Goal: Information Seeking & Learning: Learn about a topic

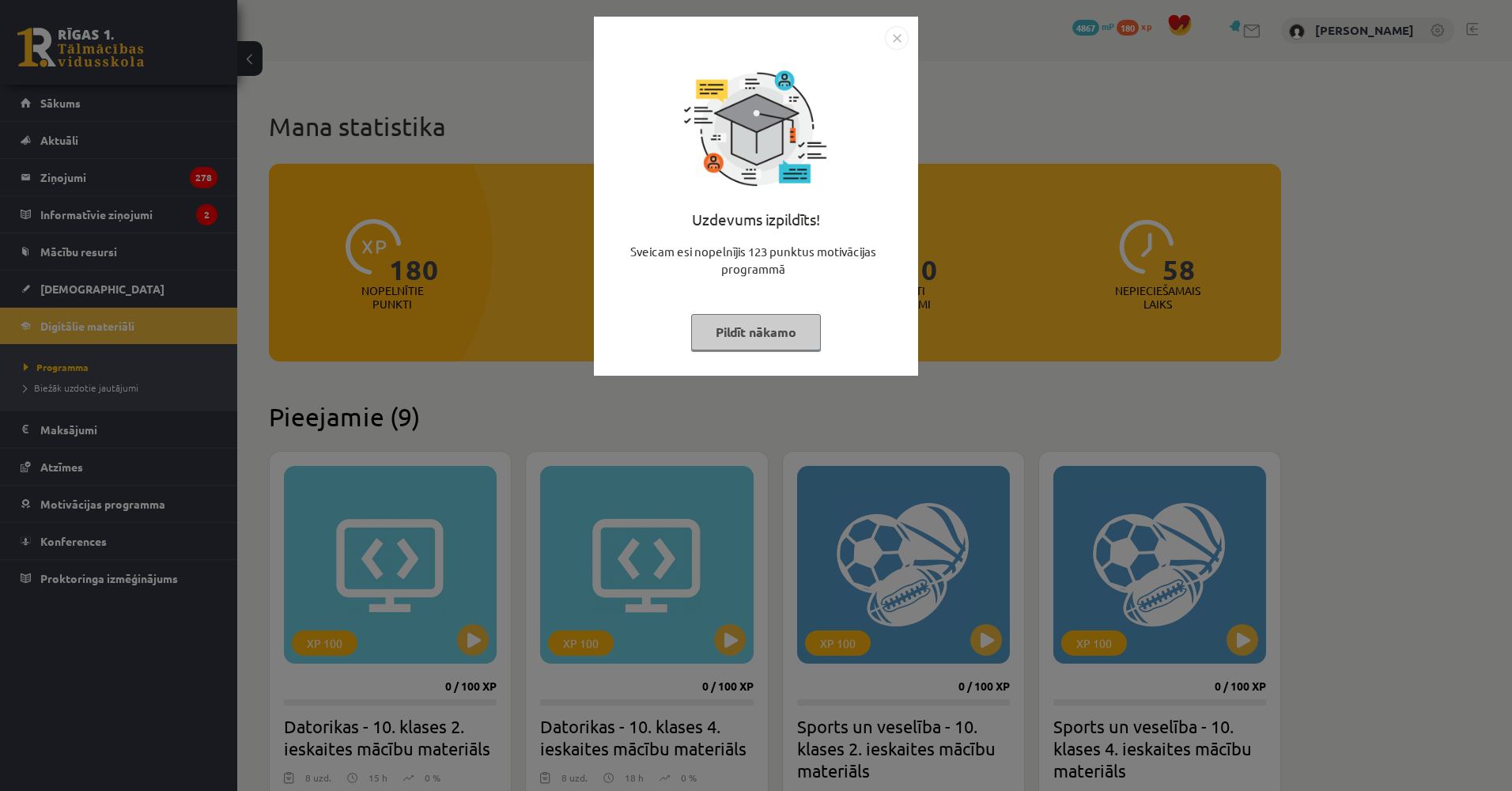
click at [445, 300] on div "Uzdevums izpildīts! Sveicam esi nopelnījis 123 punktus motivācijas programmā Pi…" at bounding box center [756, 395] width 1512 height 791
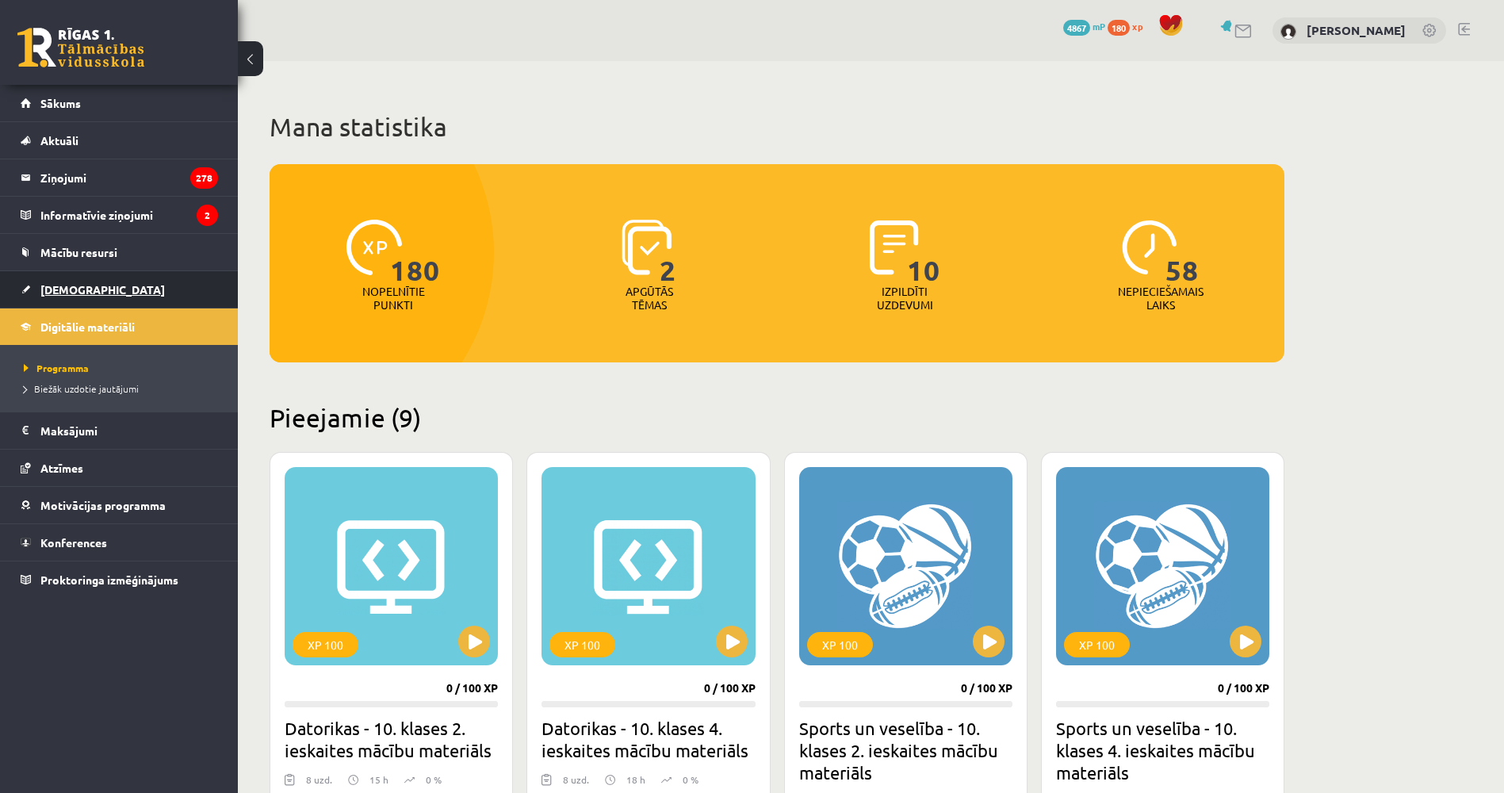
click at [135, 287] on link "[DEMOGRAPHIC_DATA]" at bounding box center [119, 289] width 197 height 36
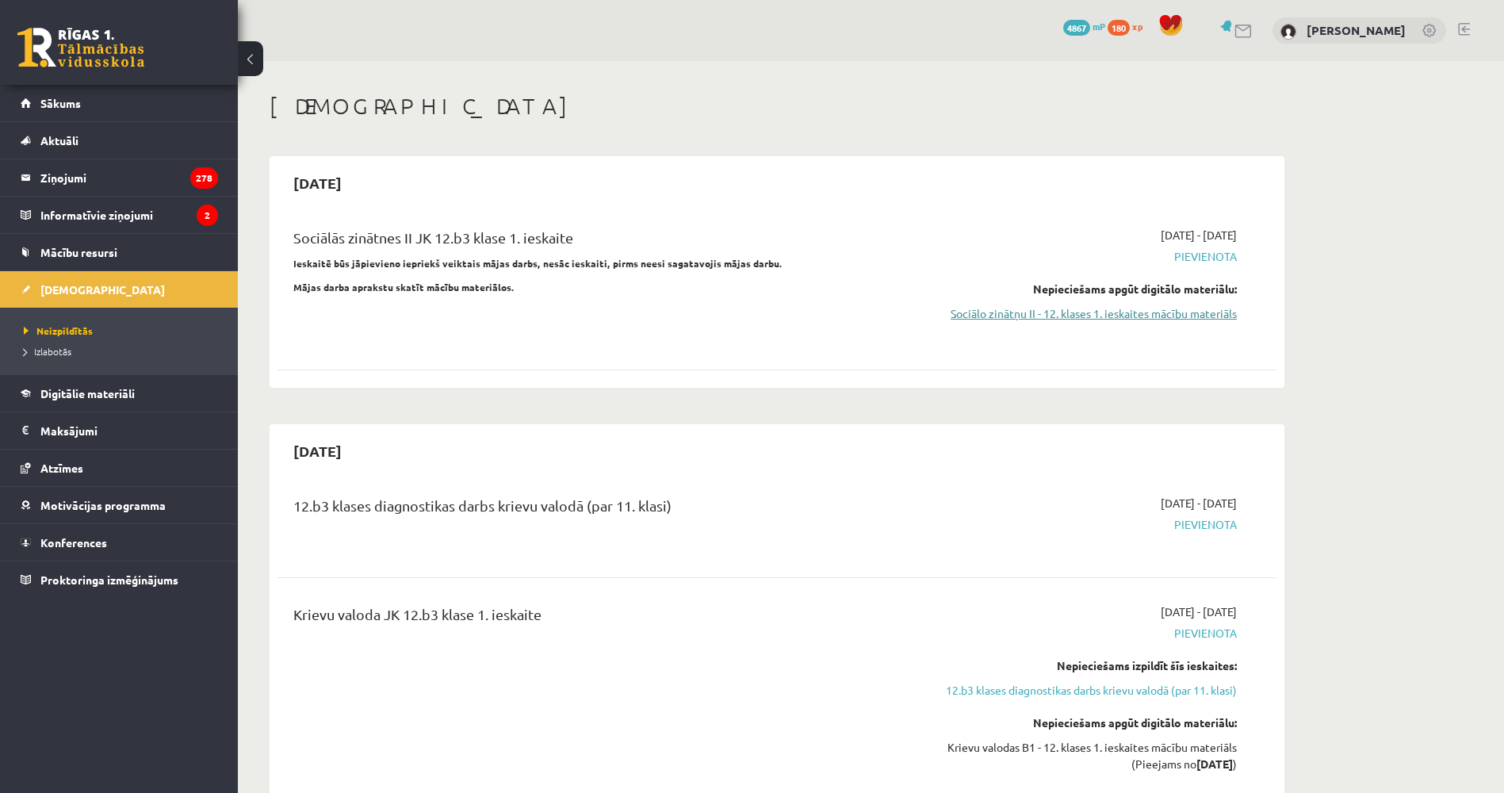
click at [973, 318] on link "Sociālo zinātņu II - 12. klases 1. ieskaites mācību materiāls" at bounding box center [1087, 313] width 299 height 17
click at [111, 400] on link "Digitālie materiāli" at bounding box center [119, 393] width 197 height 36
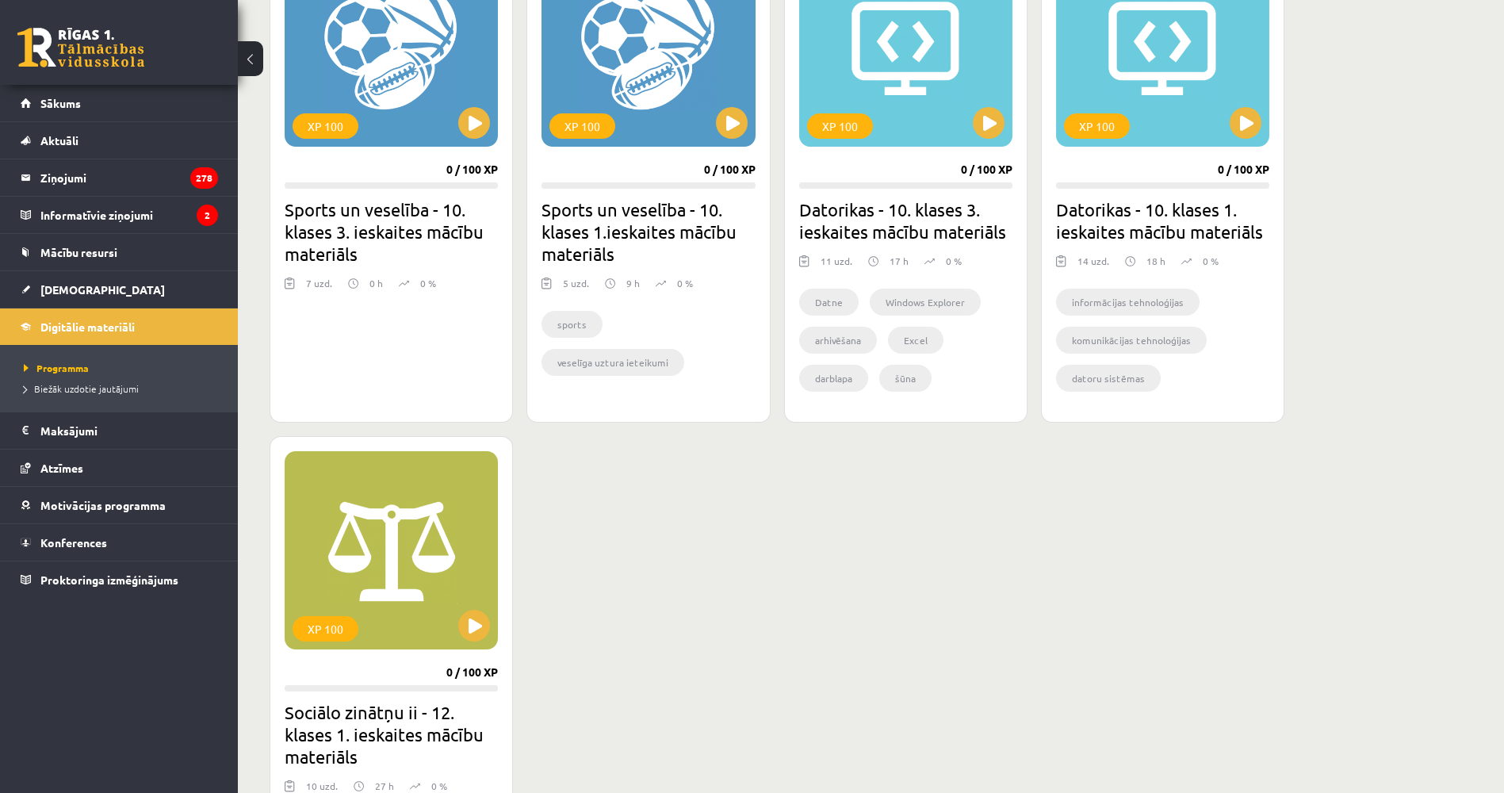
scroll to position [1110, 0]
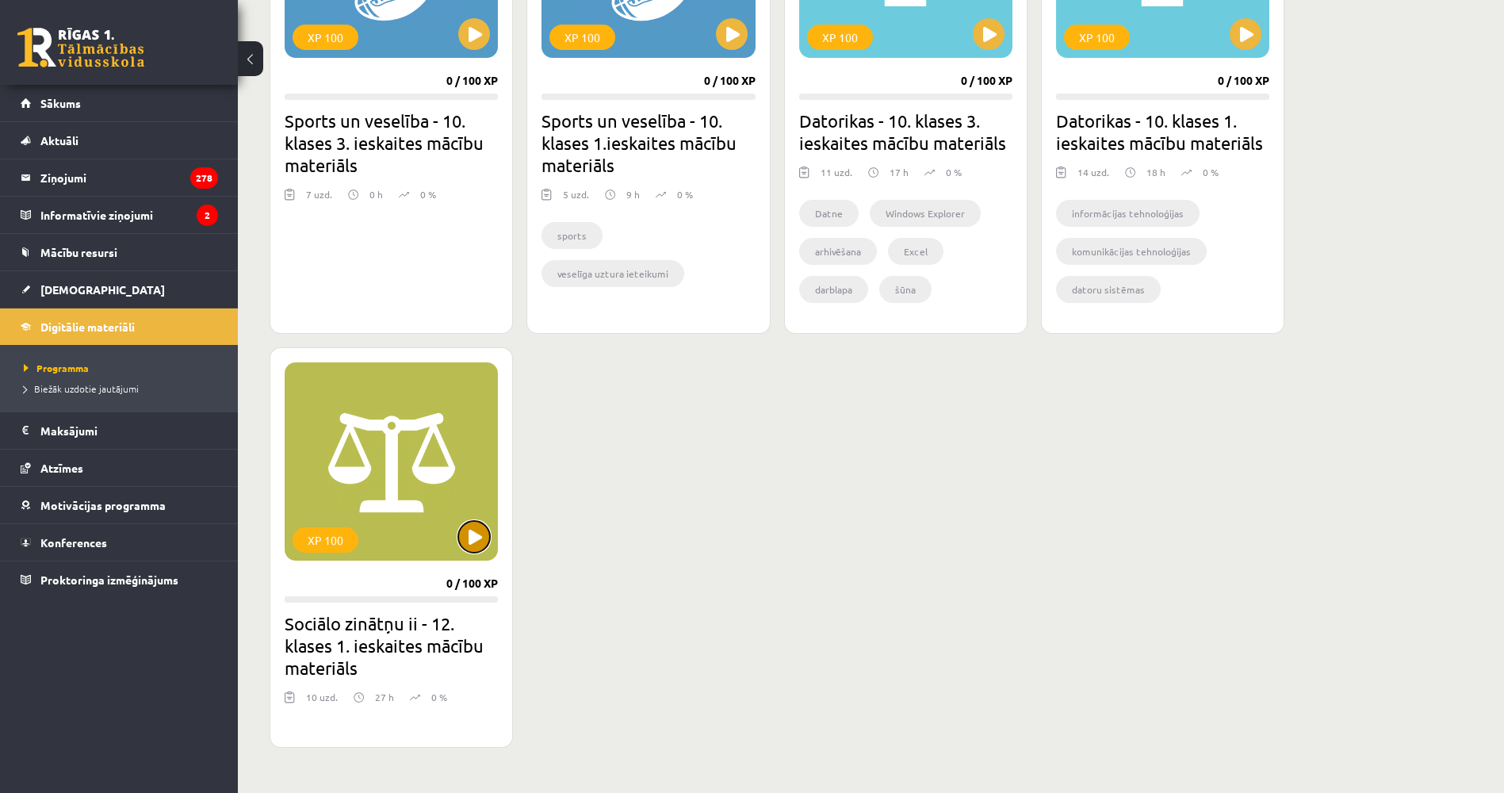
click at [489, 538] on button at bounding box center [474, 537] width 32 height 32
click at [376, 512] on div "XP 100" at bounding box center [391, 461] width 213 height 198
click at [484, 42] on button at bounding box center [474, 34] width 32 height 32
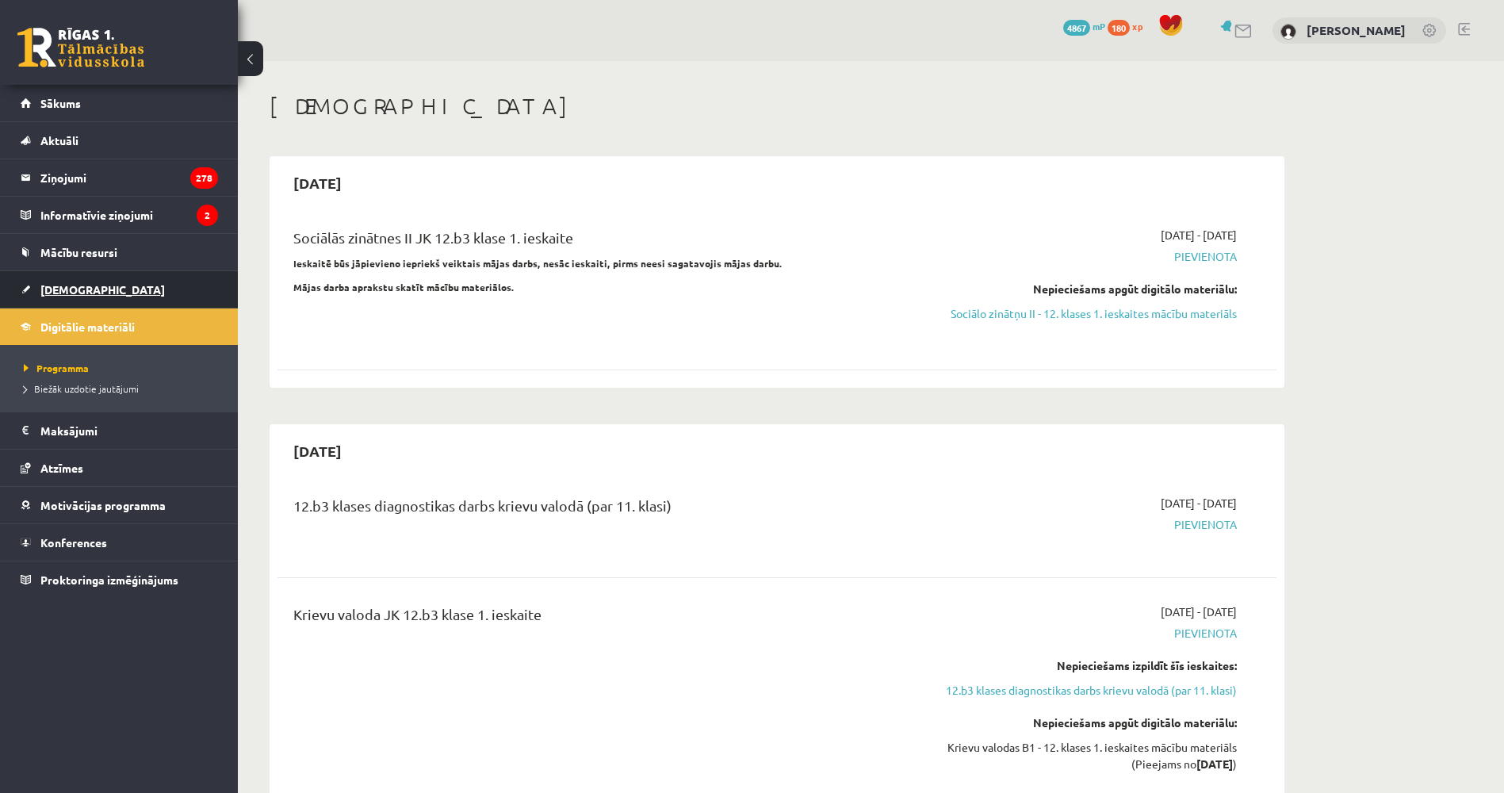
click at [90, 285] on link "[DEMOGRAPHIC_DATA]" at bounding box center [119, 289] width 197 height 36
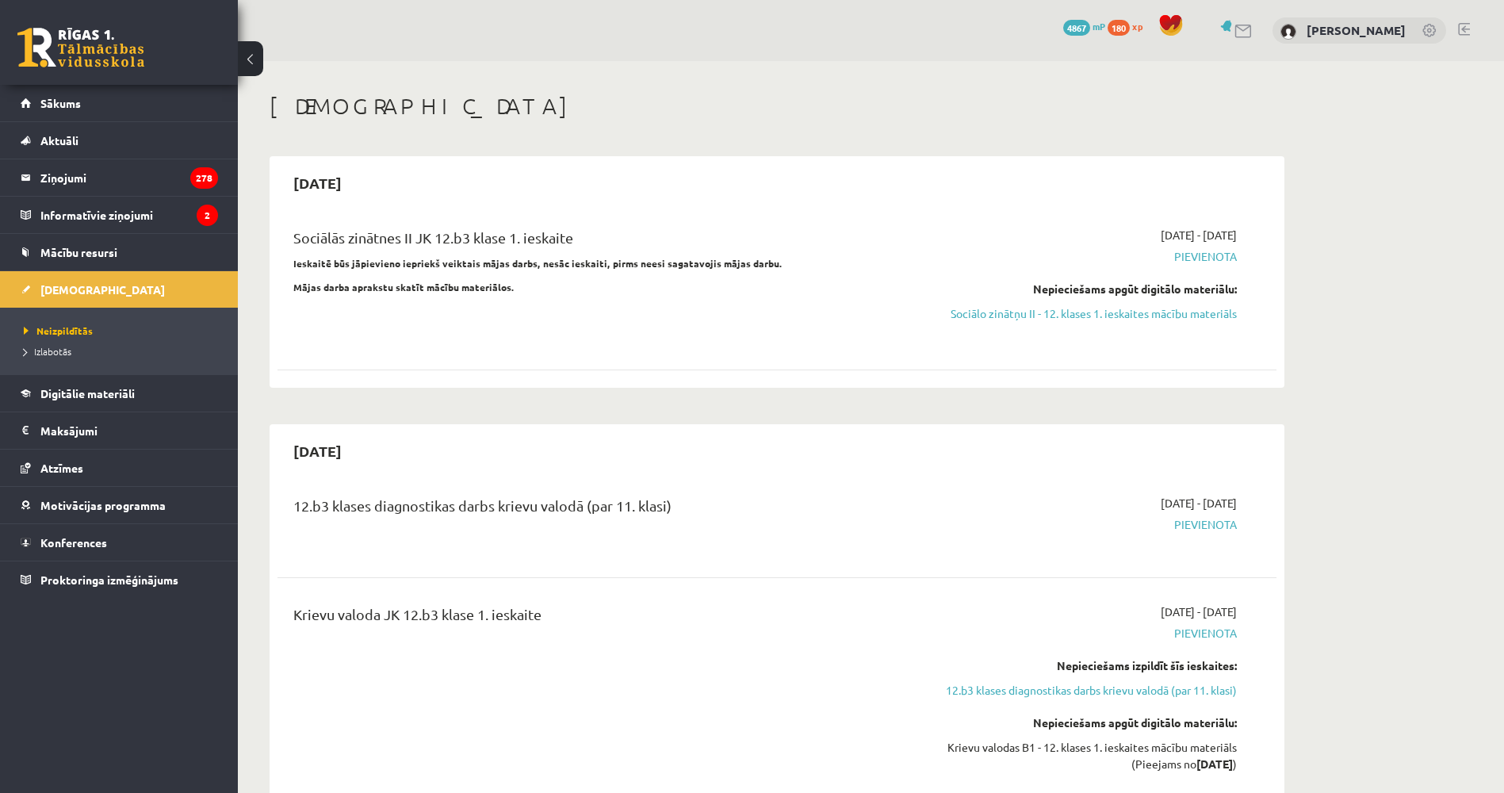
click at [565, 331] on div "Sociālās zinātnes II JK 12.b3 klase 1. ieskaite Ieskaitē būs jāpievieno iepriek…" at bounding box center [604, 285] width 645 height 117
click at [104, 388] on span "Digitālie materiāli" at bounding box center [87, 393] width 94 height 14
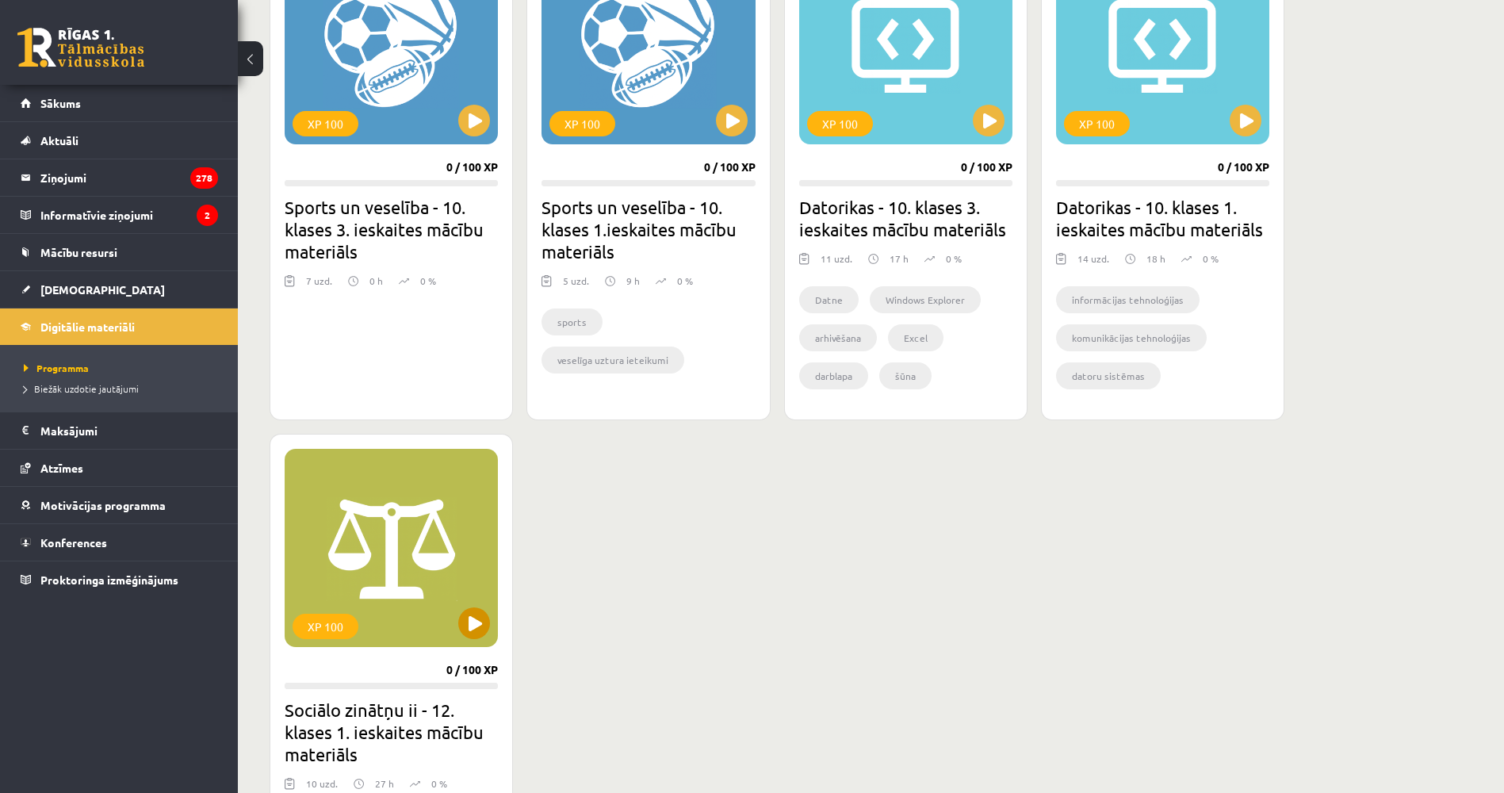
scroll to position [1031, 0]
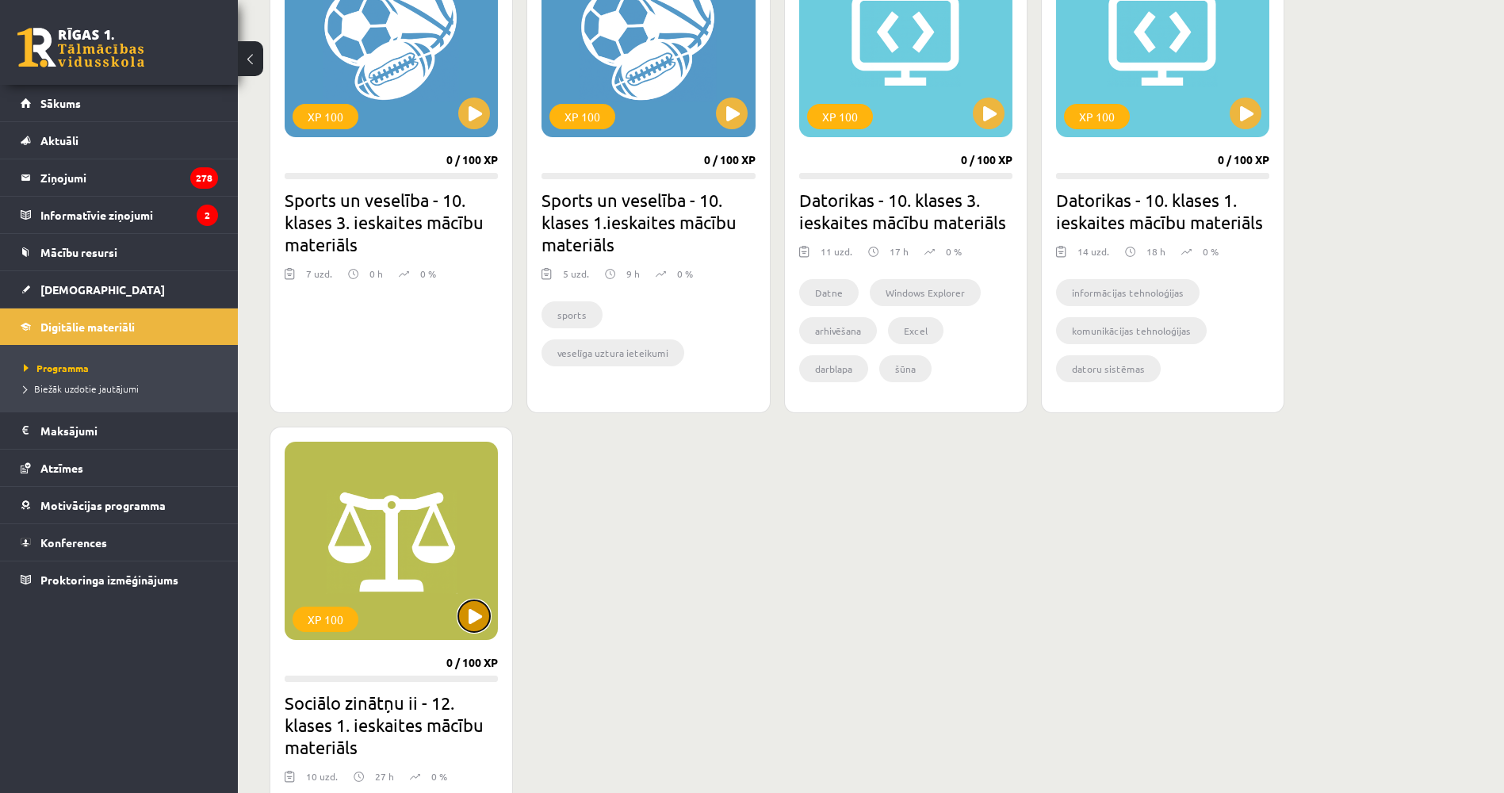
click at [477, 609] on button at bounding box center [474, 616] width 32 height 32
click at [374, 595] on div "XP 100" at bounding box center [391, 541] width 213 height 198
drag, startPoint x: 374, startPoint y: 595, endPoint x: 385, endPoint y: 583, distance: 16.8
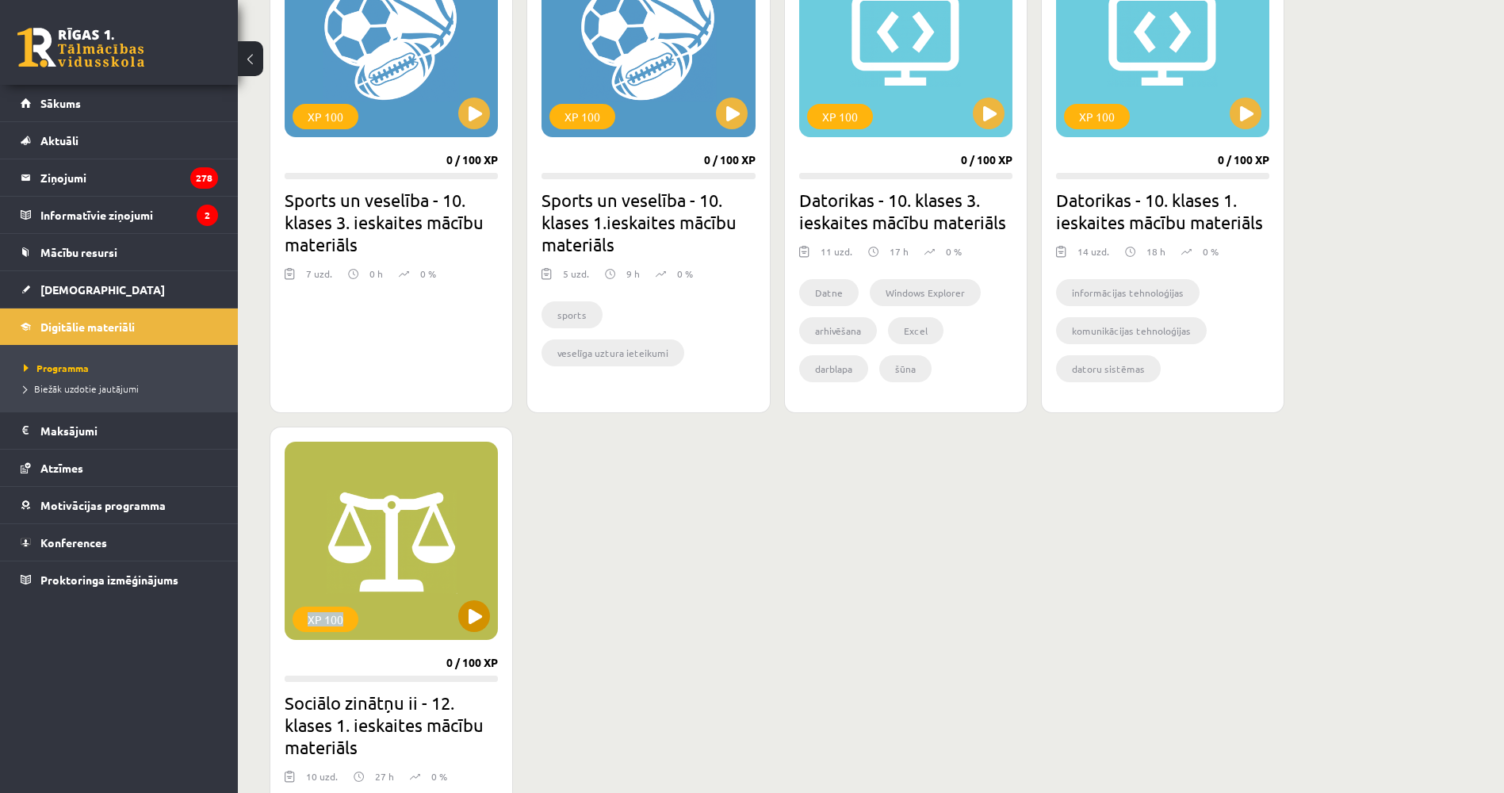
click at [385, 583] on div "XP 100" at bounding box center [391, 541] width 213 height 198
click at [103, 266] on link "Mācību resursi" at bounding box center [119, 252] width 197 height 36
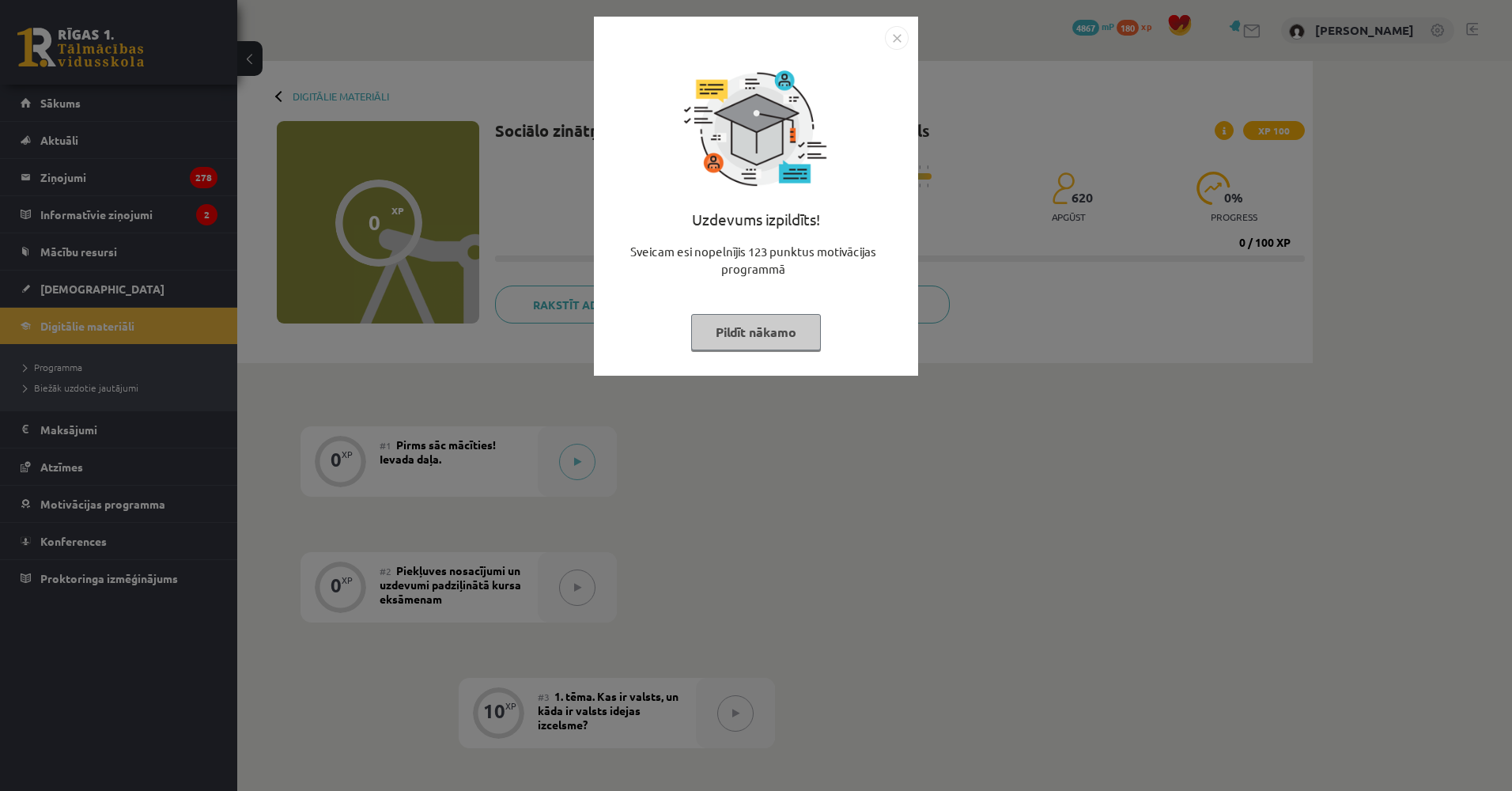
click at [398, 384] on div "Uzdevums izpildīts! Sveicam esi nopelnījis 123 punktus motivācijas programmā Pi…" at bounding box center [756, 395] width 1512 height 791
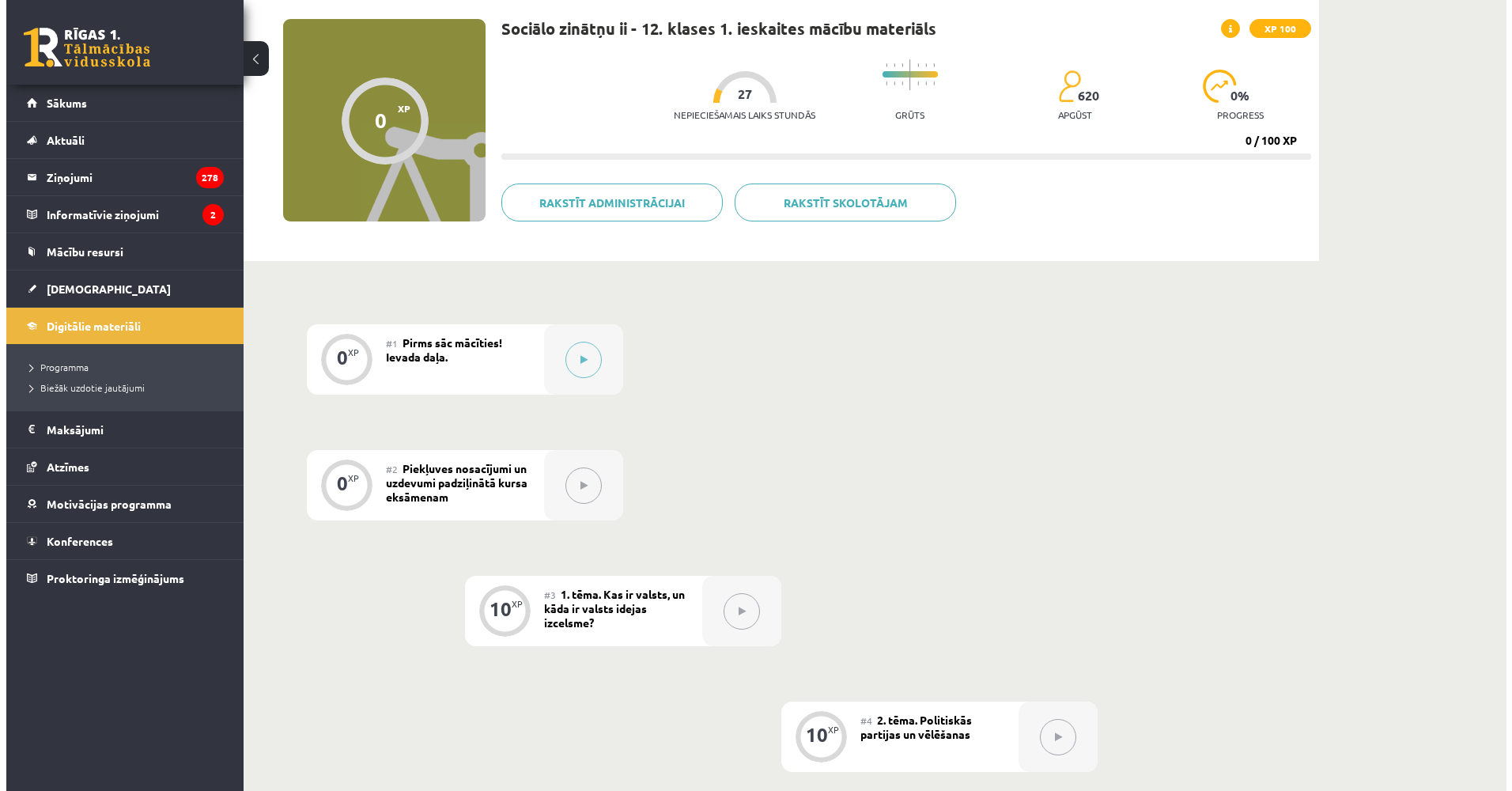
scroll to position [79, 0]
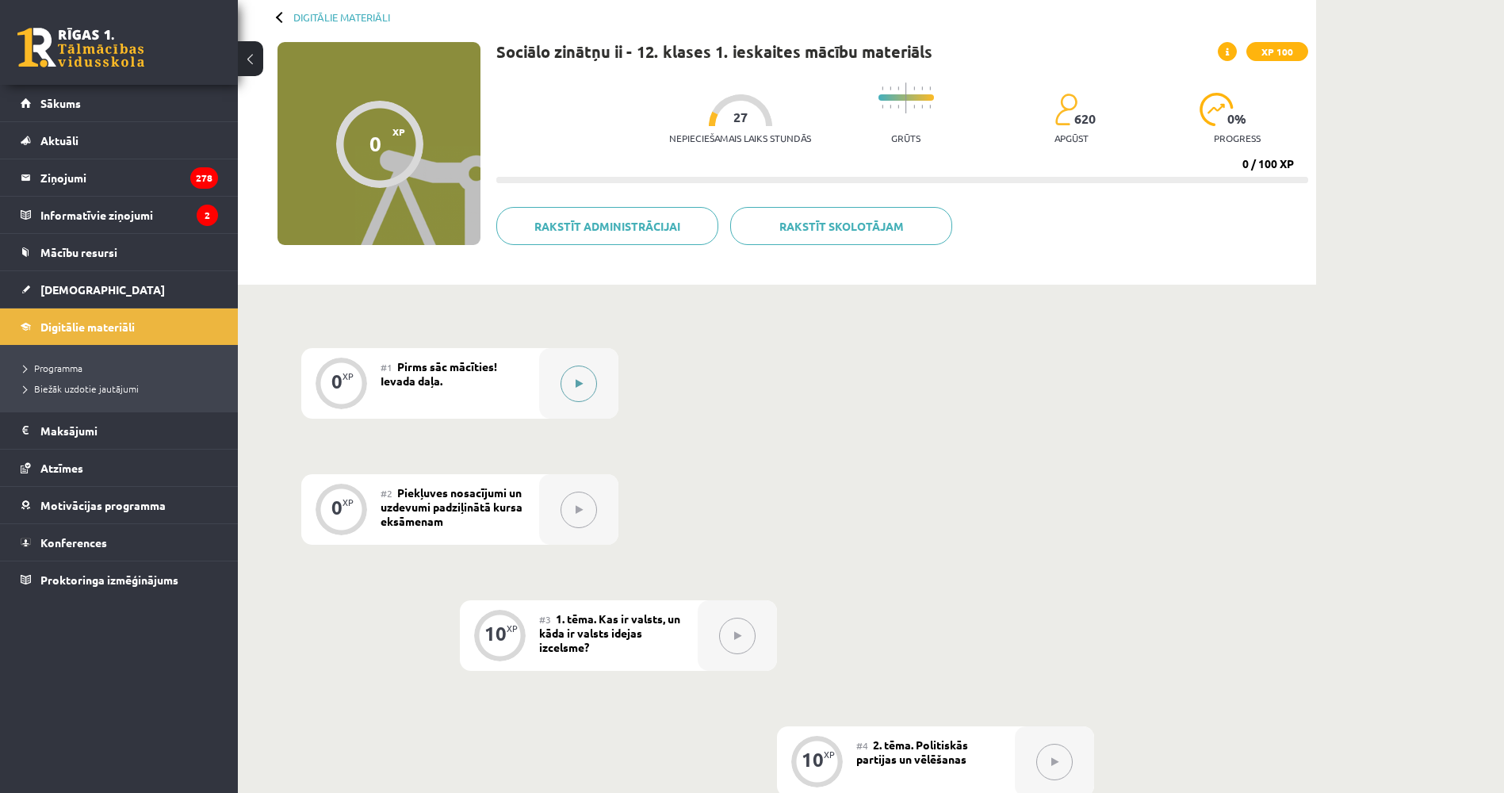
click at [562, 395] on div at bounding box center [578, 383] width 79 height 71
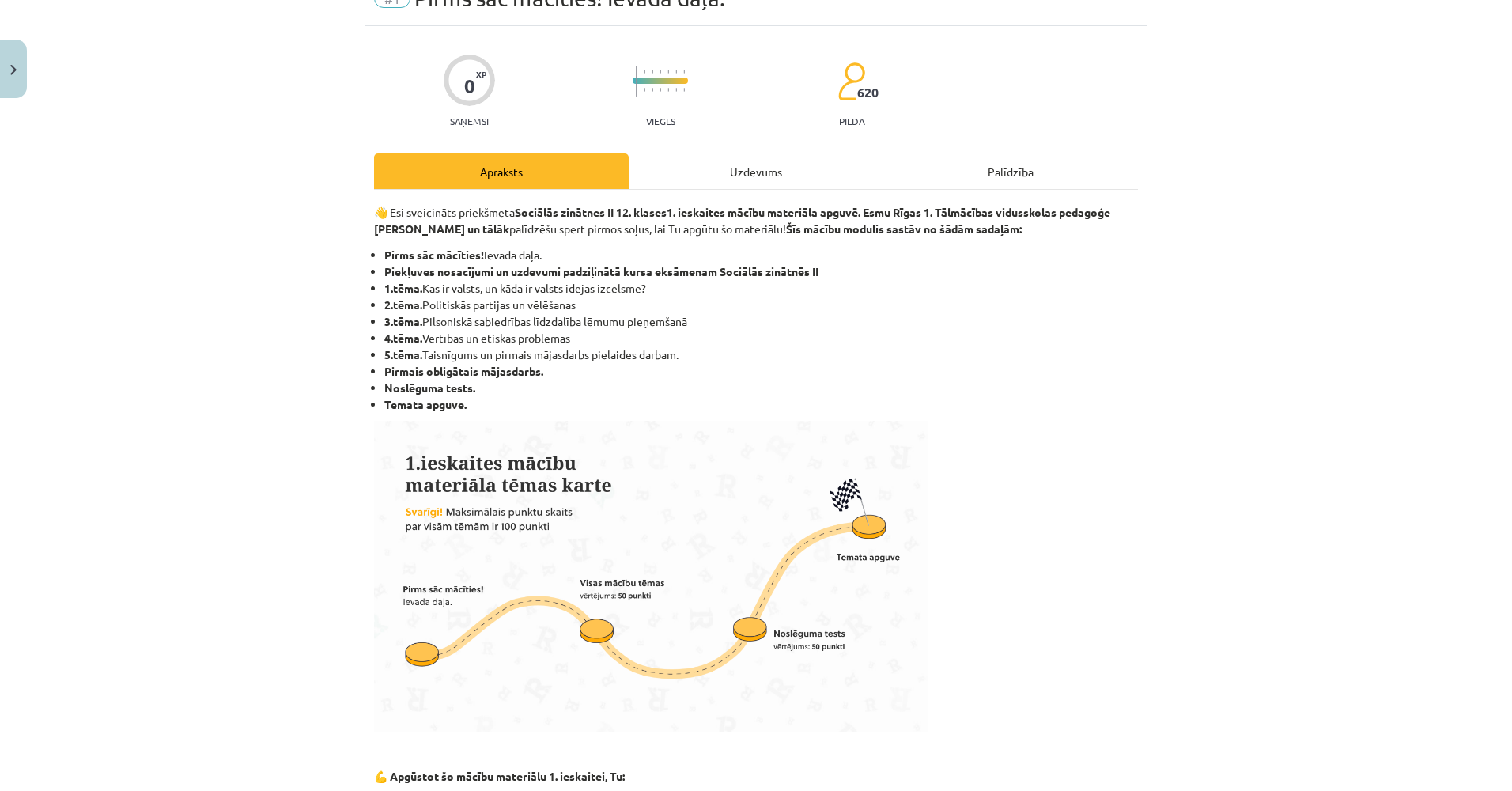
click at [722, 165] on div "Uzdevums" at bounding box center [755, 172] width 254 height 36
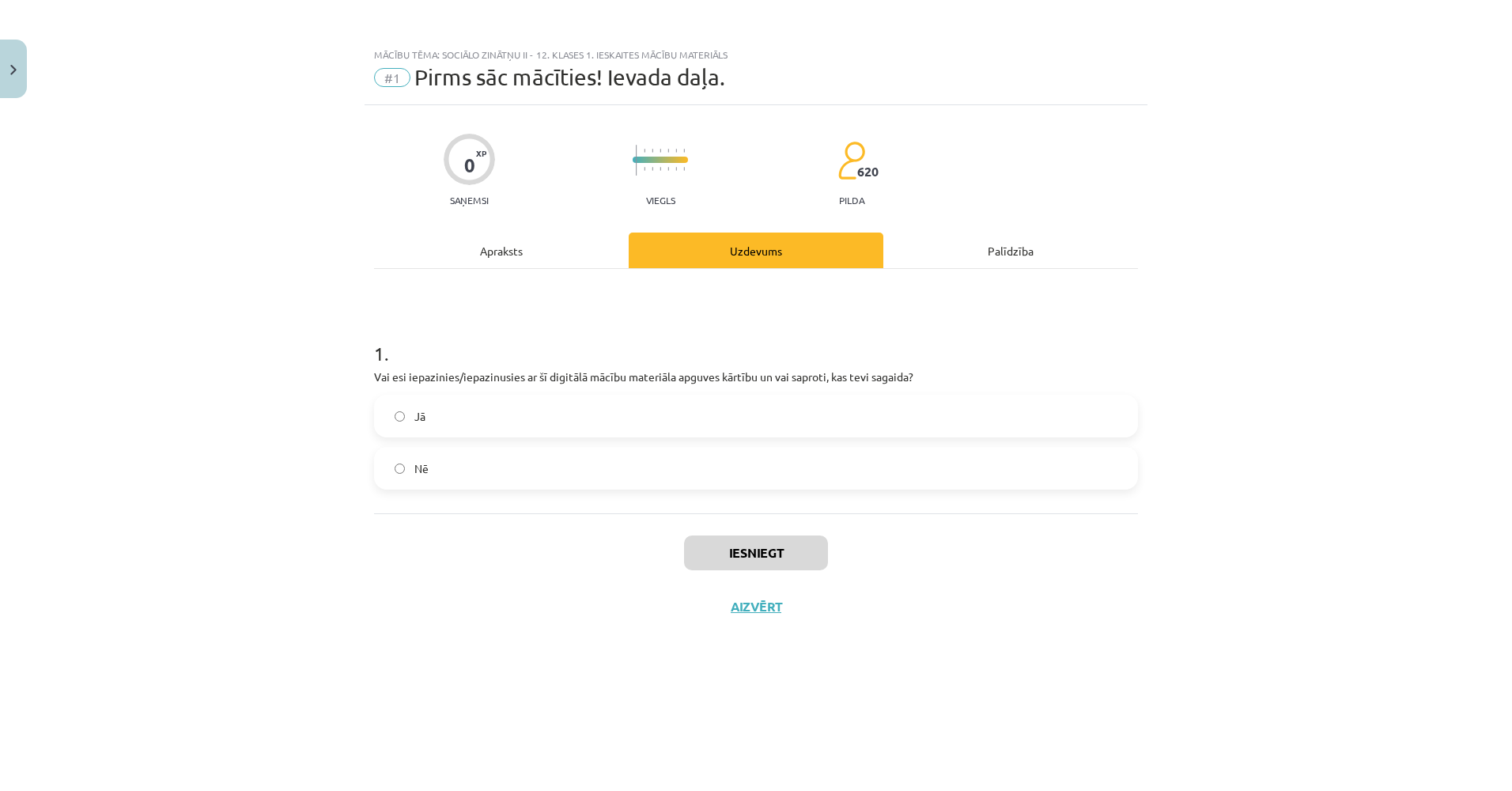
scroll to position [0, 0]
click at [725, 426] on label "Jā" at bounding box center [756, 416] width 761 height 40
click at [725, 541] on button "Iesniegt" at bounding box center [756, 553] width 144 height 35
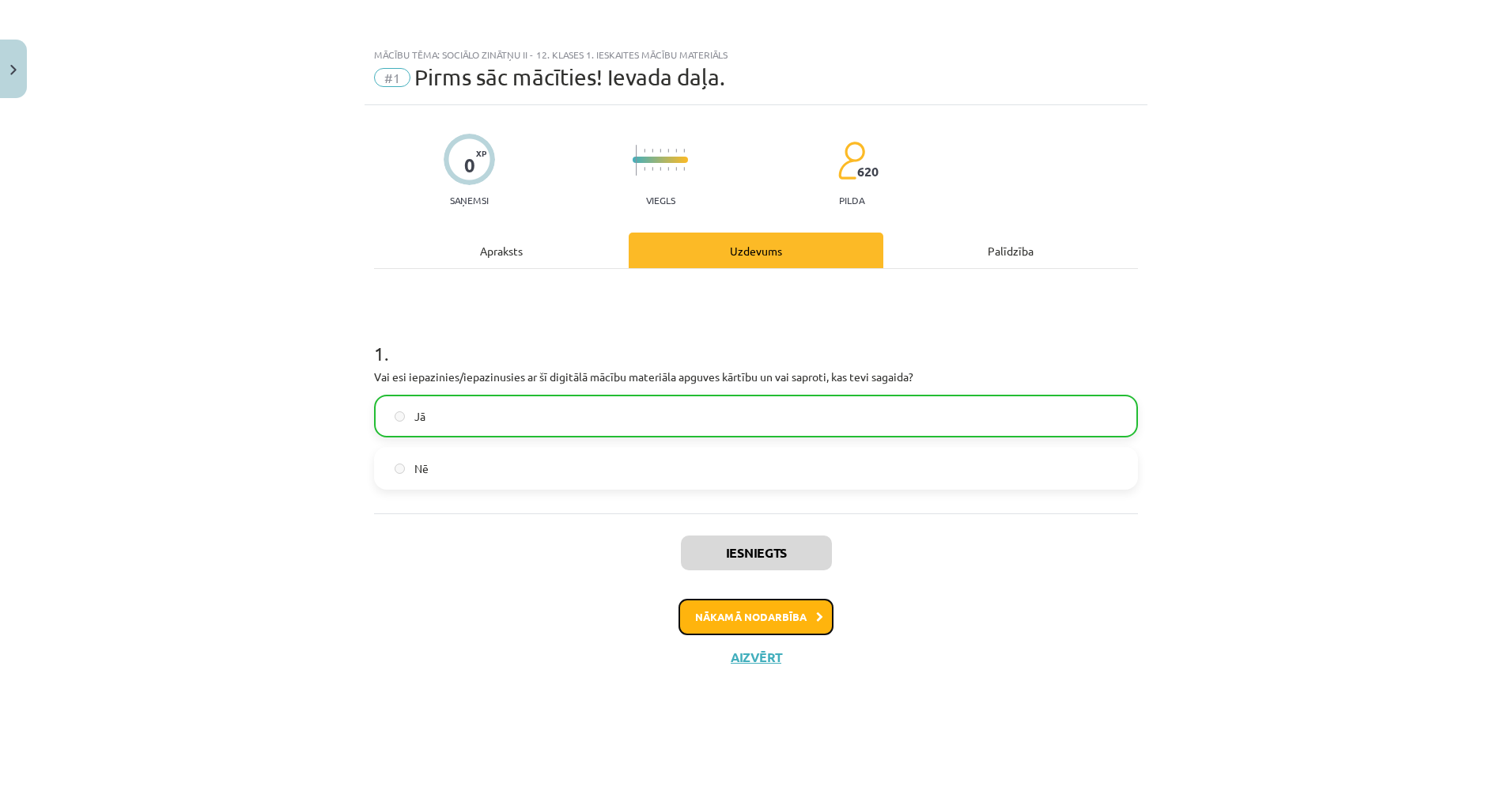
click at [733, 608] on button "Nākamā nodarbība" at bounding box center [755, 616] width 155 height 36
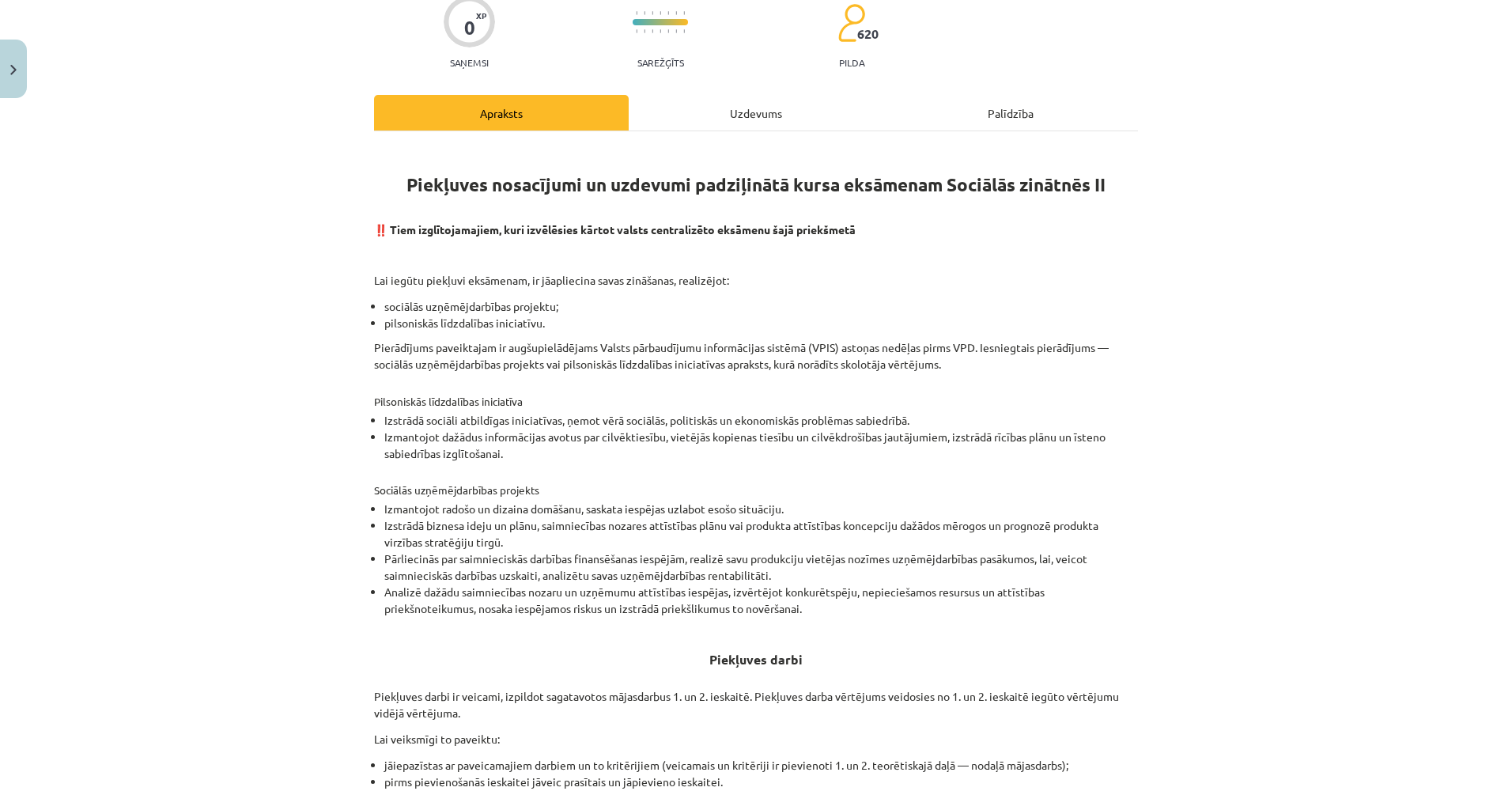
scroll to position [343, 0]
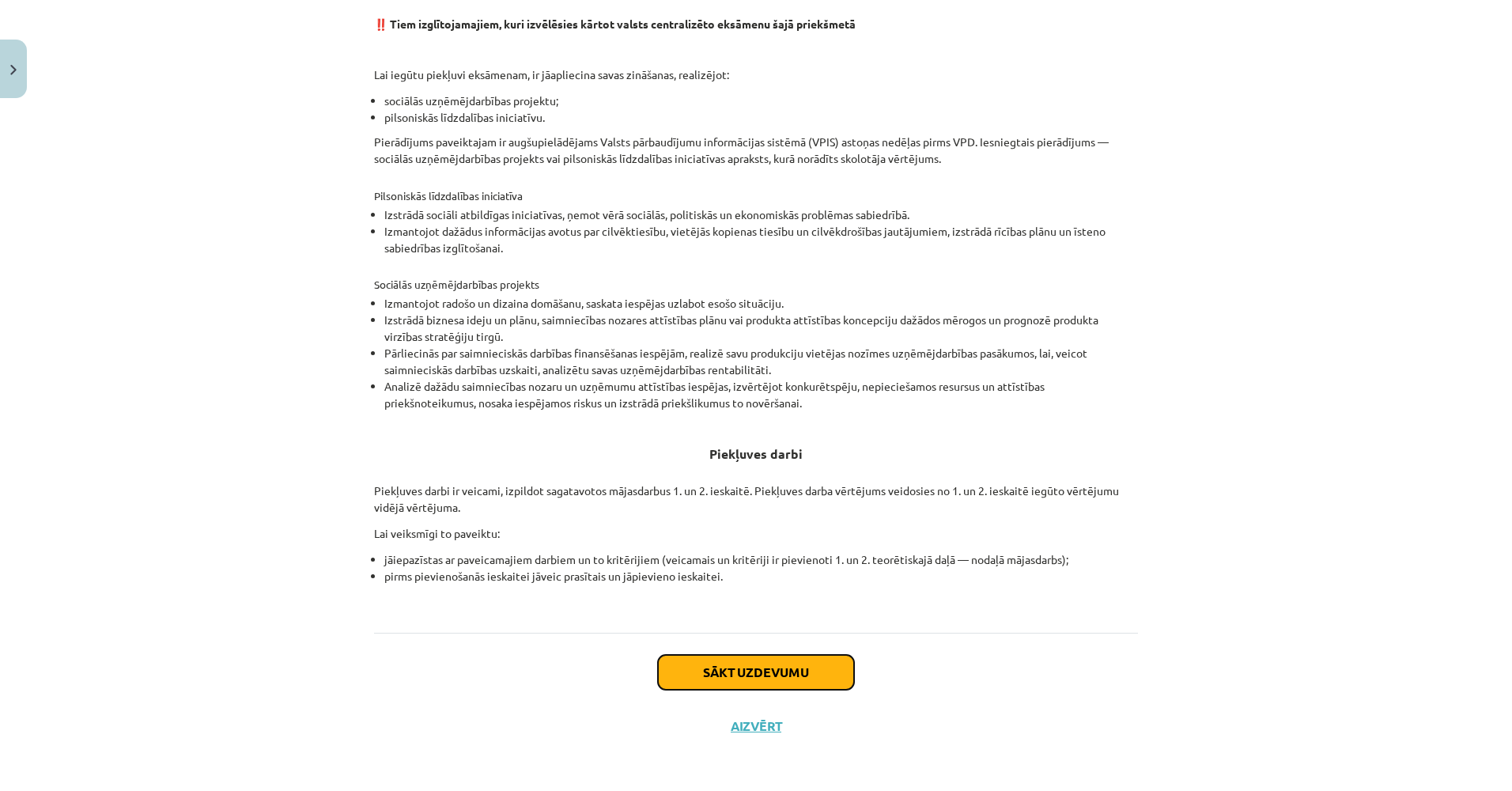
click at [739, 659] on button "Sākt uzdevumu" at bounding box center [756, 672] width 196 height 35
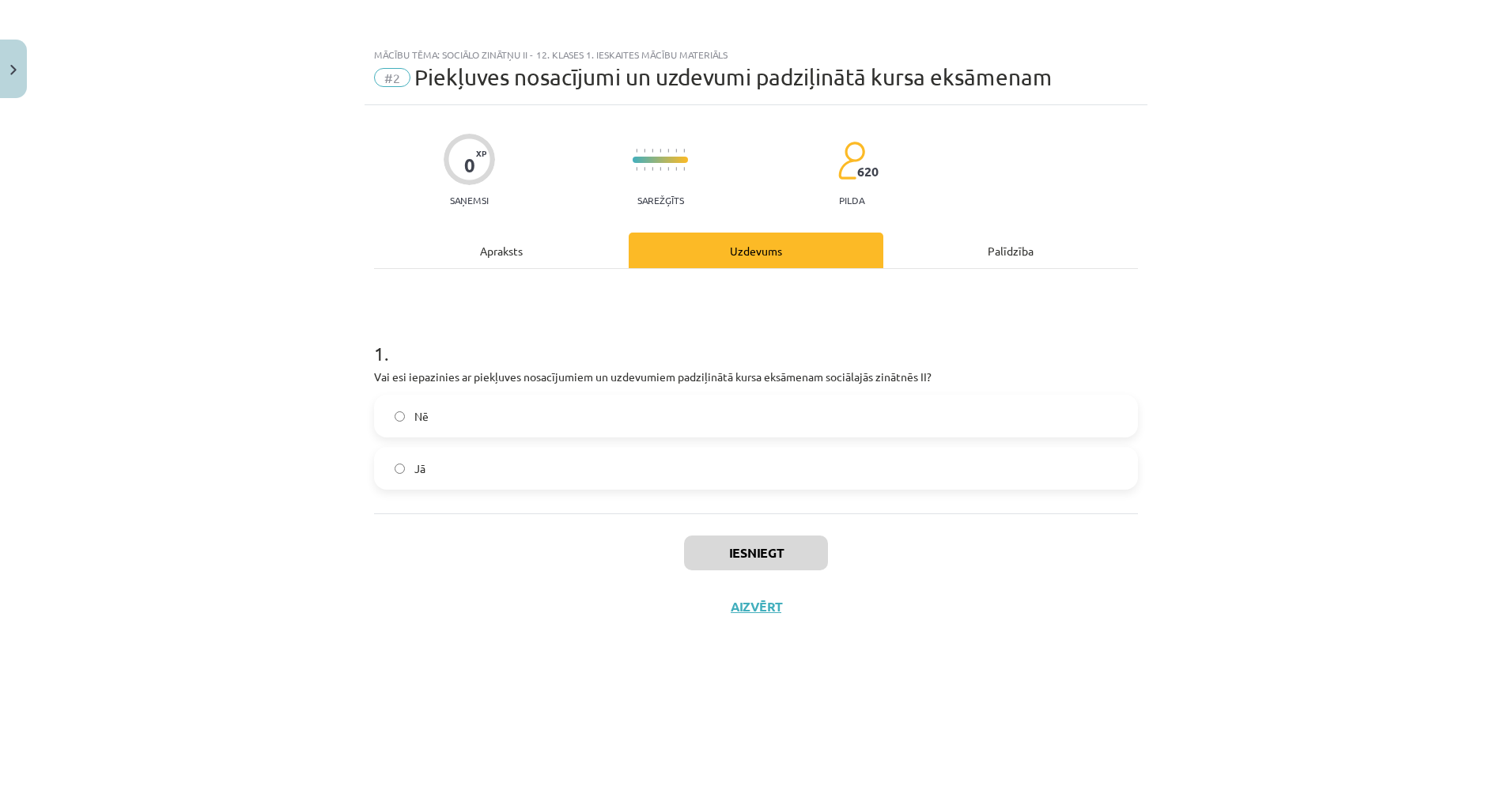
click at [527, 244] on div "Apraksts" at bounding box center [501, 250] width 254 height 36
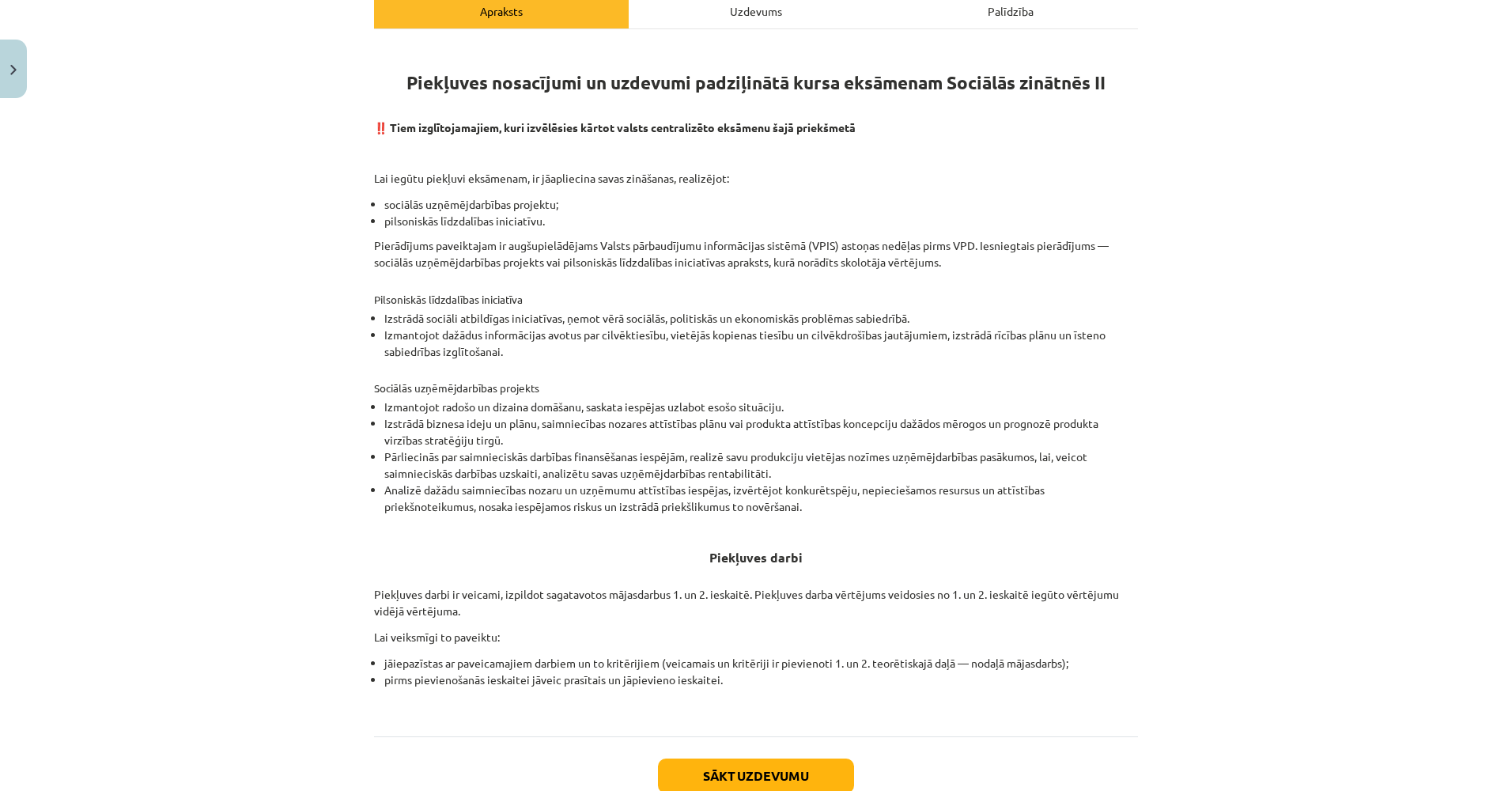
drag, startPoint x: 511, startPoint y: 451, endPoint x: 508, endPoint y: 464, distance: 13.3
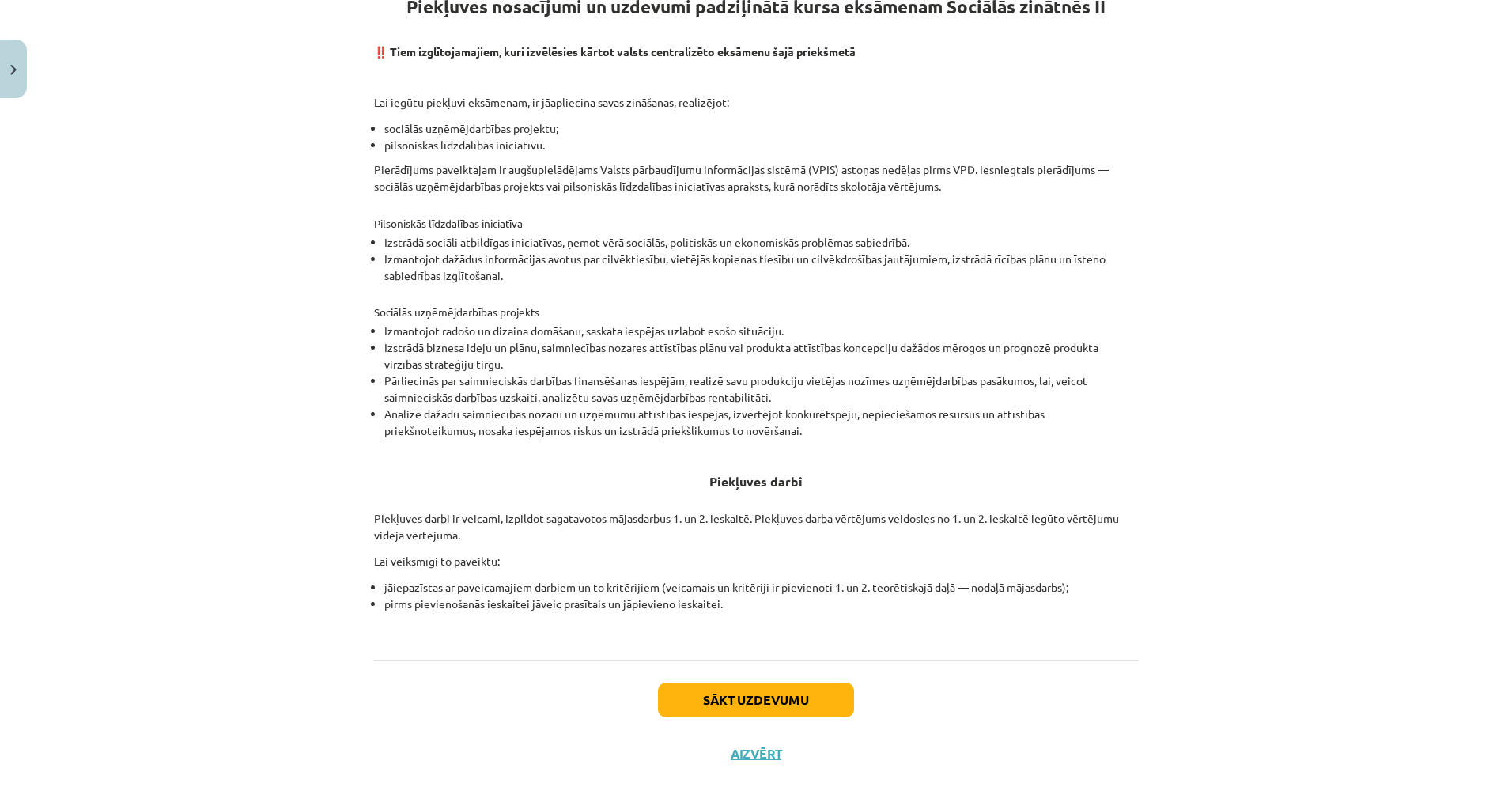
scroll to position [343, 0]
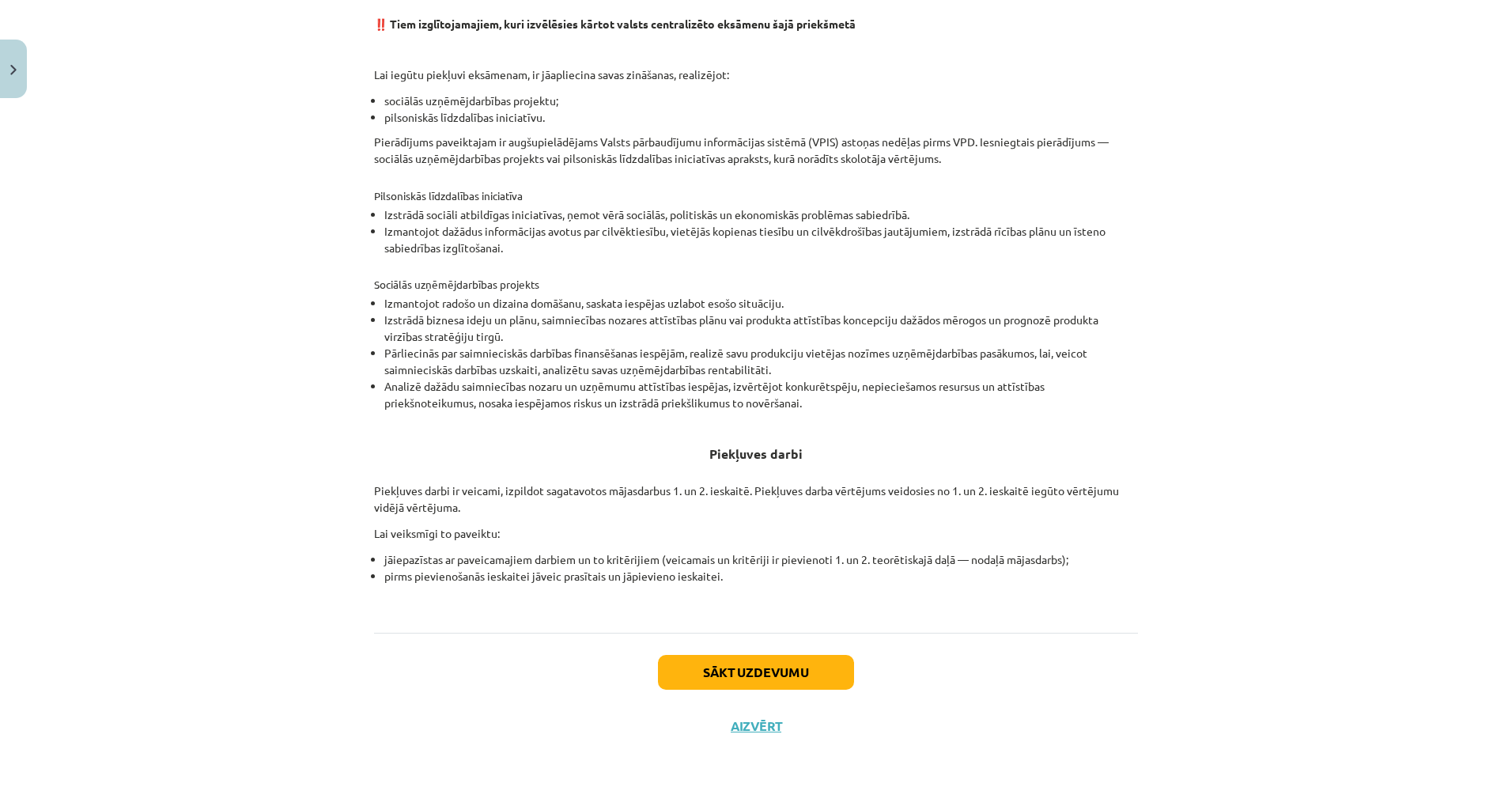
drag, startPoint x: 555, startPoint y: 513, endPoint x: 539, endPoint y: 553, distance: 43.1
click at [731, 671] on button "Sākt uzdevumu" at bounding box center [756, 672] width 196 height 35
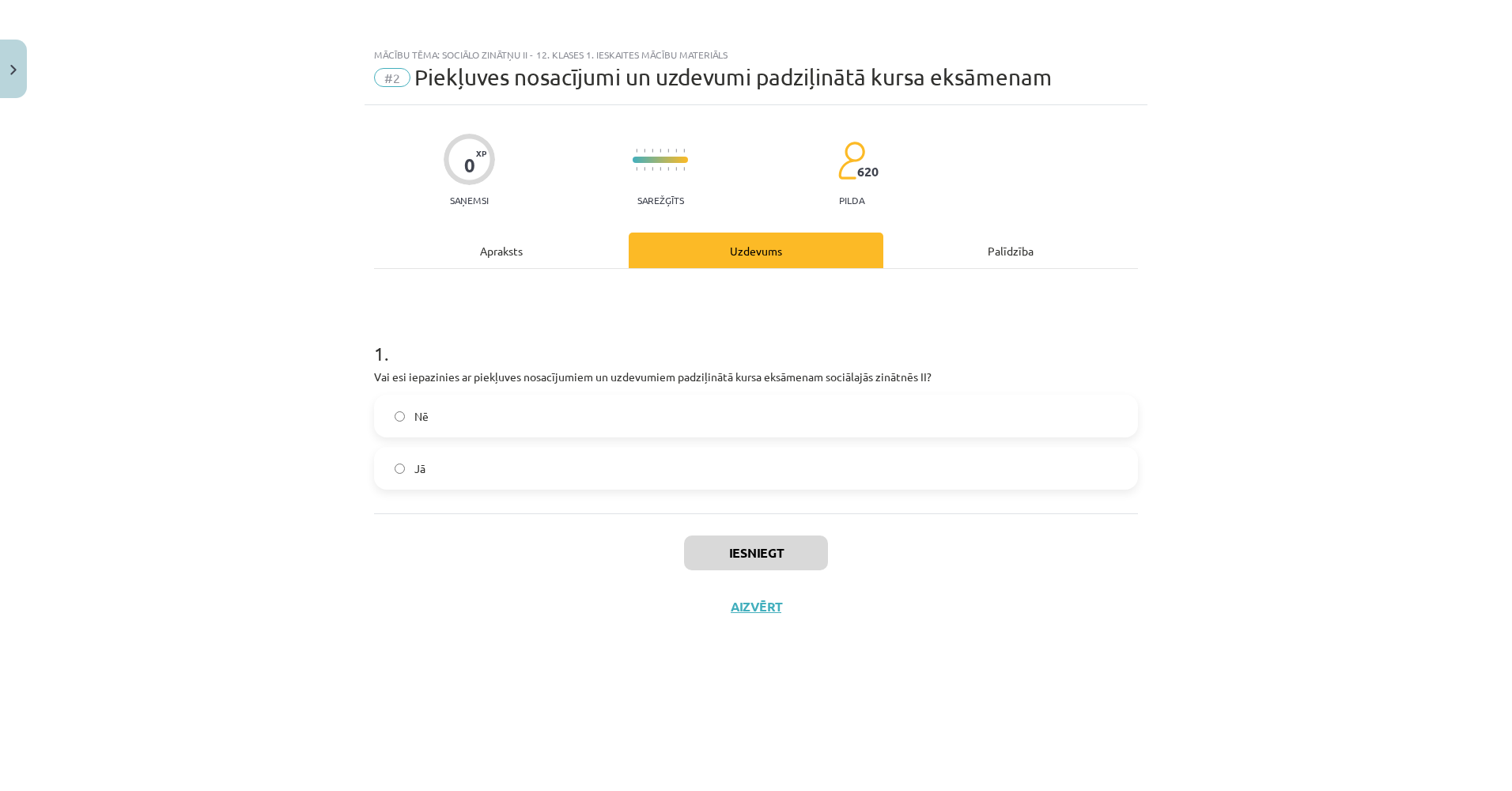
scroll to position [0, 0]
click at [575, 465] on label "Jā" at bounding box center [756, 469] width 761 height 40
click at [724, 558] on button "Iesniegt" at bounding box center [756, 553] width 144 height 35
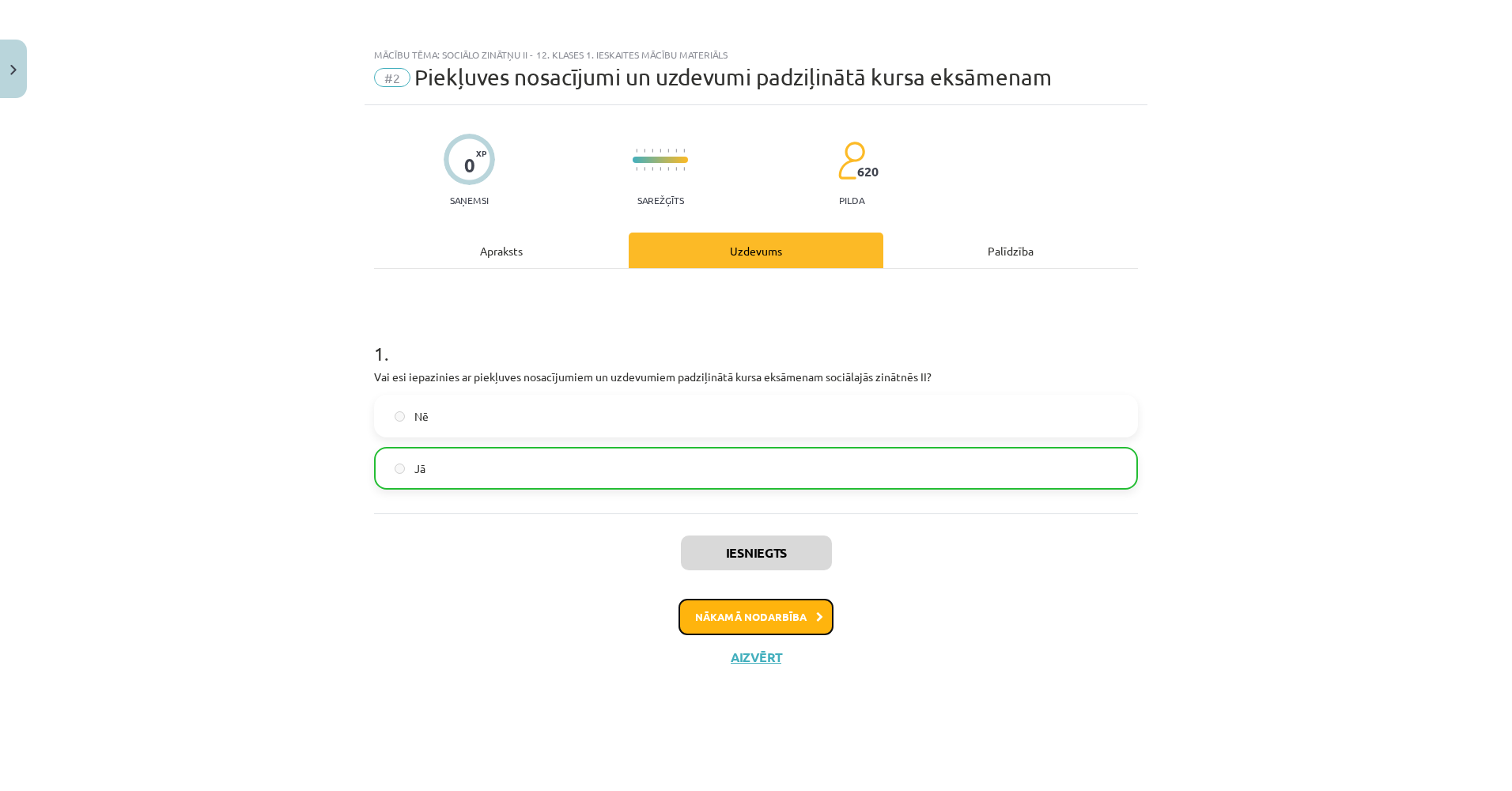
click at [717, 601] on button "Nākamā nodarbība" at bounding box center [755, 616] width 155 height 36
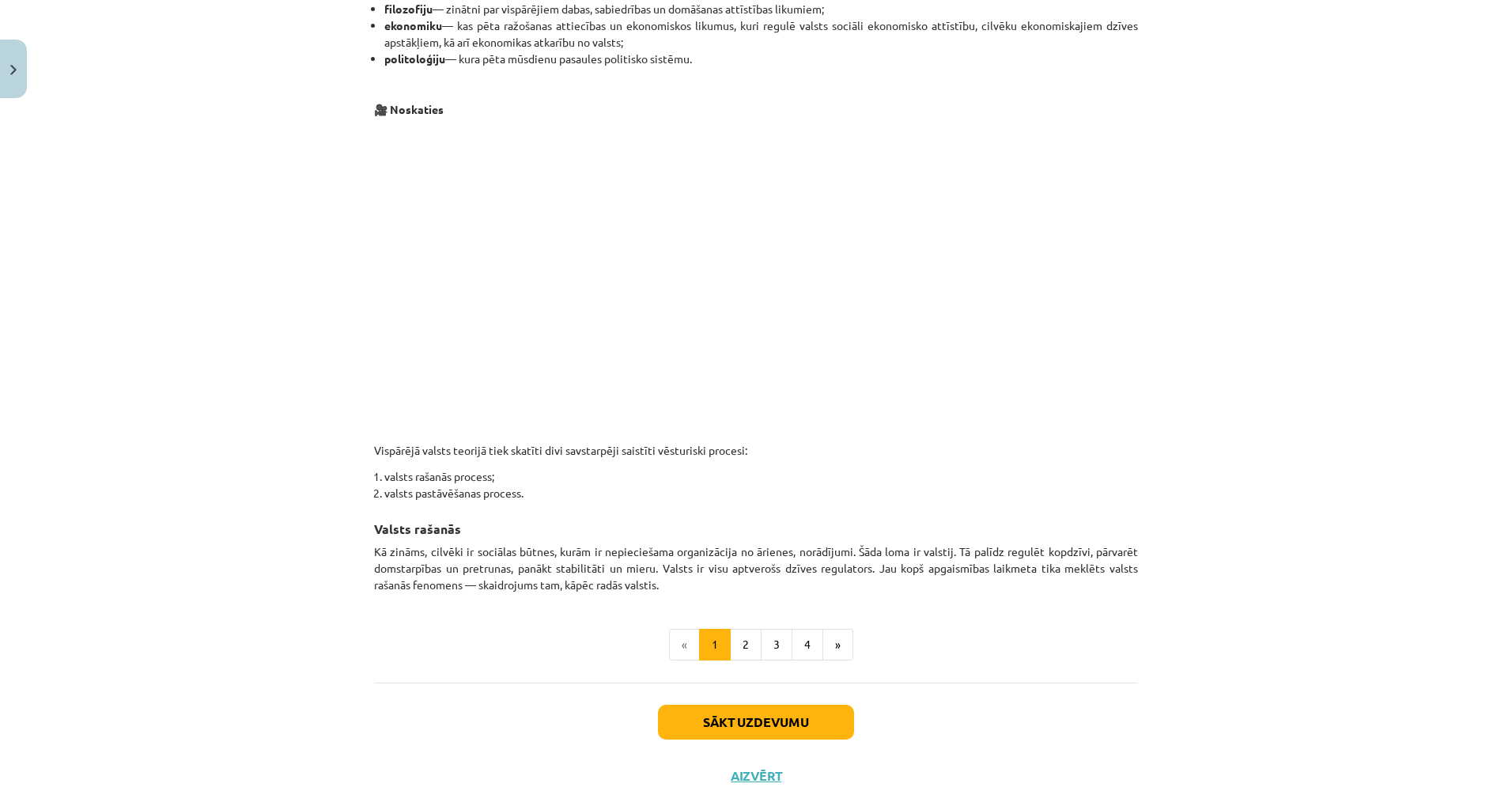
scroll to position [676, 0]
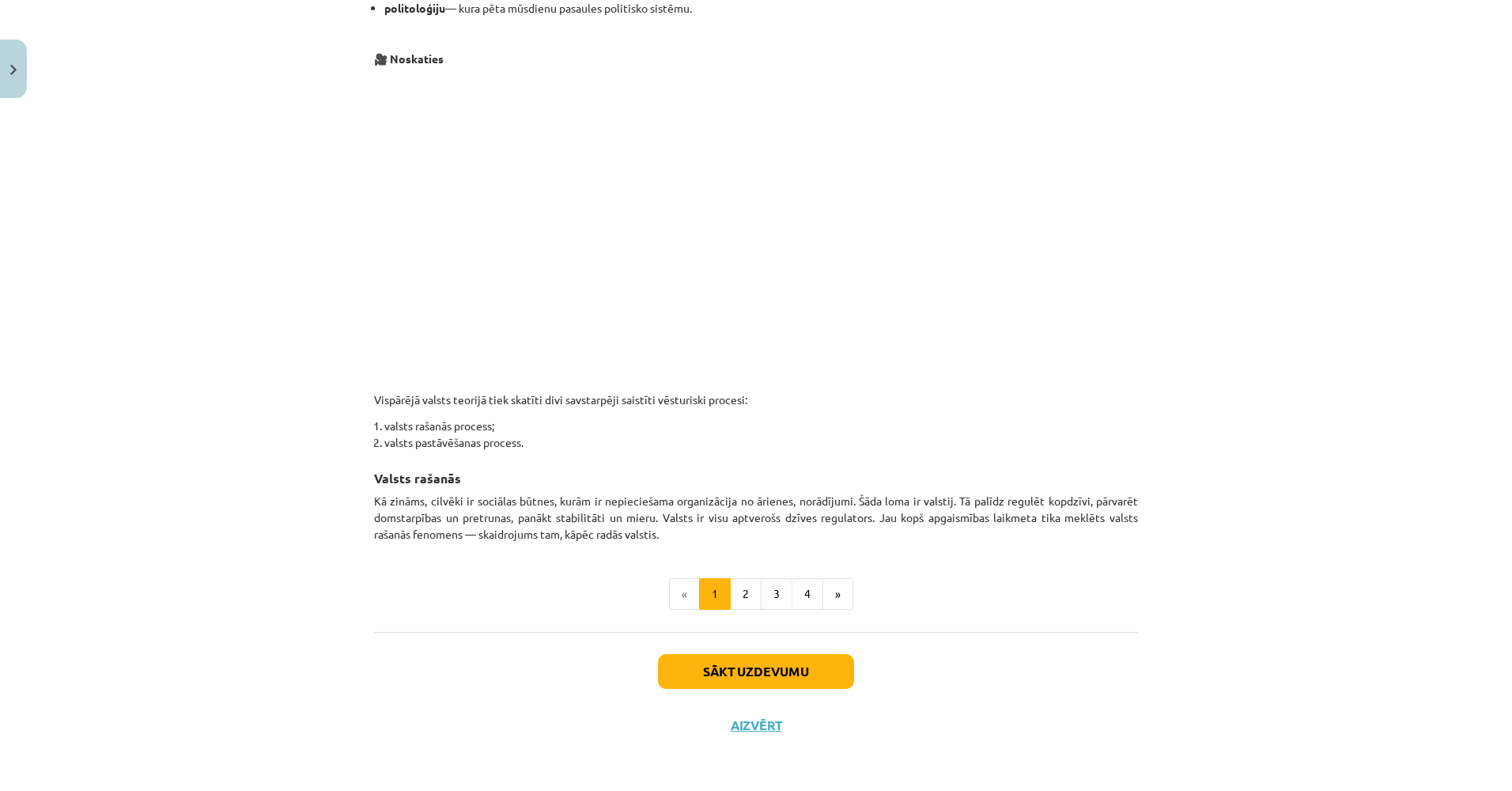
drag, startPoint x: 651, startPoint y: 560, endPoint x: 625, endPoint y: 620, distance: 65.4
click at [711, 669] on button "Sākt uzdevumu" at bounding box center [756, 671] width 196 height 35
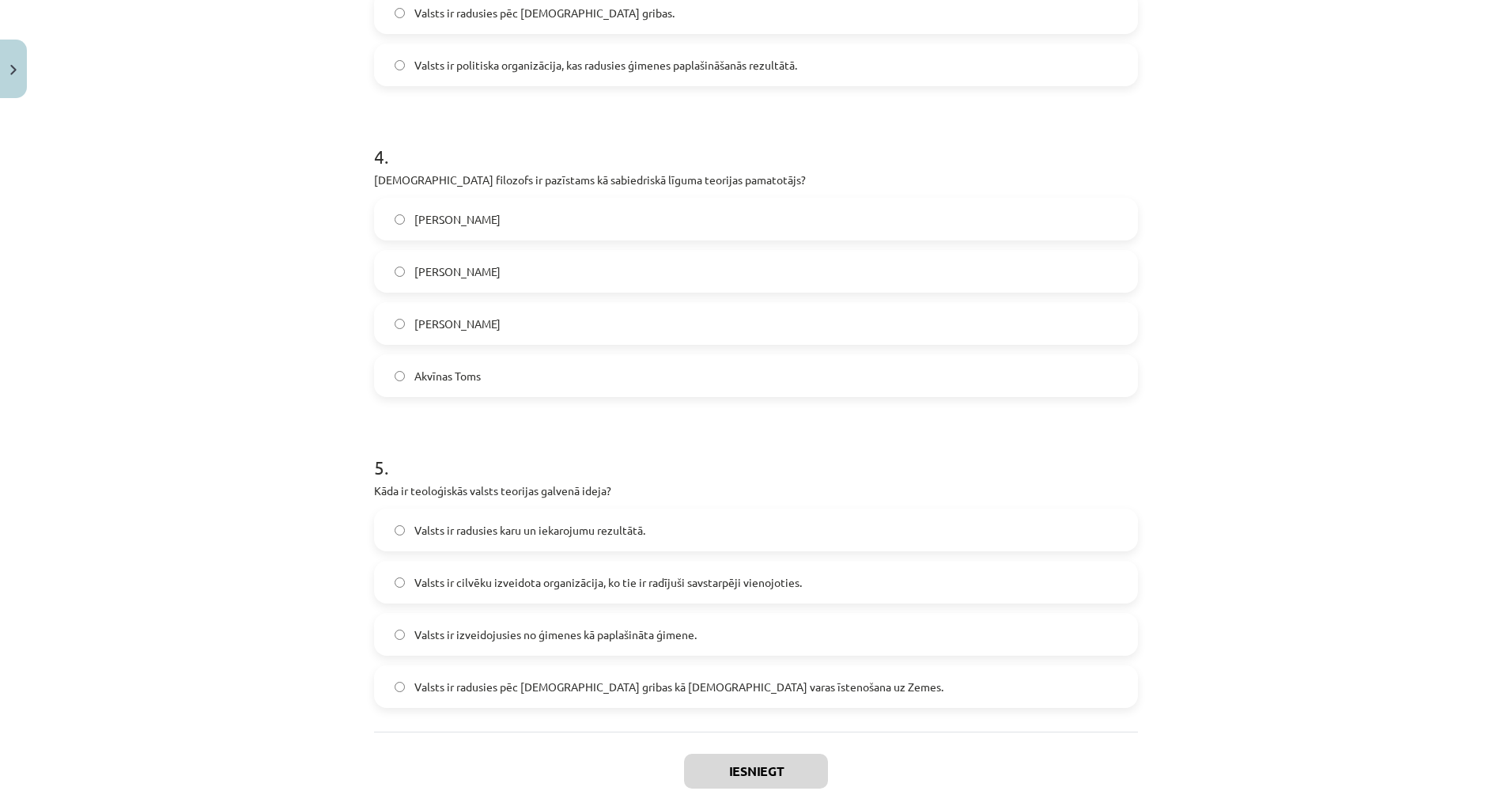
scroll to position [1230, 0]
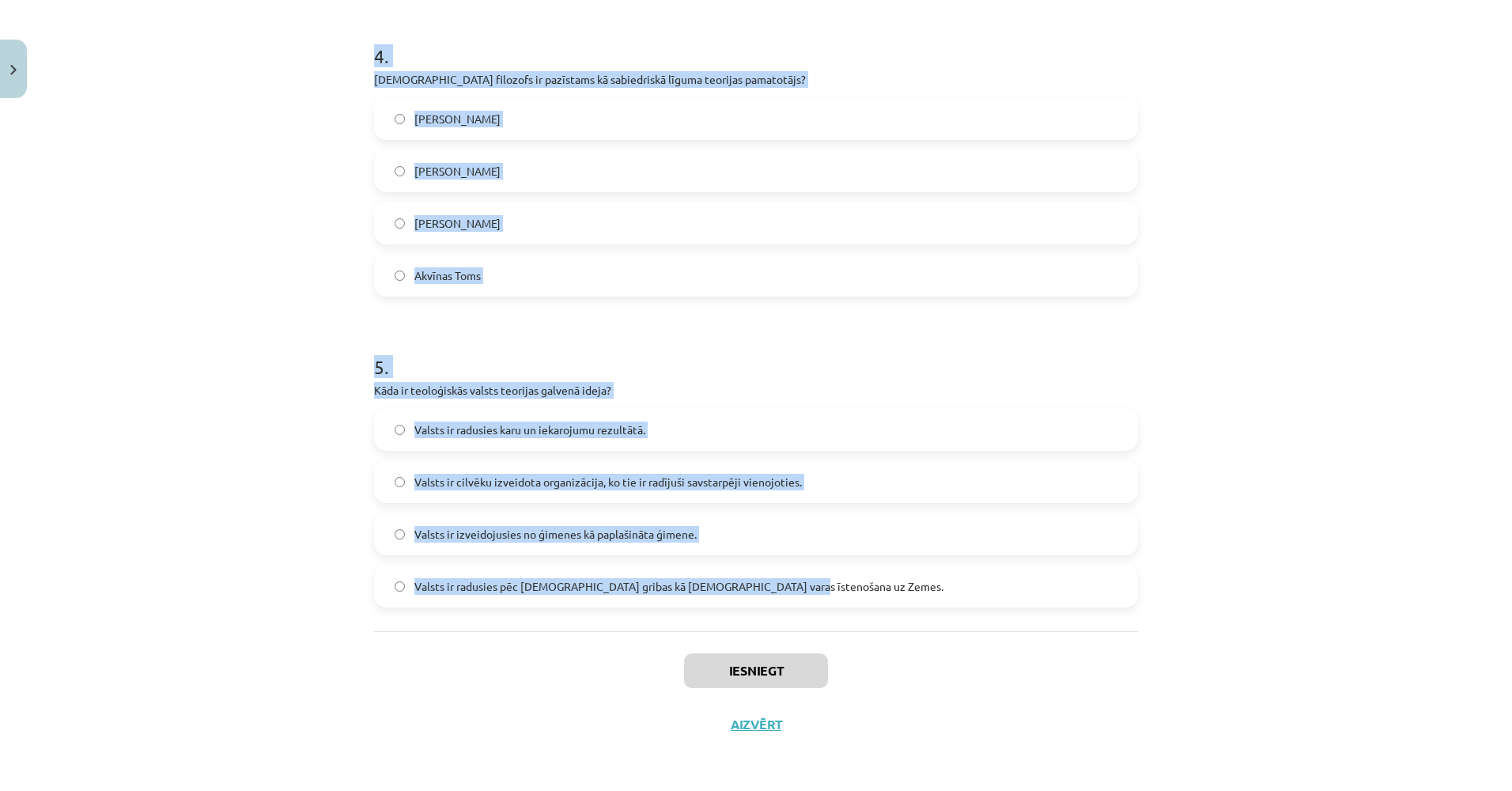
drag, startPoint x: 367, startPoint y: 310, endPoint x: 828, endPoint y: 593, distance: 540.9
copy form "1 . Kas raksturo autoritāru režīmu? Pilnīga varas dalīšana starp izpildvaru un …"
click at [269, 316] on div "Mācību tēma: Sociālo zinātņu ii - 12. klases 1. ieskaites mācību materiāls #3 1…" at bounding box center [756, 395] width 1512 height 791
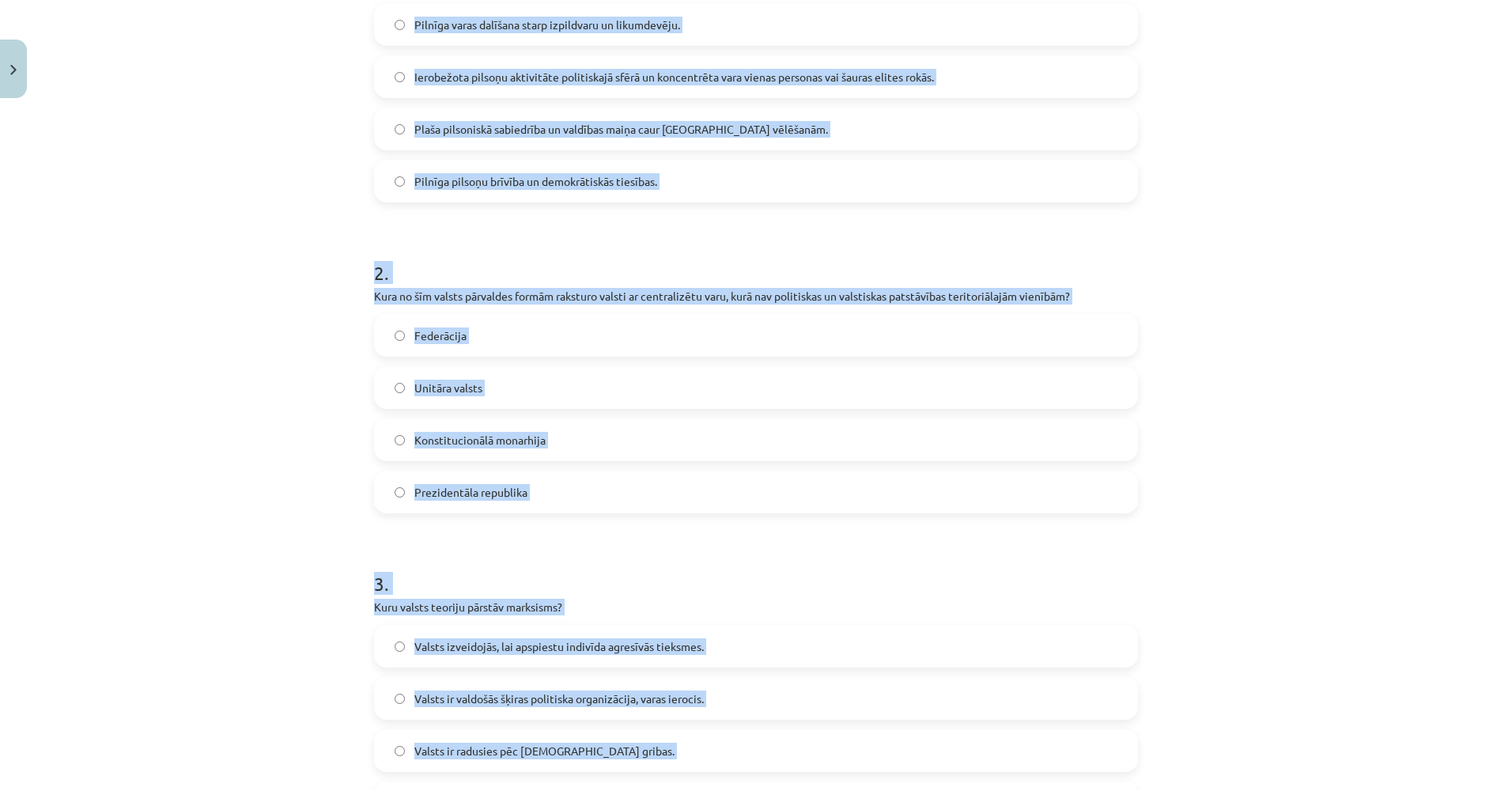
scroll to position [0, 0]
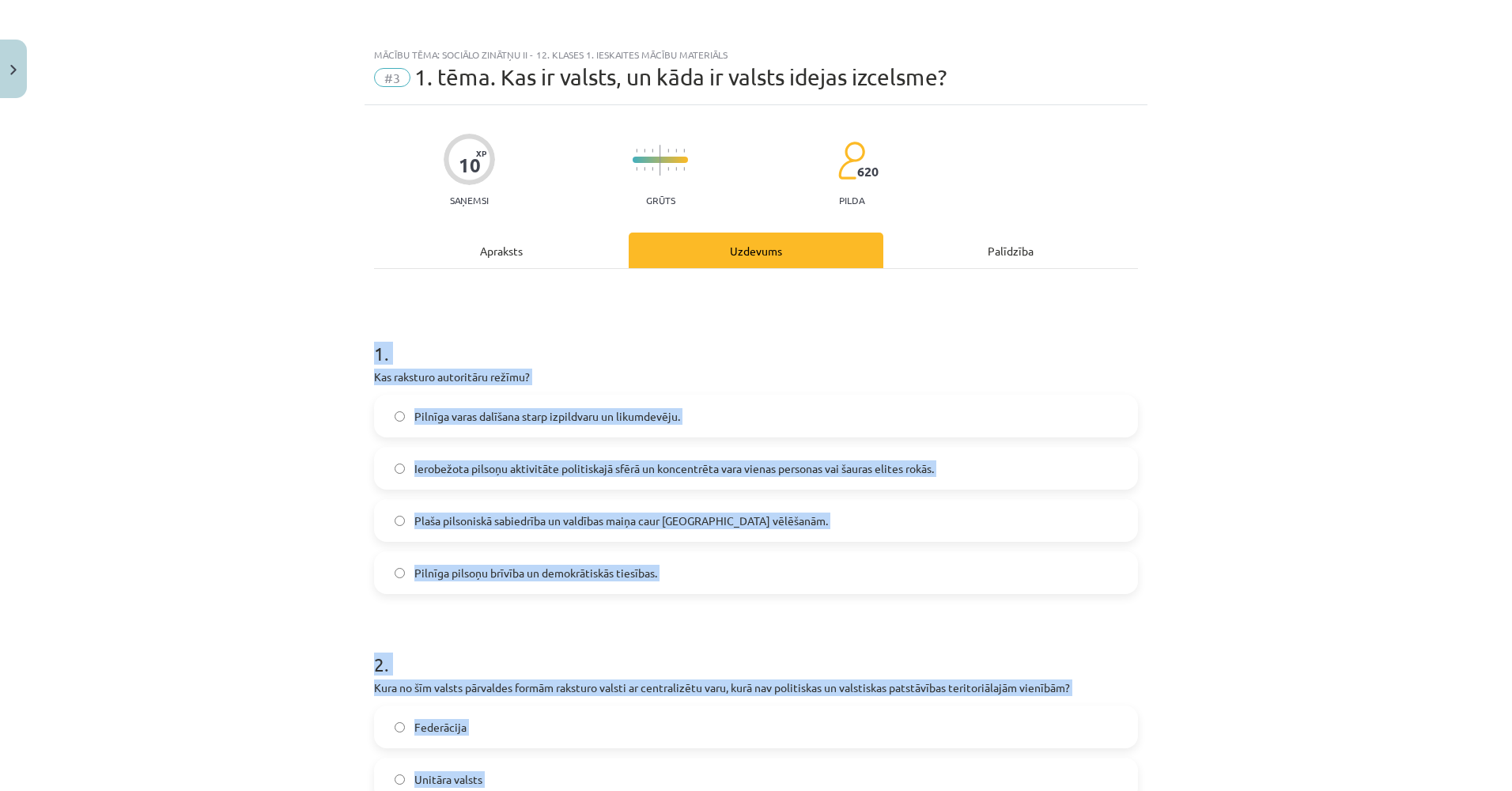
drag, startPoint x: 251, startPoint y: 247, endPoint x: 230, endPoint y: 65, distance: 183.2
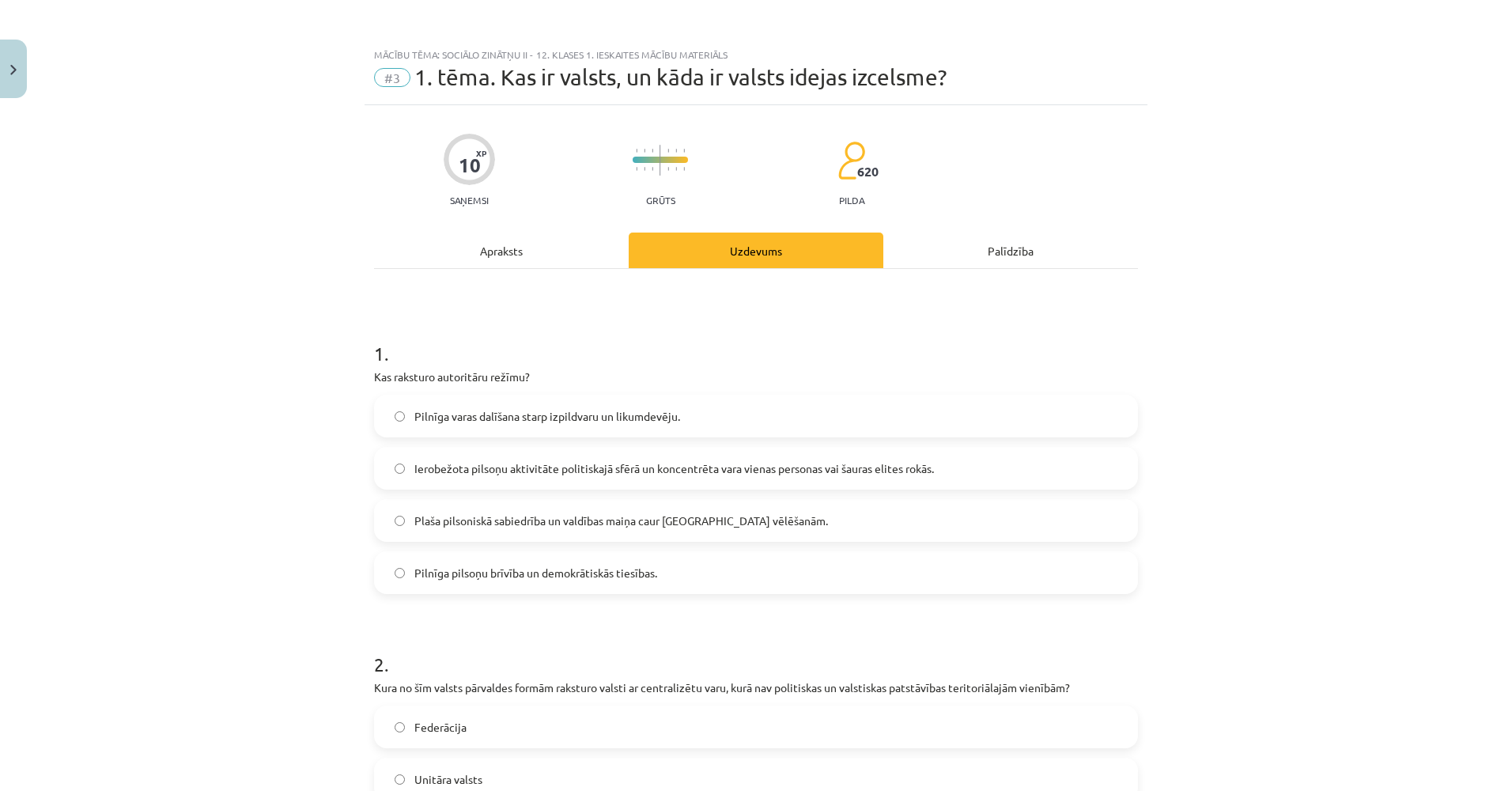
click at [250, 212] on div "Mācību tēma: Sociālo zinātņu ii - 12. klases 1. ieskaites mācību materiāls #3 1…" at bounding box center [756, 395] width 1512 height 791
click at [451, 456] on label "Ierobežota pilsoņu aktivitāte politiskajā sfērā un koncentrēta vara vienas pers…" at bounding box center [756, 469] width 761 height 40
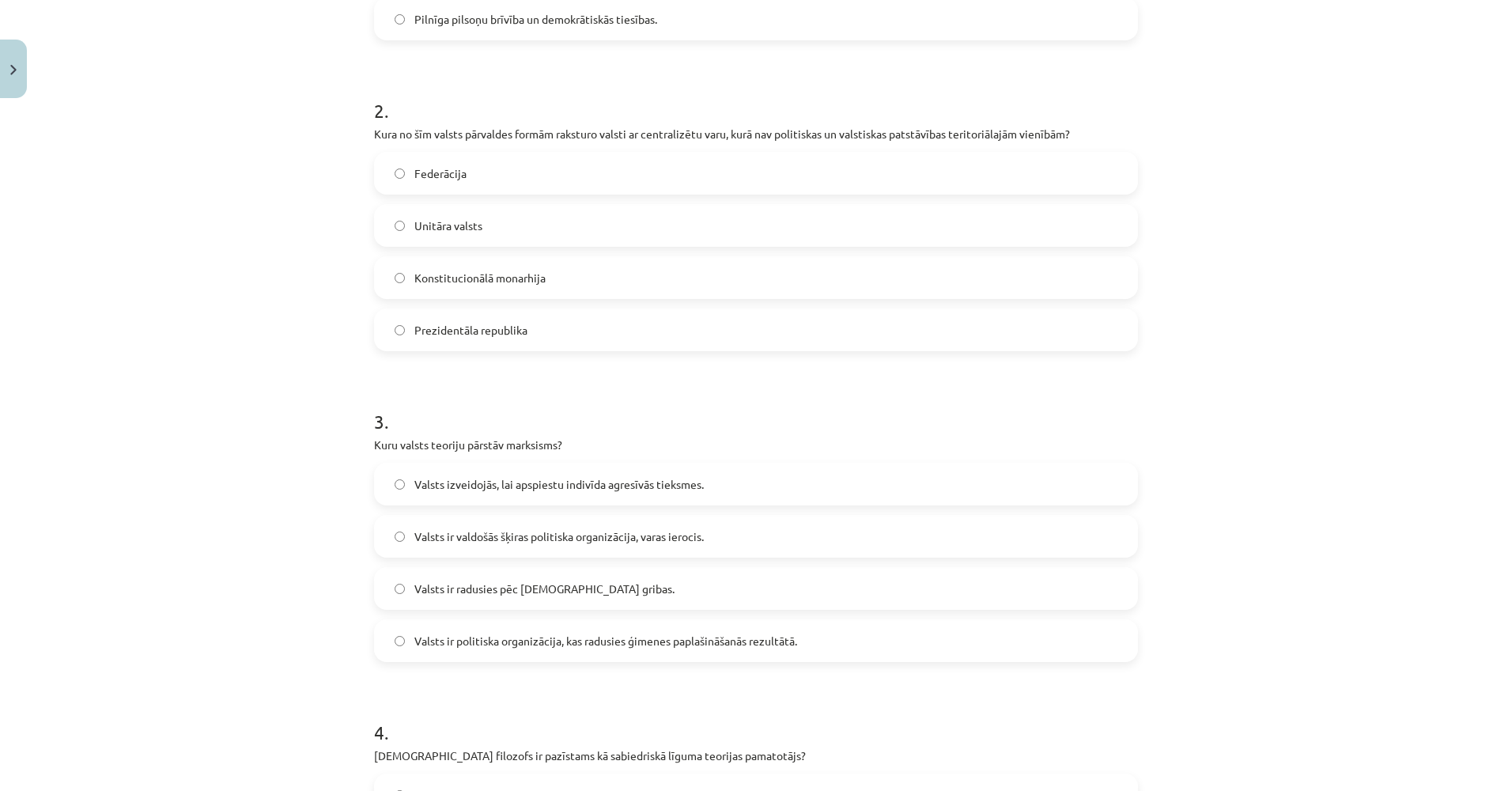
click at [424, 225] on span "Unitāra valsts" at bounding box center [449, 225] width 68 height 17
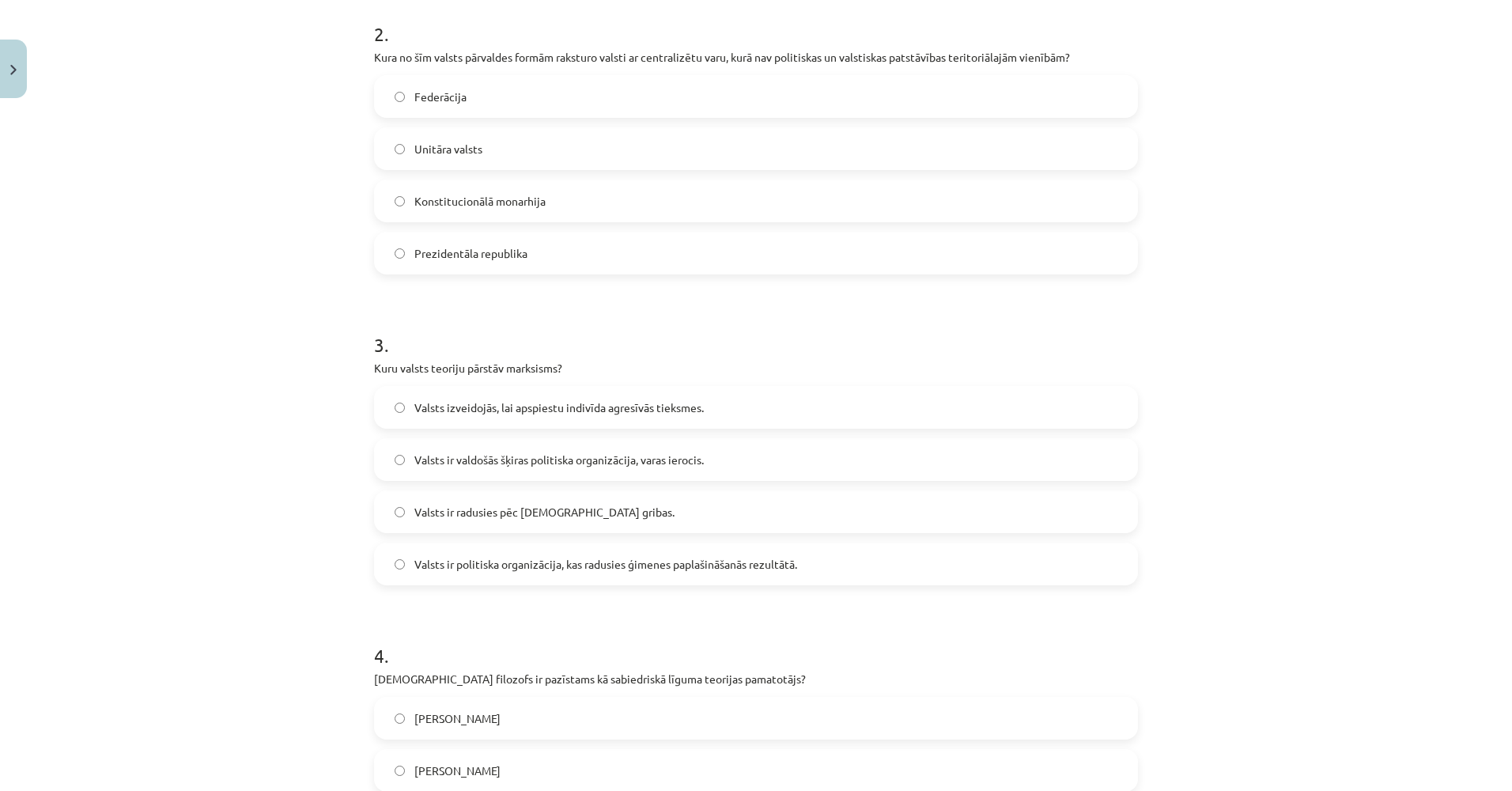
scroll to position [632, 0]
click at [490, 455] on span "Valsts ir valdošās šķiras politiska organizācija, varas ierocis." at bounding box center [560, 457] width 289 height 17
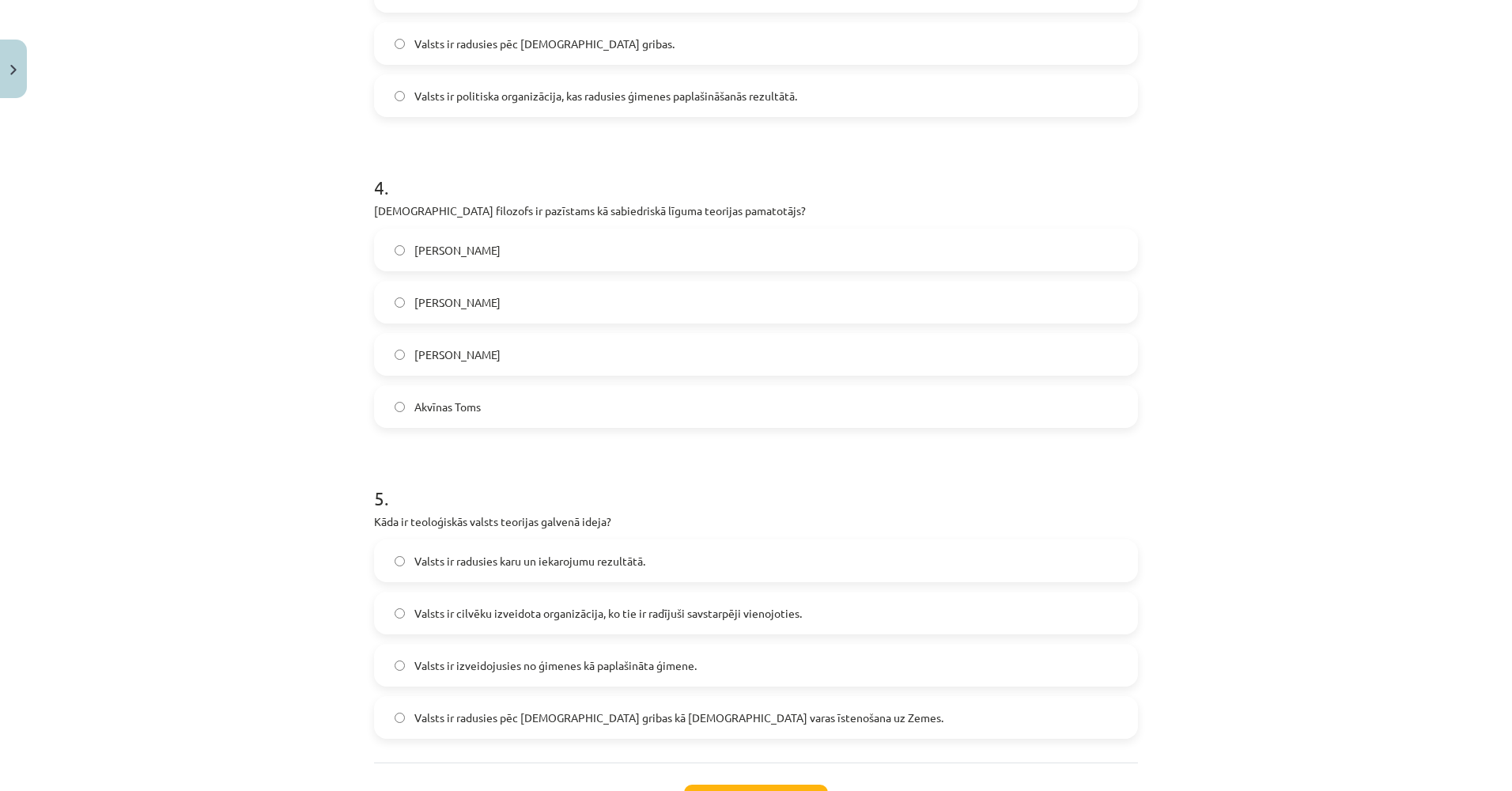
scroll to position [1107, 0]
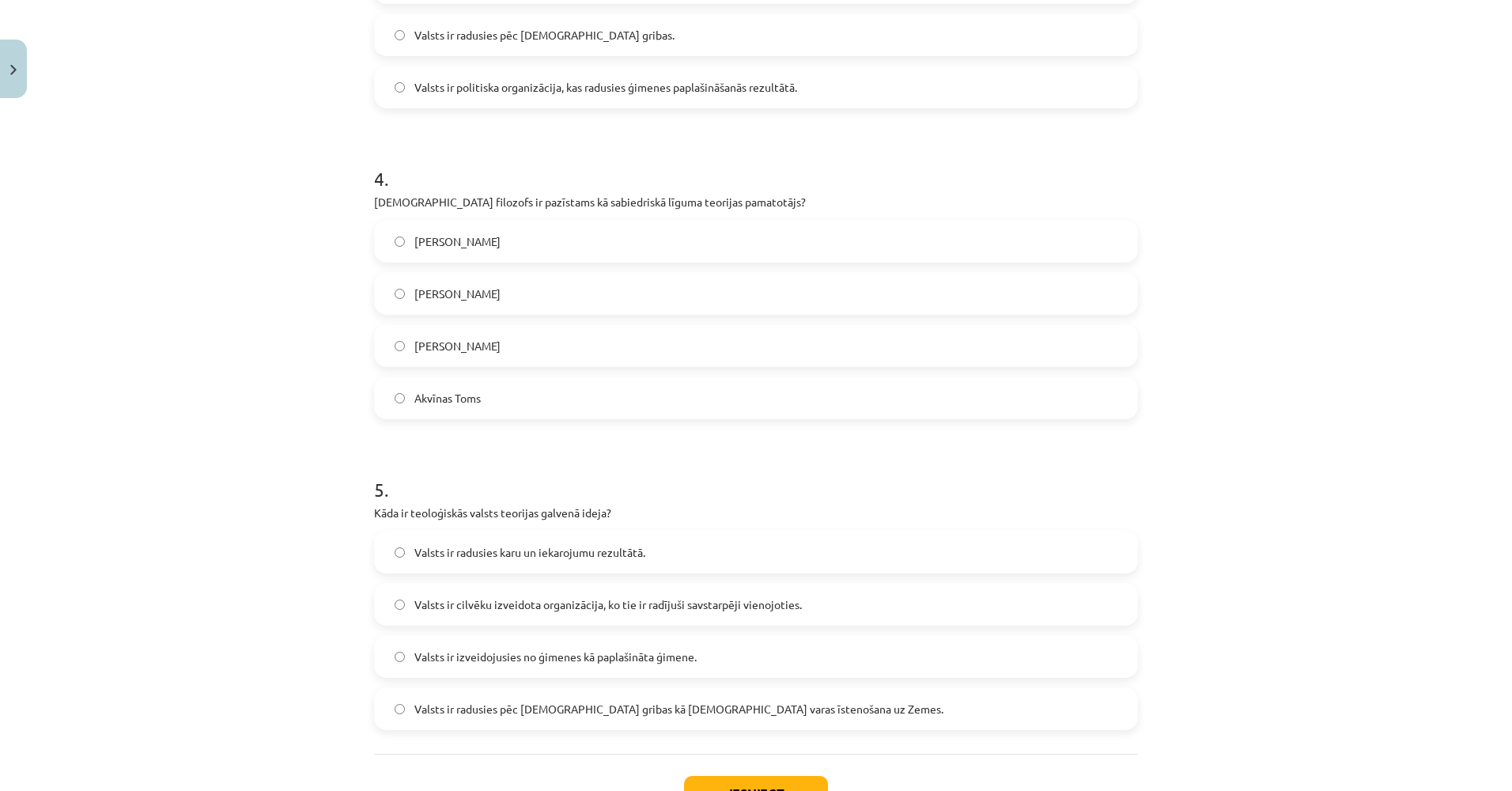
click at [453, 253] on label "Tomass Hobss" at bounding box center [756, 241] width 761 height 40
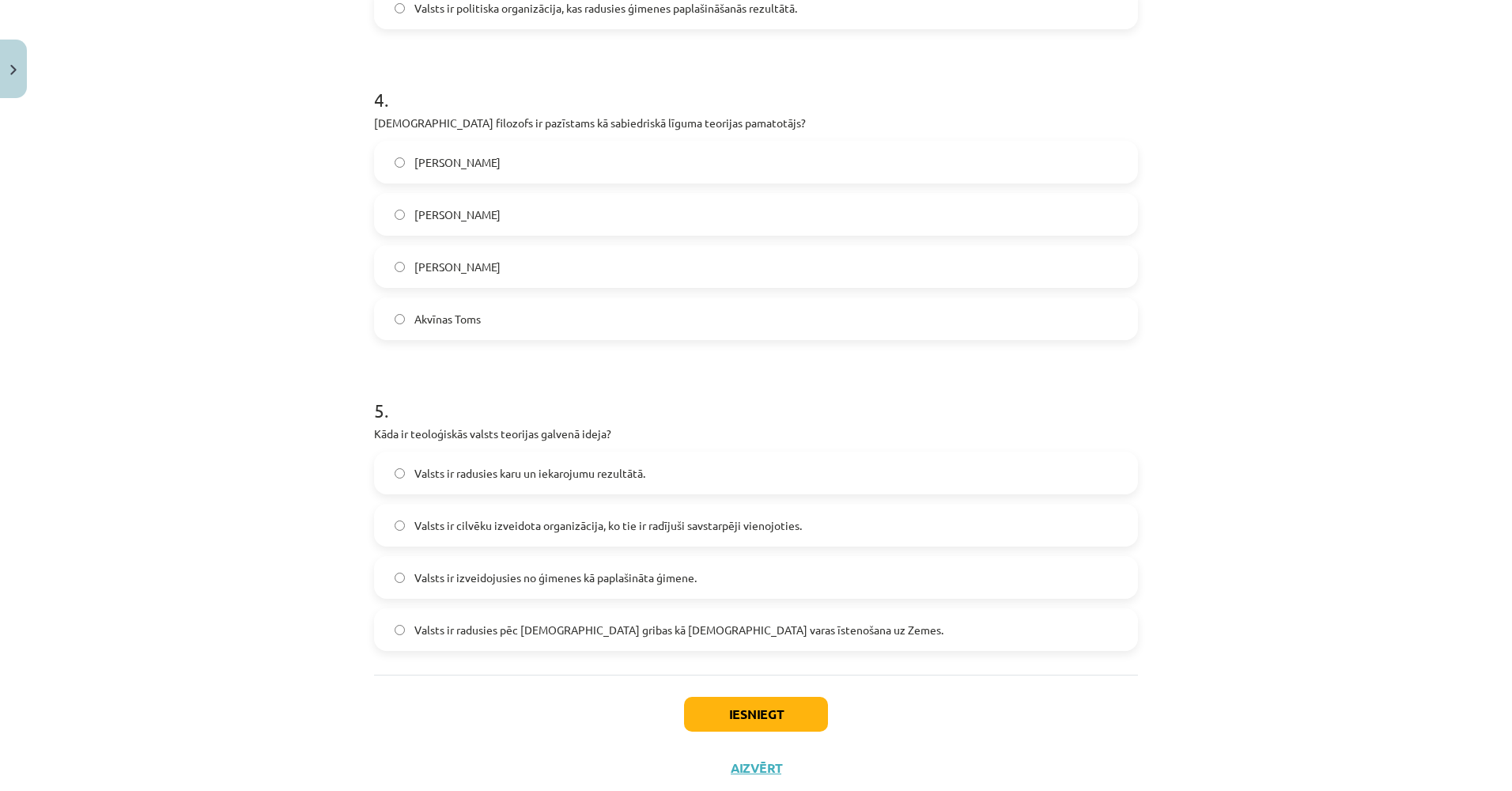
click at [549, 624] on span "Valsts ir radusies pēc Dieva gribas kā dievišķās varas īstenošana uz Zemes." at bounding box center [679, 629] width 530 height 17
click at [720, 721] on button "Iesniegt" at bounding box center [756, 714] width 144 height 35
click at [743, 712] on button "Iesniegt" at bounding box center [756, 714] width 144 height 35
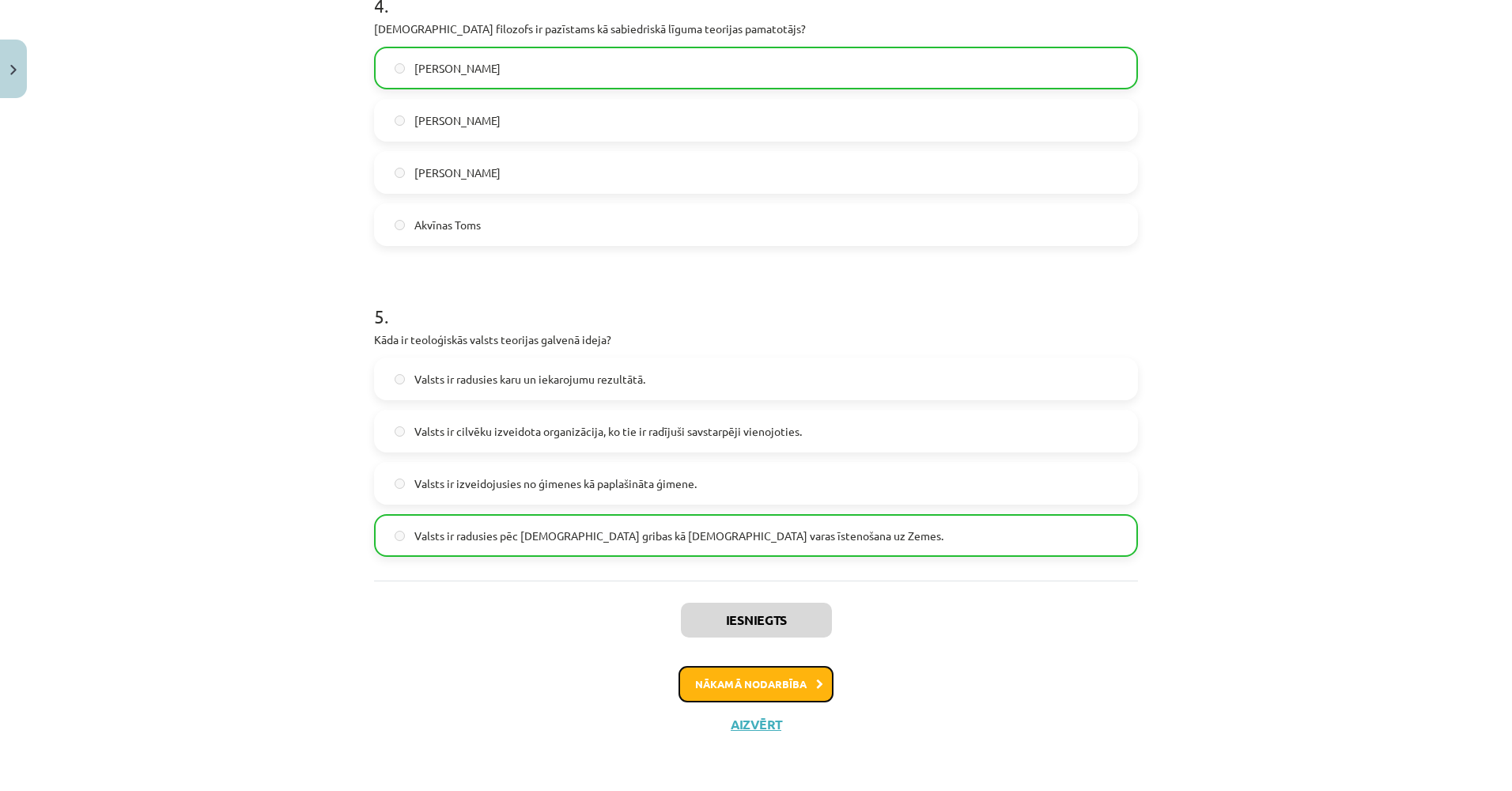
click at [723, 674] on button "Nākamā nodarbība" at bounding box center [755, 684] width 155 height 36
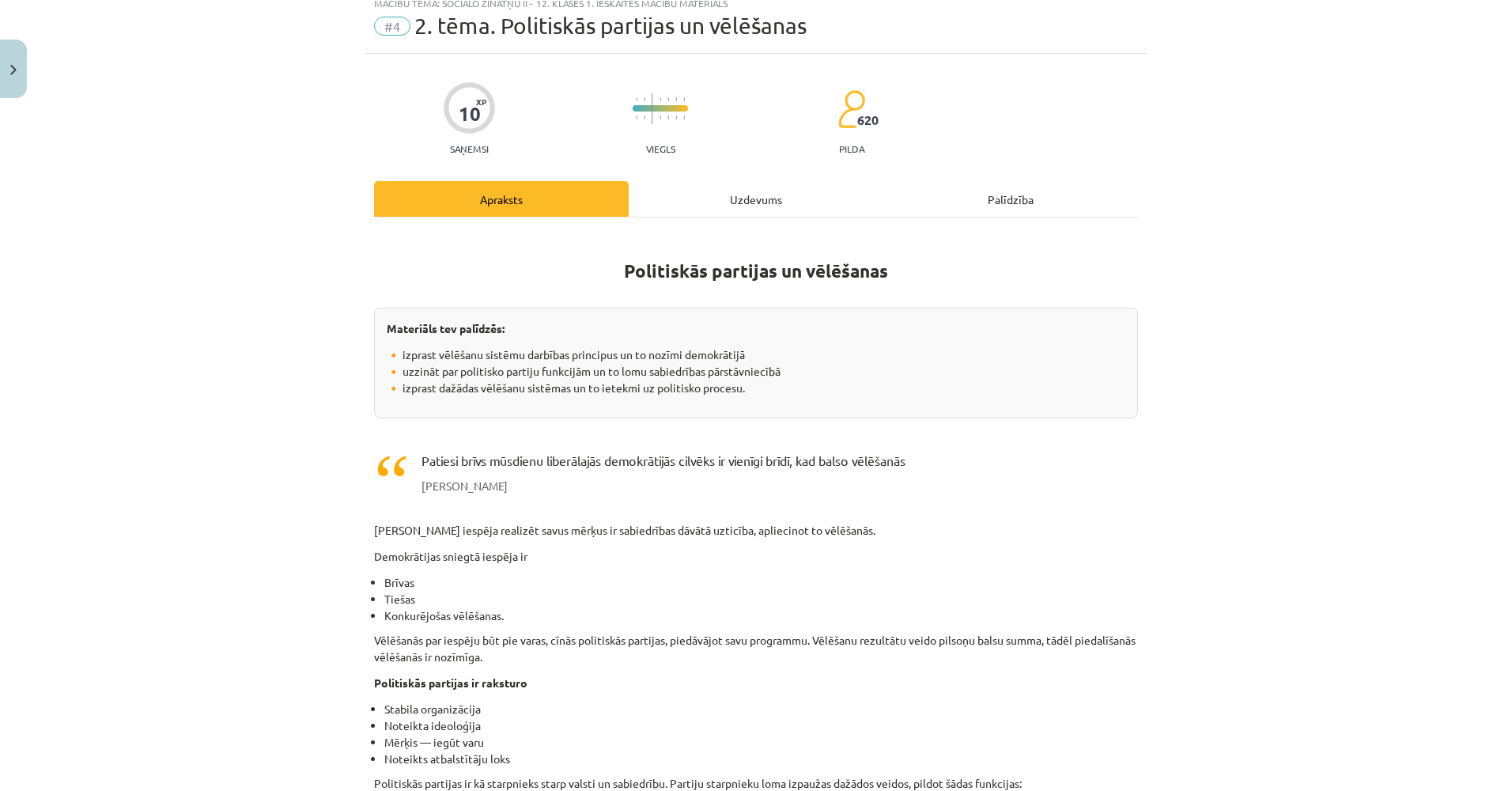
scroll to position [40, 0]
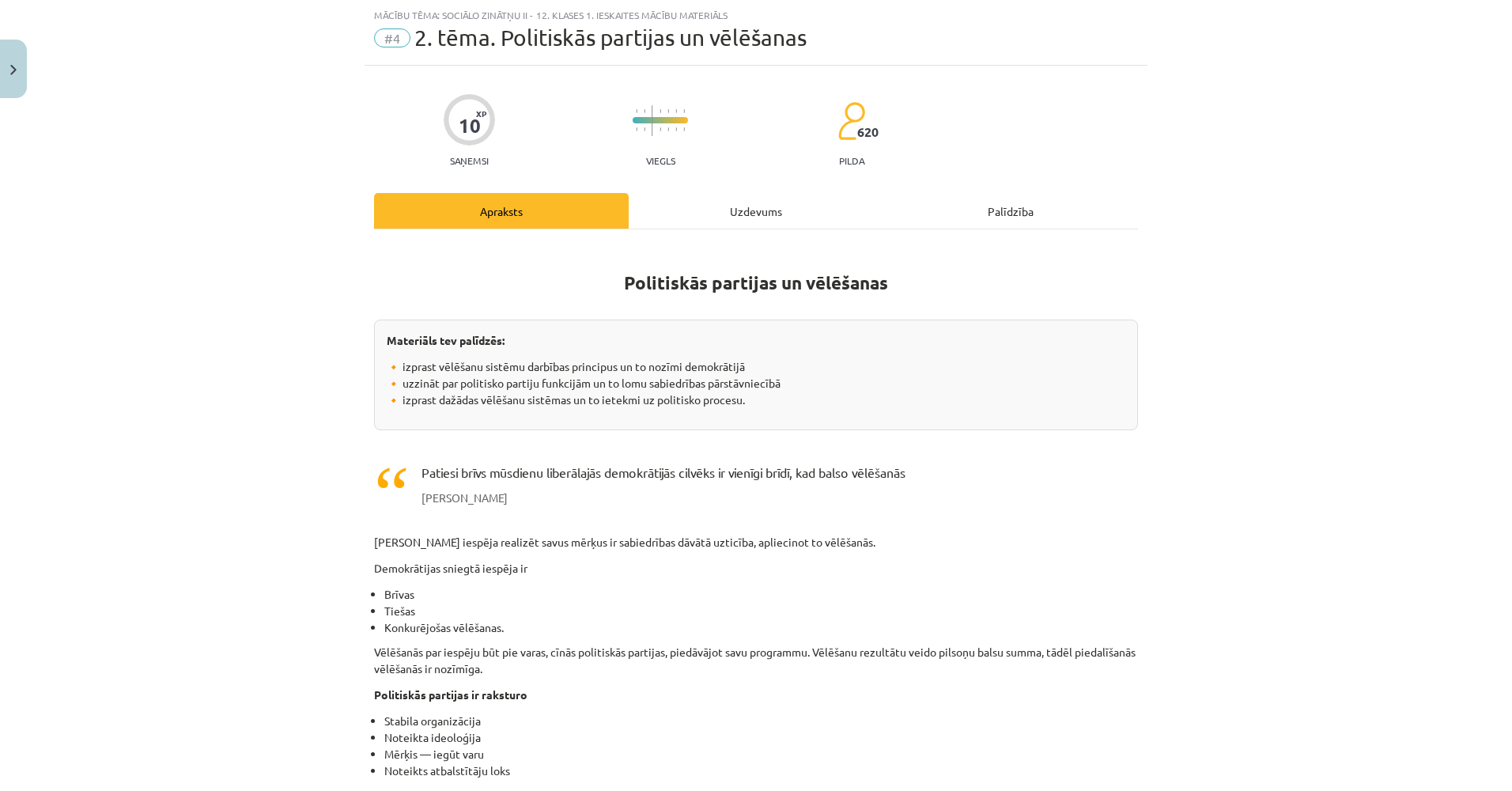
click at [719, 200] on div "Uzdevums" at bounding box center [755, 210] width 254 height 36
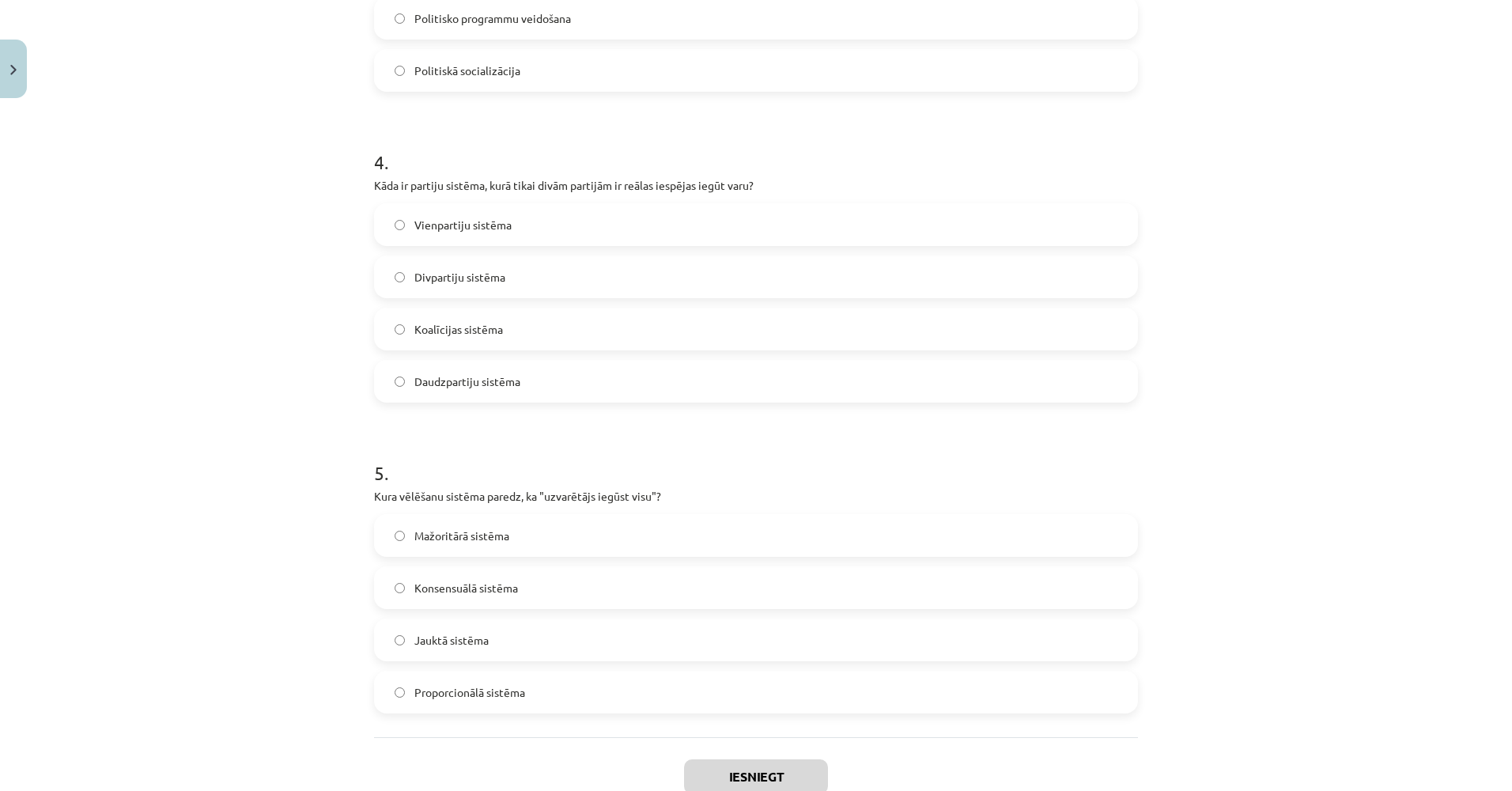
scroll to position [1230, 0]
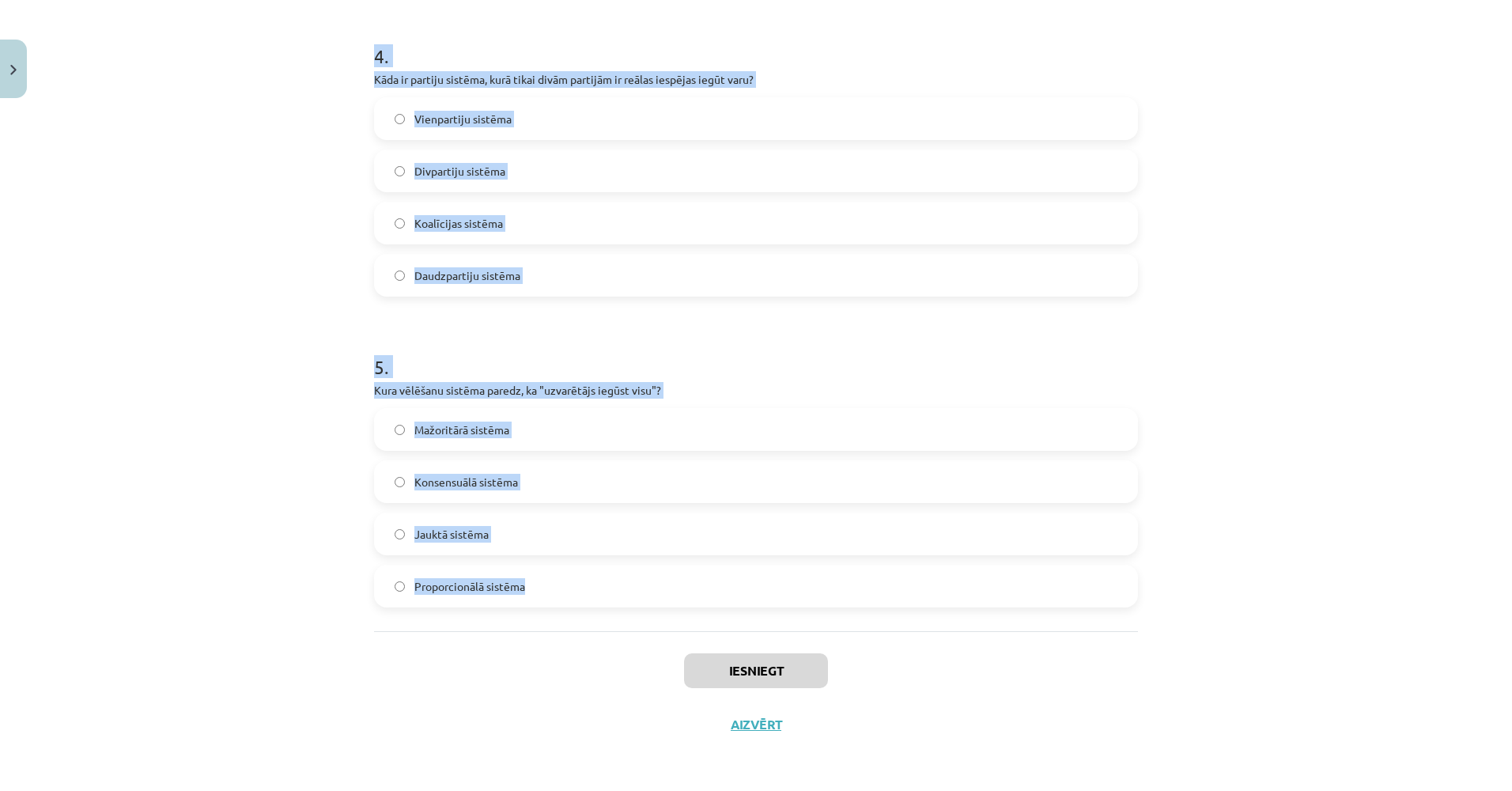
drag, startPoint x: 366, startPoint y: 303, endPoint x: 586, endPoint y: 602, distance: 371.2
copy form "1 . Kura no šīm valstīm izmanto proporcionālo vēlēšanu sistēmu? Lielbritānija K…"
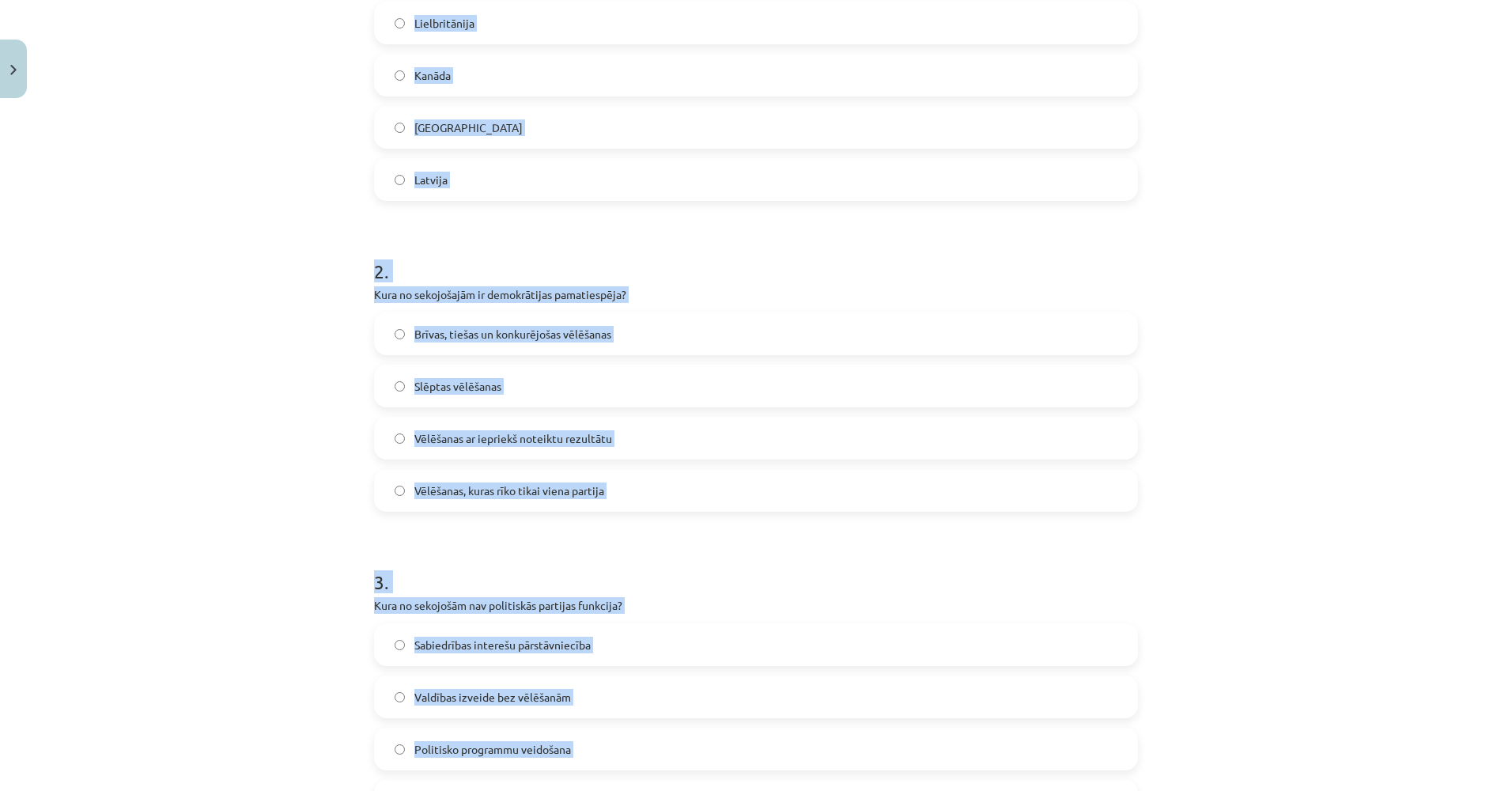
scroll to position [439, 0]
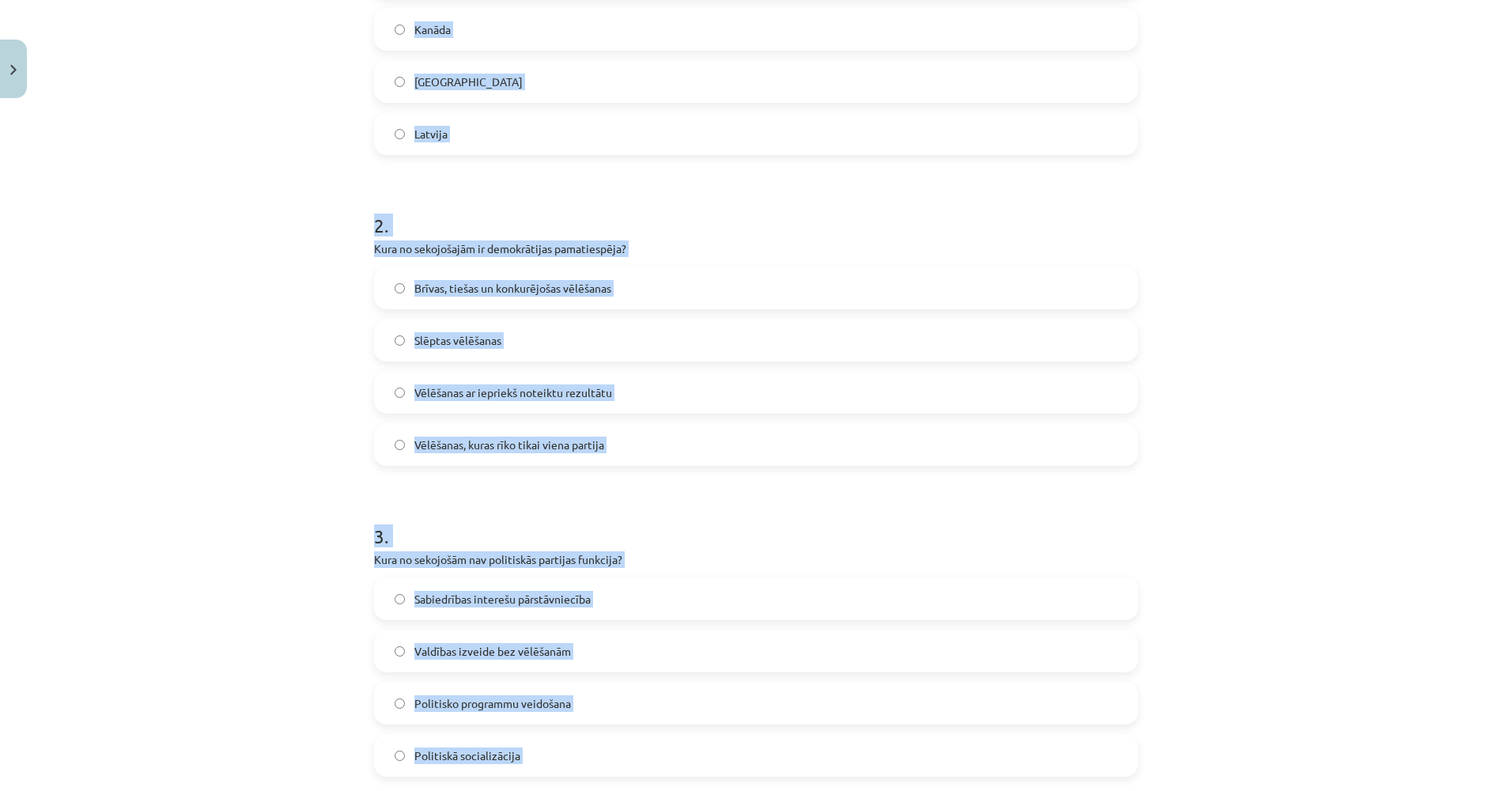
click at [246, 190] on div "Mācību tēma: Sociālo zinātņu ii - 12. klases 1. ieskaites mācību materiāls #4 2…" at bounding box center [756, 395] width 1512 height 791
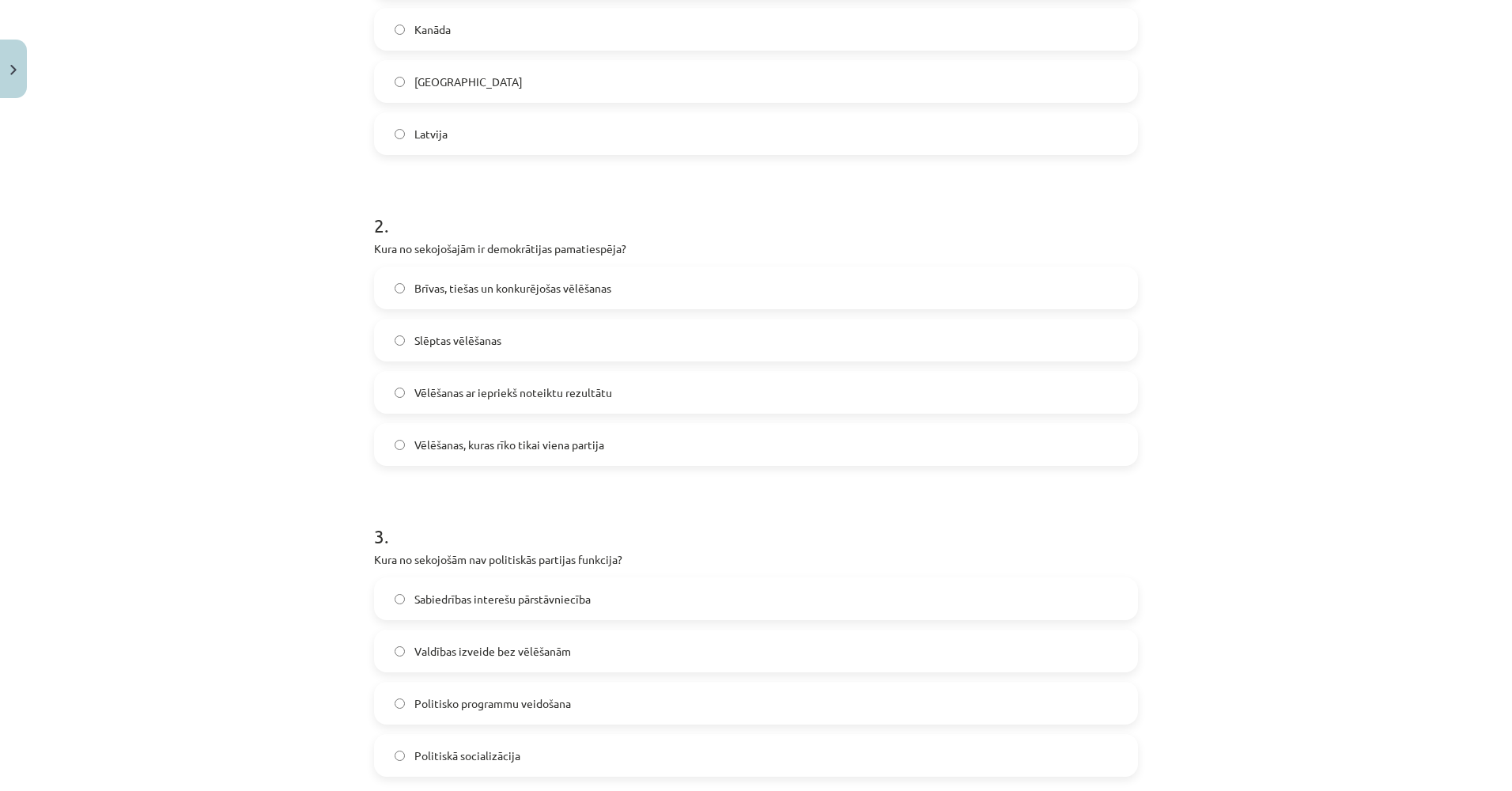
click at [440, 143] on label "Latvija" at bounding box center [756, 134] width 761 height 40
click at [455, 288] on span "Brīvas, tiešas un konkurējošas vēlēšanas" at bounding box center [513, 288] width 196 height 17
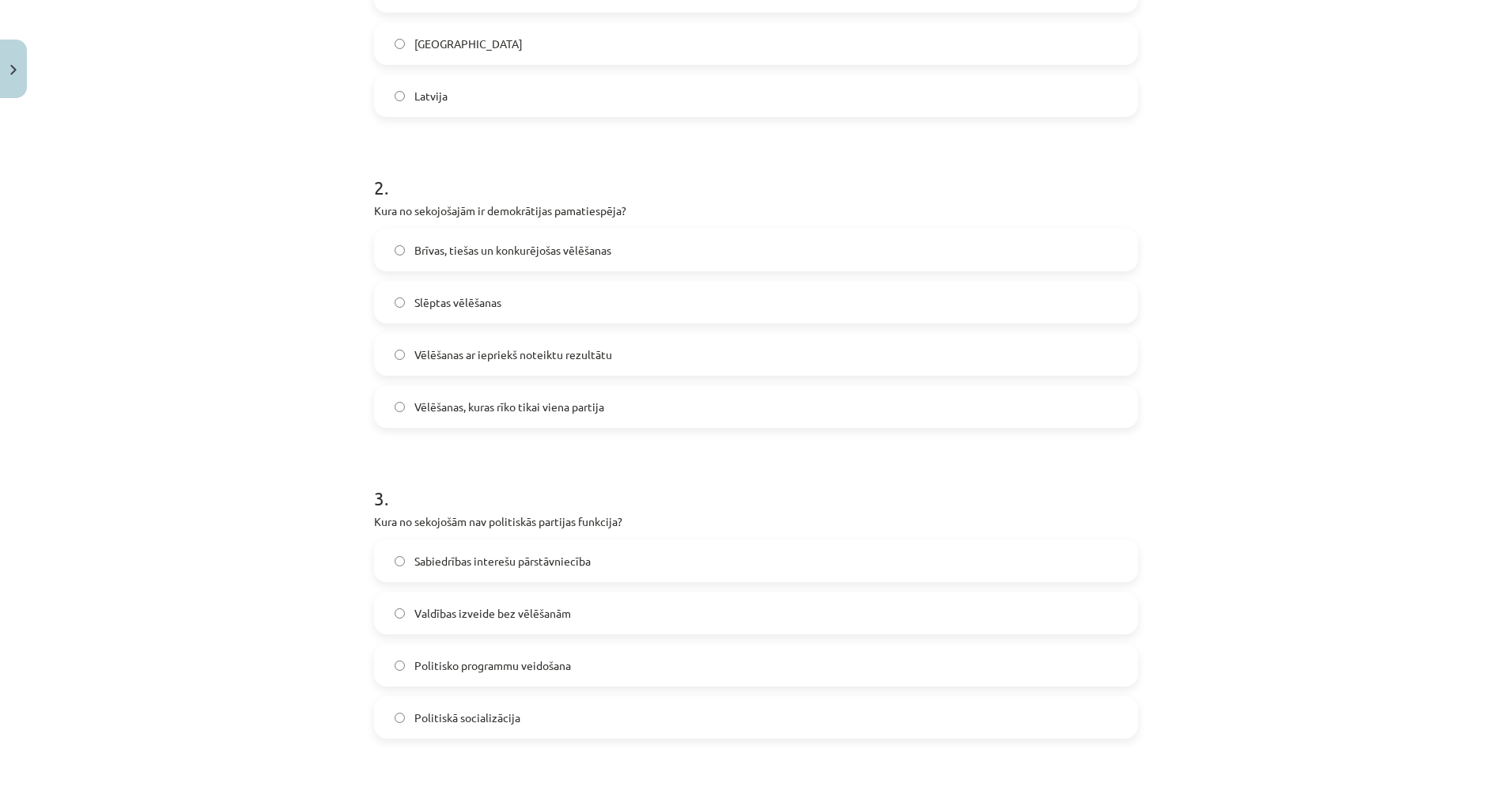
scroll to position [597, 0]
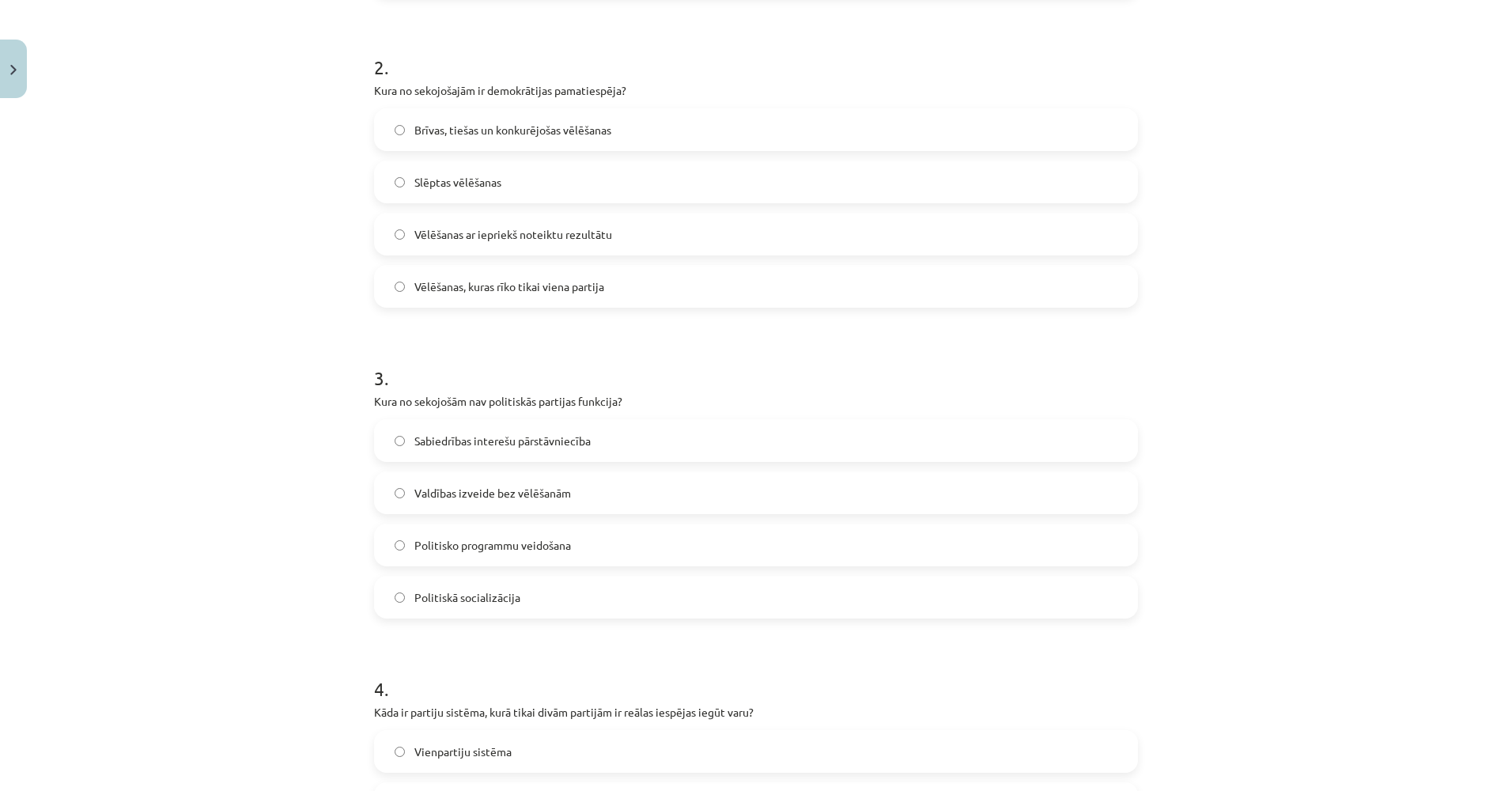
click at [471, 491] on span "Valdības izveide bez vēlēšanām" at bounding box center [493, 493] width 157 height 17
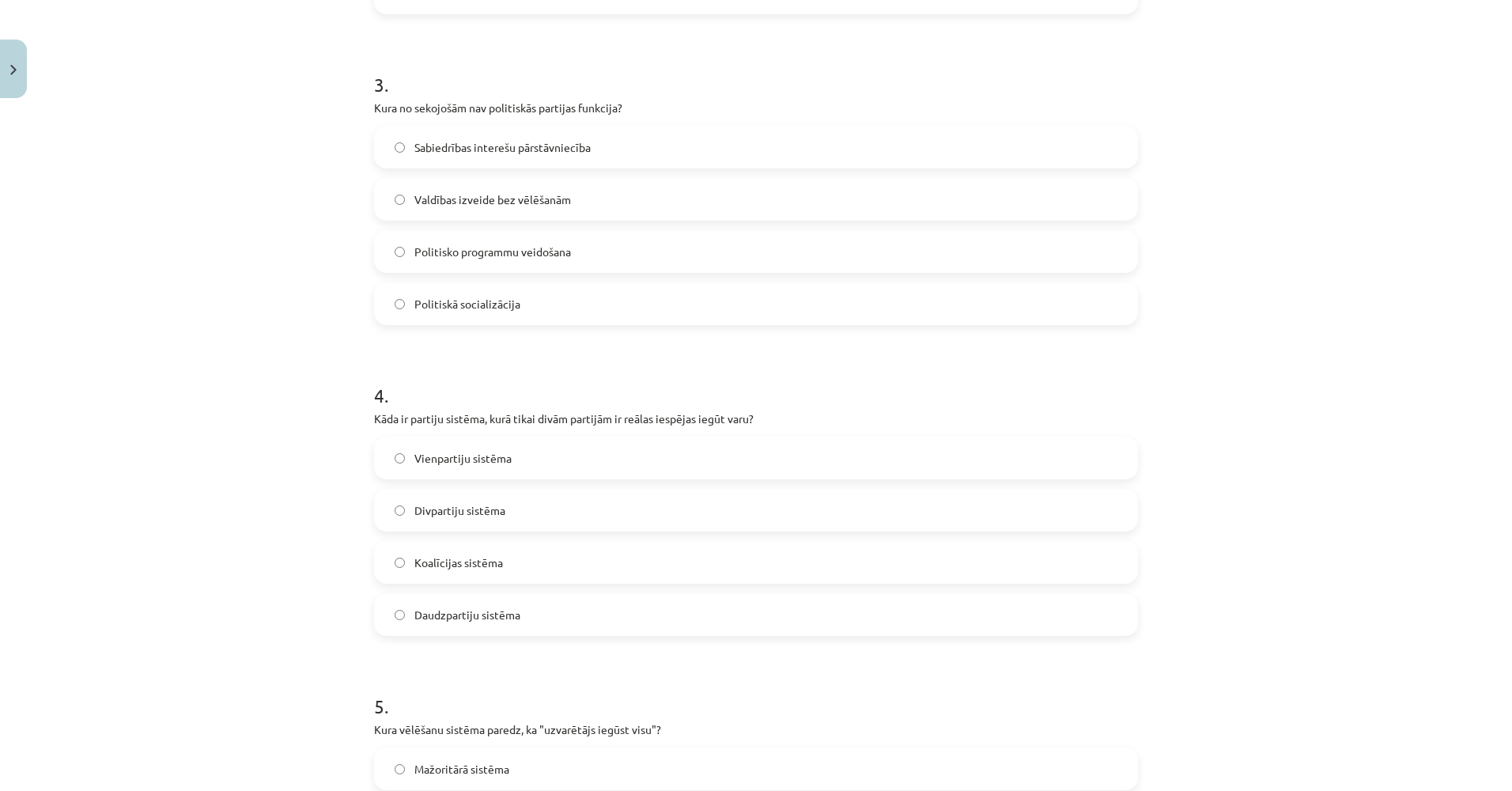
scroll to position [914, 0]
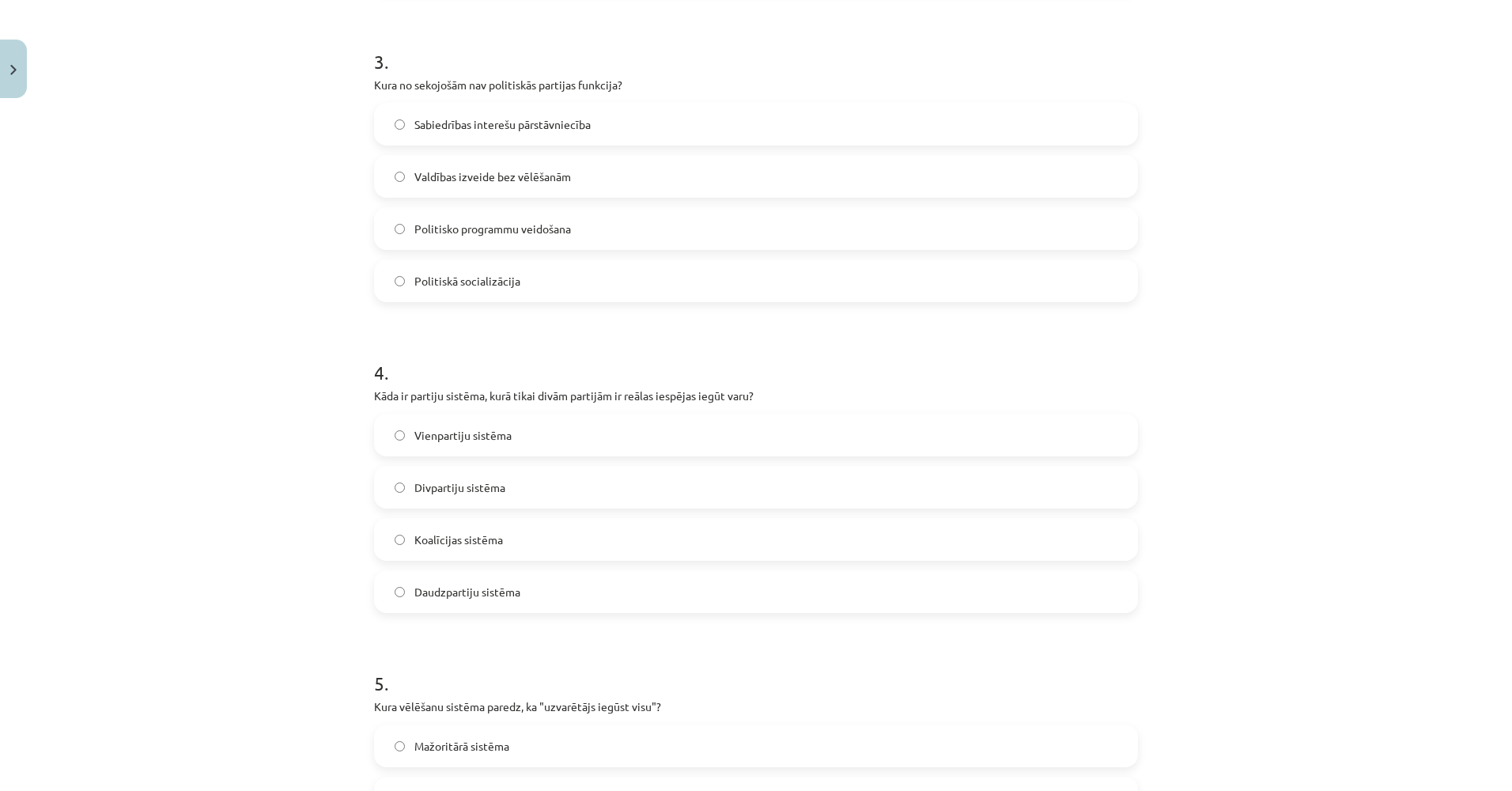
click at [436, 491] on span "Divpartiju sistēma" at bounding box center [460, 488] width 91 height 17
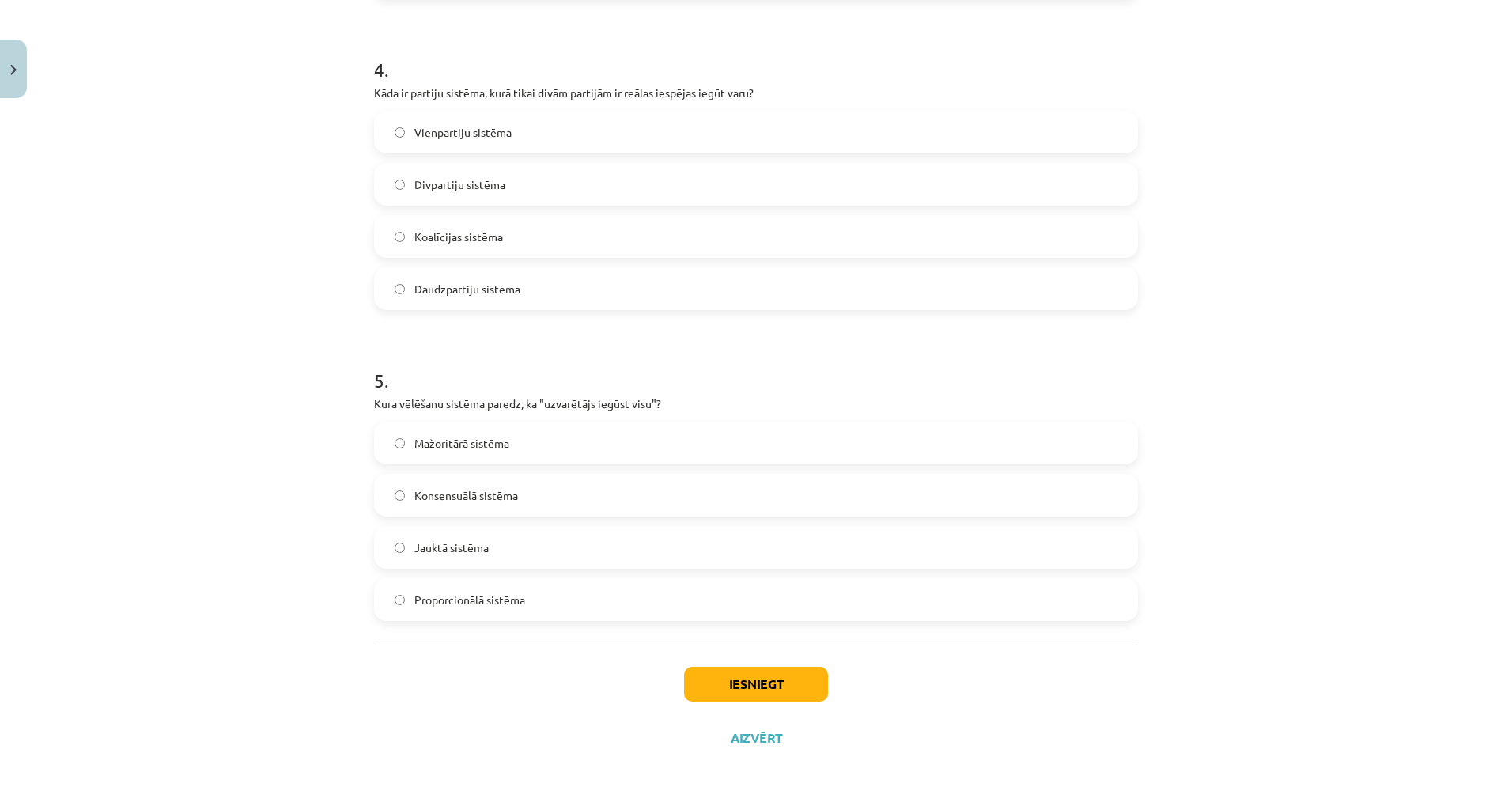
scroll to position [1230, 0]
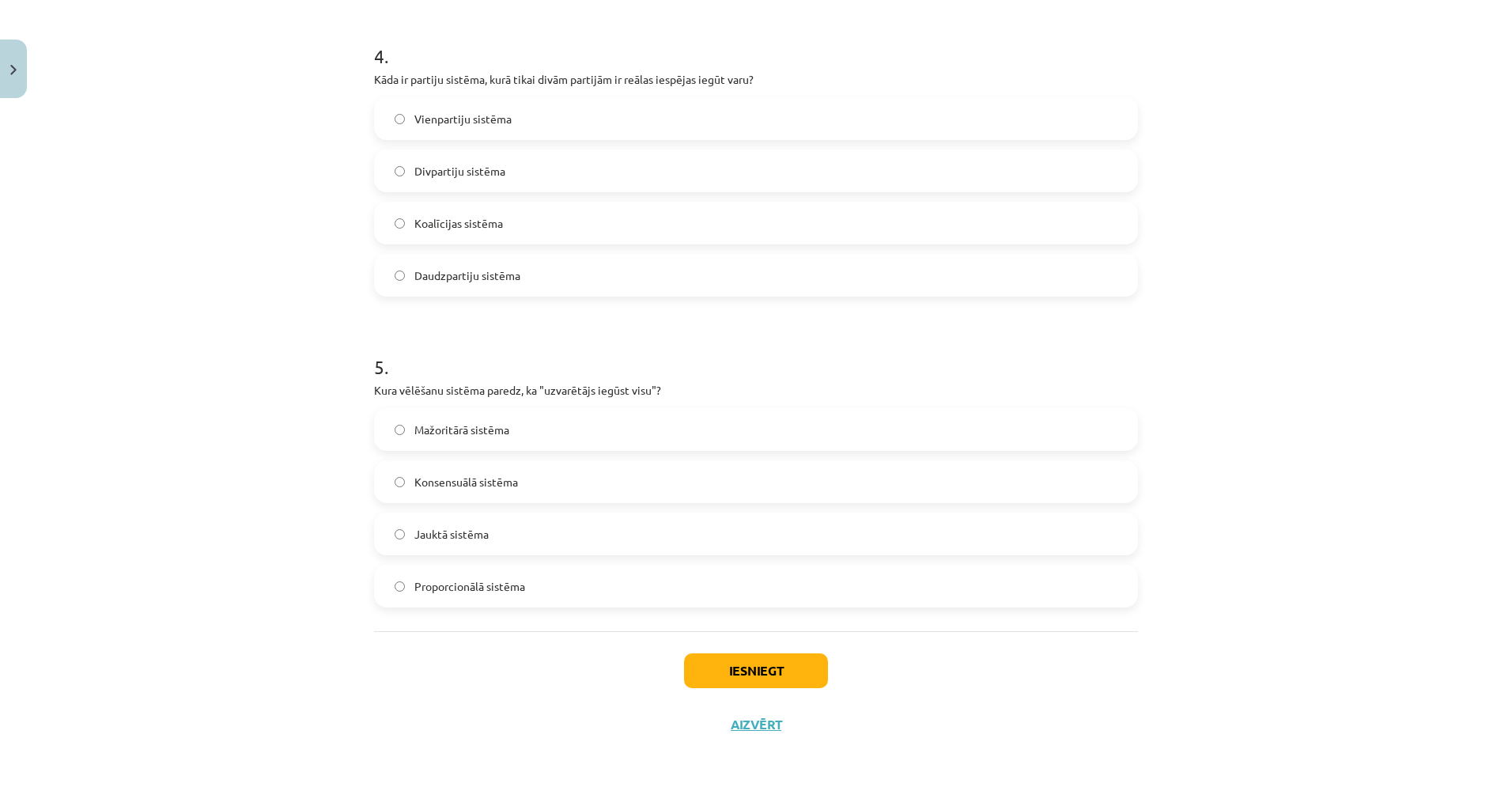
click at [466, 431] on span "Mažoritārā sistēma" at bounding box center [462, 430] width 95 height 17
click at [726, 663] on button "Iesniegt" at bounding box center [756, 670] width 144 height 35
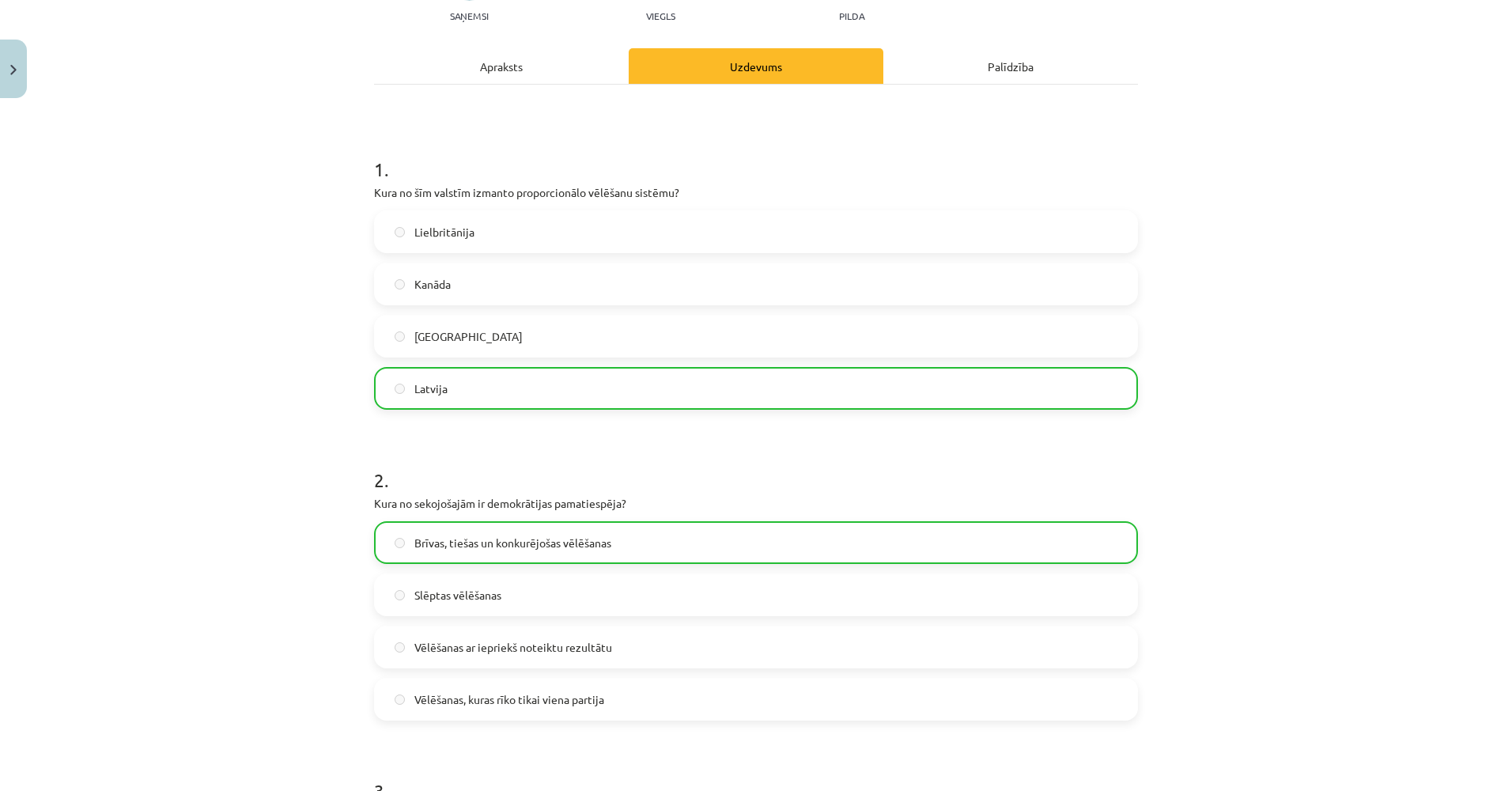
scroll to position [0, 0]
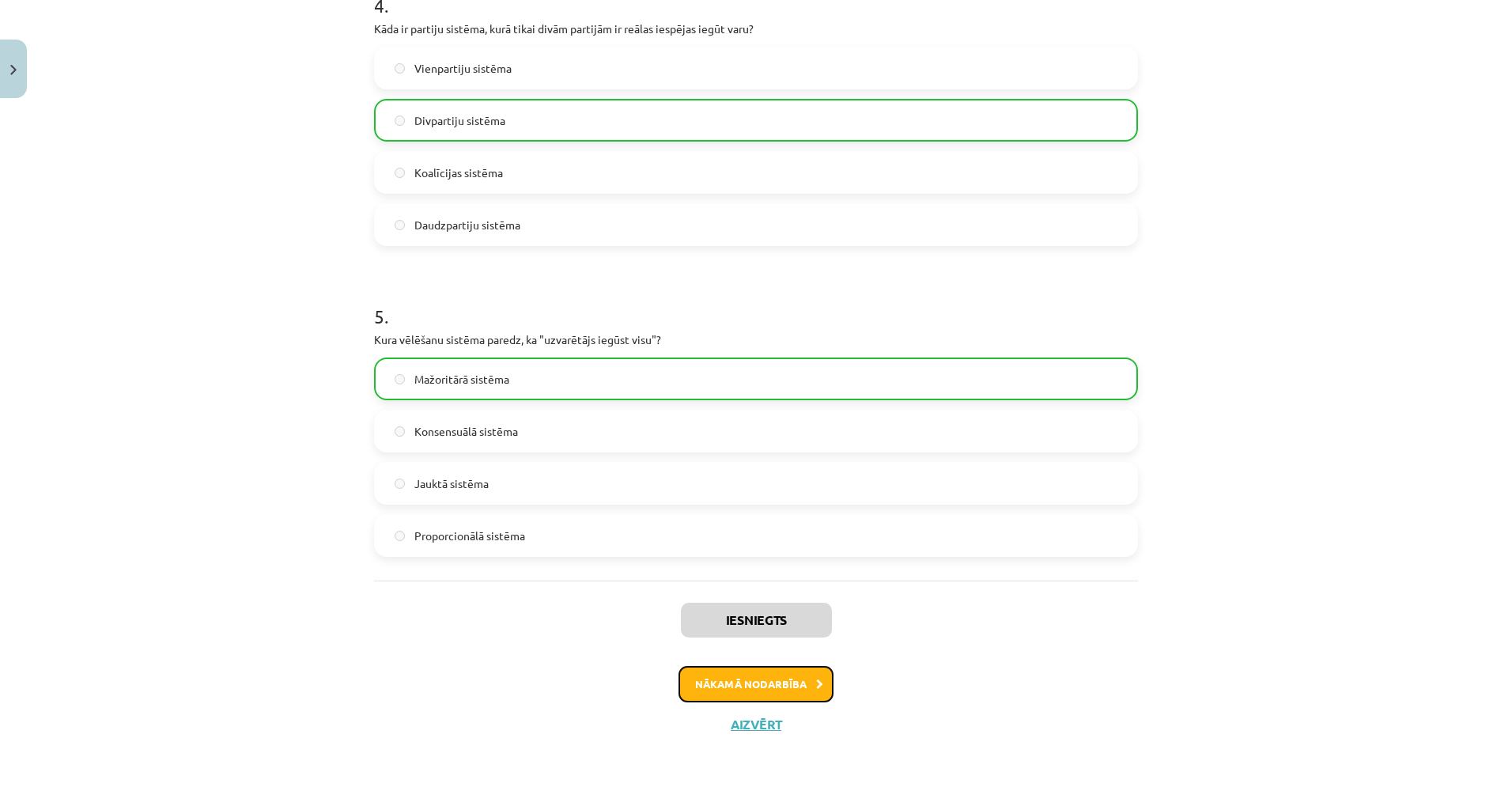
click at [716, 682] on button "Nākamā nodarbība" at bounding box center [755, 684] width 155 height 36
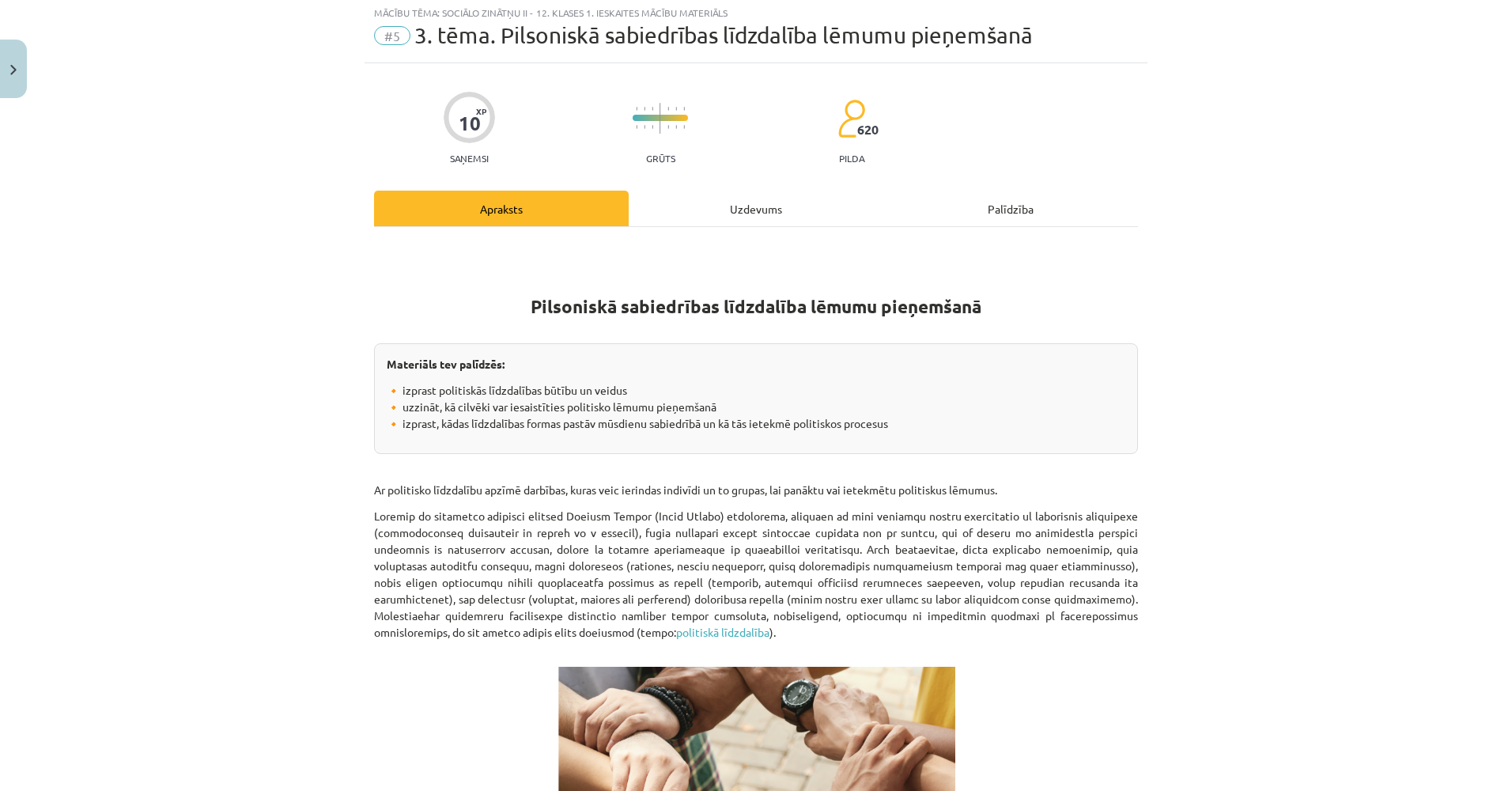
scroll to position [40, 0]
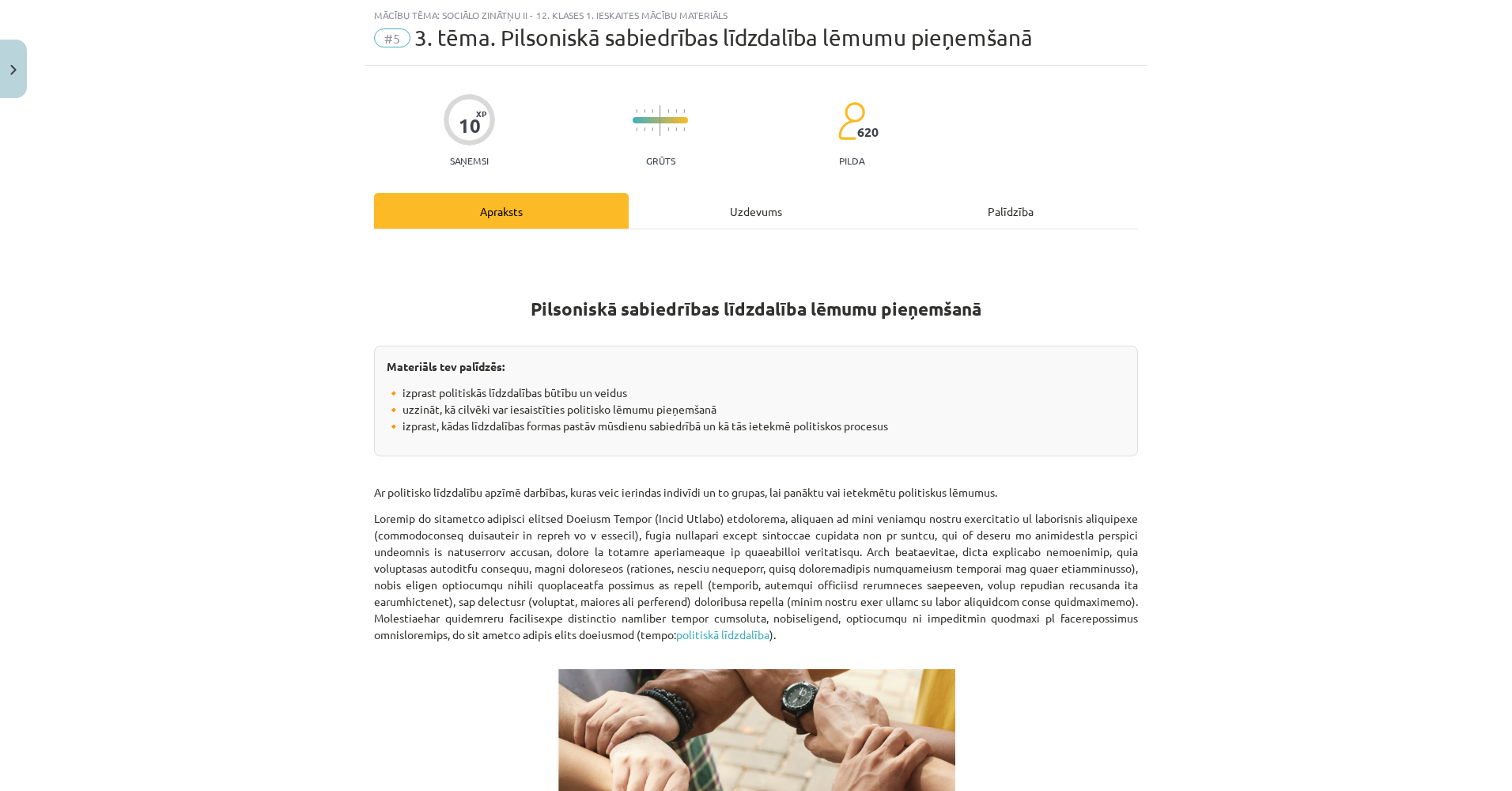
click at [711, 212] on div "Uzdevums" at bounding box center [755, 210] width 254 height 36
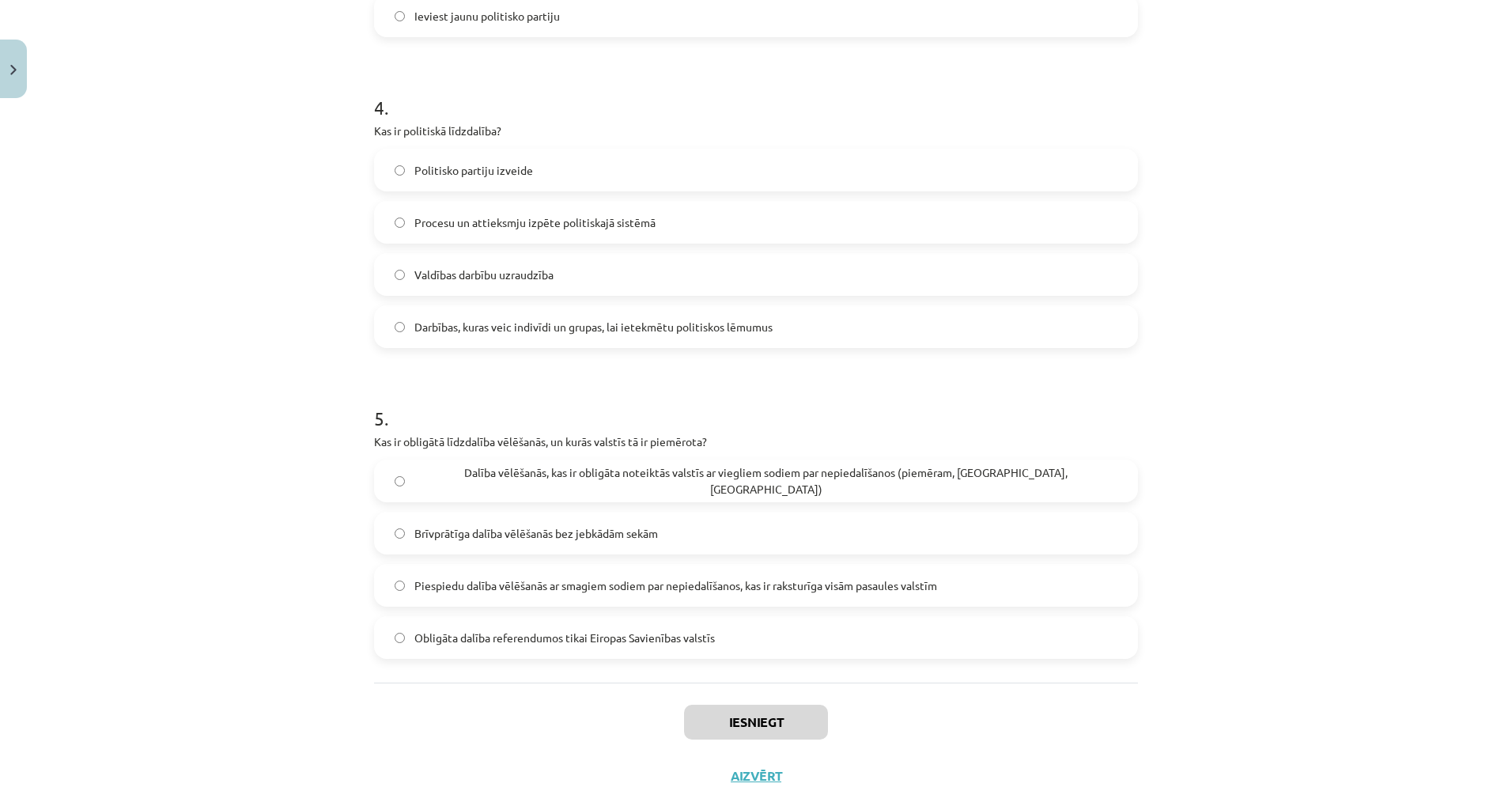
scroll to position [1230, 0]
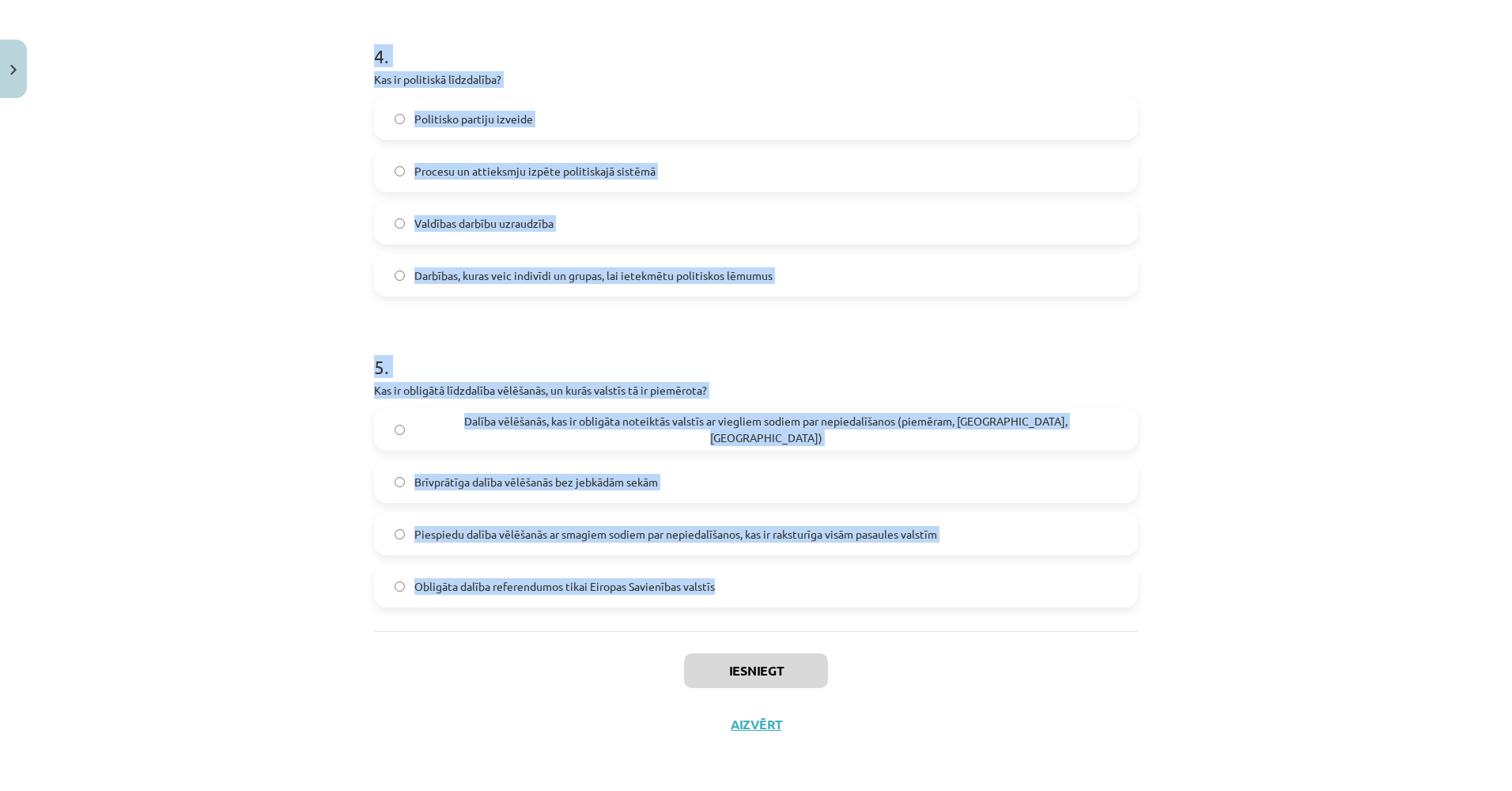
drag, startPoint x: 369, startPoint y: 308, endPoint x: 774, endPoint y: 573, distance: 484.0
copy form "1 . Kurš no sekojošajiem ir piemērs konvencionālajai politiskajai līdzdalībai? …"
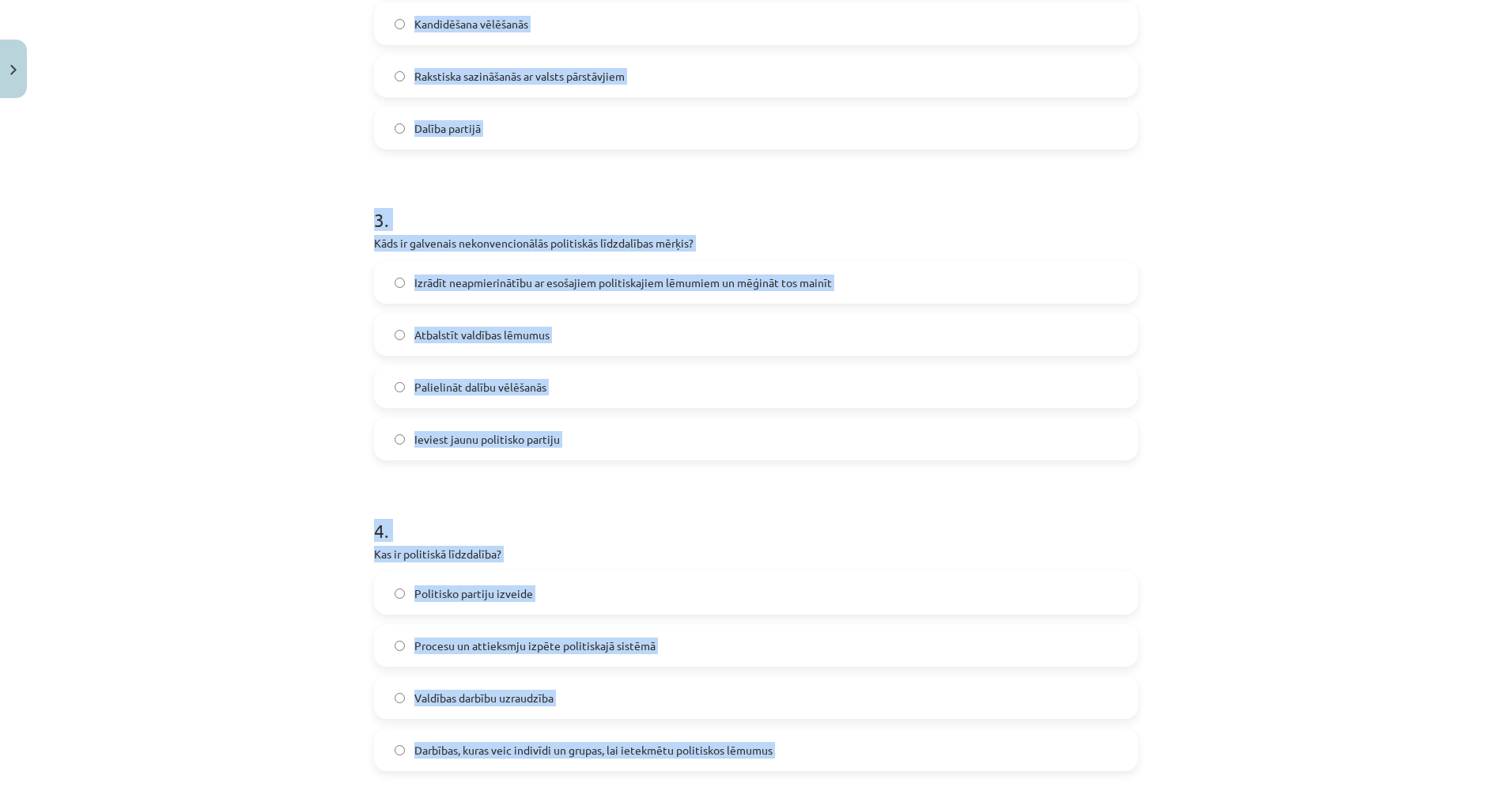
click at [210, 448] on div "Mācību tēma: Sociālo zinātņu ii - 12. klases 1. ieskaites mācību materiāls #5 3…" at bounding box center [756, 395] width 1512 height 791
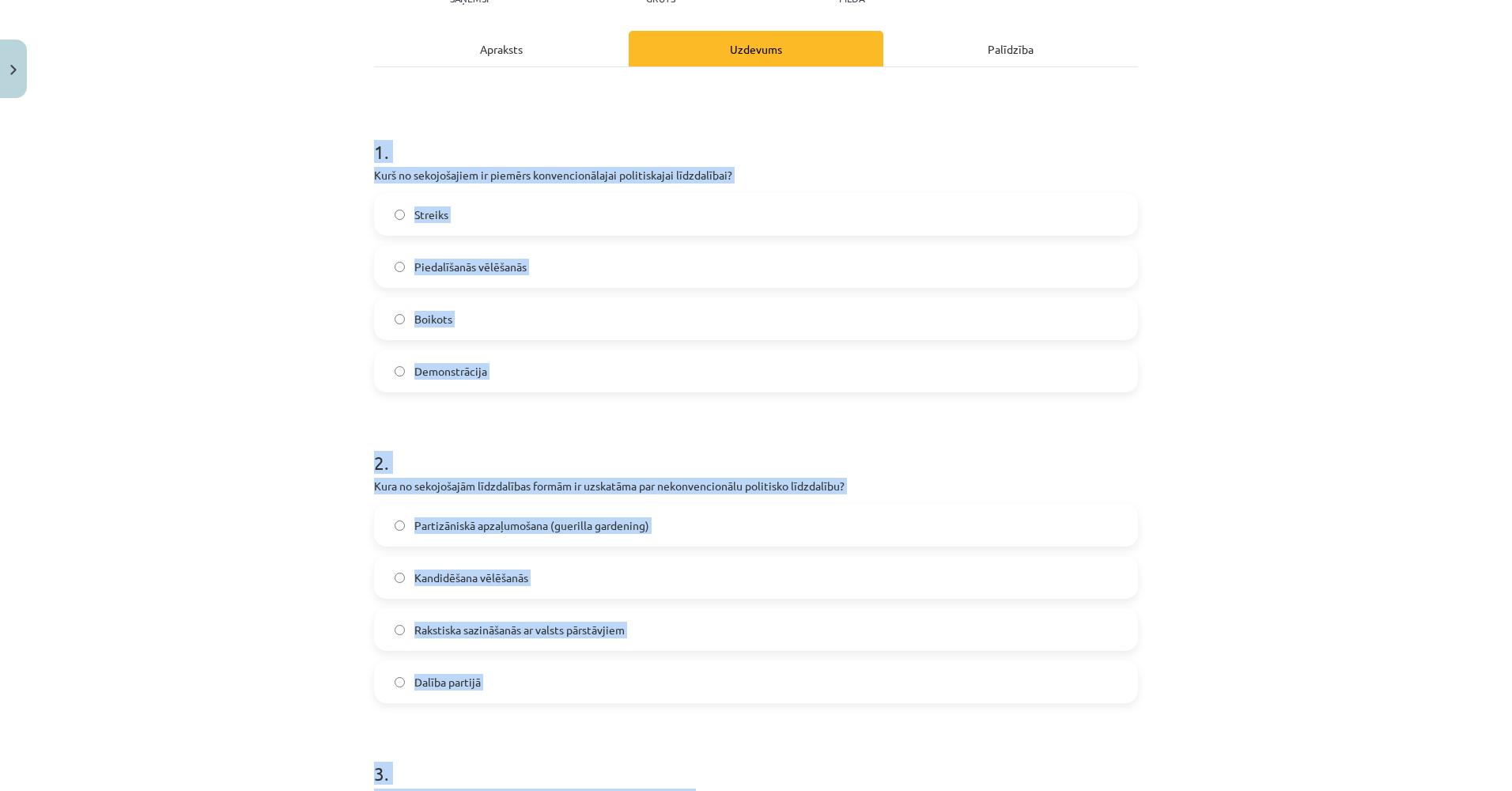
click at [187, 468] on div "Mācību tēma: Sociālo zinātņu ii - 12. klases 1. ieskaites mācību materiāls #5 3…" at bounding box center [756, 395] width 1512 height 791
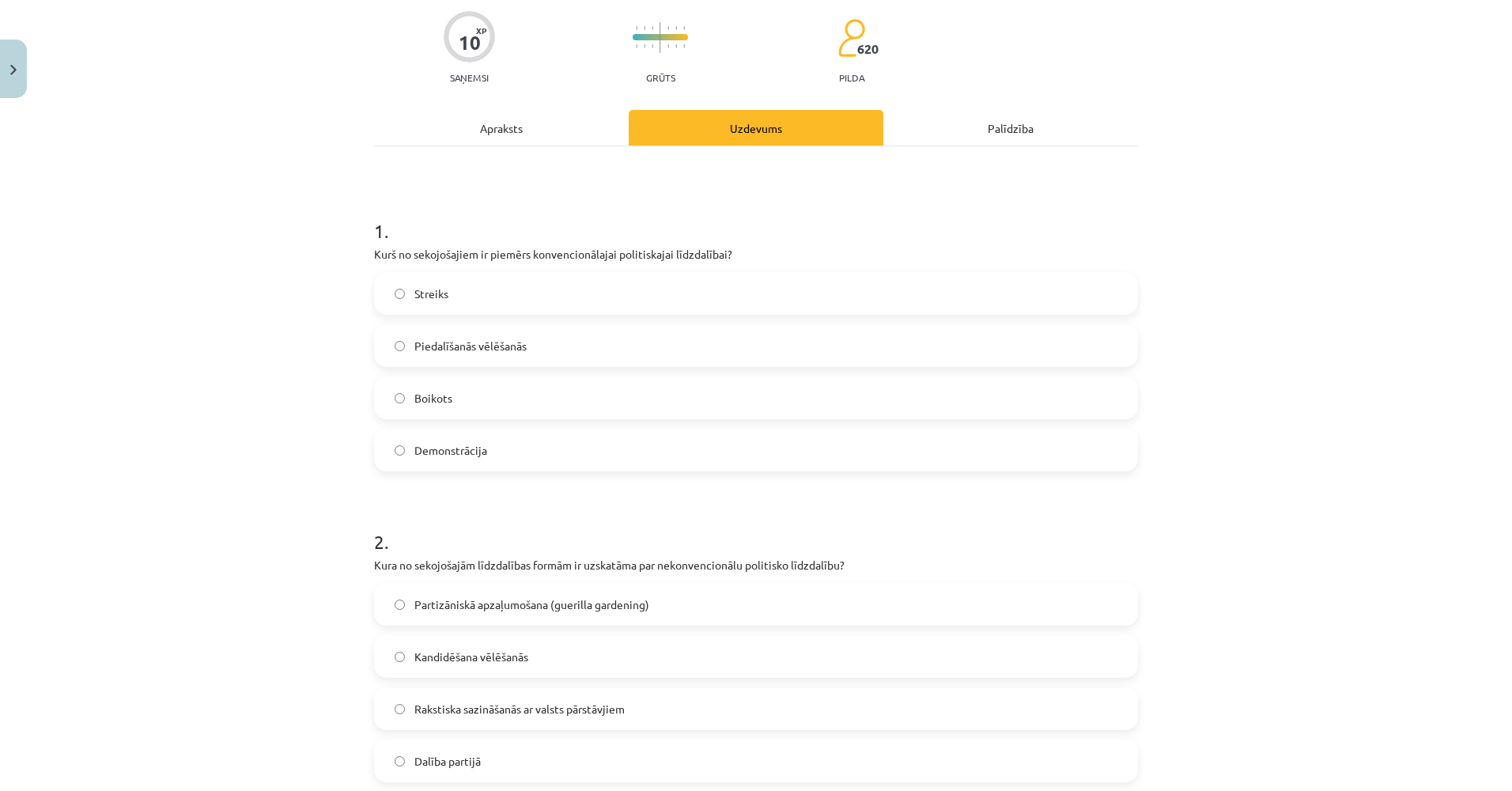
click at [451, 345] on span "Piedalīšanās vēlēšanās" at bounding box center [471, 346] width 113 height 17
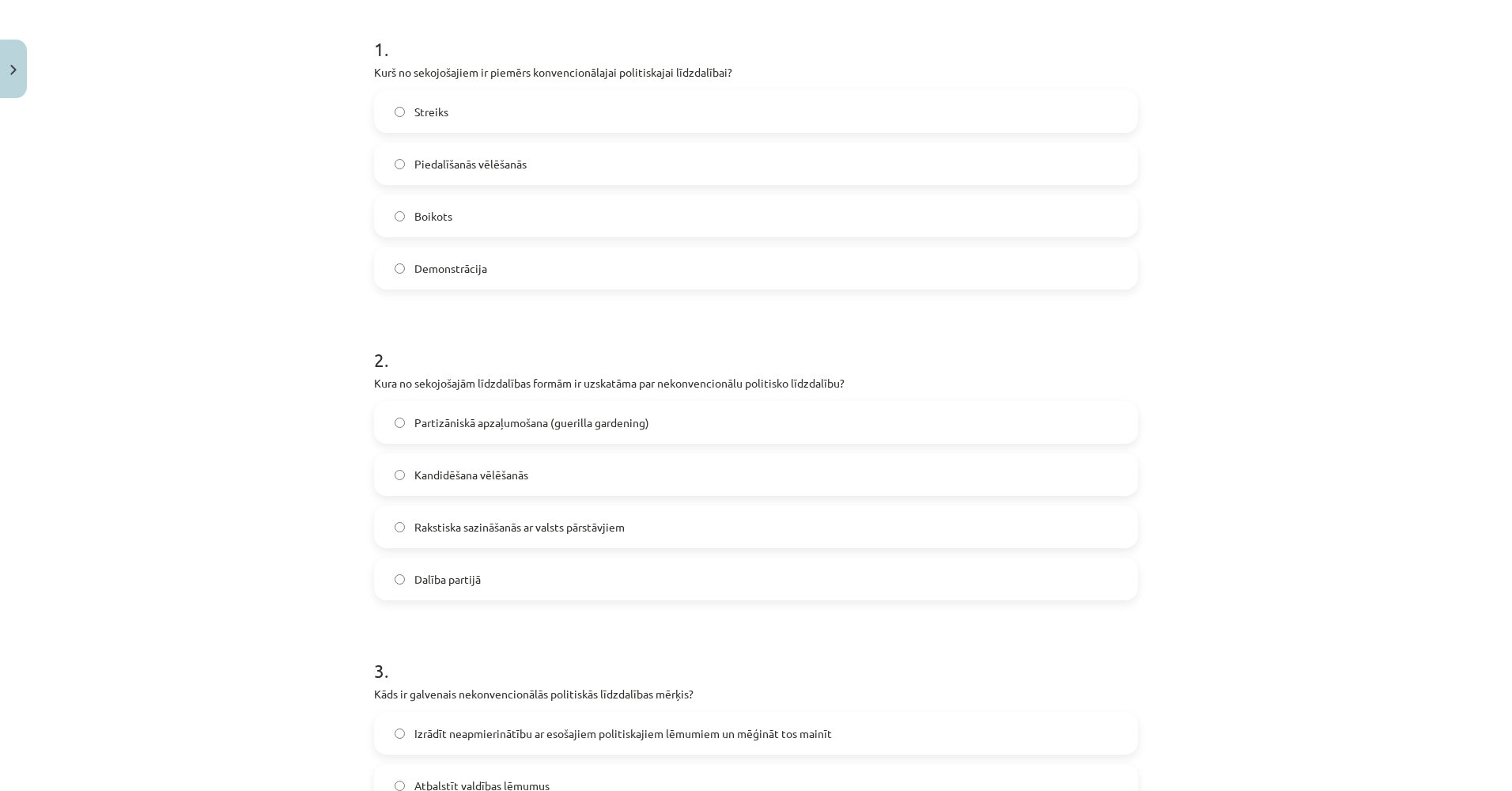
scroll to position [360, 0]
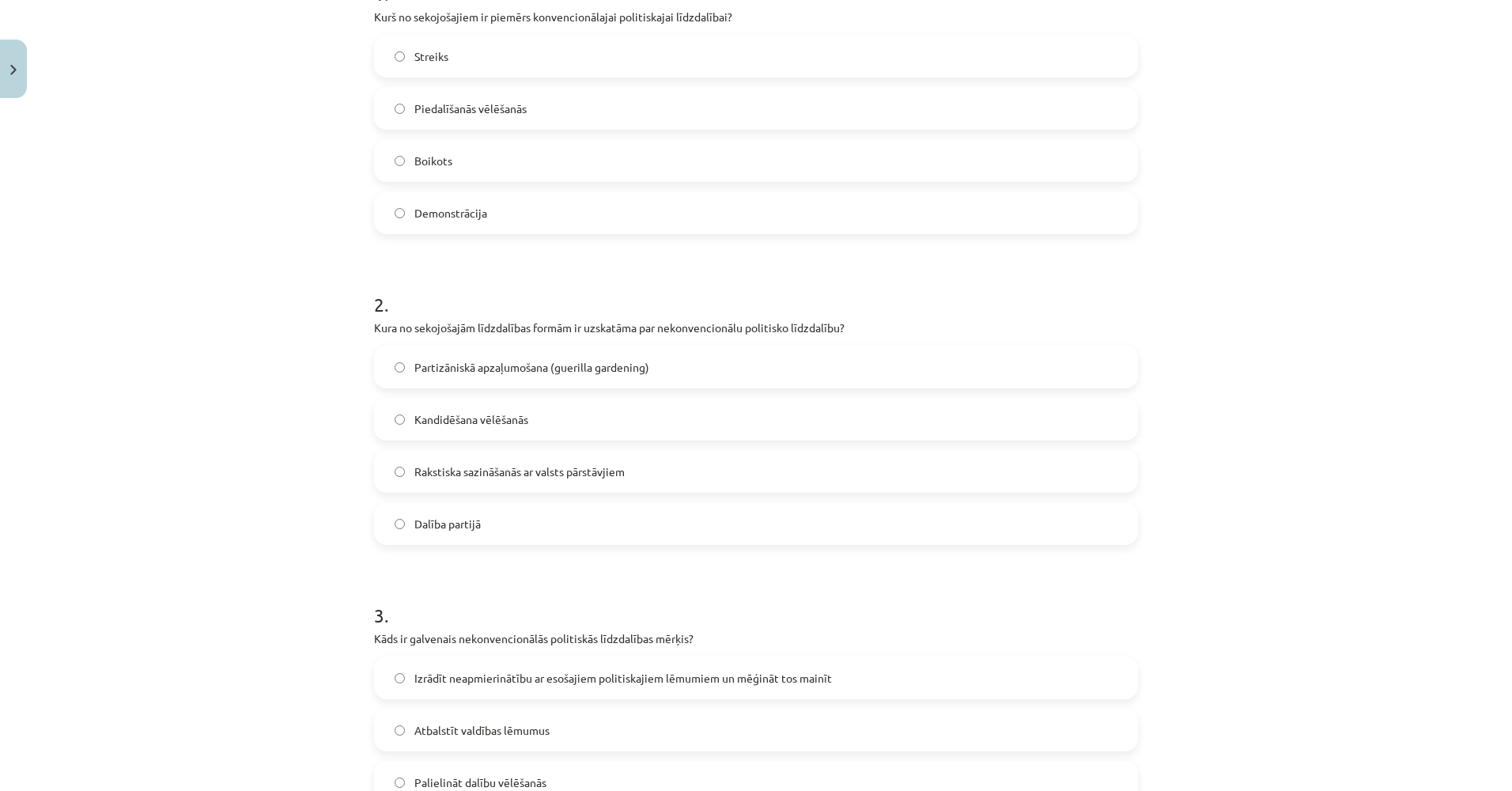
click at [472, 372] on span "Partizāniskā apzaļumošana (guerilla gardening)" at bounding box center [533, 367] width 235 height 17
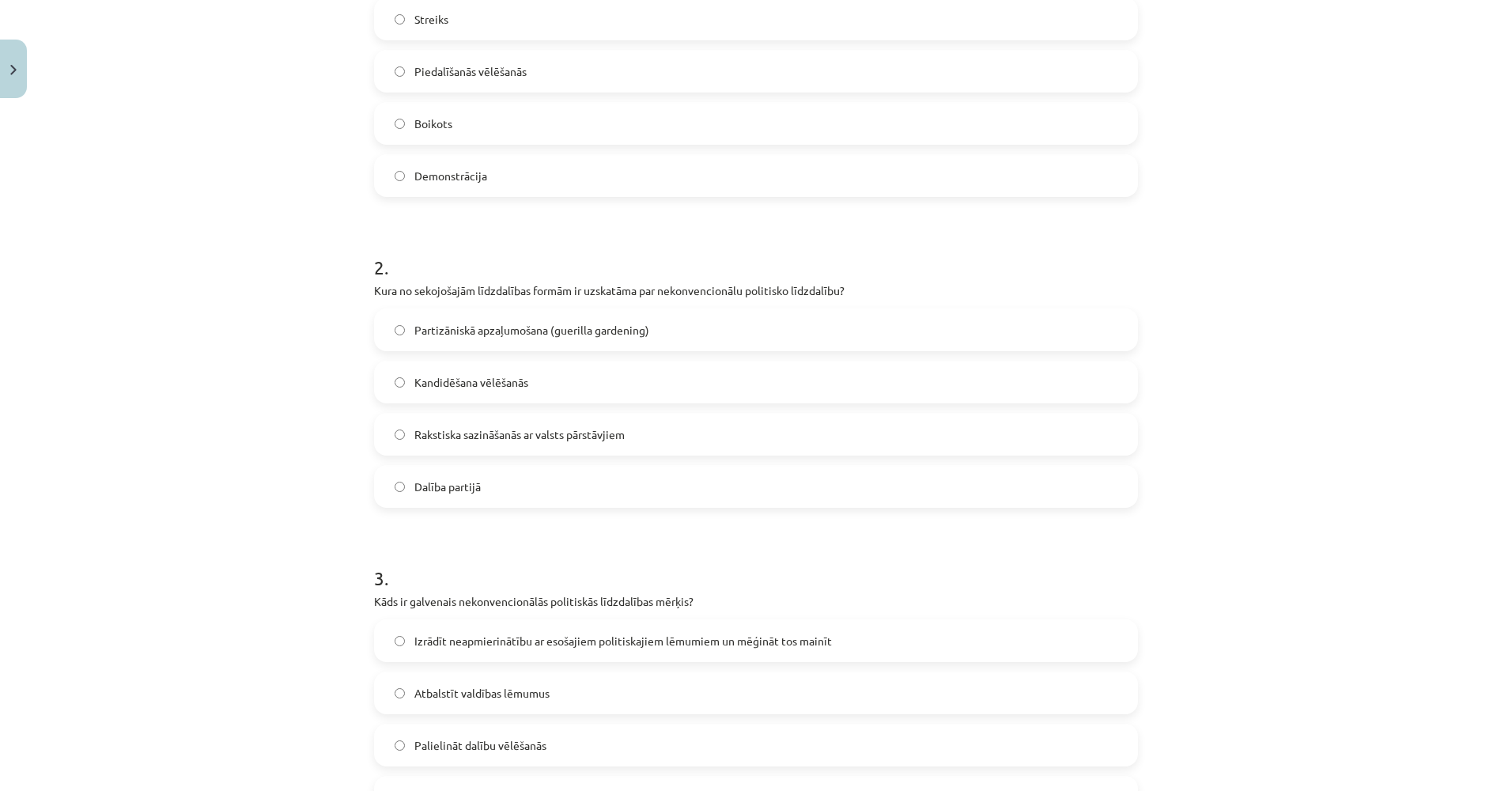
scroll to position [439, 0]
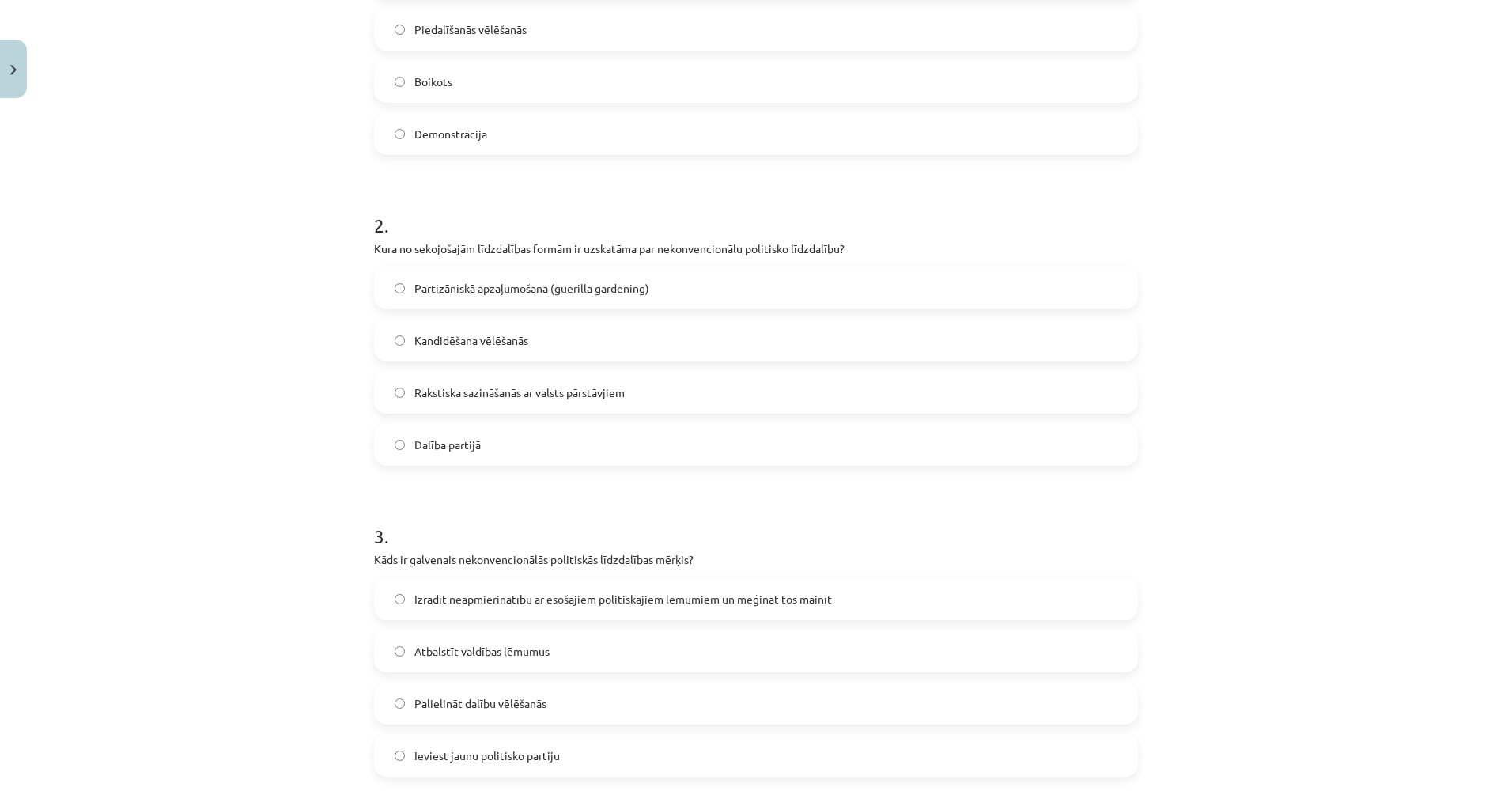
click at [464, 600] on span "Izrādīt neapmierinātību ar esošajiem politiskajiem lēmumiem un mēģināt tos main…" at bounding box center [623, 598] width 418 height 17
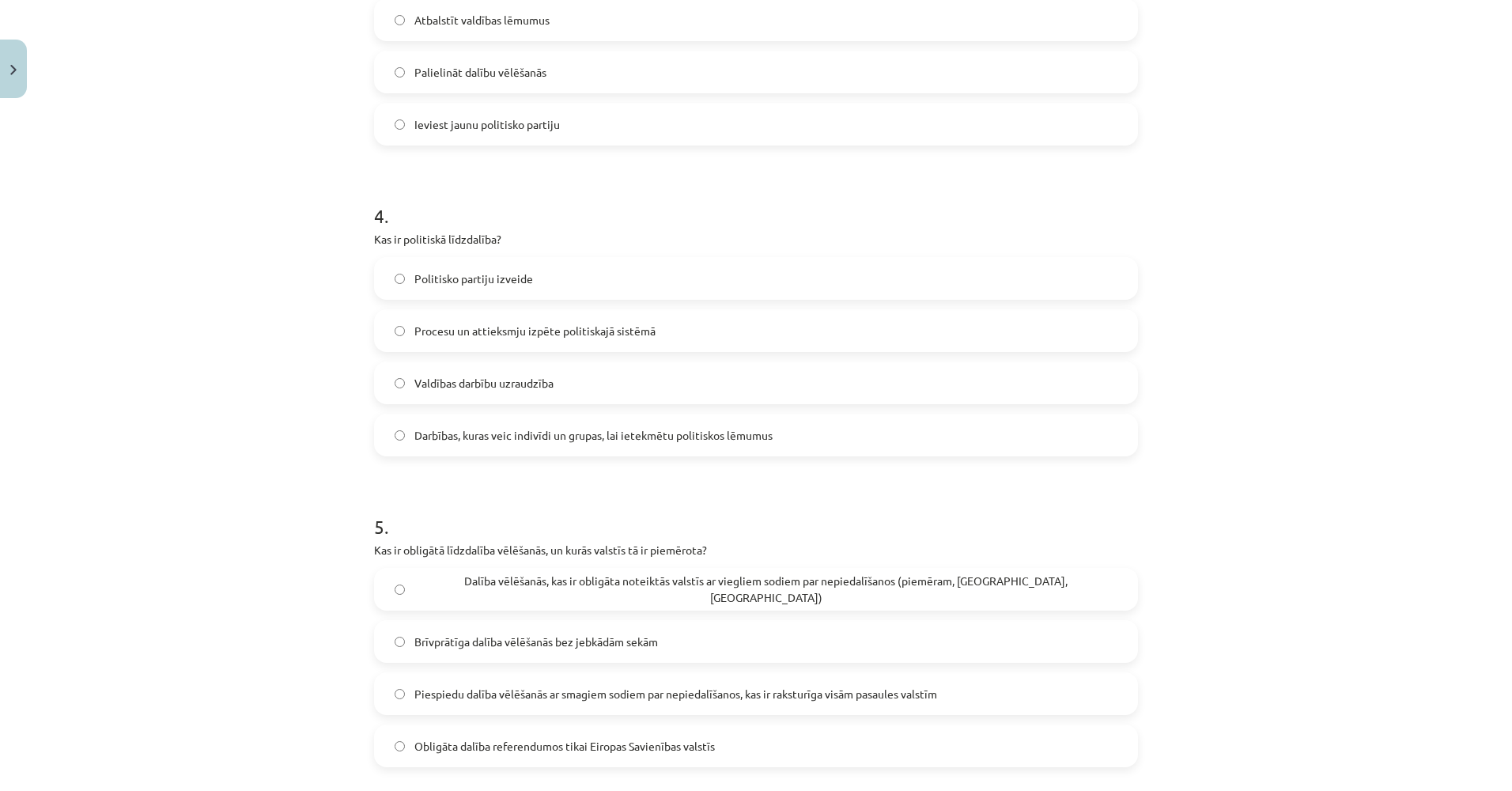
scroll to position [1072, 0]
click at [495, 426] on span "Darbības, kuras veic indivīdi un grupas, lai ietekmētu politiskos lēmumus" at bounding box center [593, 434] width 358 height 17
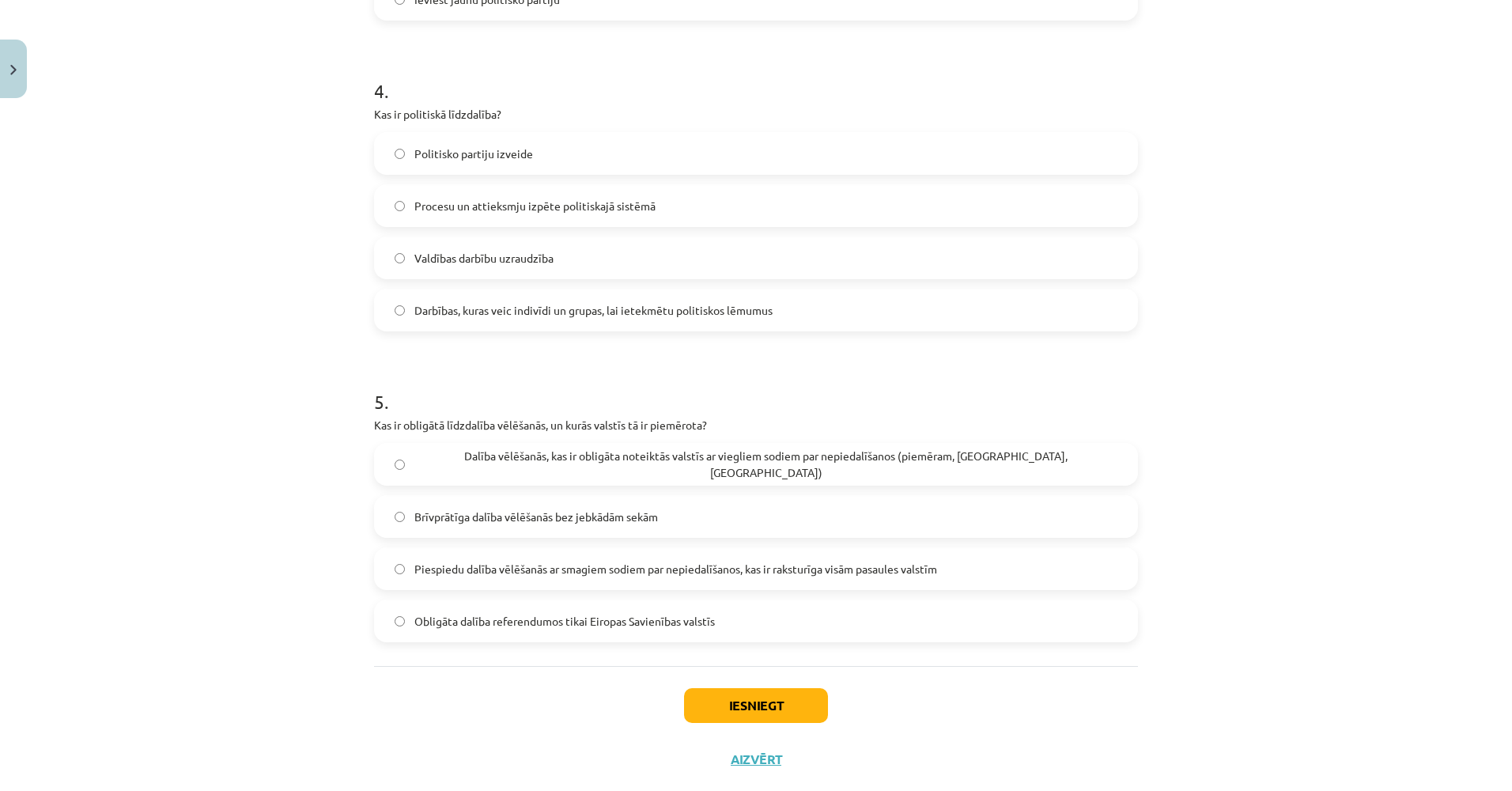
scroll to position [1230, 0]
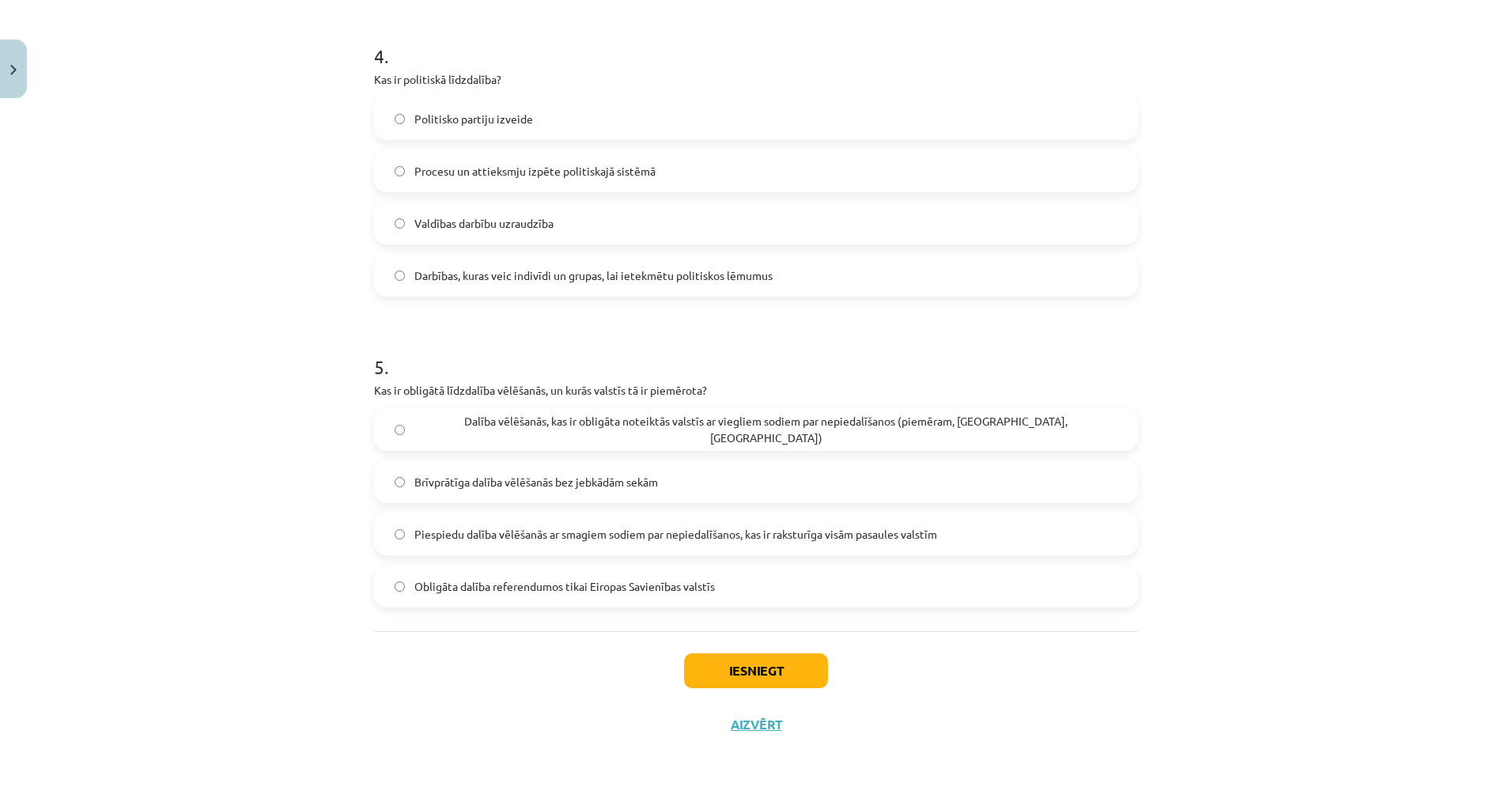
click at [557, 434] on span "Dalība vēlēšanās, kas ir obligāta noteiktās valstīs ar viegliem sodiem par nepi…" at bounding box center [766, 429] width 703 height 33
click at [711, 650] on div "Iesniegt Aizvērt" at bounding box center [756, 686] width 764 height 111
click at [713, 662] on button "Iesniegt" at bounding box center [756, 670] width 144 height 35
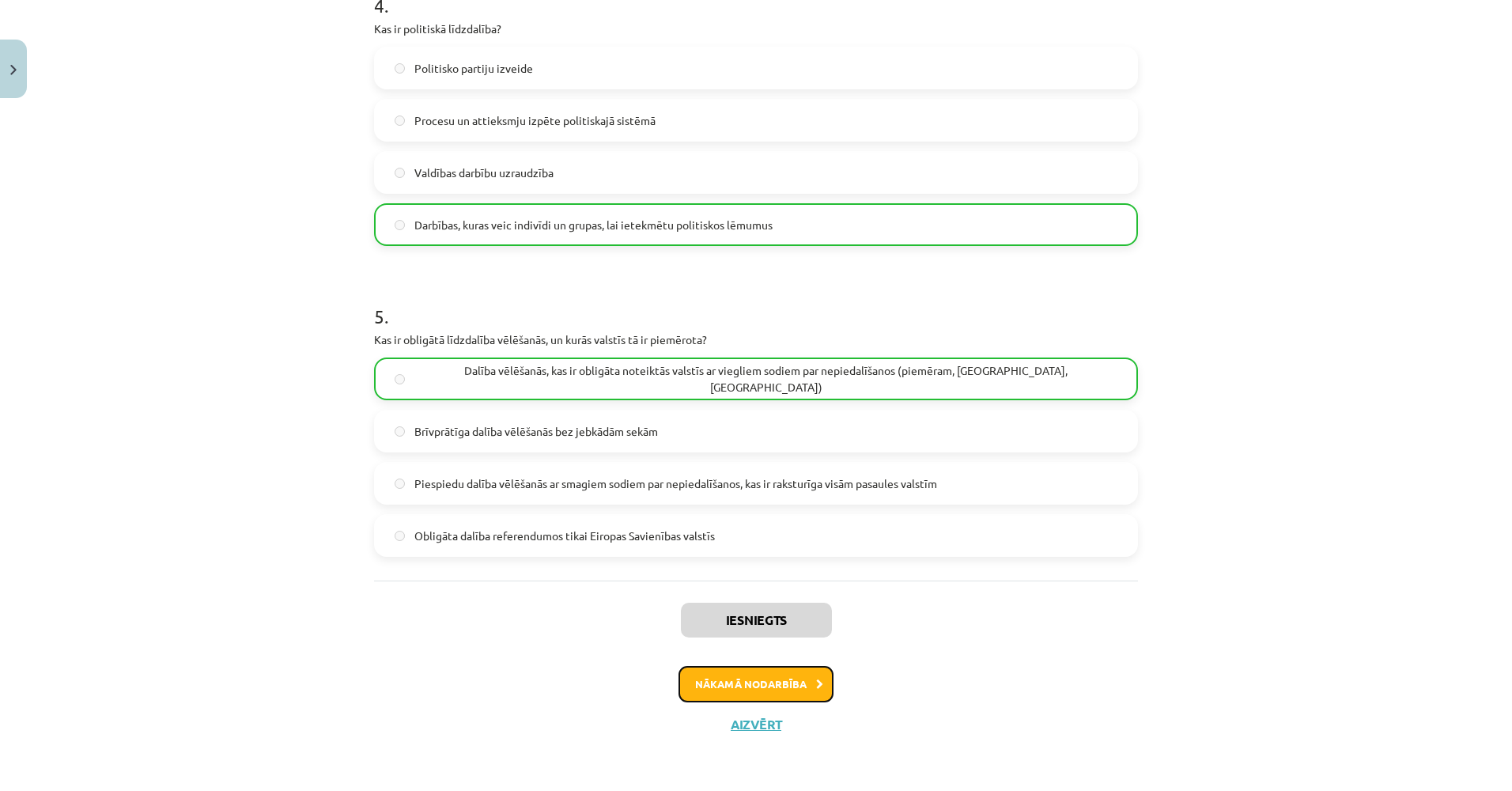
click at [711, 687] on button "Nākamā nodarbība" at bounding box center [755, 684] width 155 height 36
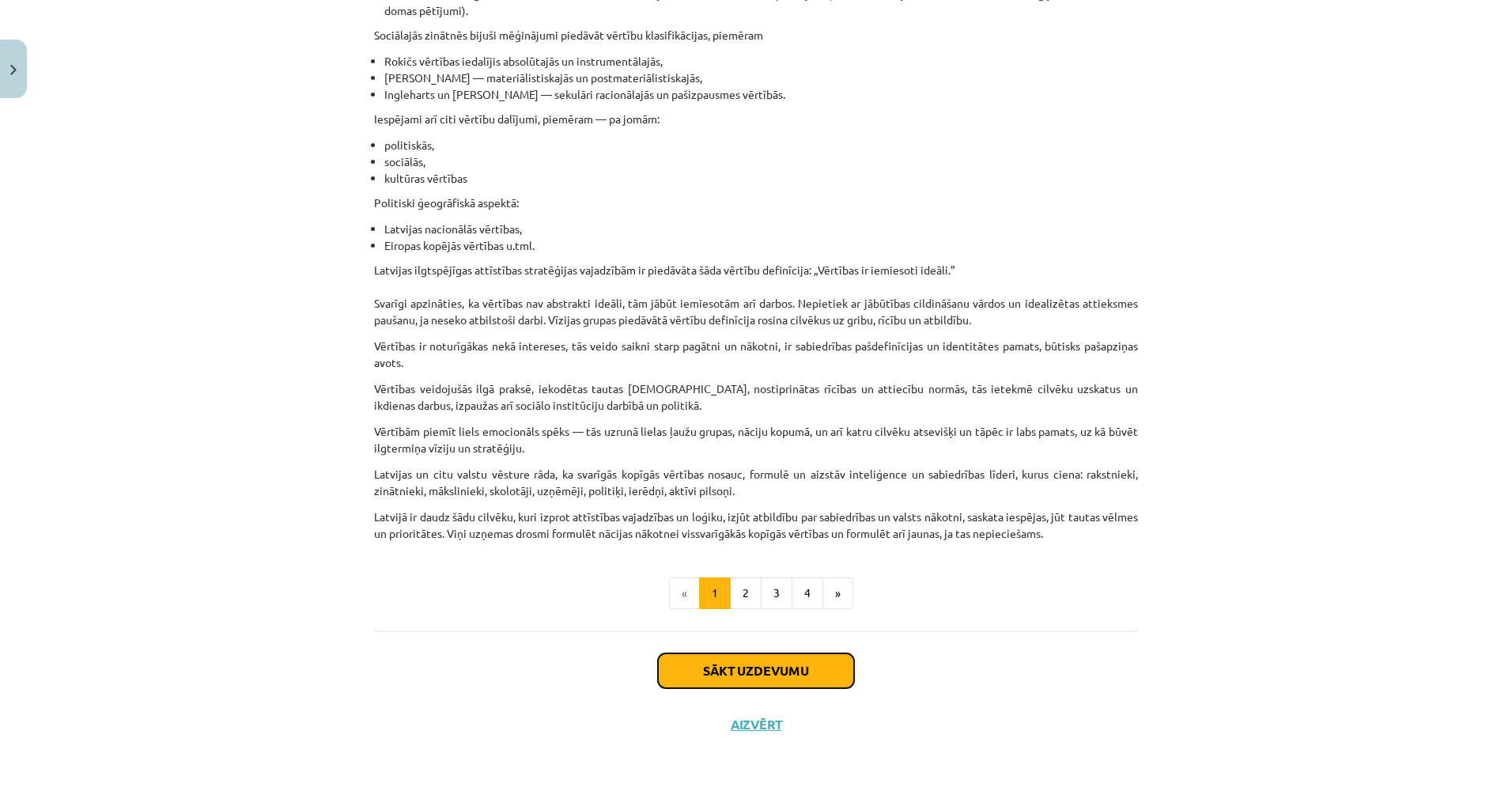
click at [672, 659] on button "Sākt uzdevumu" at bounding box center [756, 670] width 196 height 35
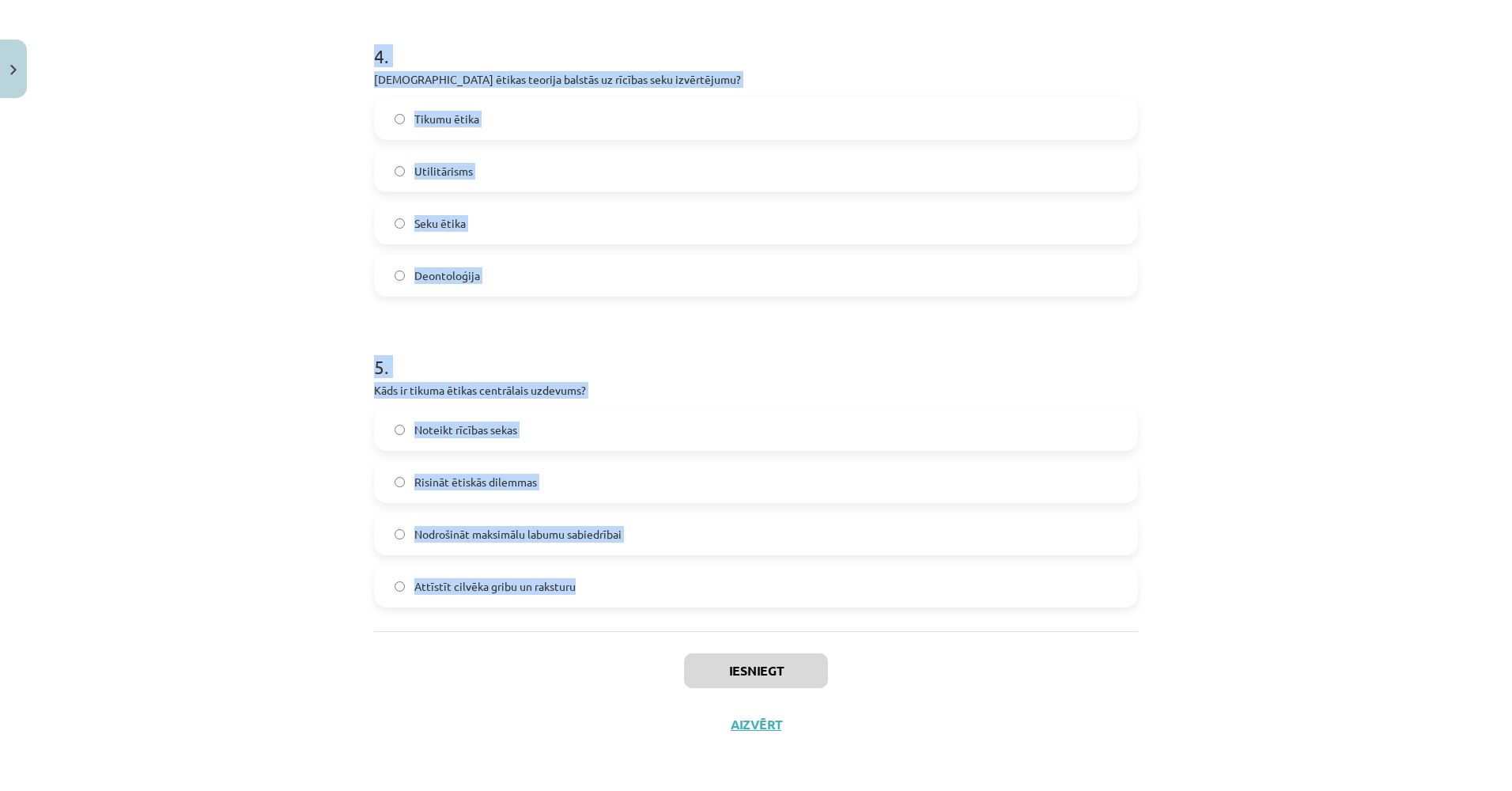
drag, startPoint x: 369, startPoint y: 306, endPoint x: 613, endPoint y: 597, distance: 379.8
copy form "1 . Kas ir vērtības? Īslaicīgas individuālas vēlmes Ekonomiskie mērķi Reliģiski…"
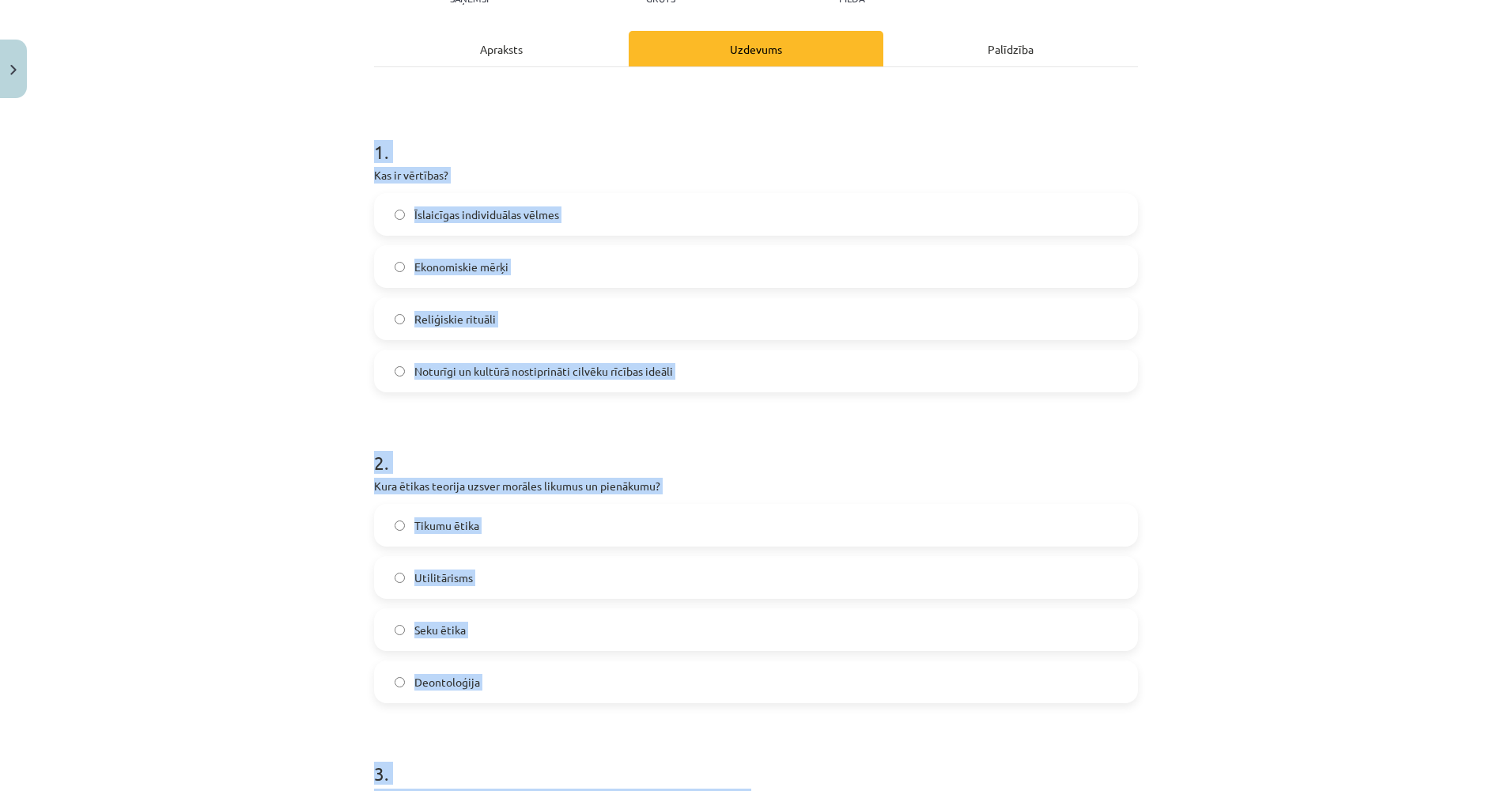
click at [233, 499] on div "Mācību tēma: Sociālo zinātņu ii - 12. klases 1. ieskaites mācību materiāls #6 4…" at bounding box center [756, 395] width 1512 height 791
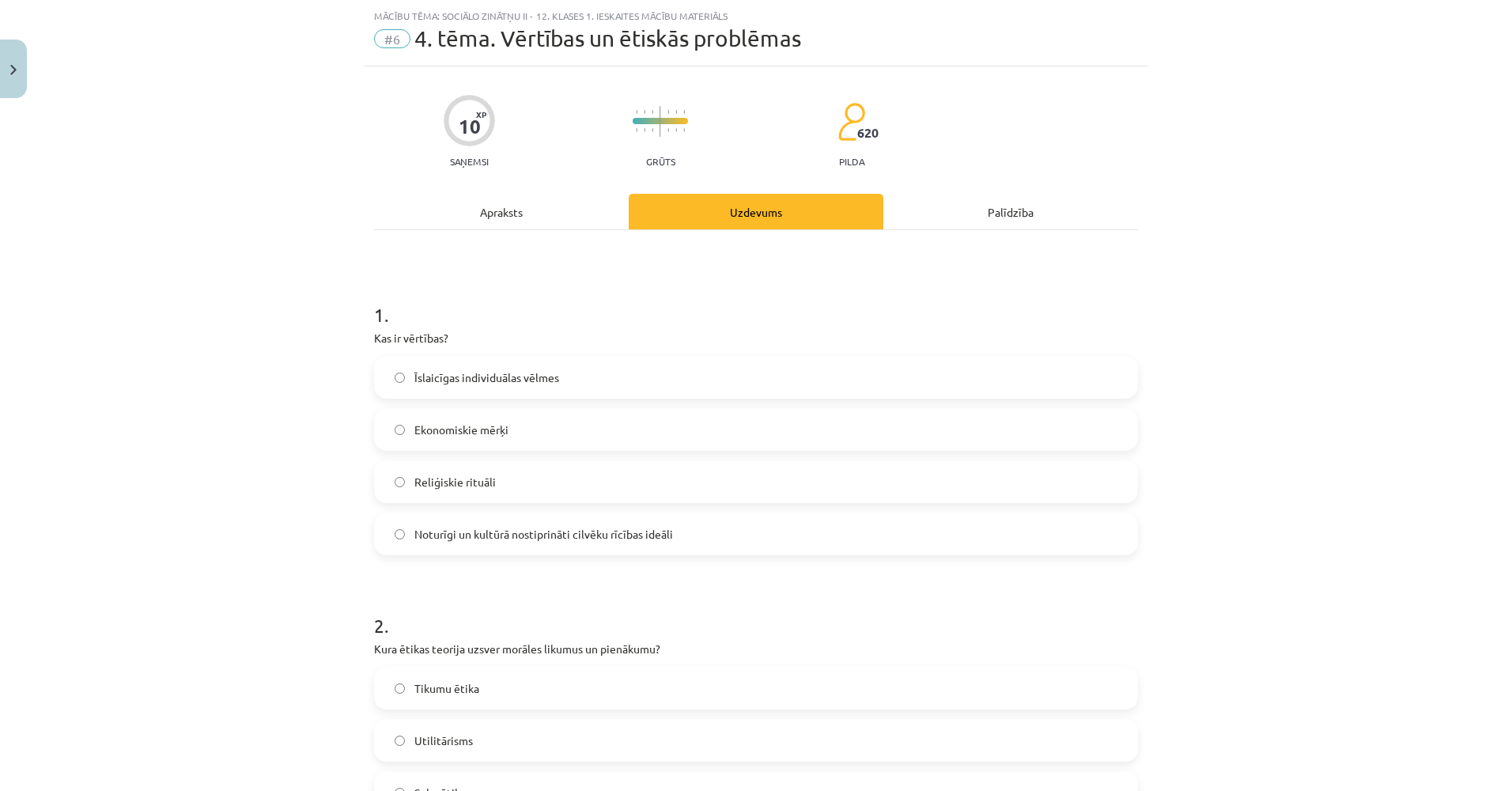
scroll to position [0, 0]
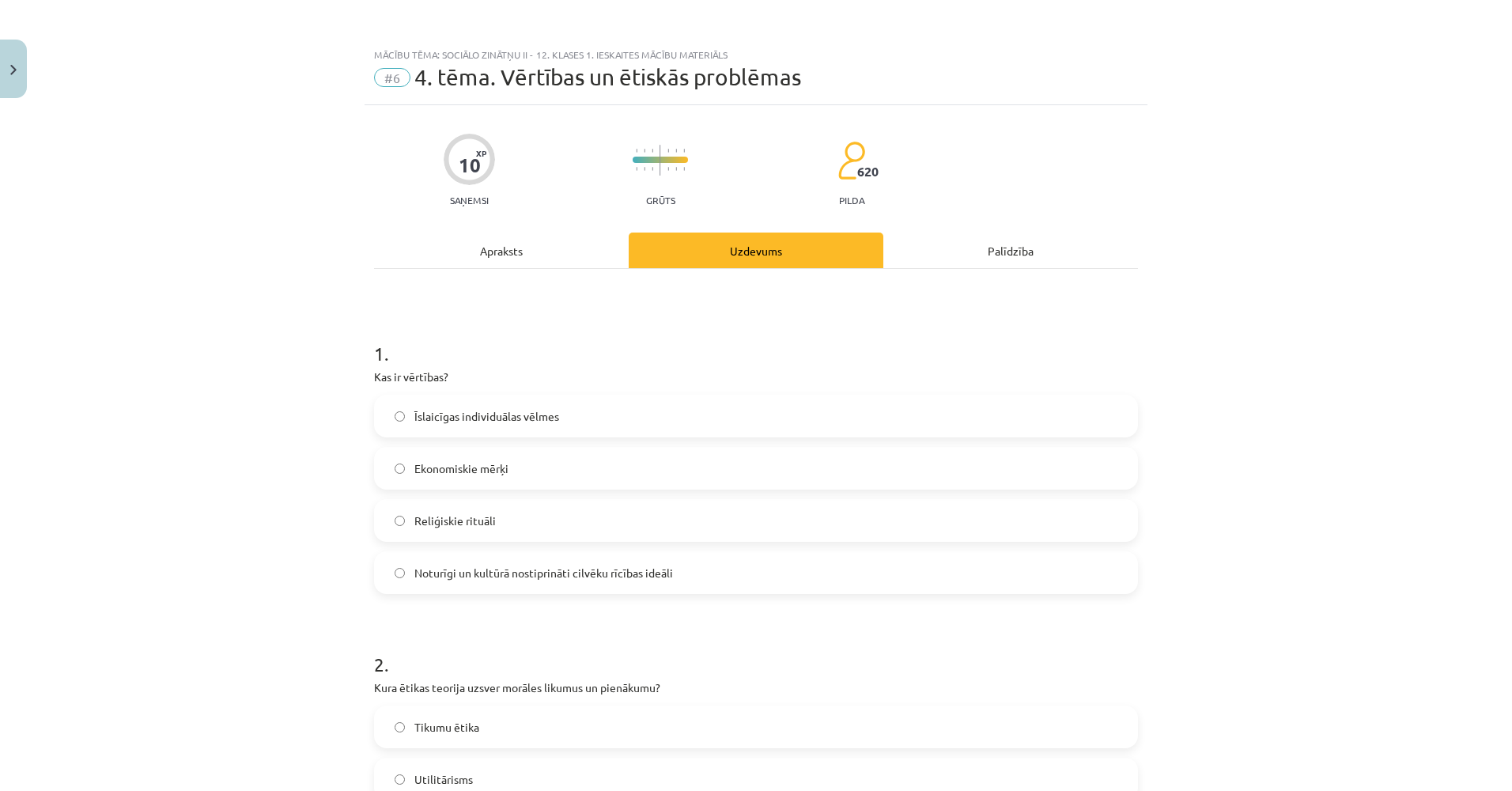
click at [479, 573] on span "Noturīgi un kultūrā nostiprināti cilvēku rīcības ideāli" at bounding box center [544, 573] width 258 height 17
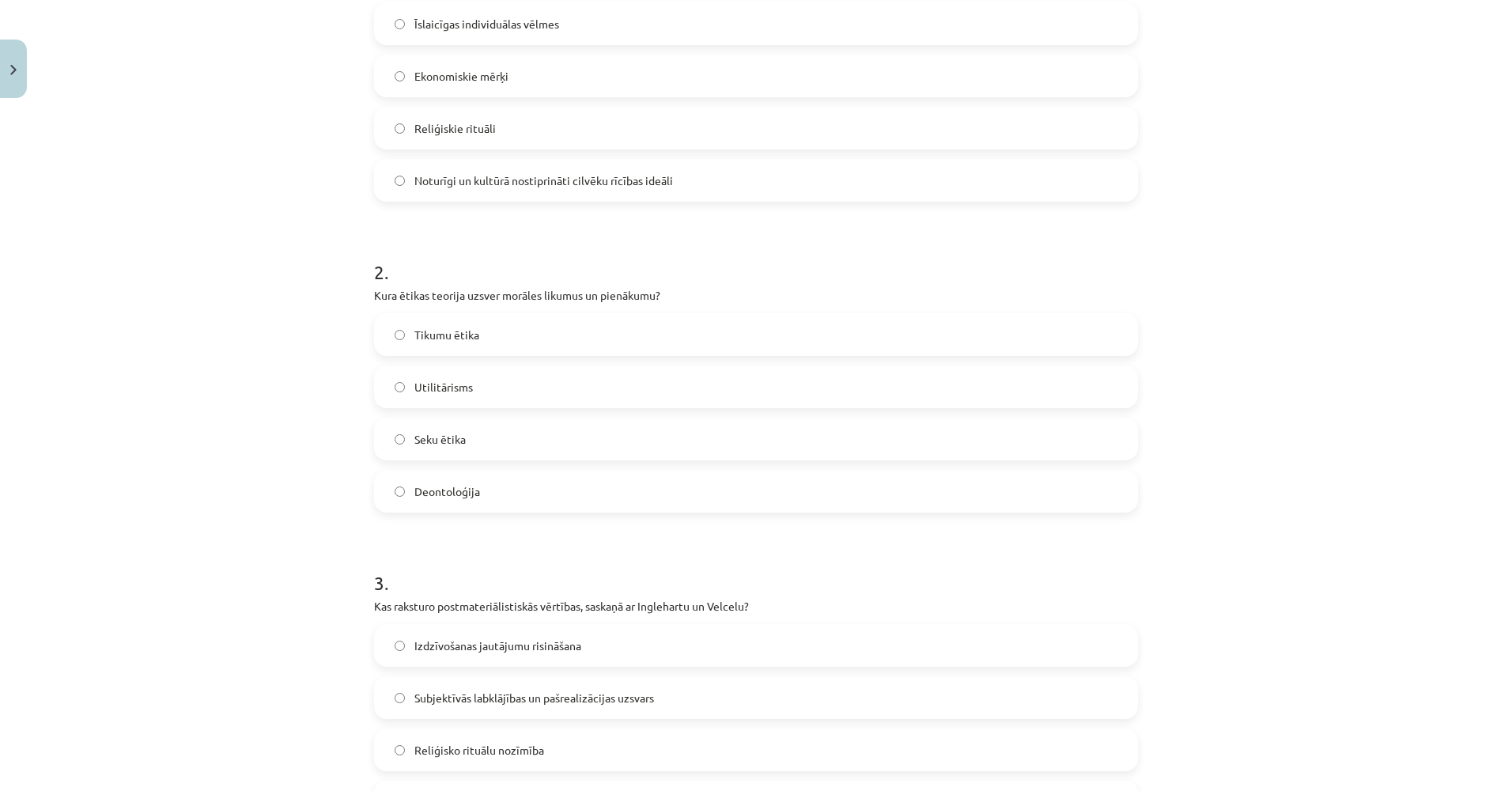
scroll to position [396, 0]
click at [437, 488] on span "Deontoloģija" at bounding box center [448, 488] width 66 height 17
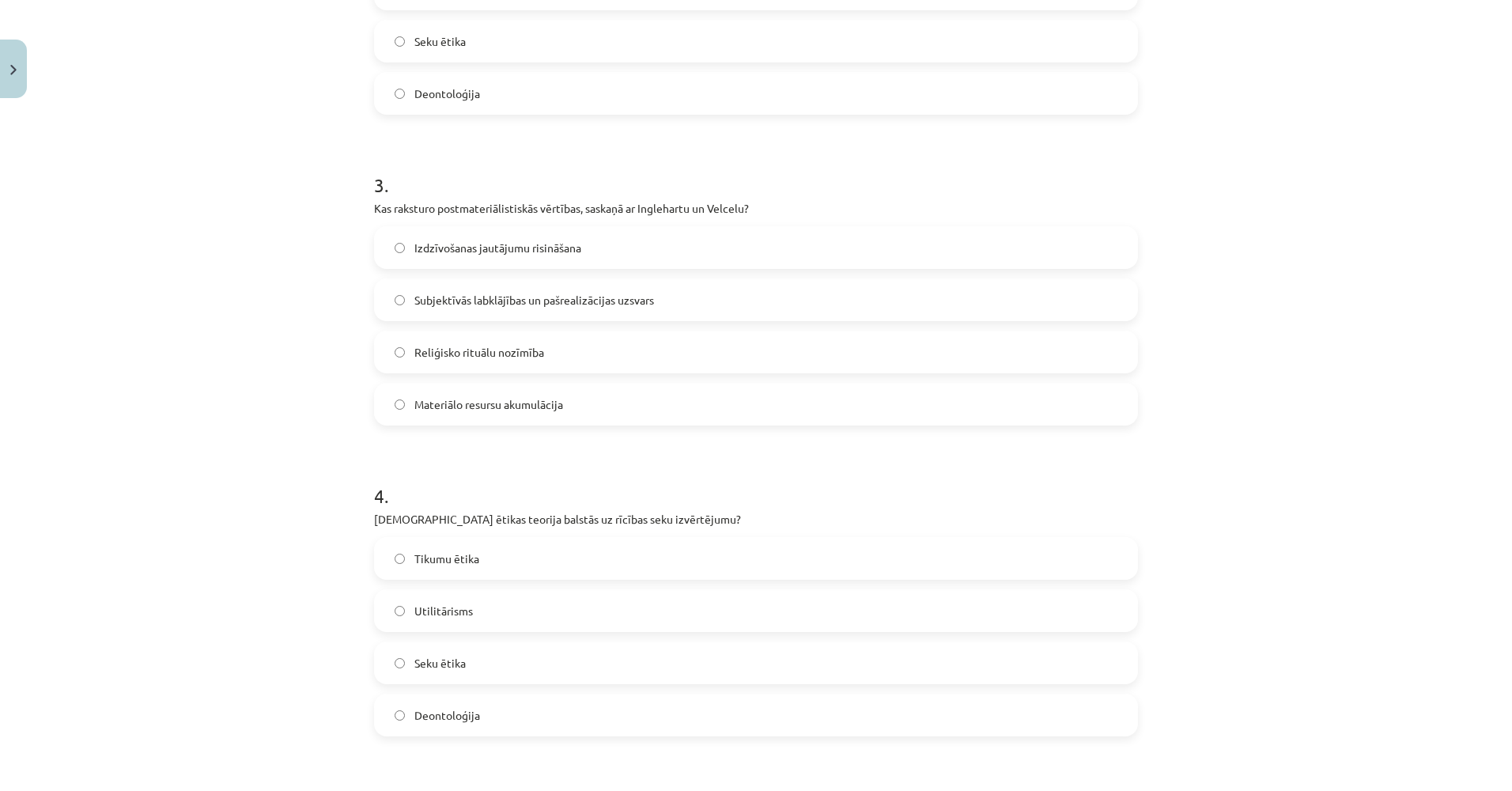
scroll to position [791, 0]
click at [457, 299] on span "Subjektīvās labklājības un pašrealizācijas uzsvars" at bounding box center [535, 299] width 239 height 17
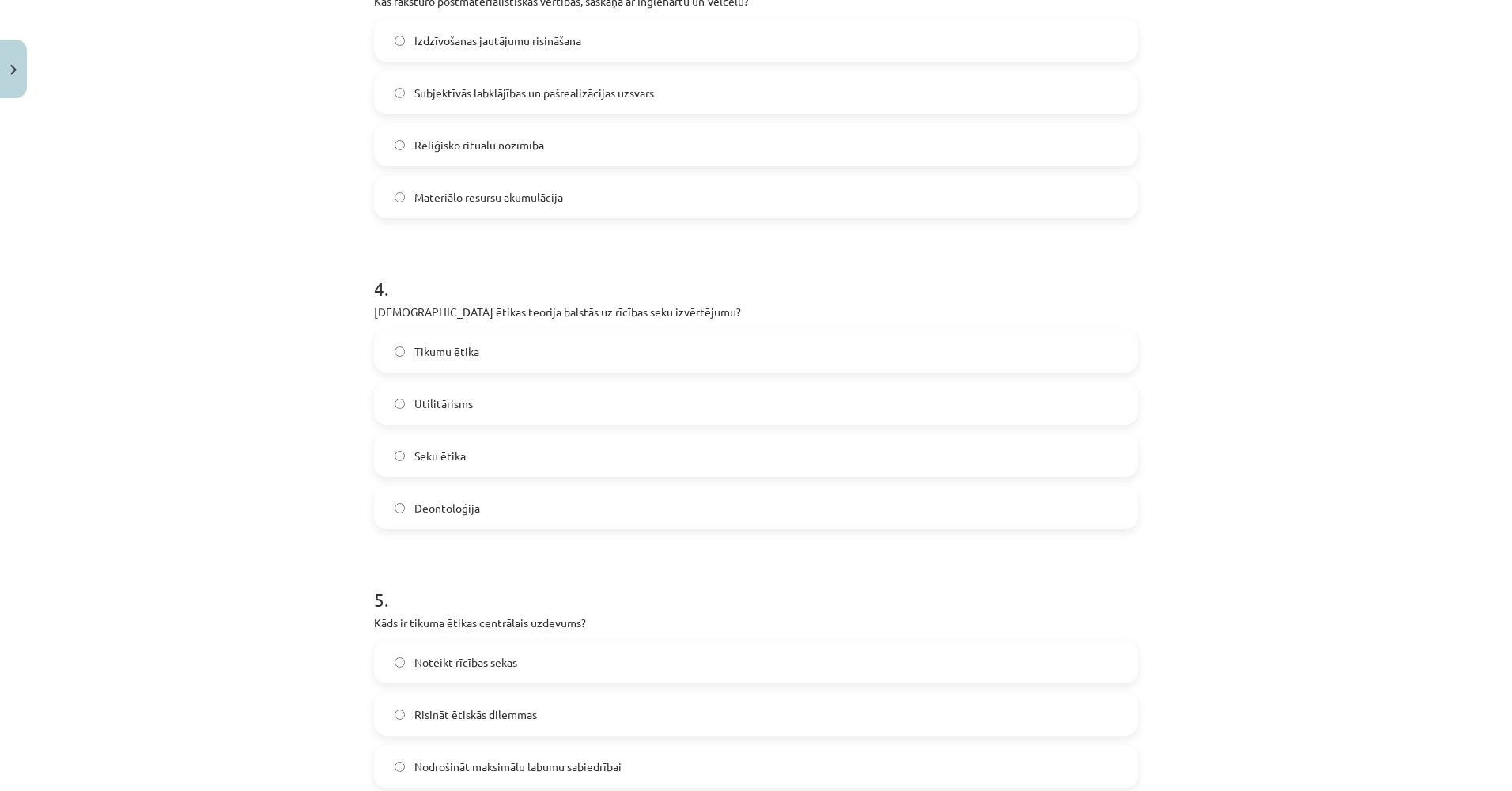
scroll to position [1107, 0]
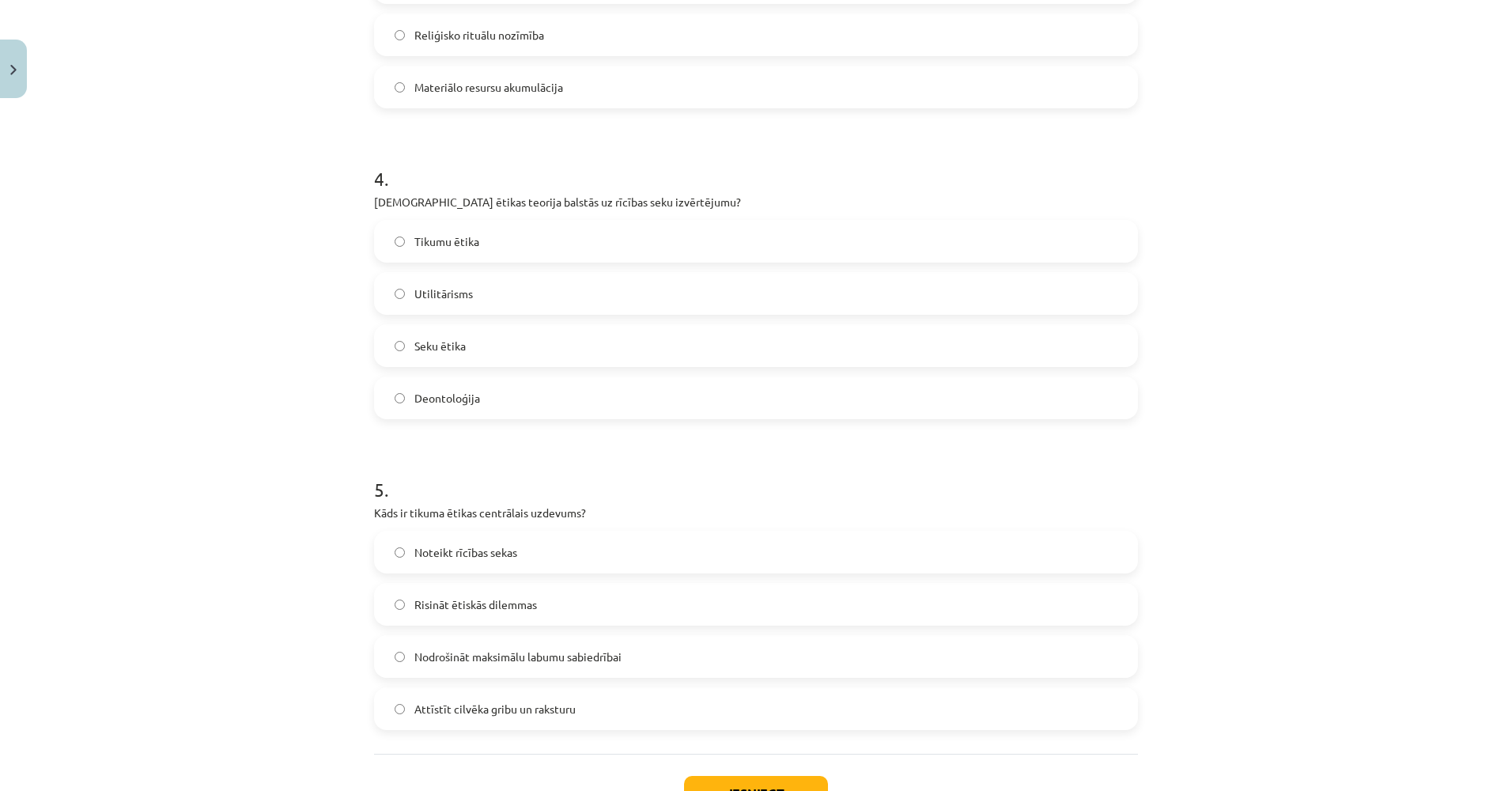
click at [471, 352] on label "Seku ētika" at bounding box center [756, 346] width 761 height 40
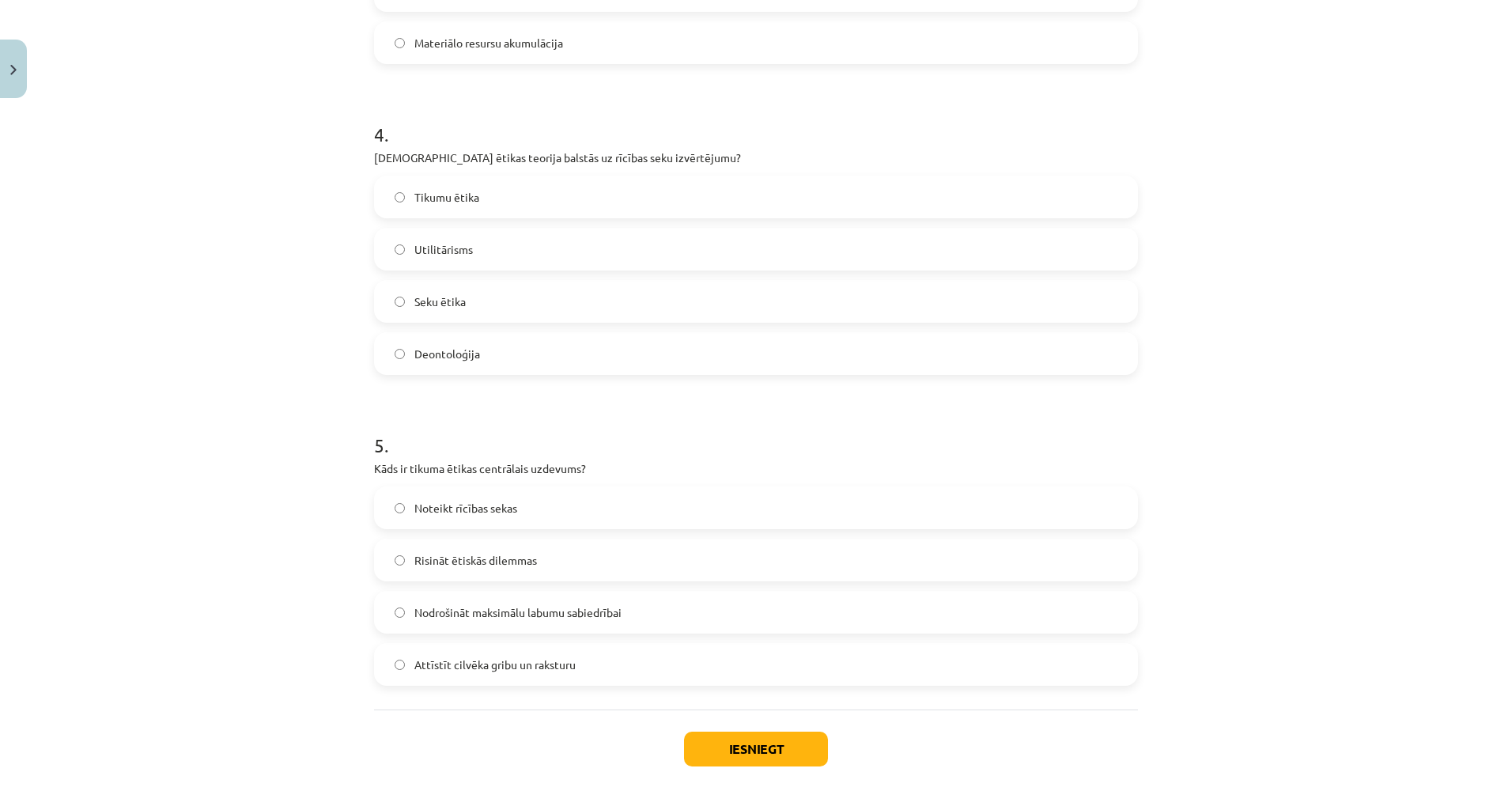
scroll to position [1230, 0]
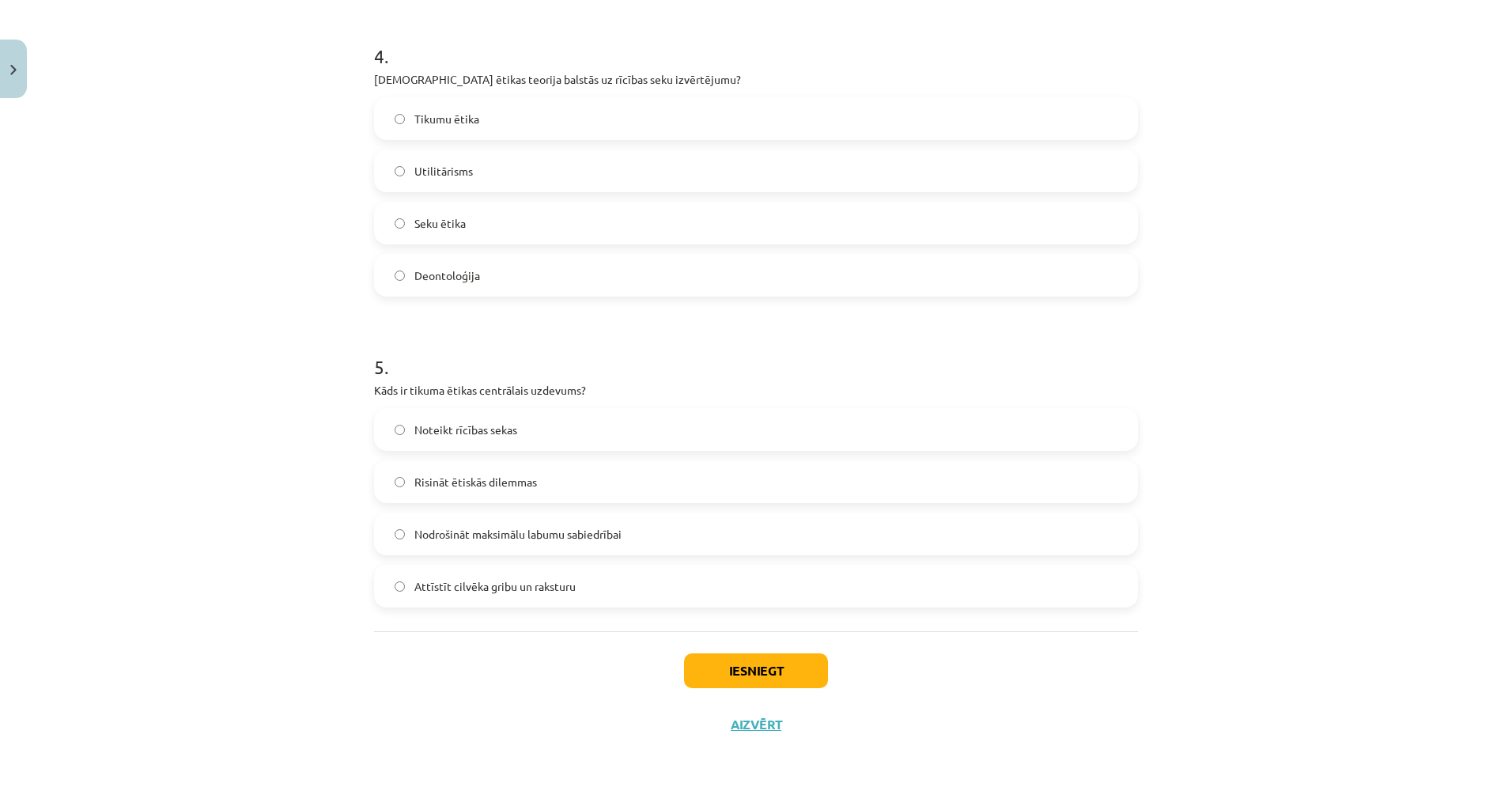
click at [507, 588] on span "Attīstīt cilvēka gribu un raksturu" at bounding box center [496, 587] width 162 height 17
click at [692, 656] on button "Iesniegt" at bounding box center [756, 670] width 144 height 35
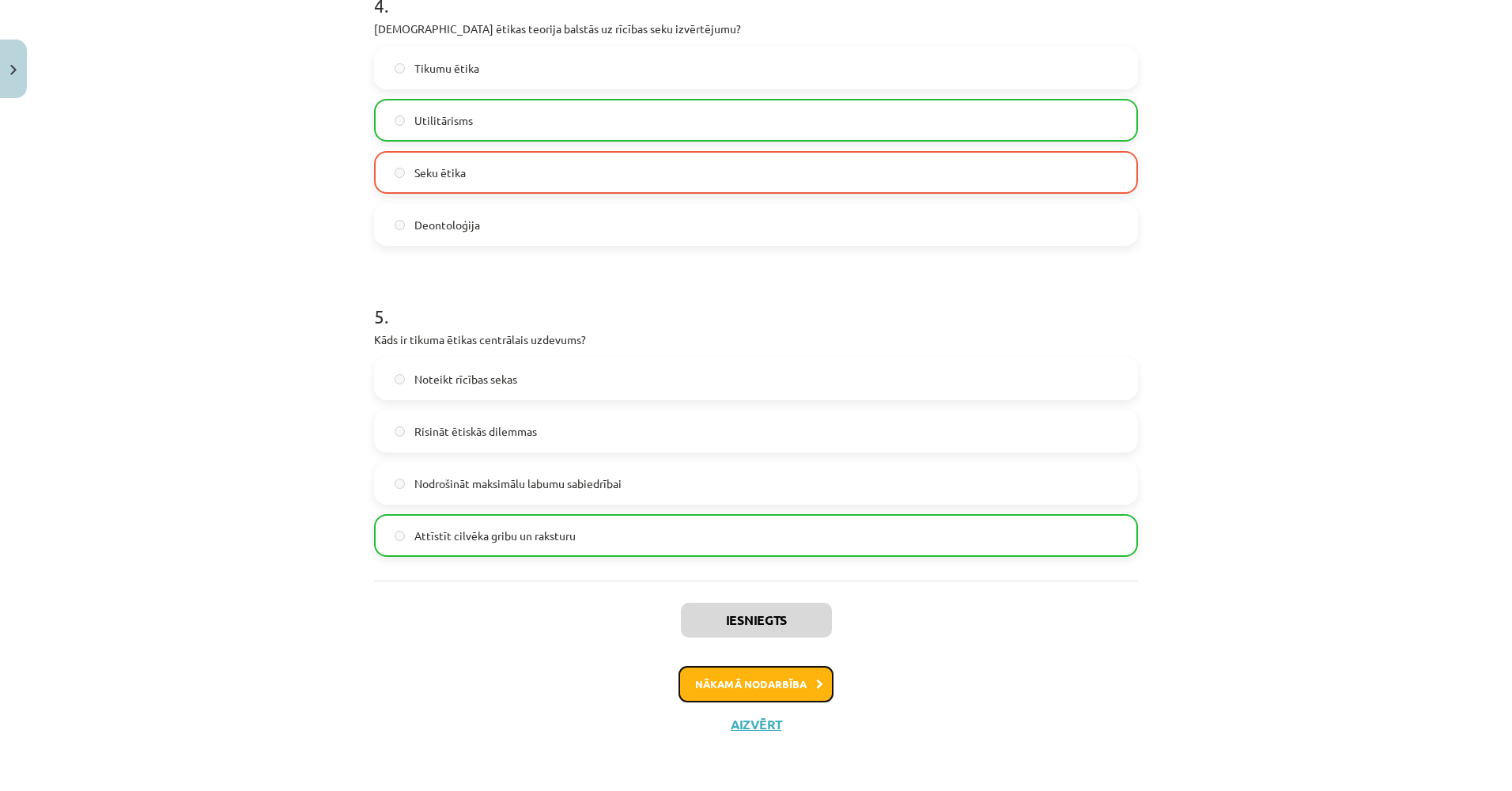
click at [730, 690] on button "Nākamā nodarbība" at bounding box center [755, 684] width 155 height 36
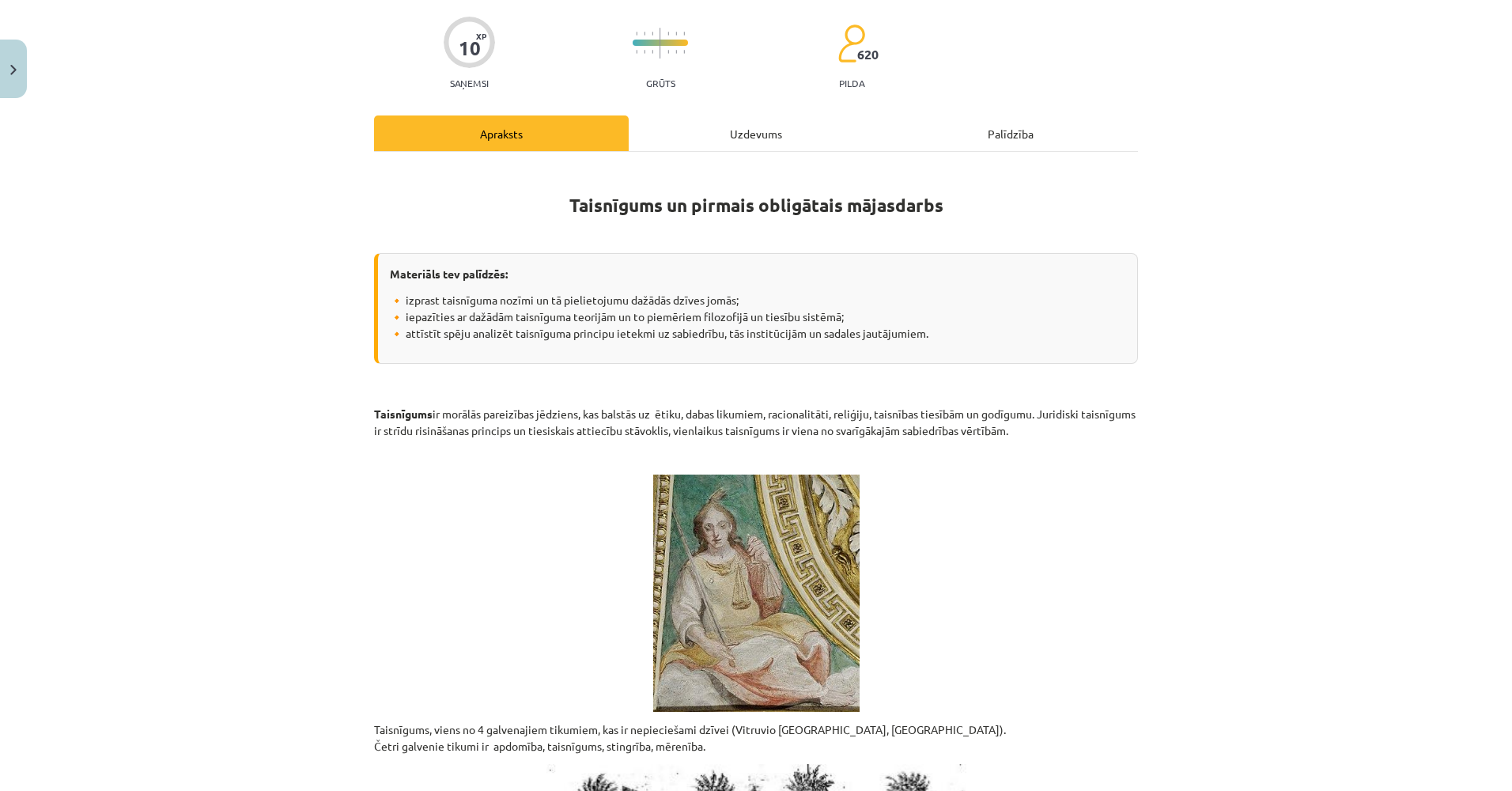
scroll to position [0, 0]
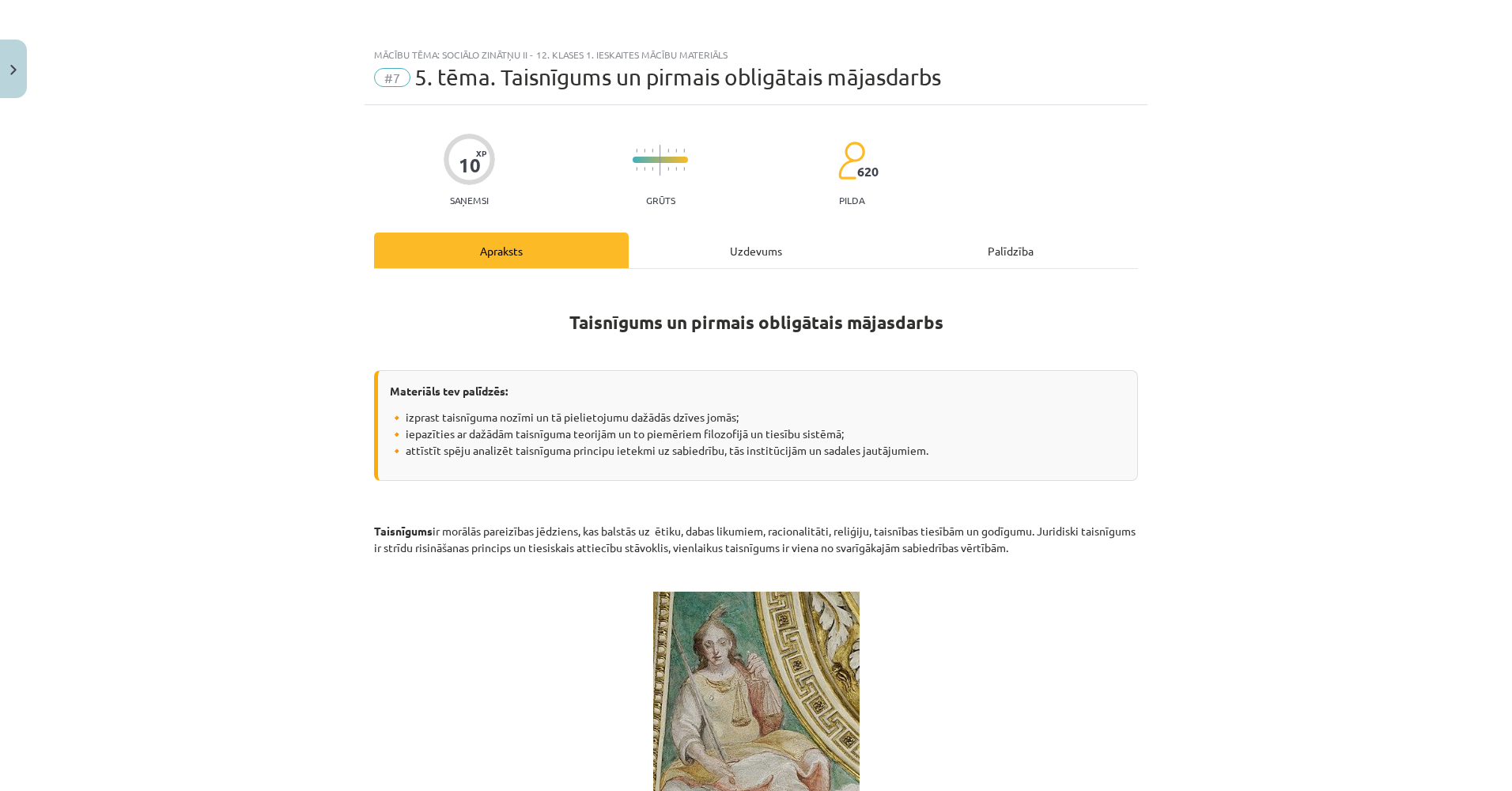
click at [28, 62] on div "Mācību tēma: Sociālo zinātņu ii - 12. klases 1. ieskaites mācību materiāls #7 5…" at bounding box center [756, 395] width 1512 height 791
click at [13, 65] on img "Close" at bounding box center [13, 70] width 6 height 10
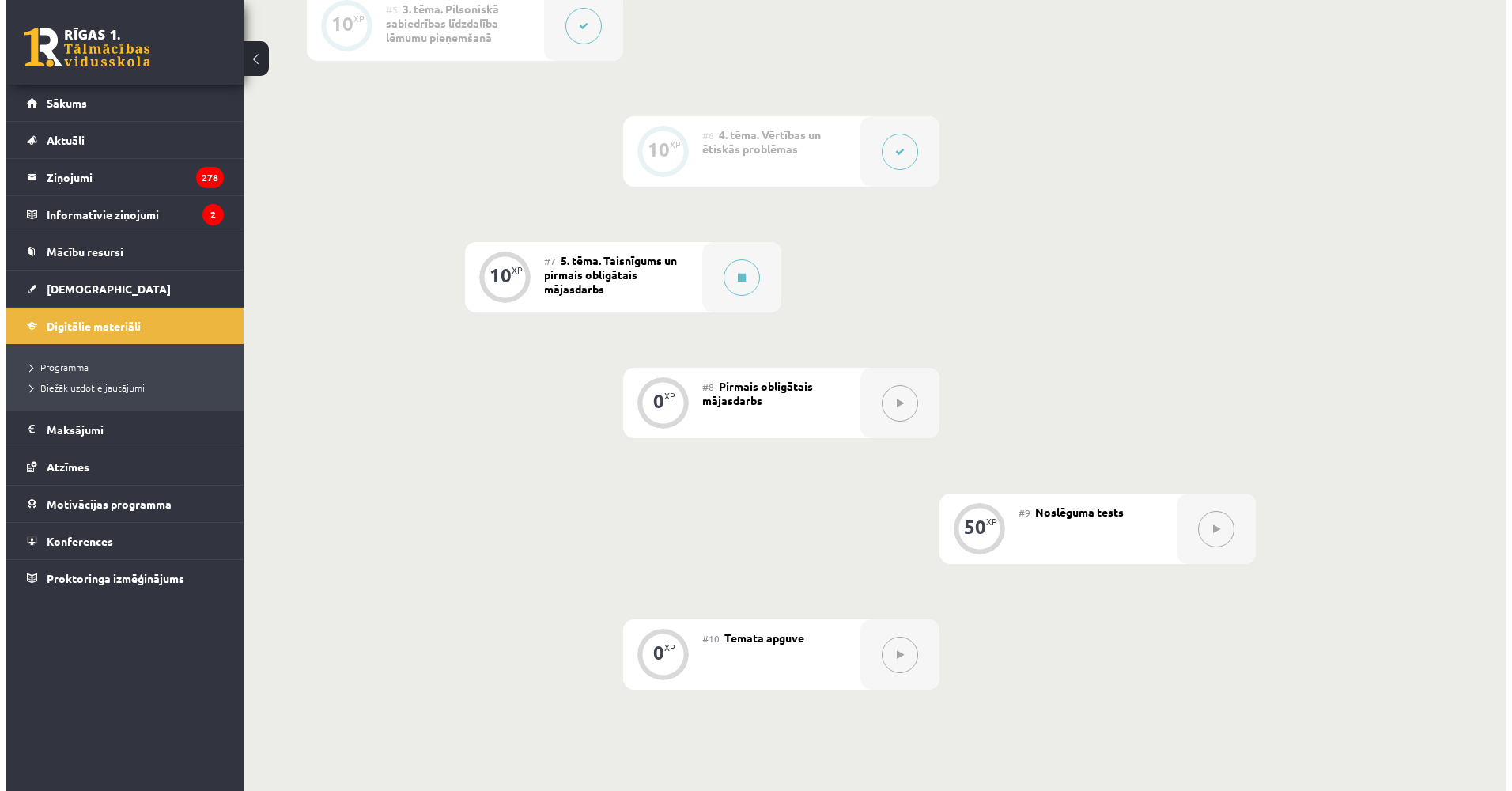
scroll to position [1028, 0]
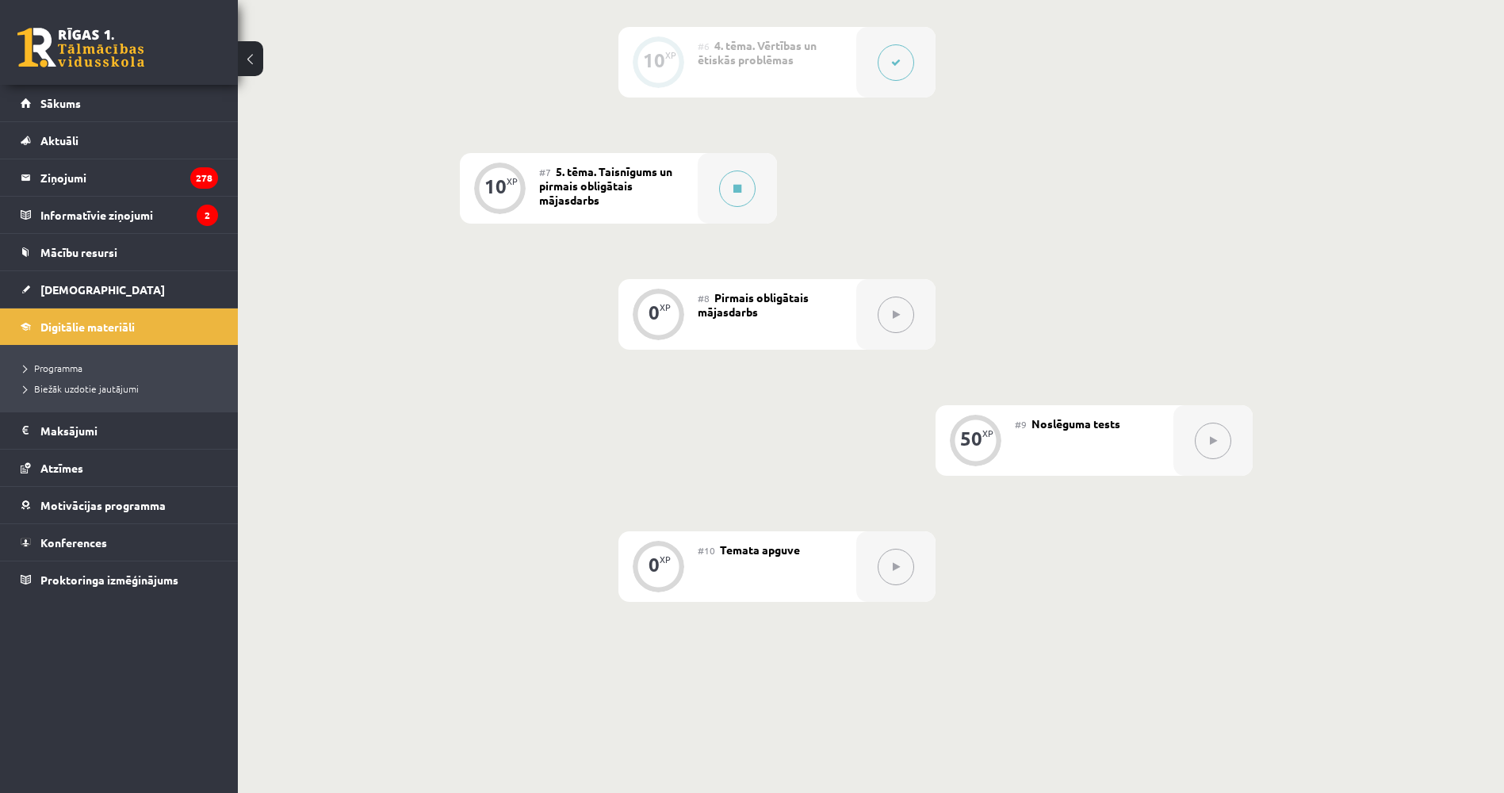
click at [883, 317] on button at bounding box center [896, 315] width 36 height 36
click at [741, 196] on button at bounding box center [737, 189] width 36 height 36
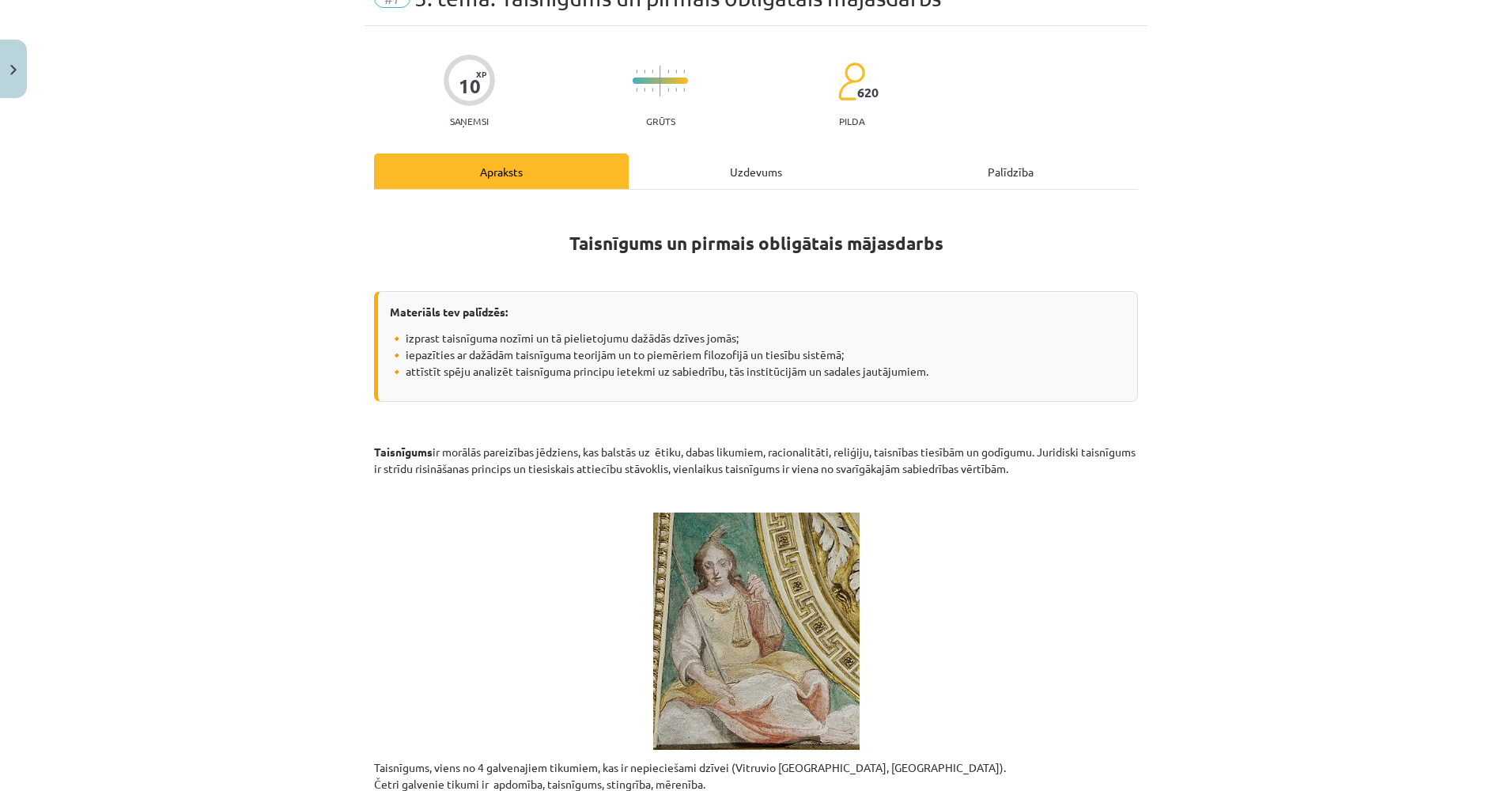
click at [678, 182] on div "Uzdevums" at bounding box center [755, 172] width 254 height 36
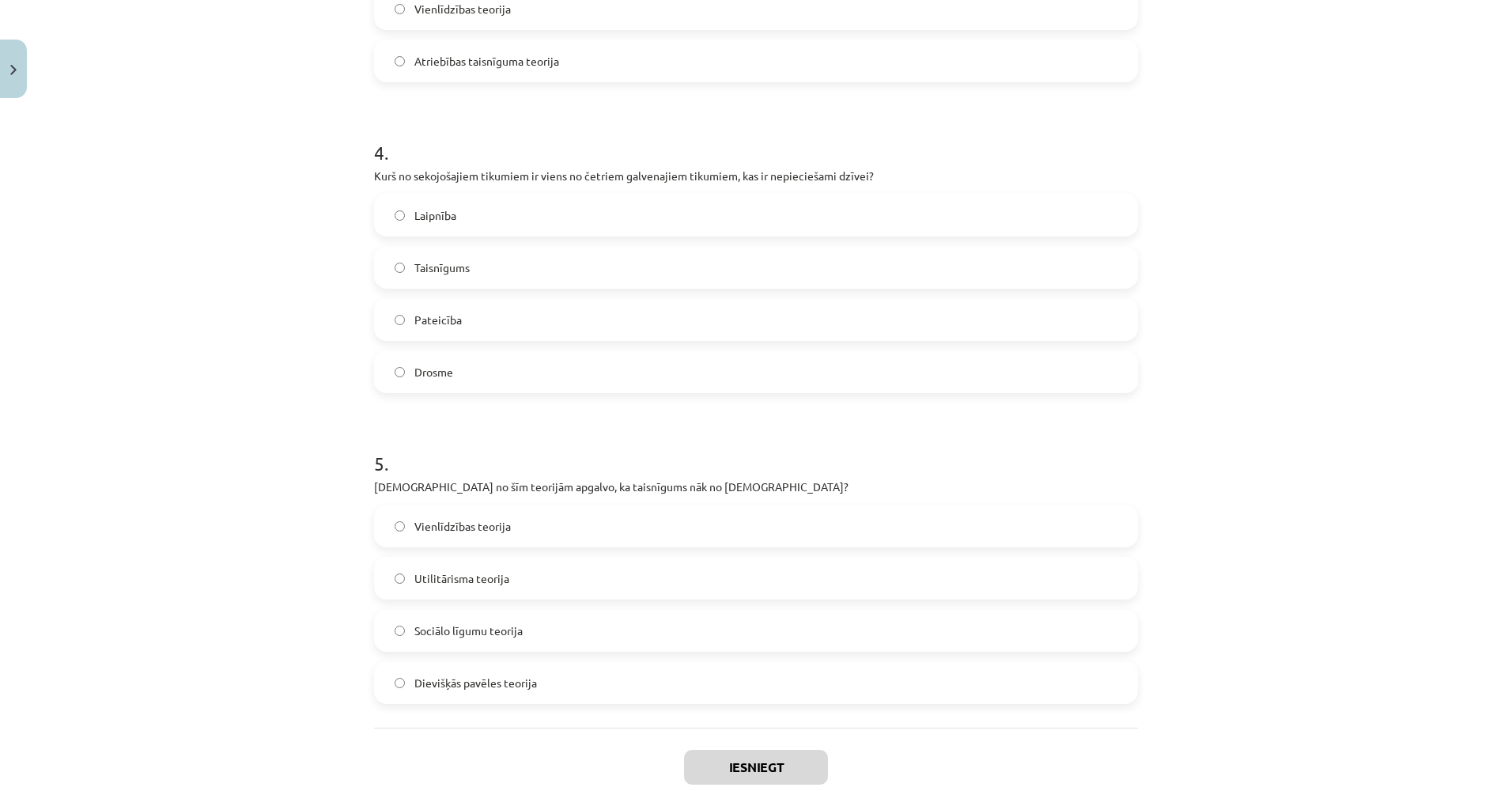
scroll to position [1230, 0]
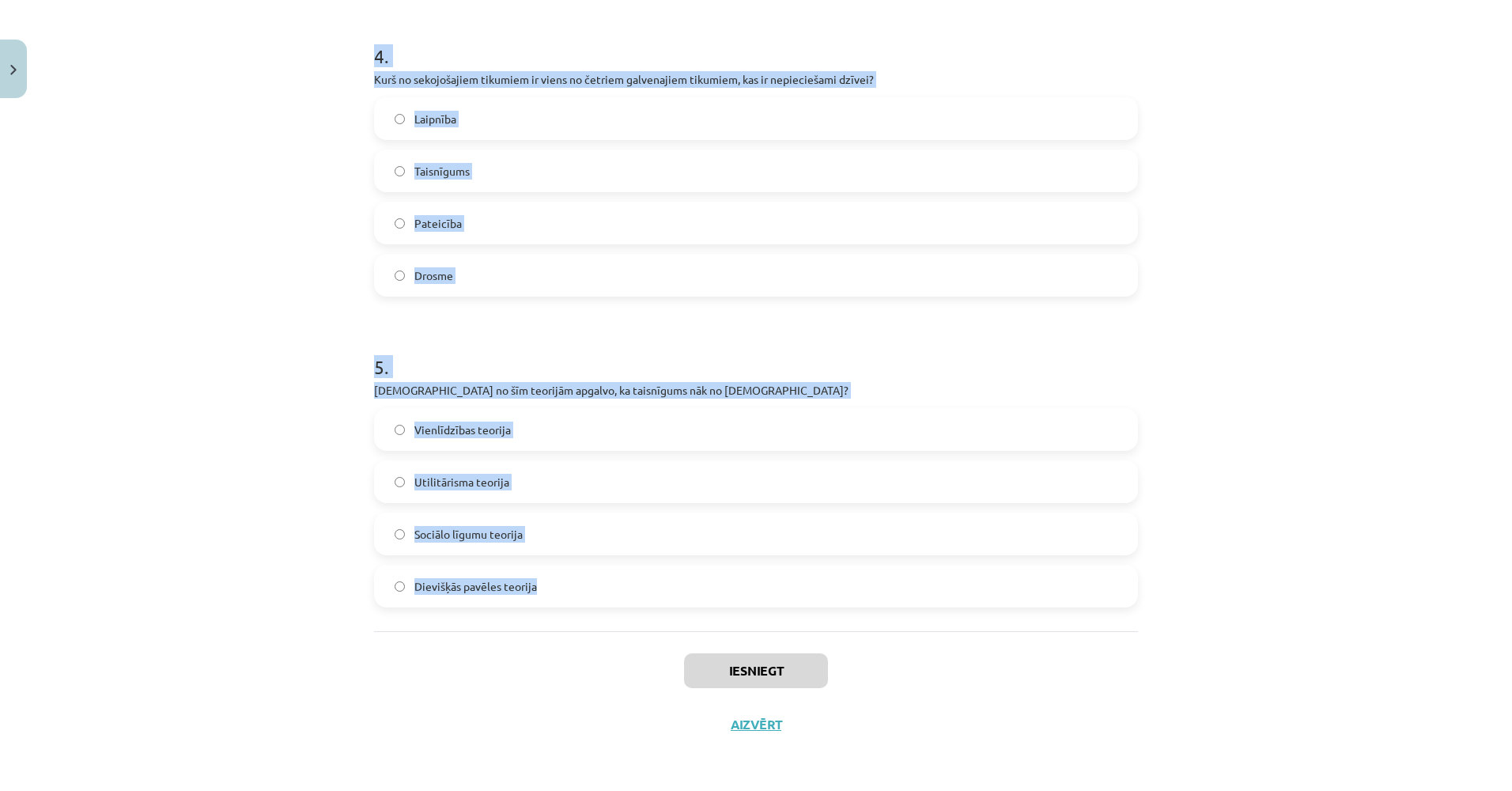
drag, startPoint x: 368, startPoint y: 307, endPoint x: 619, endPoint y: 601, distance: 386.6
copy form "1 . Kas, pēc Džona Roulza domām, ir taisnīguma teorijas galvenie principi? Vien…"
click at [287, 427] on div "Mācību tēma: Sociālo zinātņu ii - 12. klases 1. ieskaites mācību materiāls #7 5…" at bounding box center [756, 395] width 1512 height 791
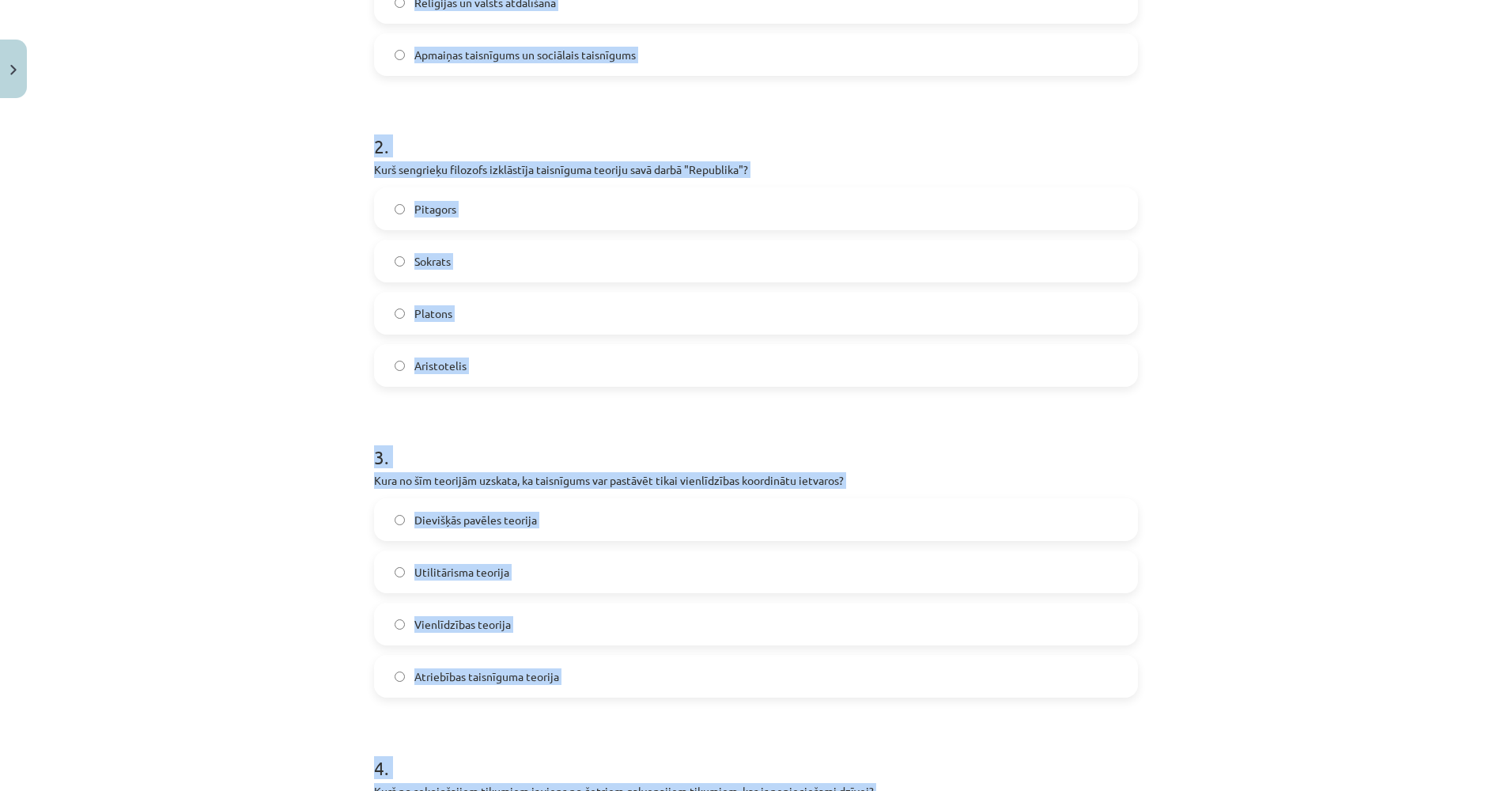
click at [180, 548] on div "Mācību tēma: Sociālo zinātņu ii - 12. klases 1. ieskaites mācību materiāls #7 5…" at bounding box center [756, 395] width 1512 height 791
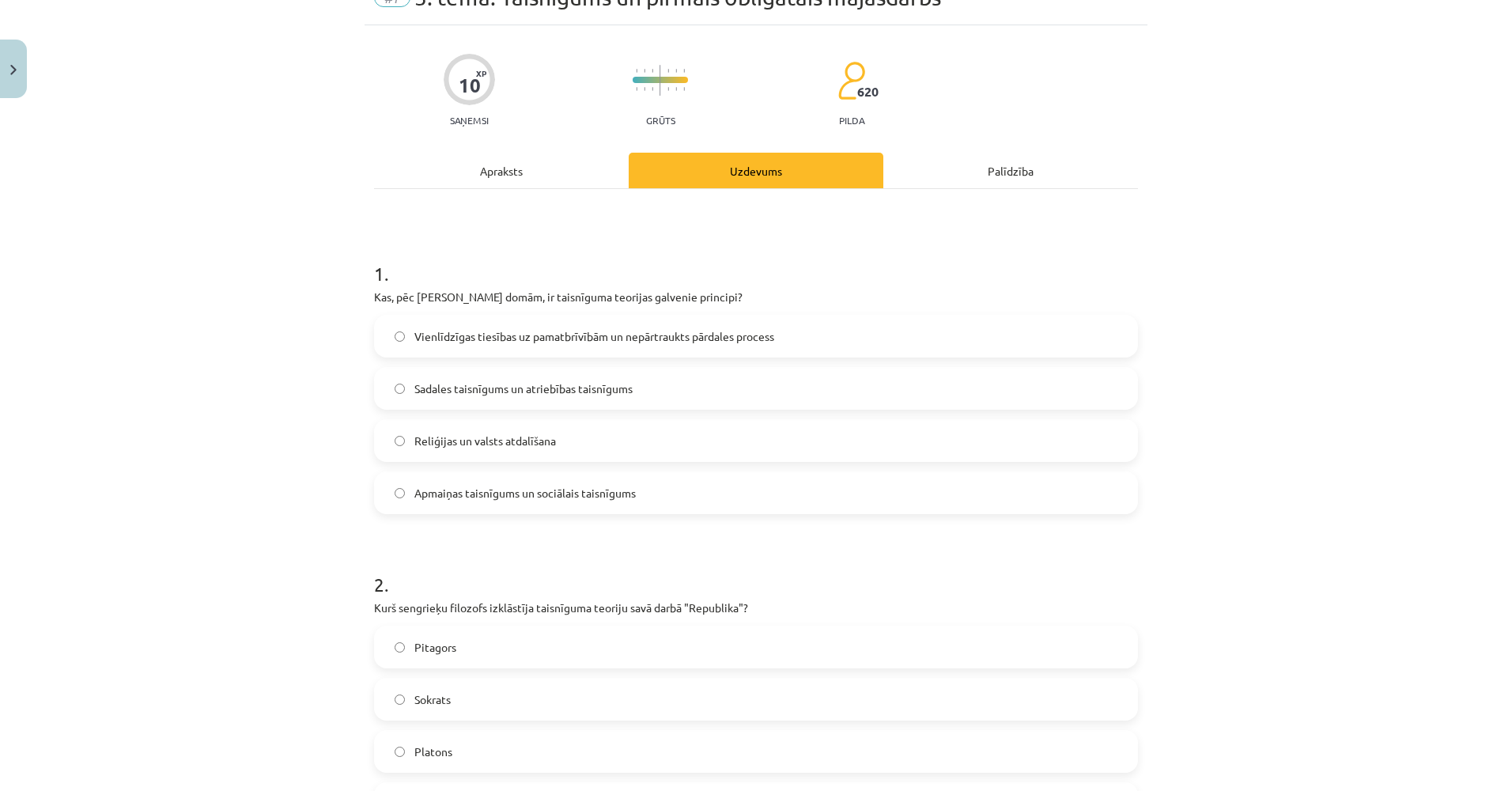
scroll to position [123, 0]
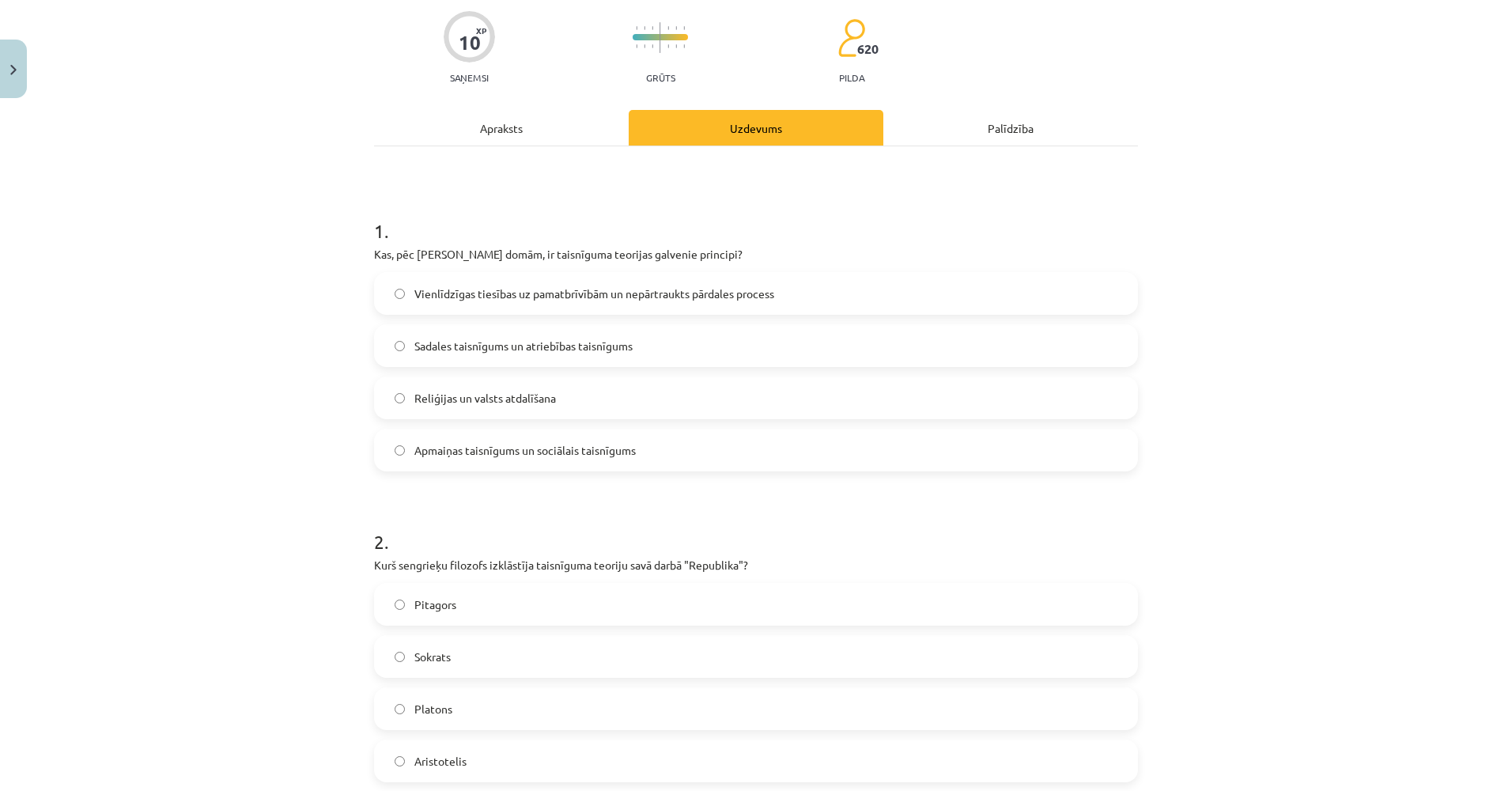
click at [445, 708] on span "Platons" at bounding box center [434, 709] width 38 height 17
click at [453, 283] on label "Vienlīdzīgas tiesības uz pamatbrīvībām un nepārtraukts pārdales process" at bounding box center [756, 293] width 761 height 40
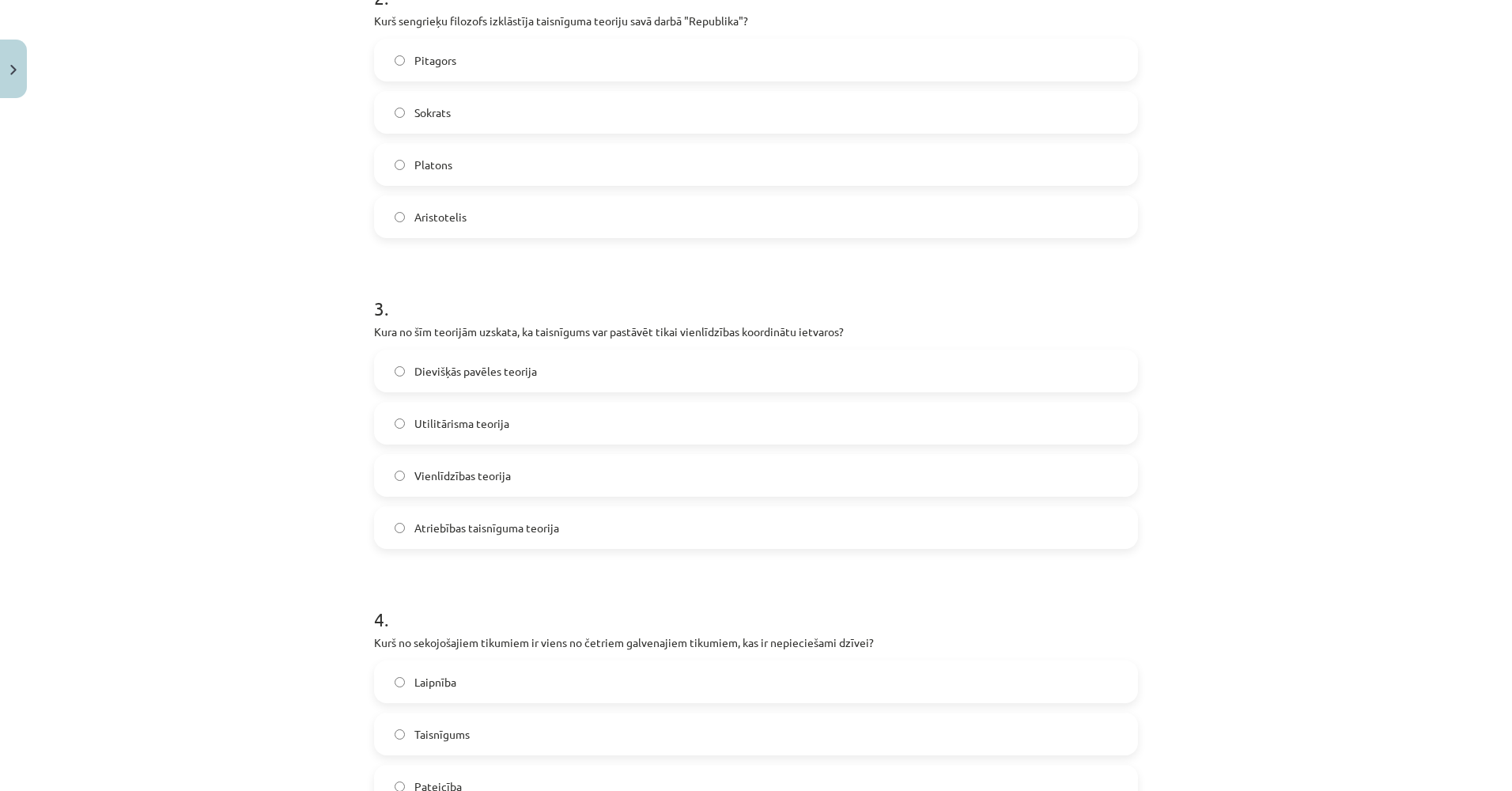
scroll to position [676, 0]
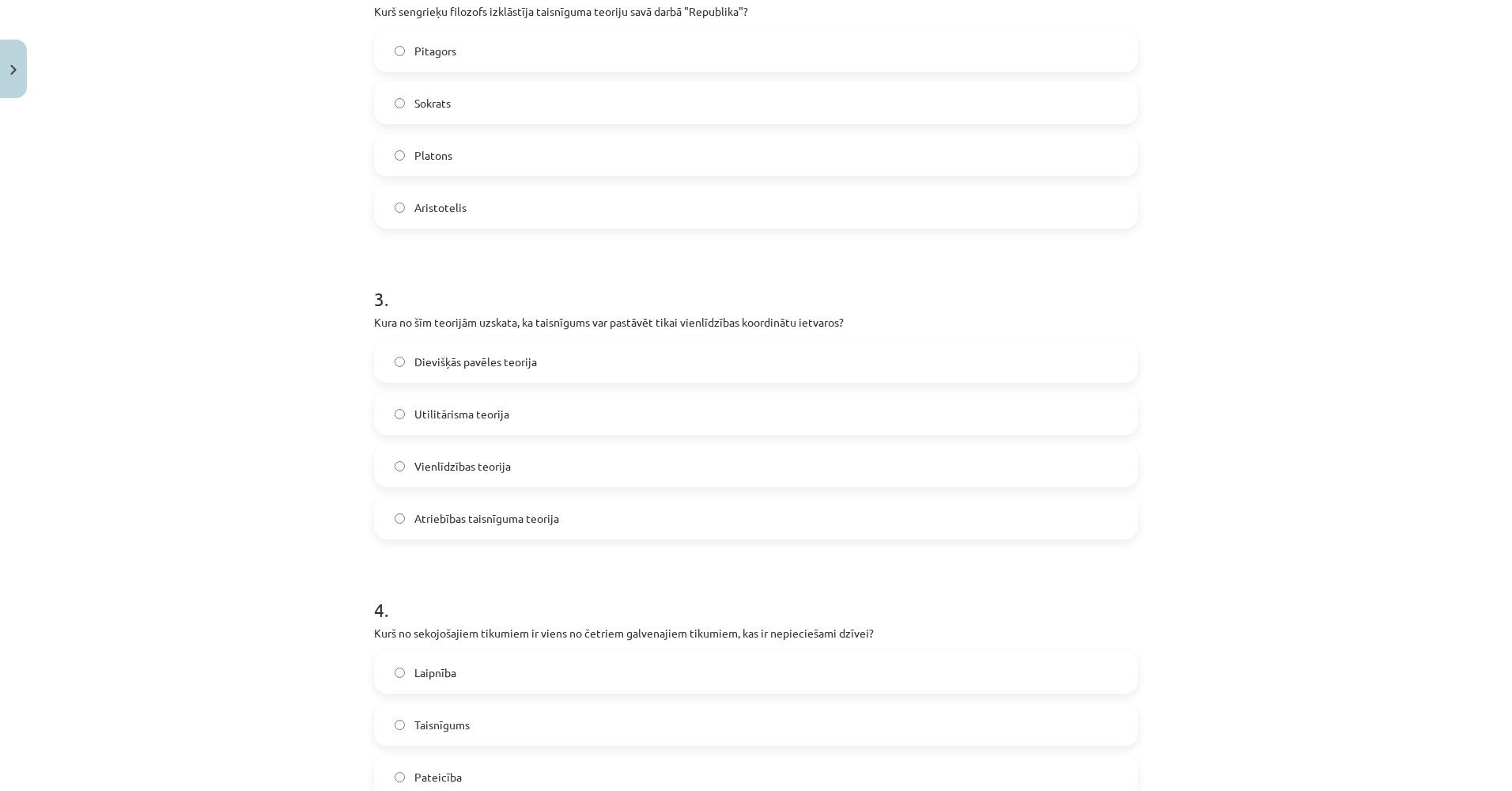
click at [462, 465] on span "Vienlīdzības teorija" at bounding box center [463, 466] width 97 height 17
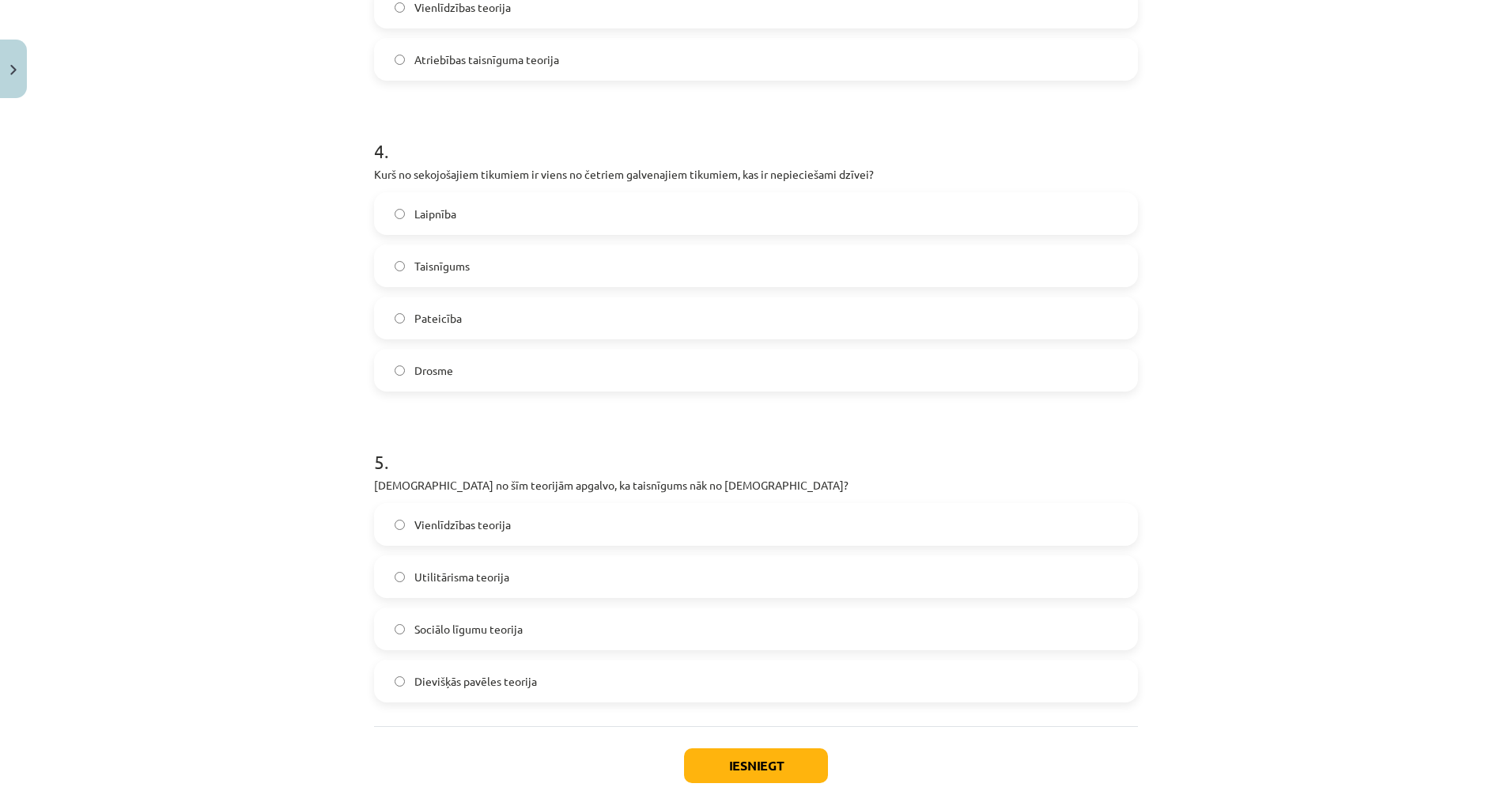
scroll to position [1151, 0]
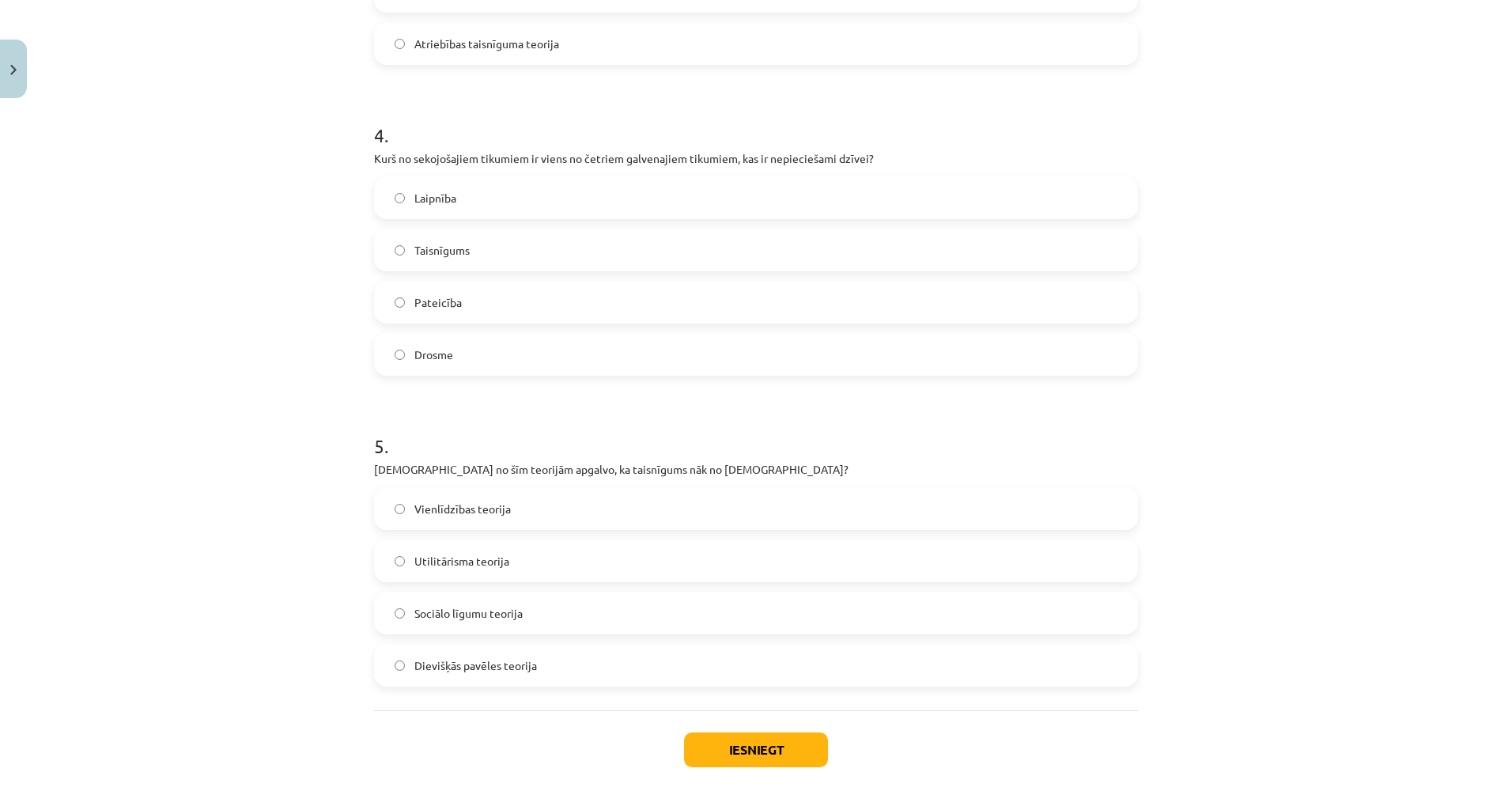
click at [452, 231] on label "Taisnīgums" at bounding box center [756, 250] width 761 height 40
click at [501, 659] on span "Dievišķās pavēles teorija" at bounding box center [476, 665] width 123 height 17
click at [694, 737] on button "Iesniegt" at bounding box center [756, 749] width 144 height 35
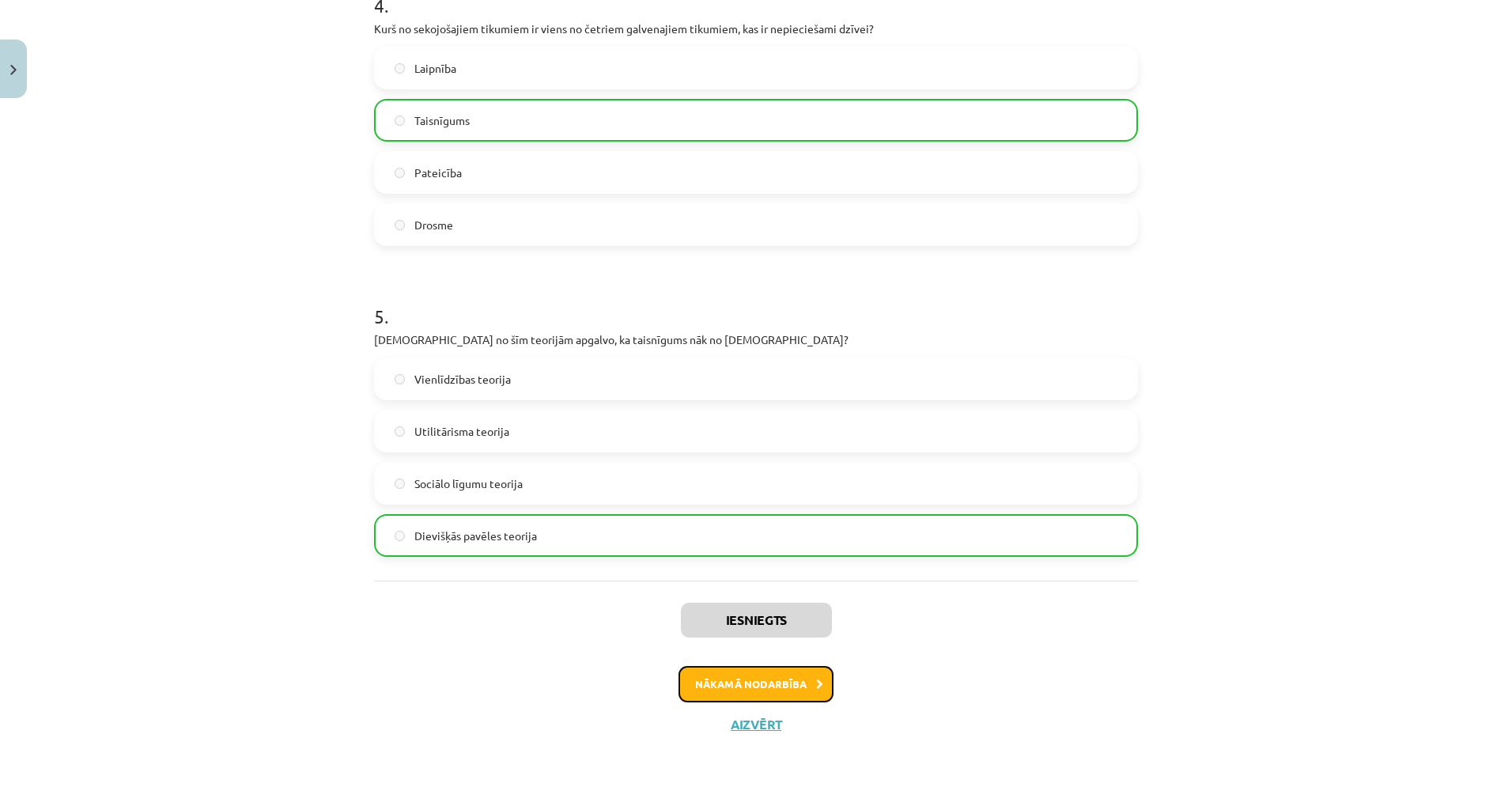
click at [739, 669] on button "Nākamā nodarbība" at bounding box center [755, 684] width 155 height 36
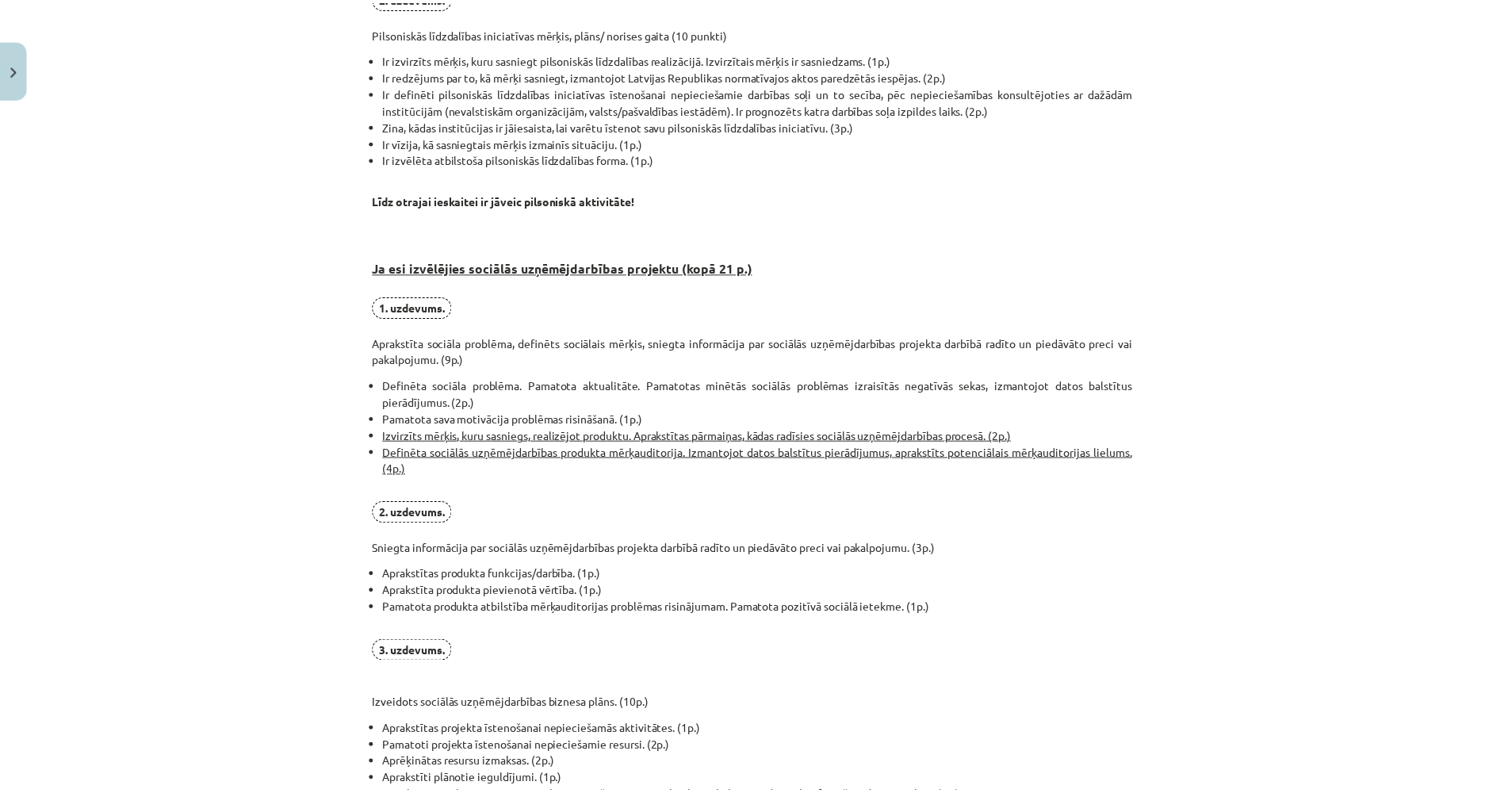
scroll to position [973, 0]
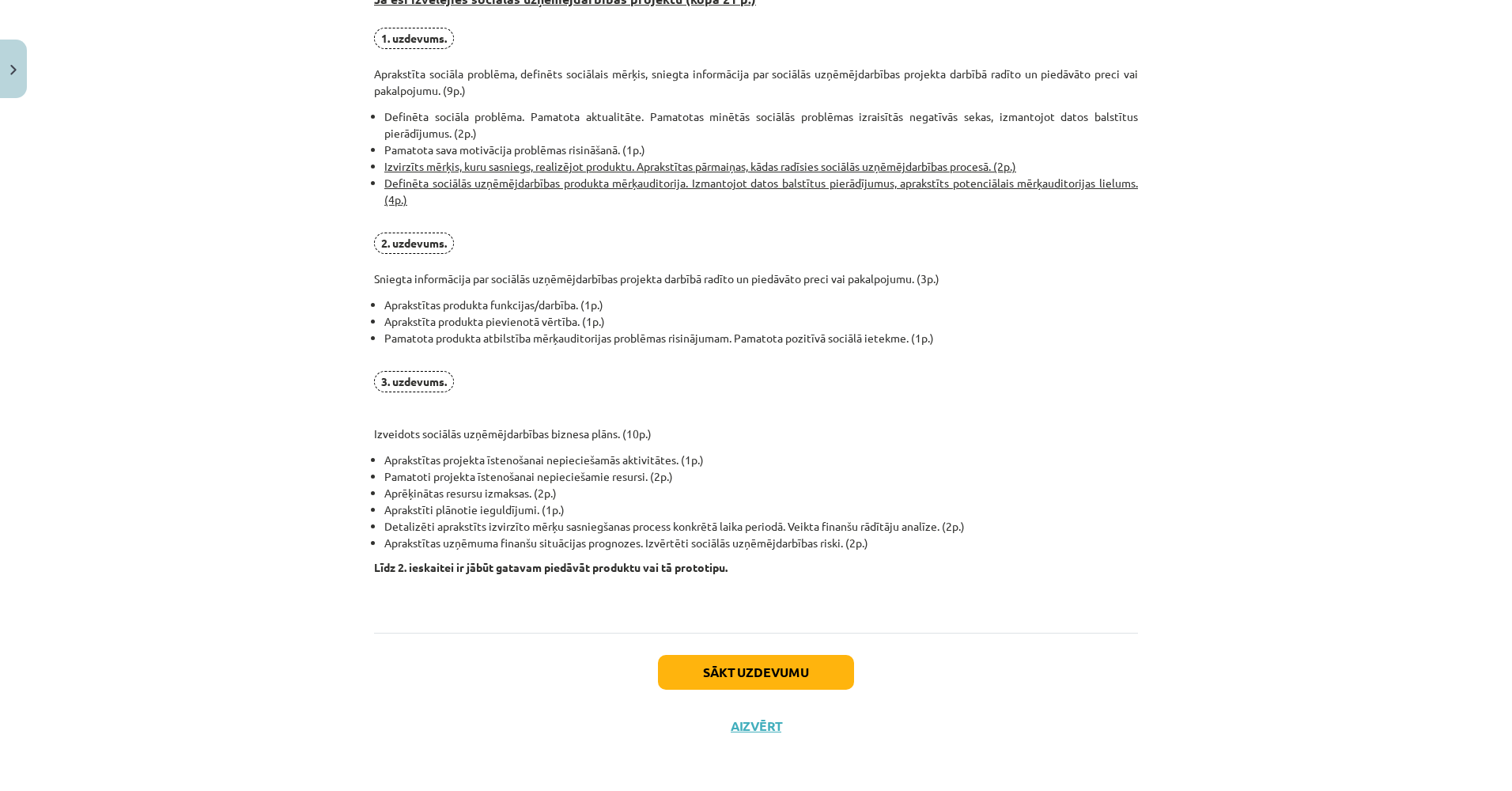
click at [685, 284] on p "2. uzdevums. Sniegta informācija par sociālās uzņēmējdarbības projekta darbībā …" at bounding box center [756, 259] width 764 height 55
click at [251, 209] on div "Mācību tēma: Sociālo zinātņu ii - 12. klases 1. ieskaites mācību materiāls #8 P…" at bounding box center [756, 395] width 1512 height 791
click at [749, 728] on button "Aizvērt" at bounding box center [756, 726] width 60 height 16
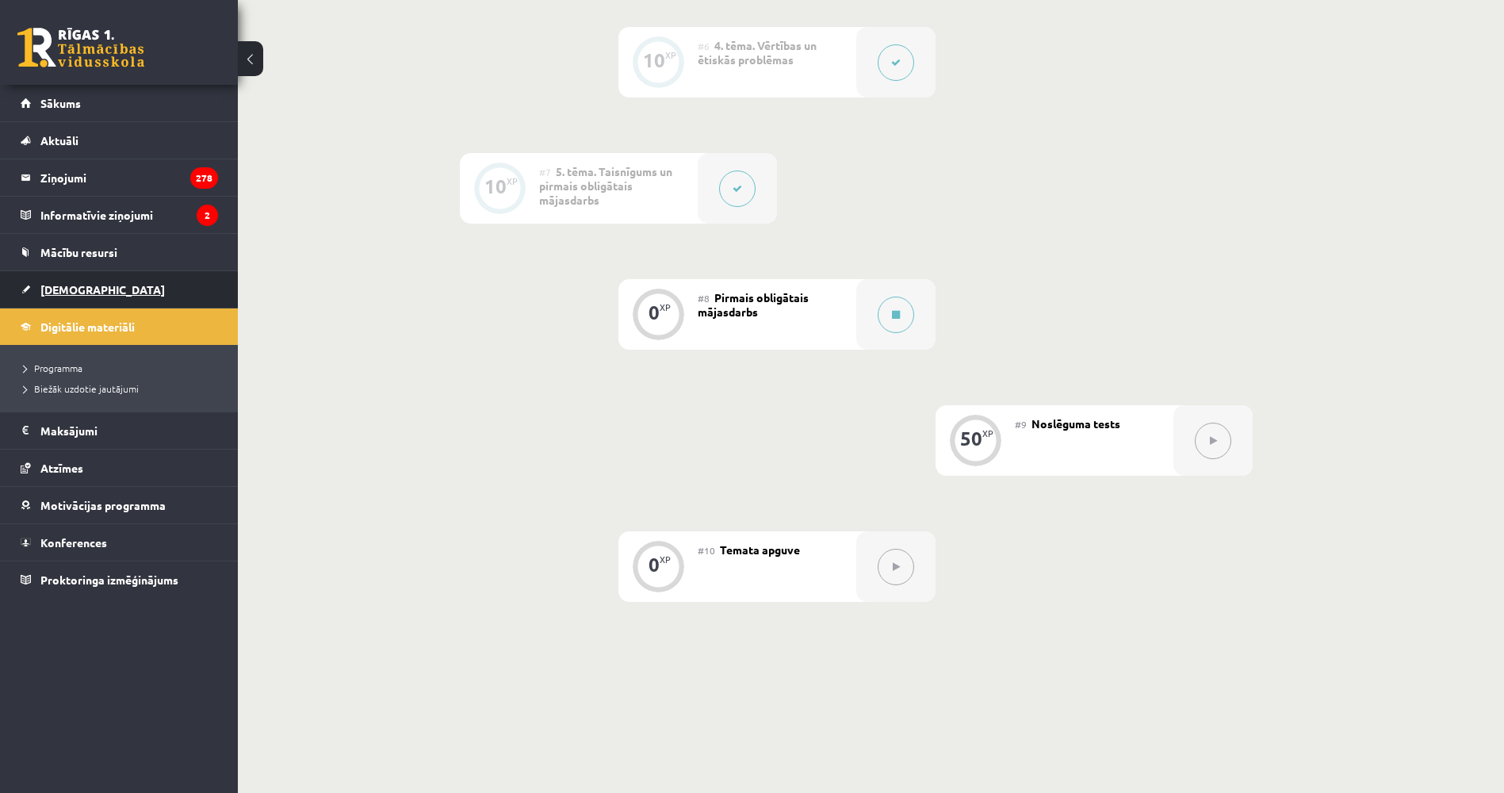
click at [155, 291] on link "[DEMOGRAPHIC_DATA]" at bounding box center [119, 289] width 197 height 36
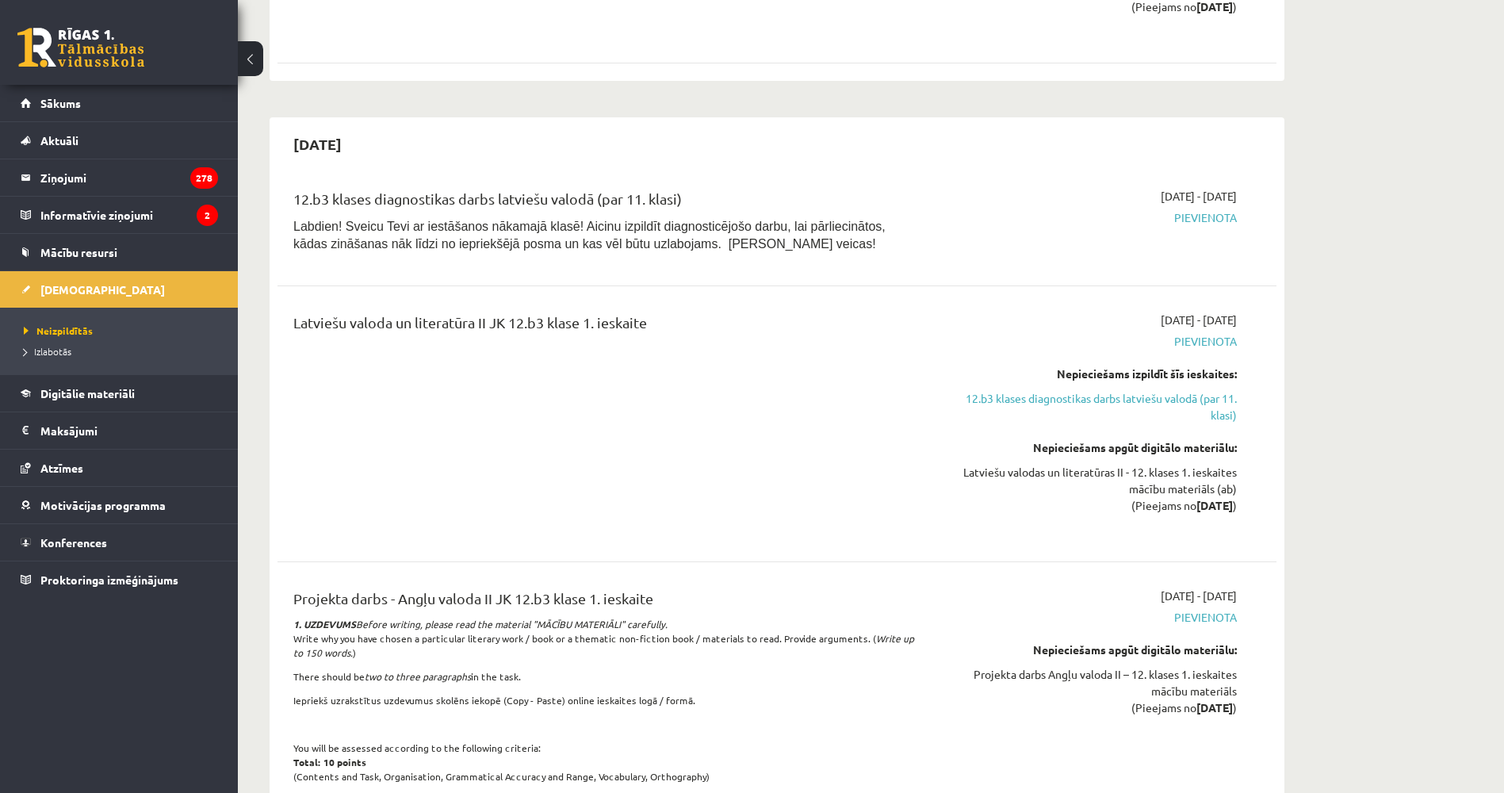
drag, startPoint x: 530, startPoint y: 313, endPoint x: 519, endPoint y: 361, distance: 48.9
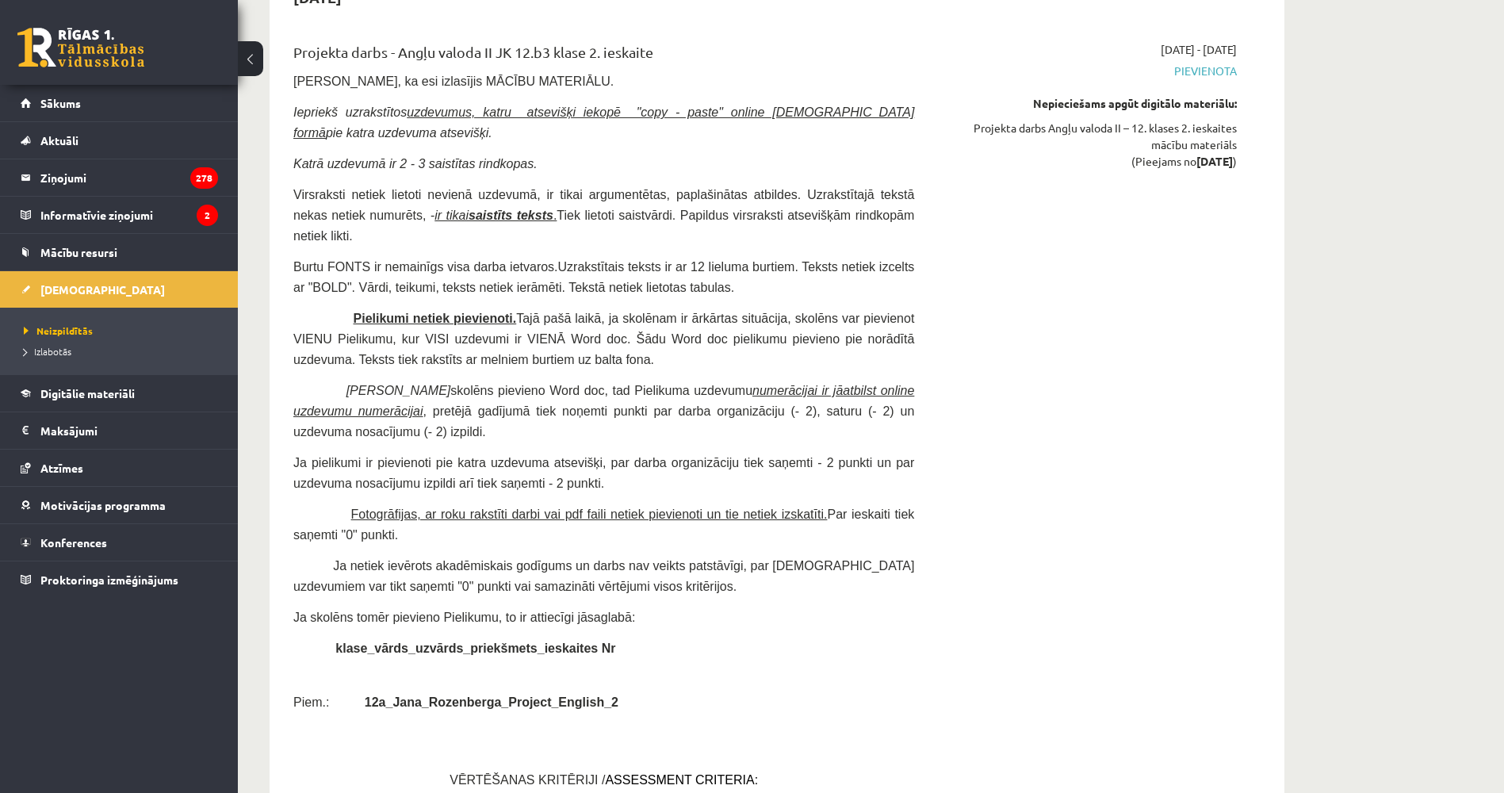
drag, startPoint x: 425, startPoint y: 356, endPoint x: 420, endPoint y: 393, distance: 37.6
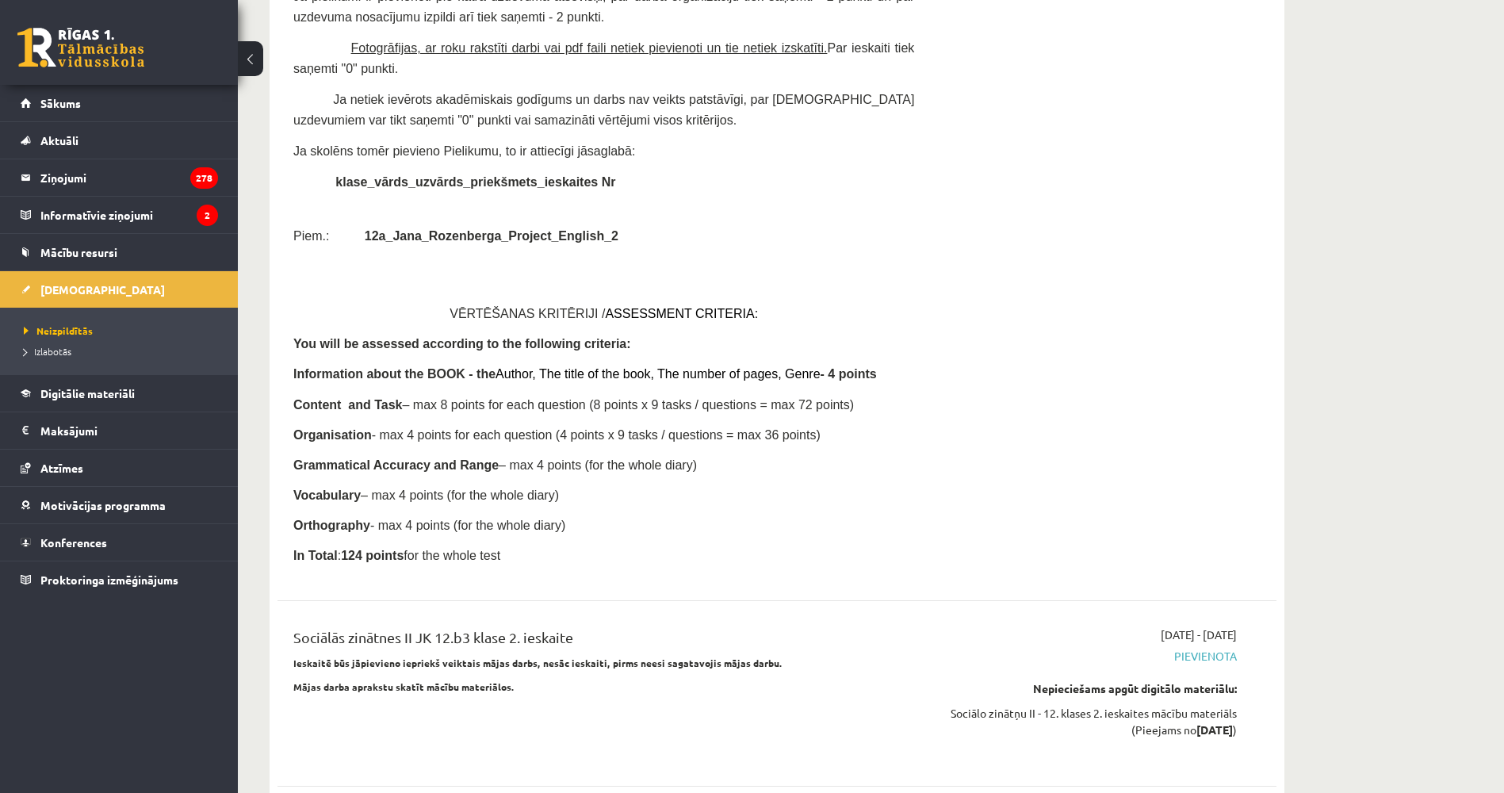
drag, startPoint x: 420, startPoint y: 393, endPoint x: 416, endPoint y: 457, distance: 63.6
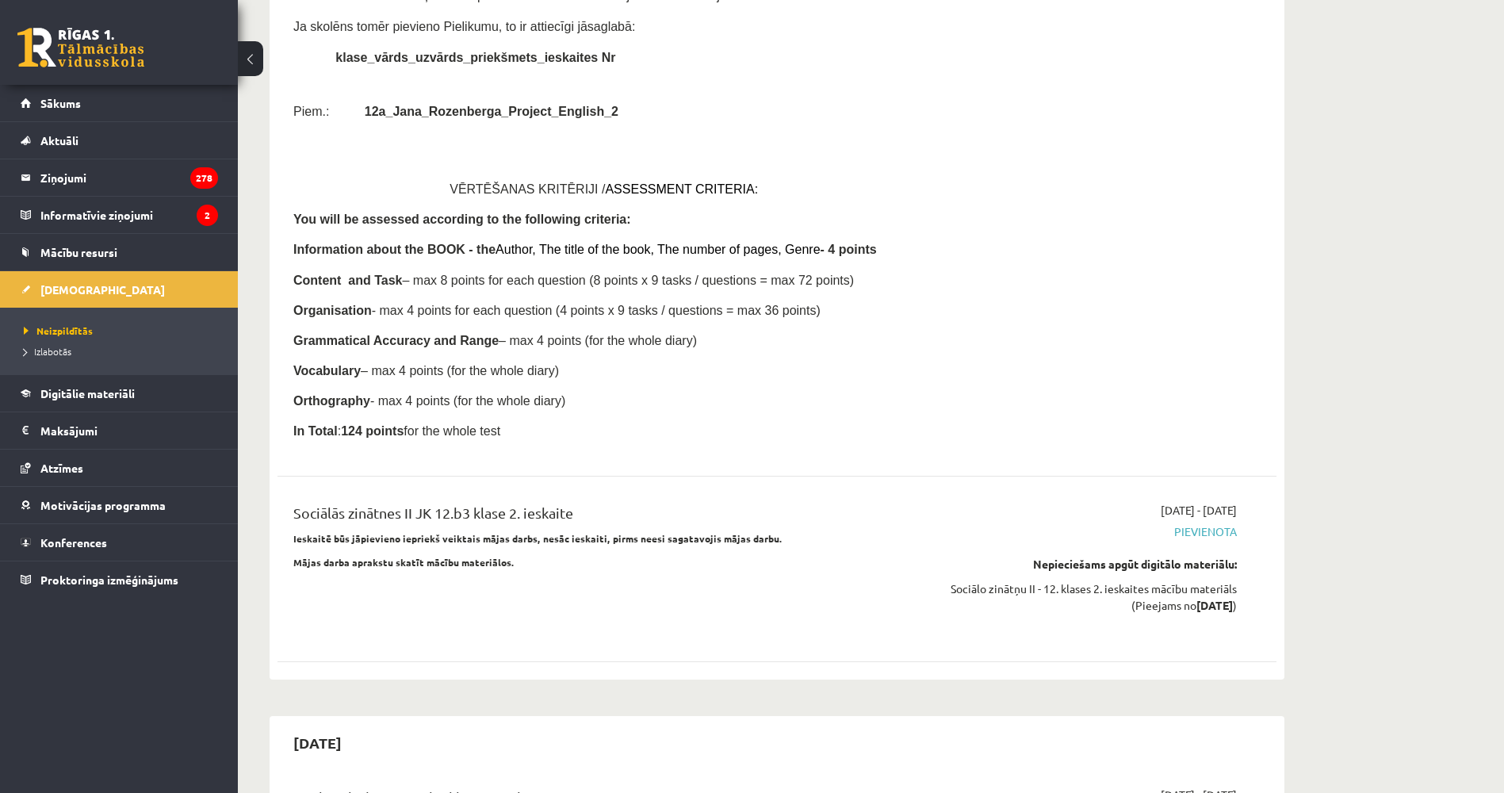
drag, startPoint x: 408, startPoint y: 485, endPoint x: 402, endPoint y: 500, distance: 16.1
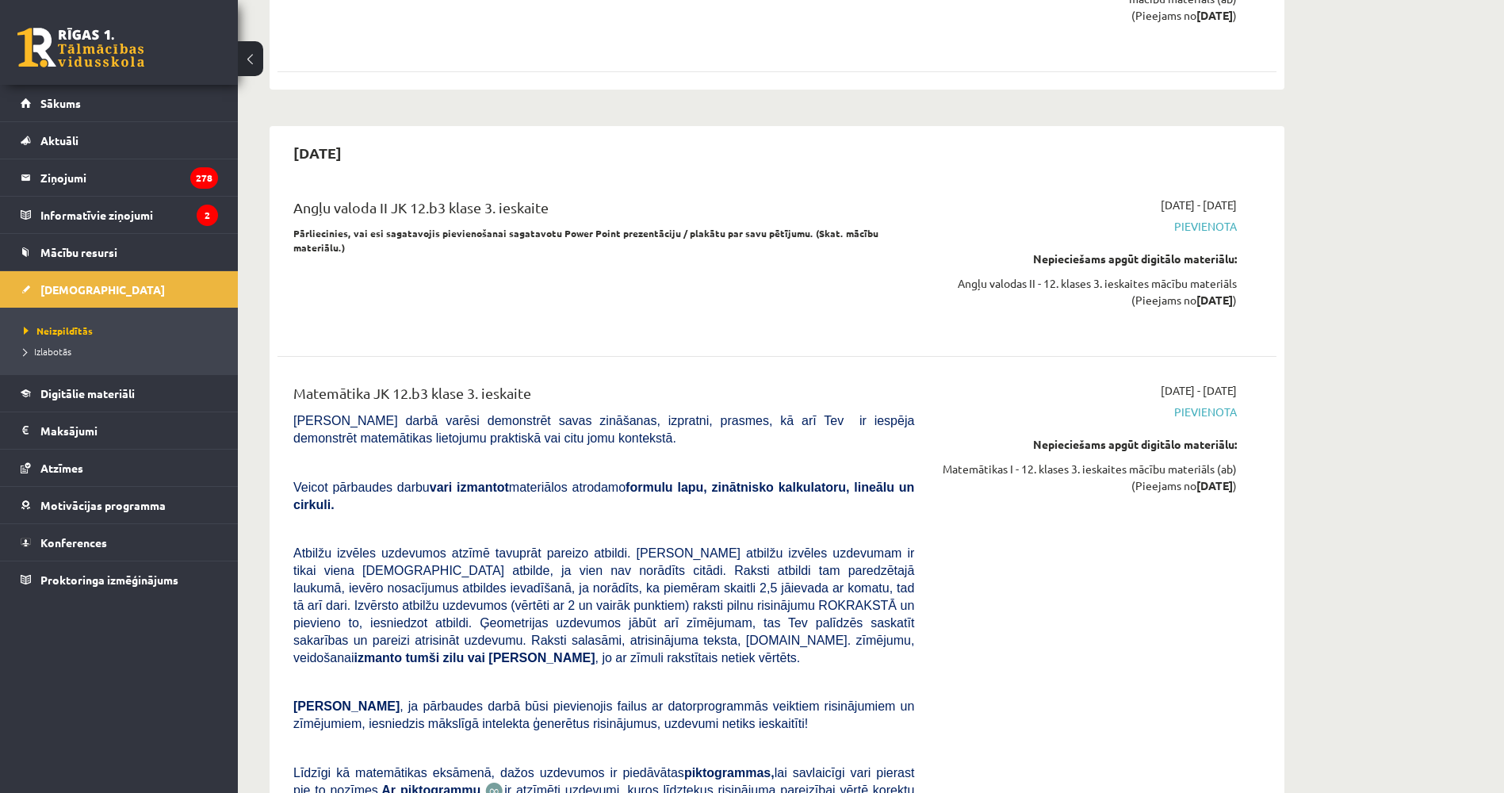
drag, startPoint x: 393, startPoint y: 530, endPoint x: 377, endPoint y: 598, distance: 70.0
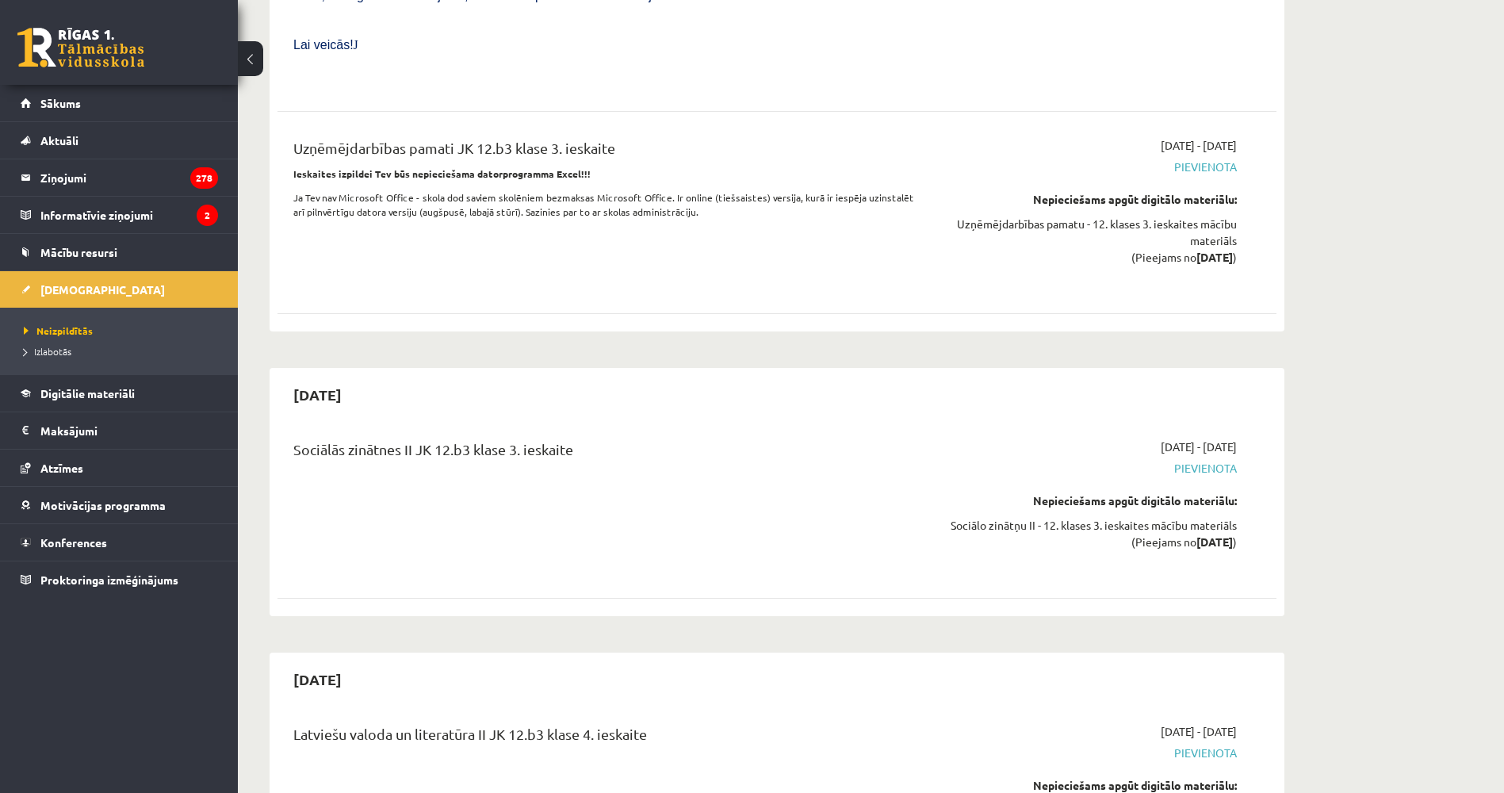
scroll to position [8492, 0]
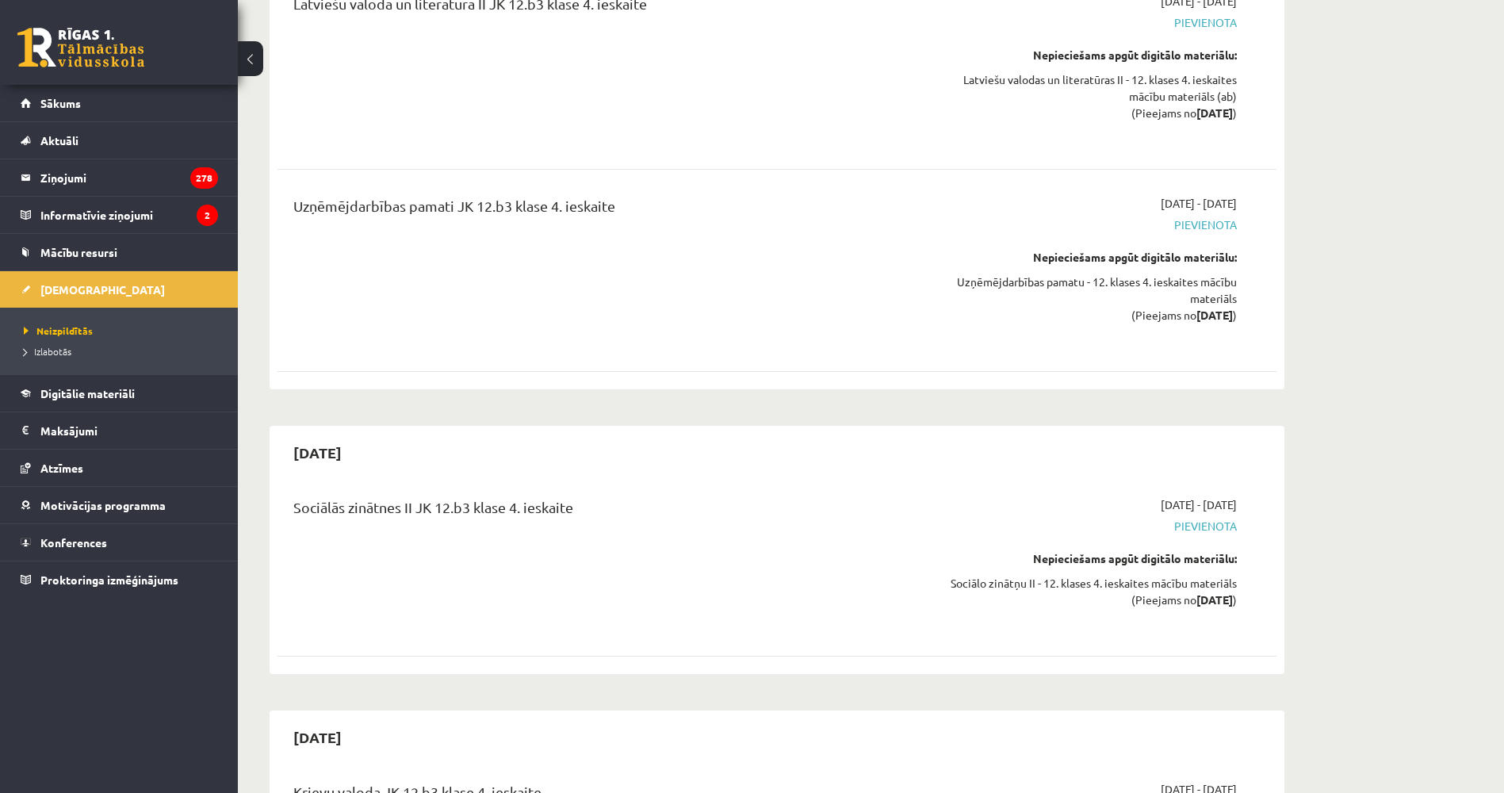
drag, startPoint x: 416, startPoint y: 477, endPoint x: 380, endPoint y: 797, distance: 321.6
click at [160, 577] on span "Proktoringa izmēģinājums" at bounding box center [109, 580] width 138 height 14
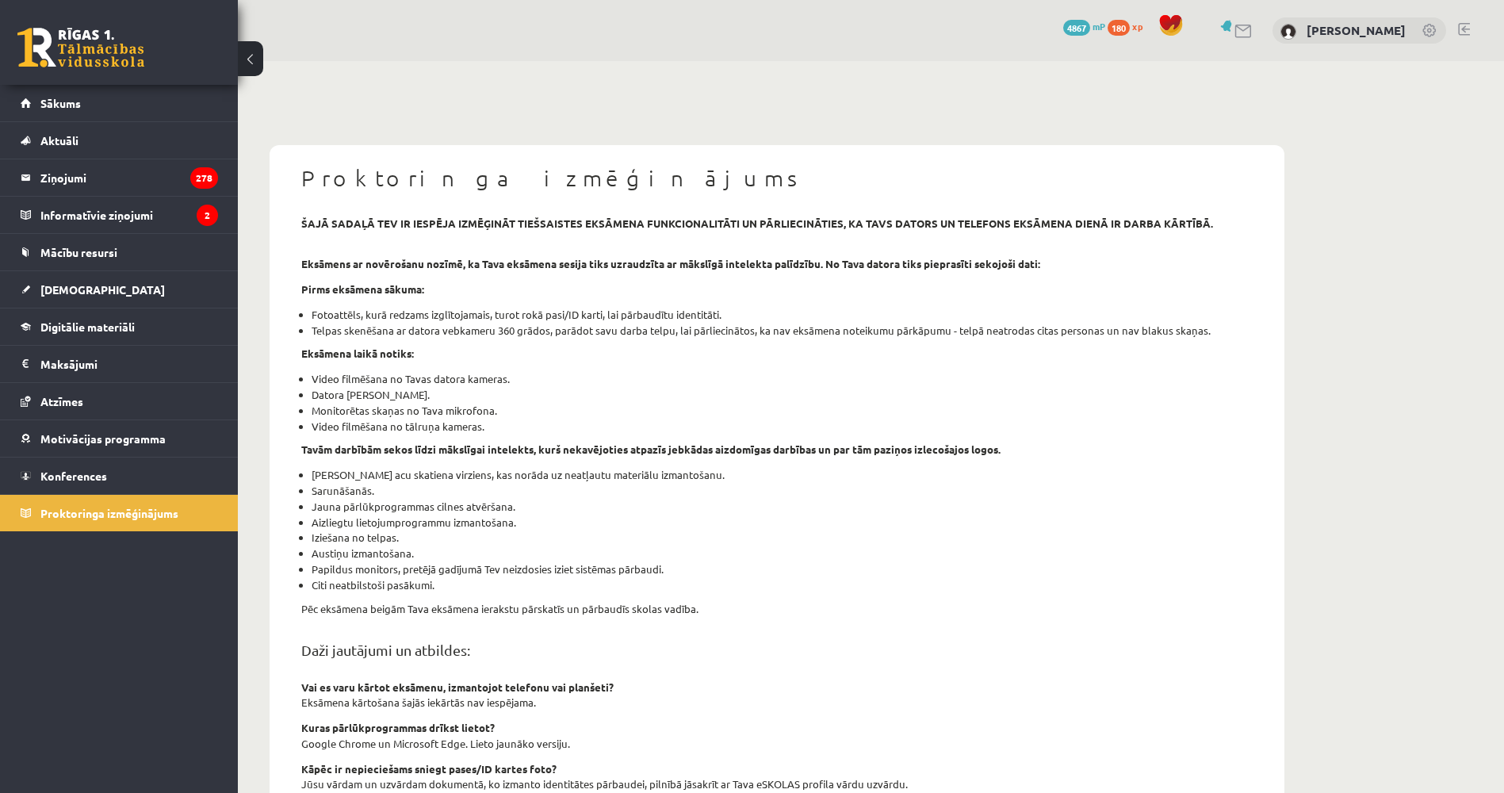
drag, startPoint x: 496, startPoint y: 537, endPoint x: 485, endPoint y: 508, distance: 31.4
drag, startPoint x: 485, startPoint y: 508, endPoint x: 797, endPoint y: 606, distance: 327.6
click at [797, 606] on p "Pēc eksāmena beigām Tava eksāmena ierakstu pārskatīs un pārbaudīs skolas vadība." at bounding box center [777, 609] width 952 height 16
click at [84, 400] on link "Atzīmes" at bounding box center [119, 401] width 197 height 36
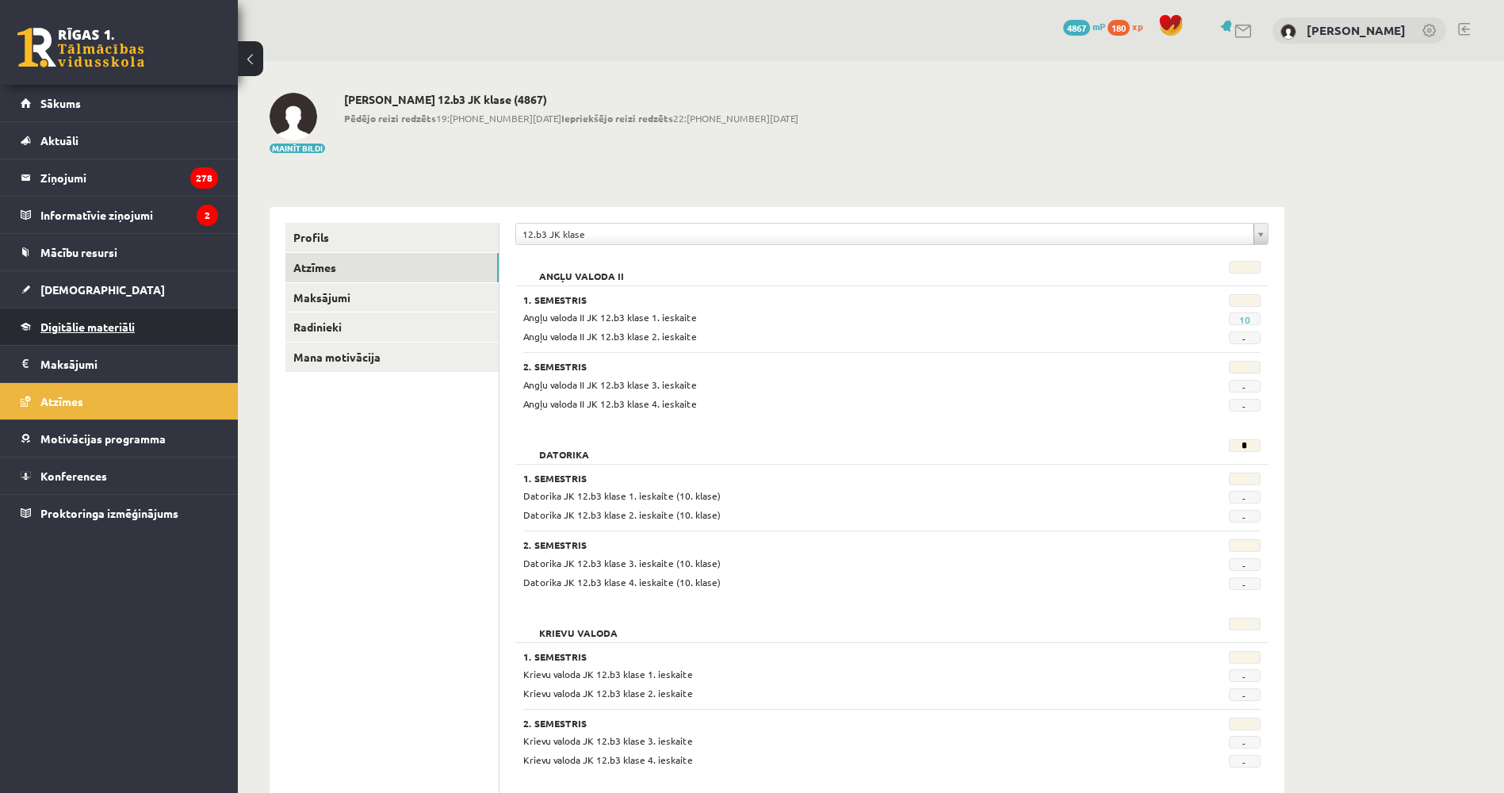
click at [96, 322] on span "Digitālie materiāli" at bounding box center [87, 327] width 94 height 14
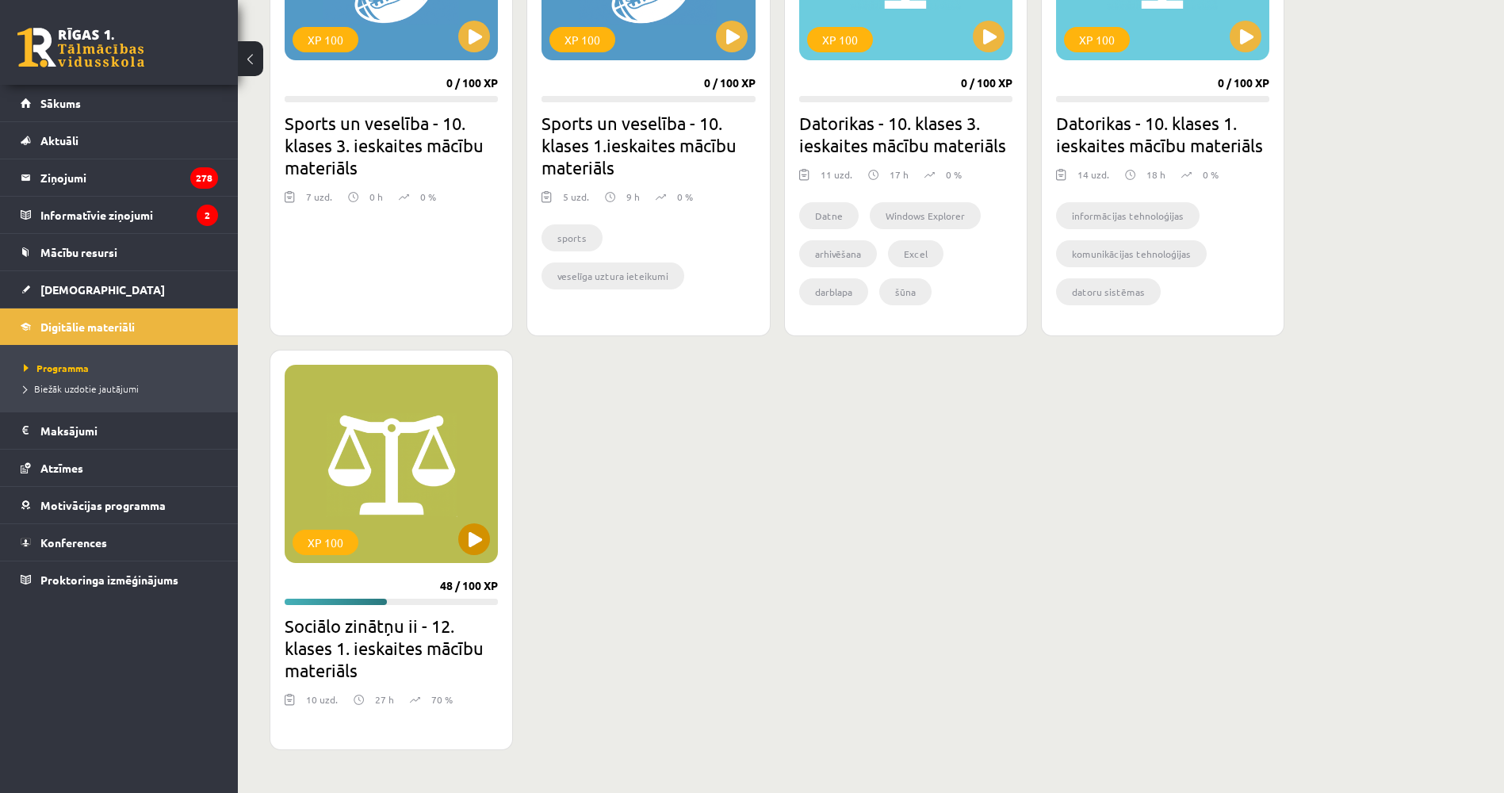
scroll to position [1110, 0]
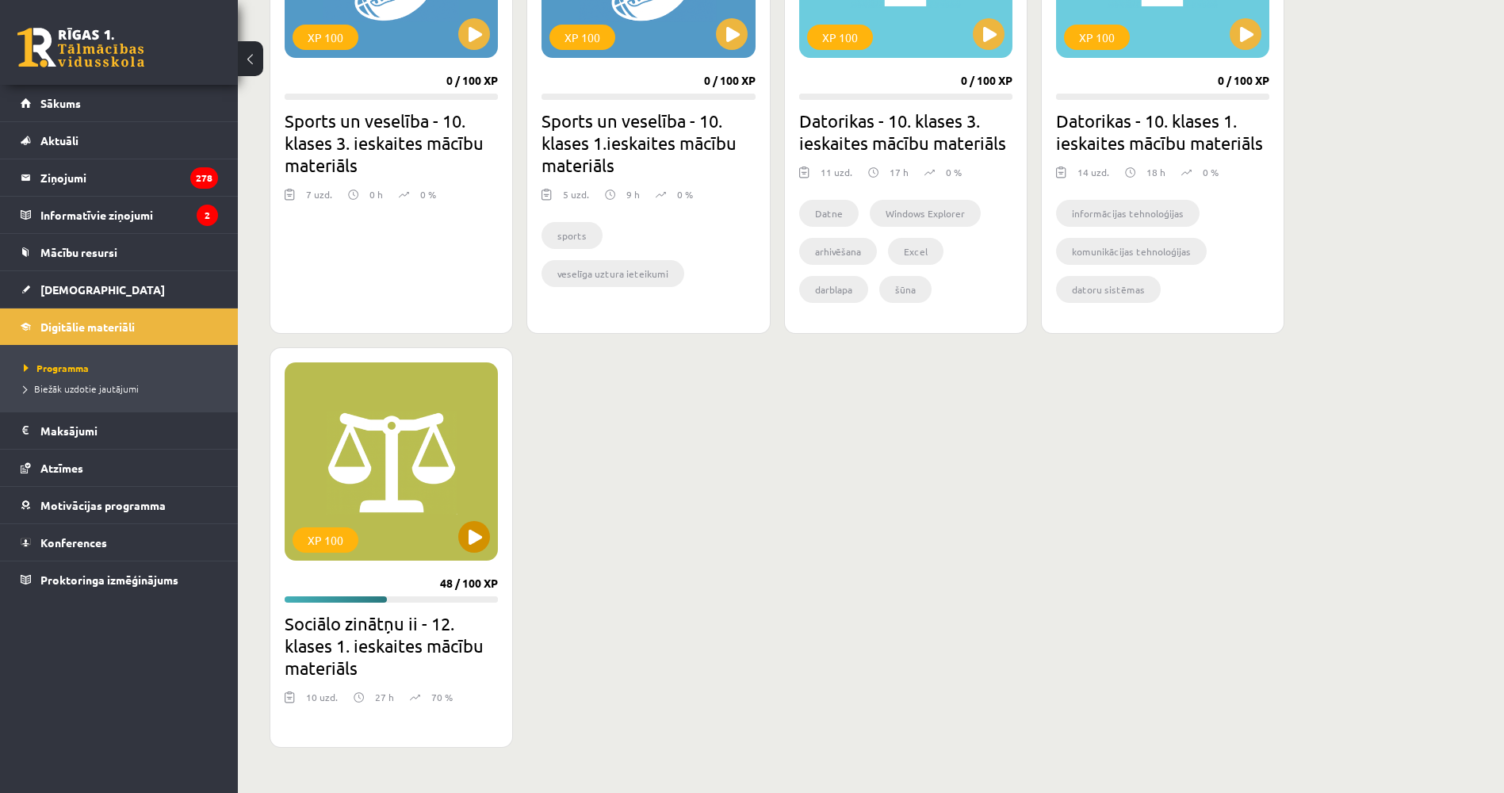
click at [445, 500] on div "XP 100" at bounding box center [391, 461] width 213 height 198
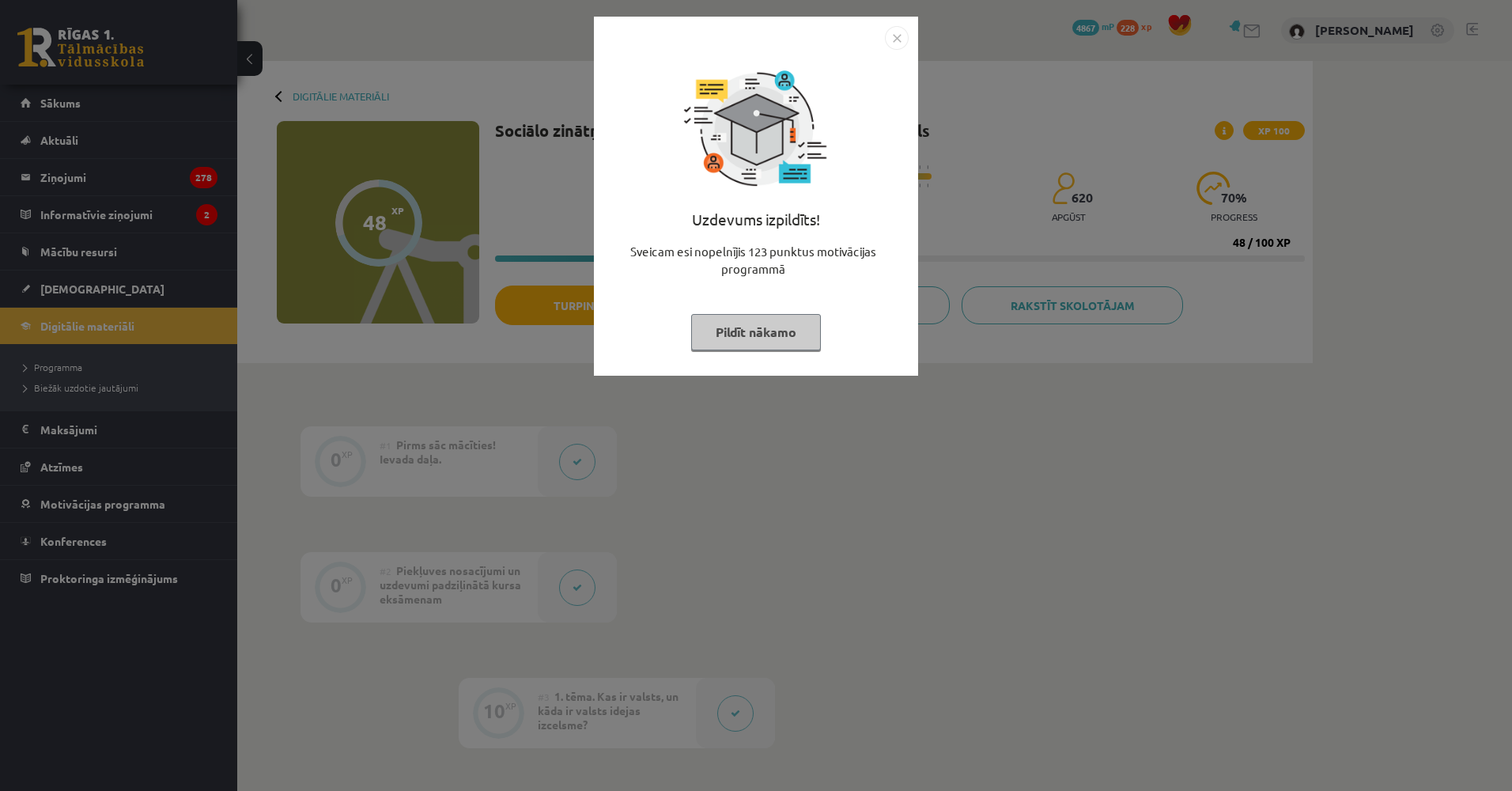
click at [477, 353] on div "Uzdevums izpildīts! Sveicam esi nopelnījis 123 punktus motivācijas programmā Pi…" at bounding box center [756, 395] width 1512 height 791
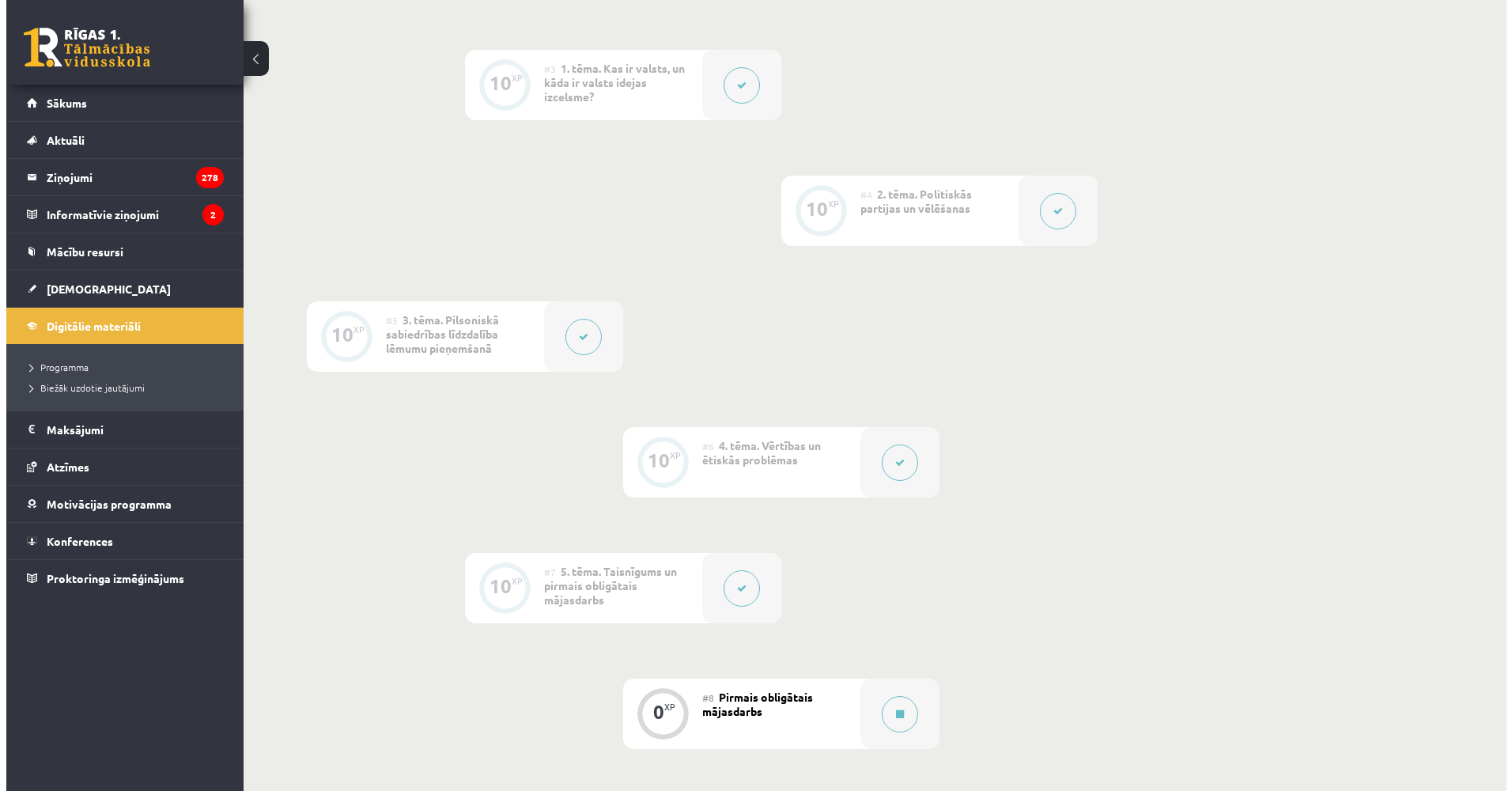
scroll to position [712, 0]
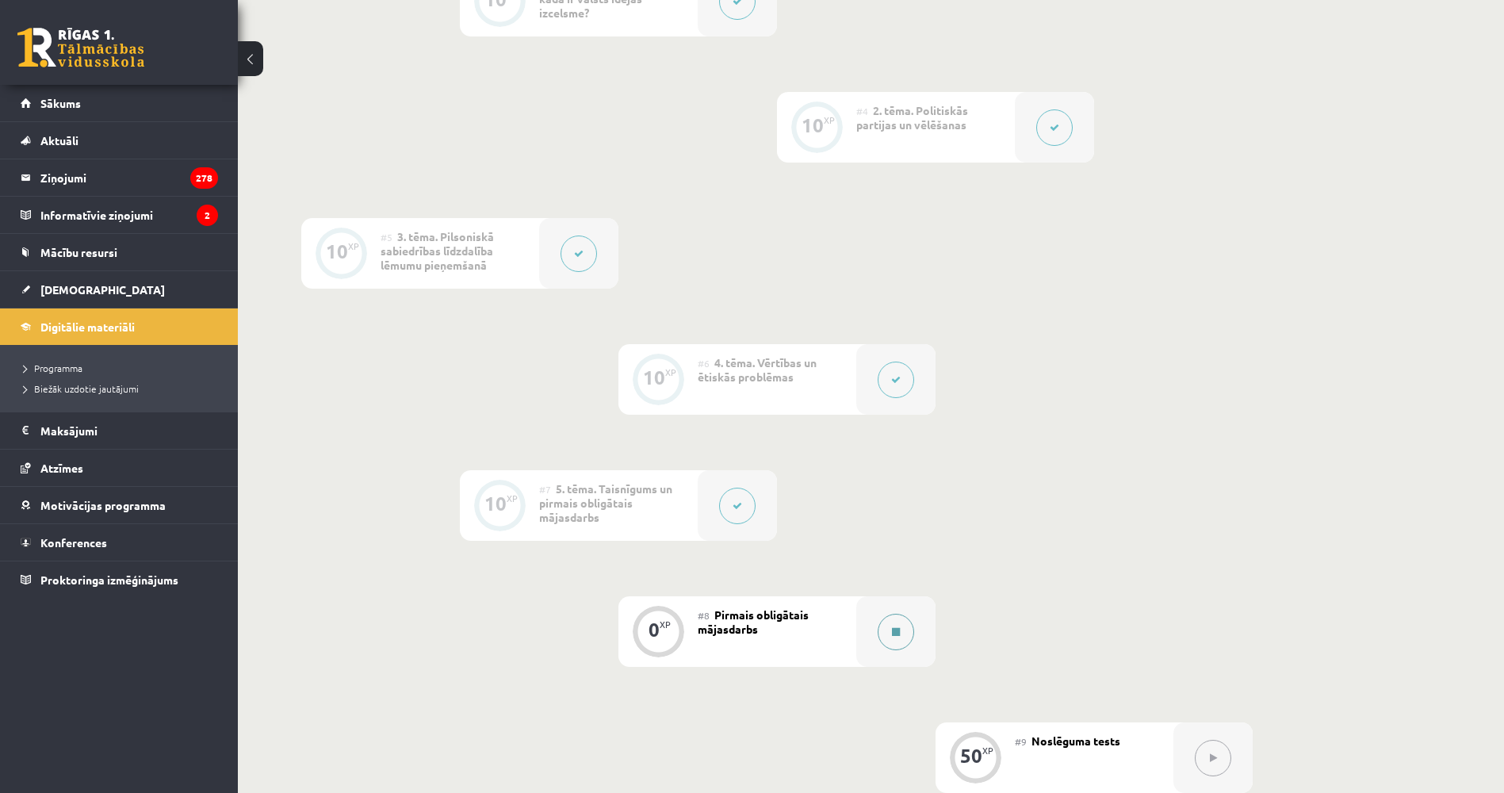
click at [905, 620] on button at bounding box center [896, 632] width 36 height 36
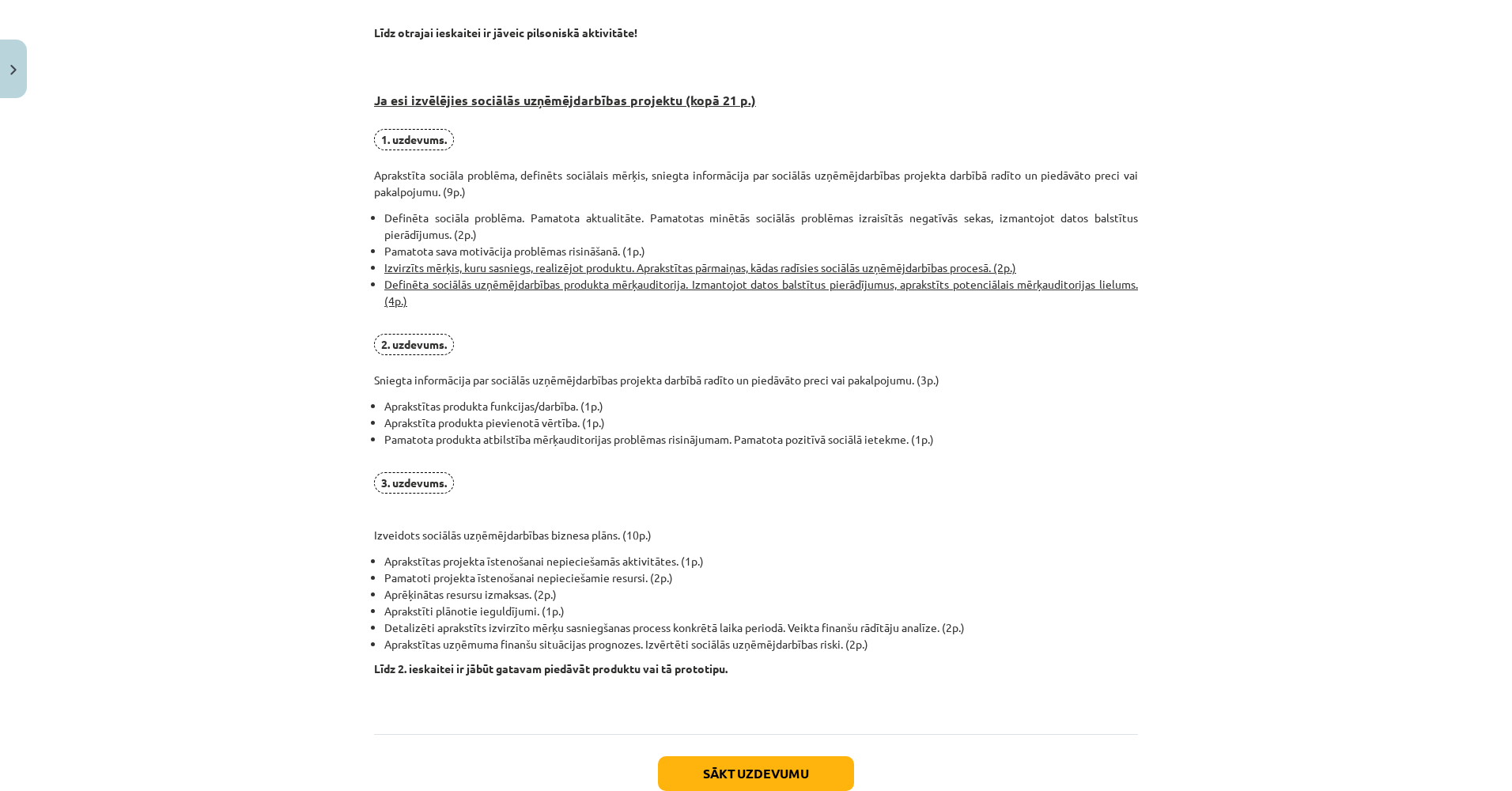
scroll to position [870, 0]
click at [697, 758] on button "Sākt uzdevumu" at bounding box center [756, 772] width 196 height 35
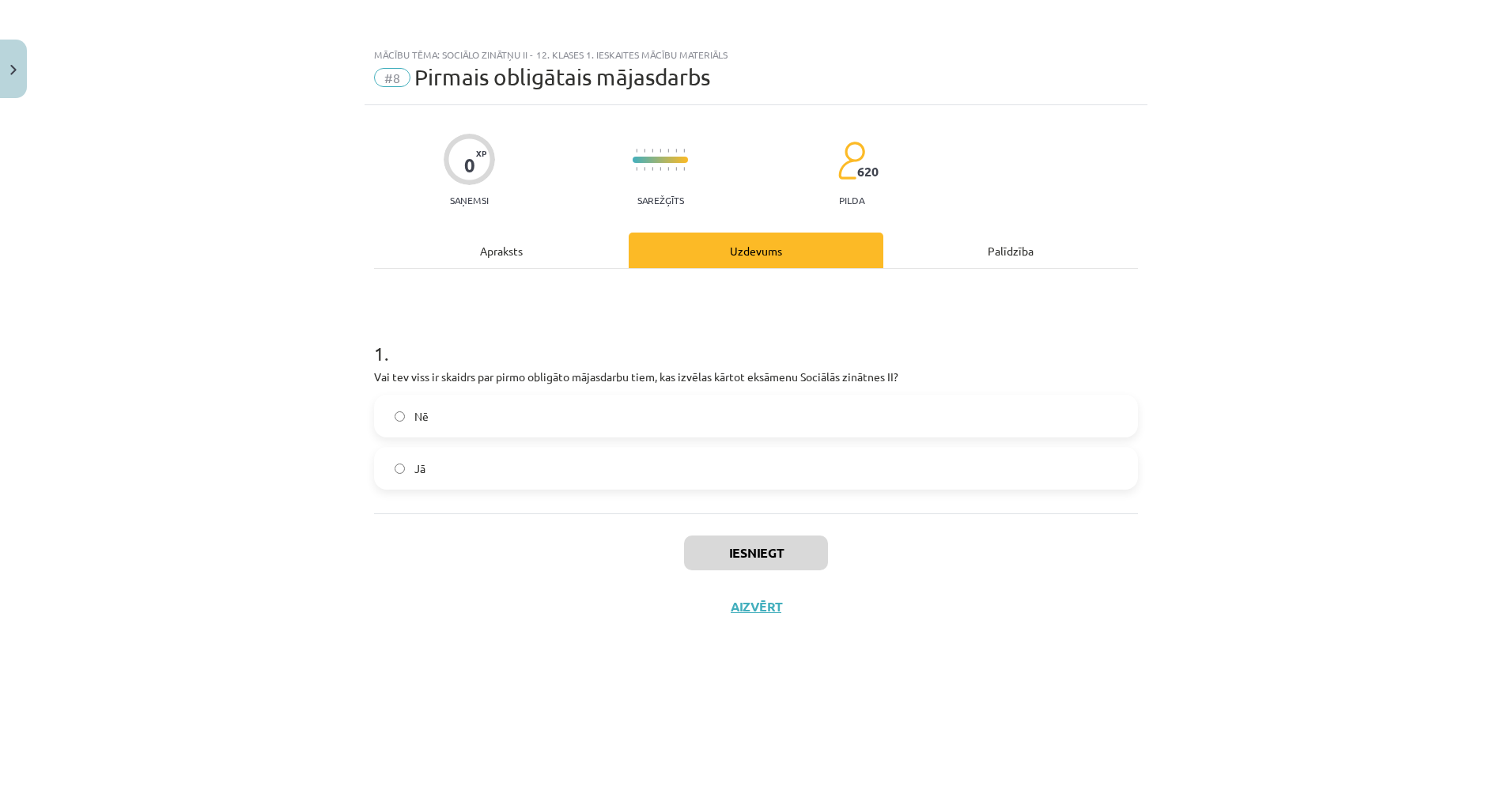
scroll to position [0, 0]
click at [519, 480] on label "Jā" at bounding box center [756, 469] width 761 height 40
click at [750, 618] on div "Iesniegt Aizvērt" at bounding box center [756, 569] width 764 height 111
click at [751, 614] on div "Iesniegt Aizvērt" at bounding box center [756, 569] width 764 height 111
click at [753, 611] on button "Aizvērt" at bounding box center [756, 606] width 60 height 16
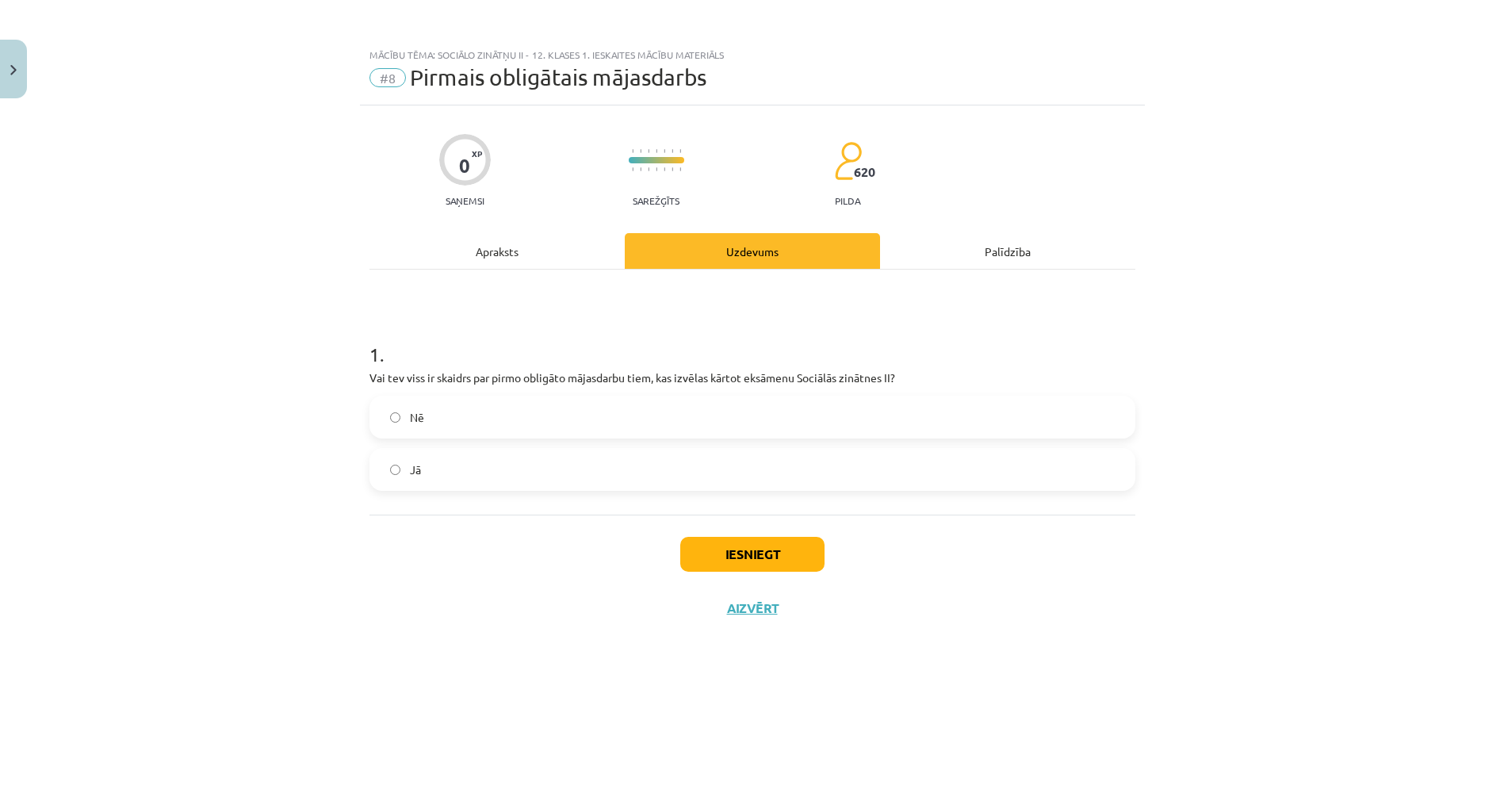
click at [898, 635] on button at bounding box center [896, 632] width 36 height 36
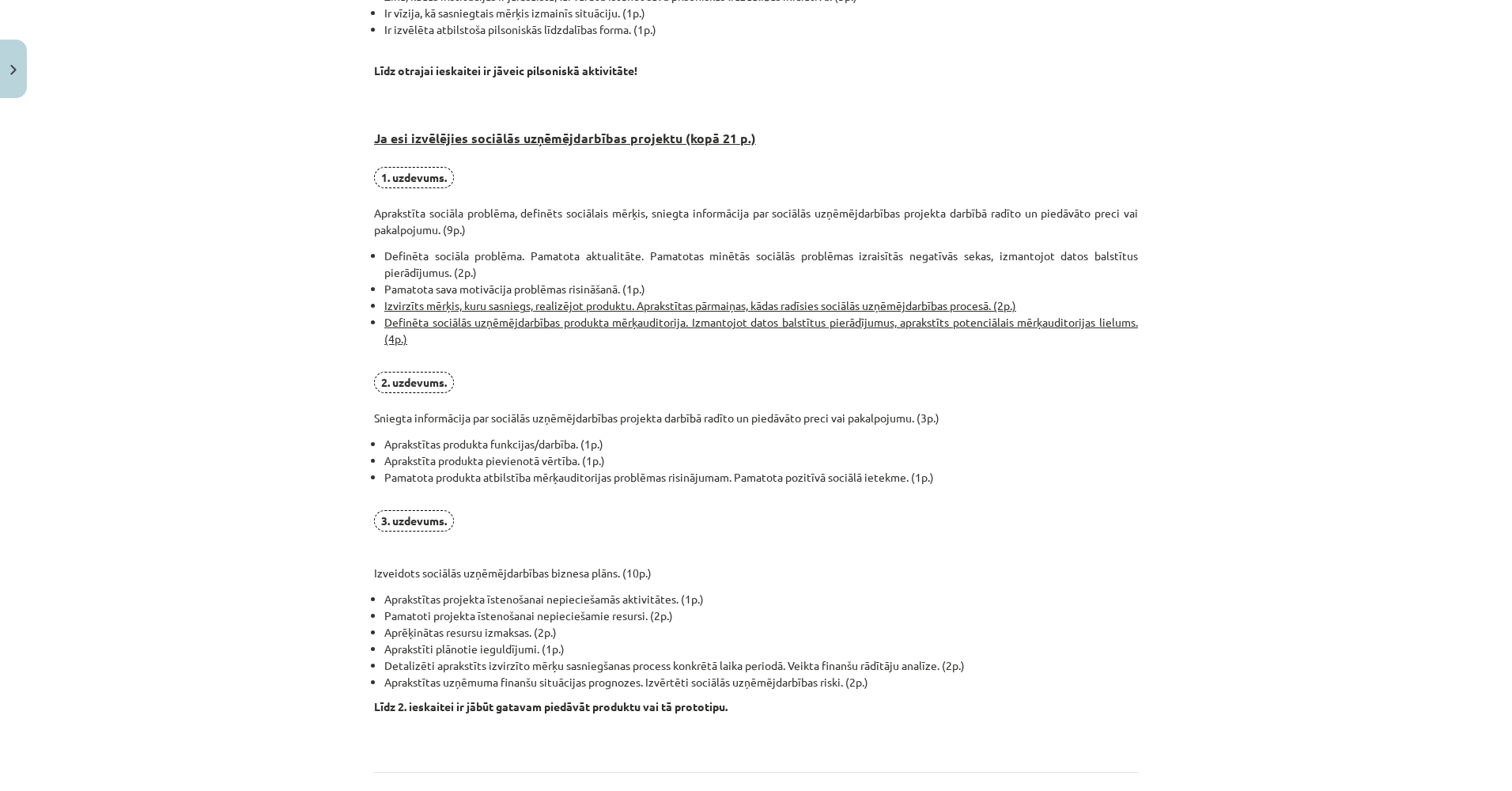
drag, startPoint x: 767, startPoint y: 503, endPoint x: 768, endPoint y: 577, distance: 74.0
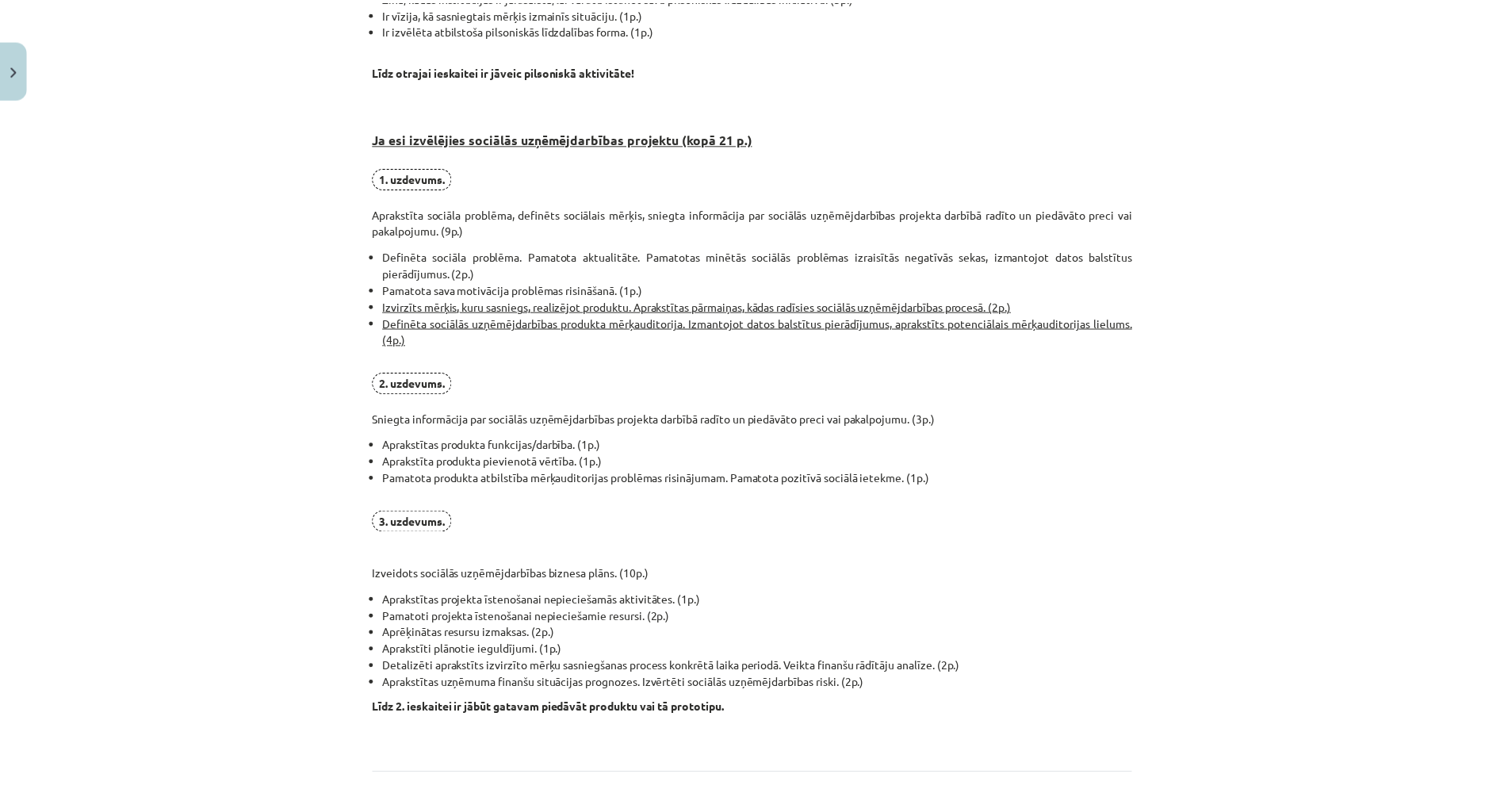
scroll to position [861, 0]
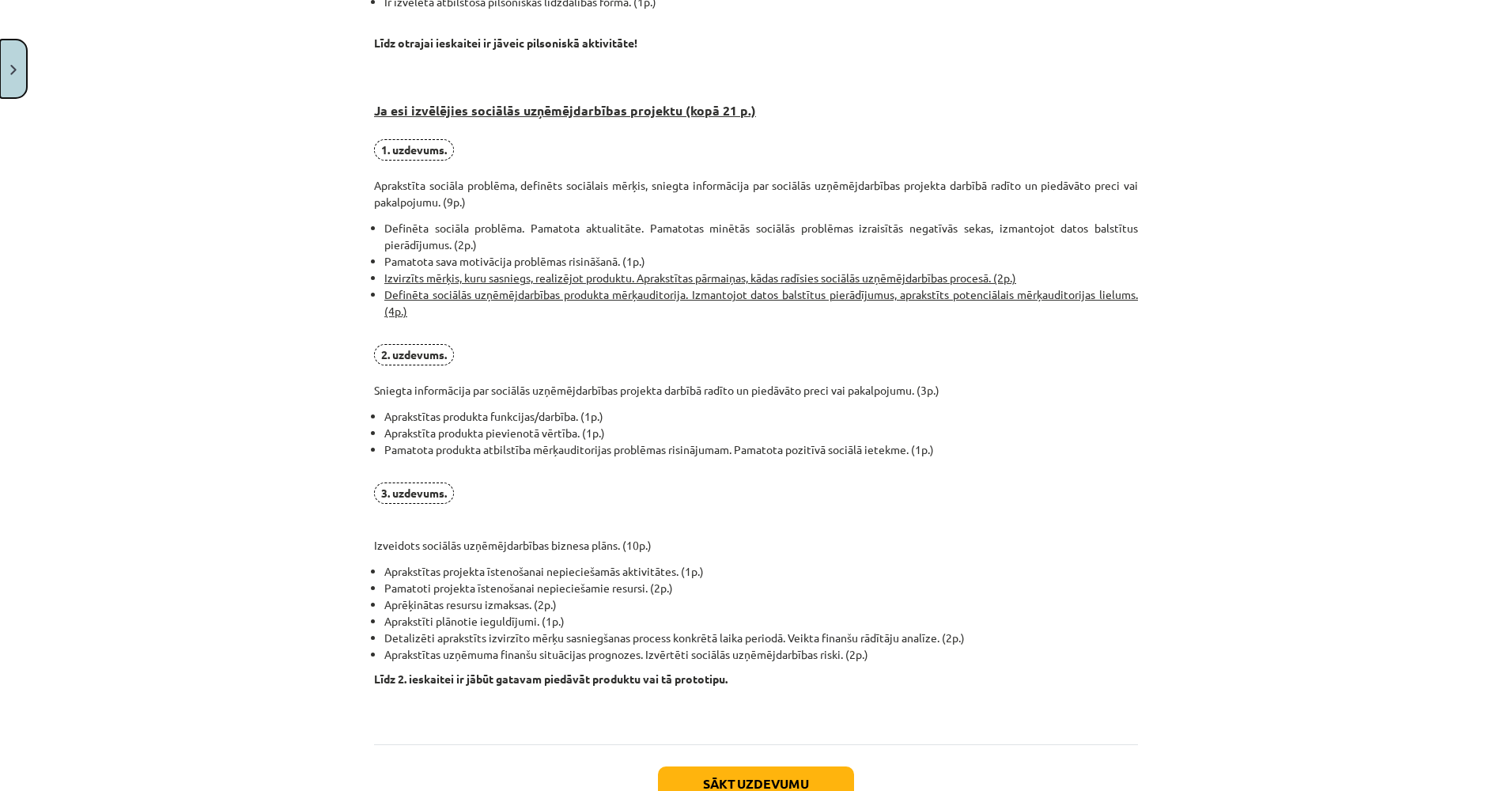
click at [13, 75] on button "Close" at bounding box center [13, 69] width 27 height 59
